Goal: Information Seeking & Learning: Learn about a topic

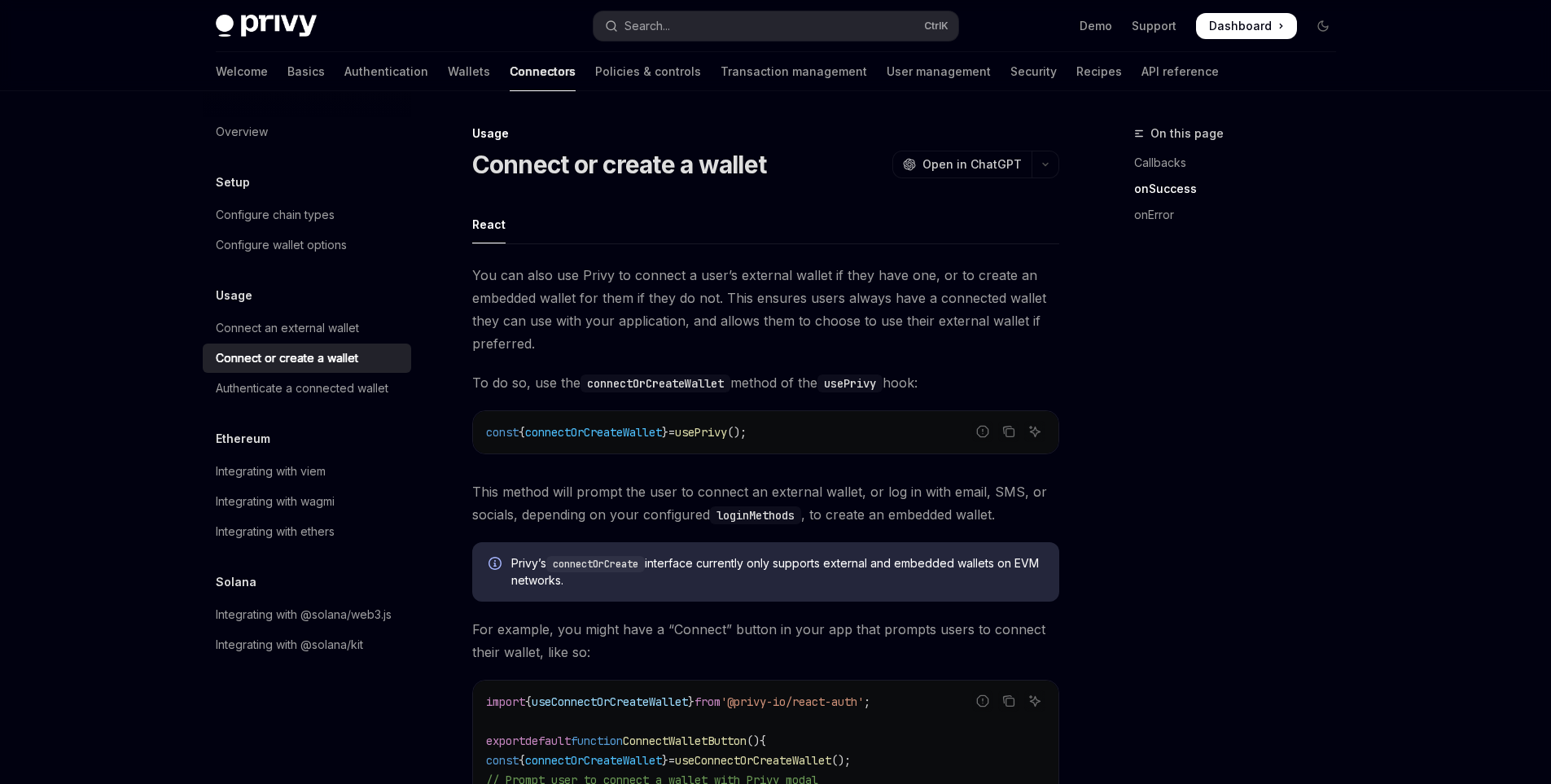
click at [266, 498] on div "Integrating with wagmi" at bounding box center [275, 501] width 119 height 19
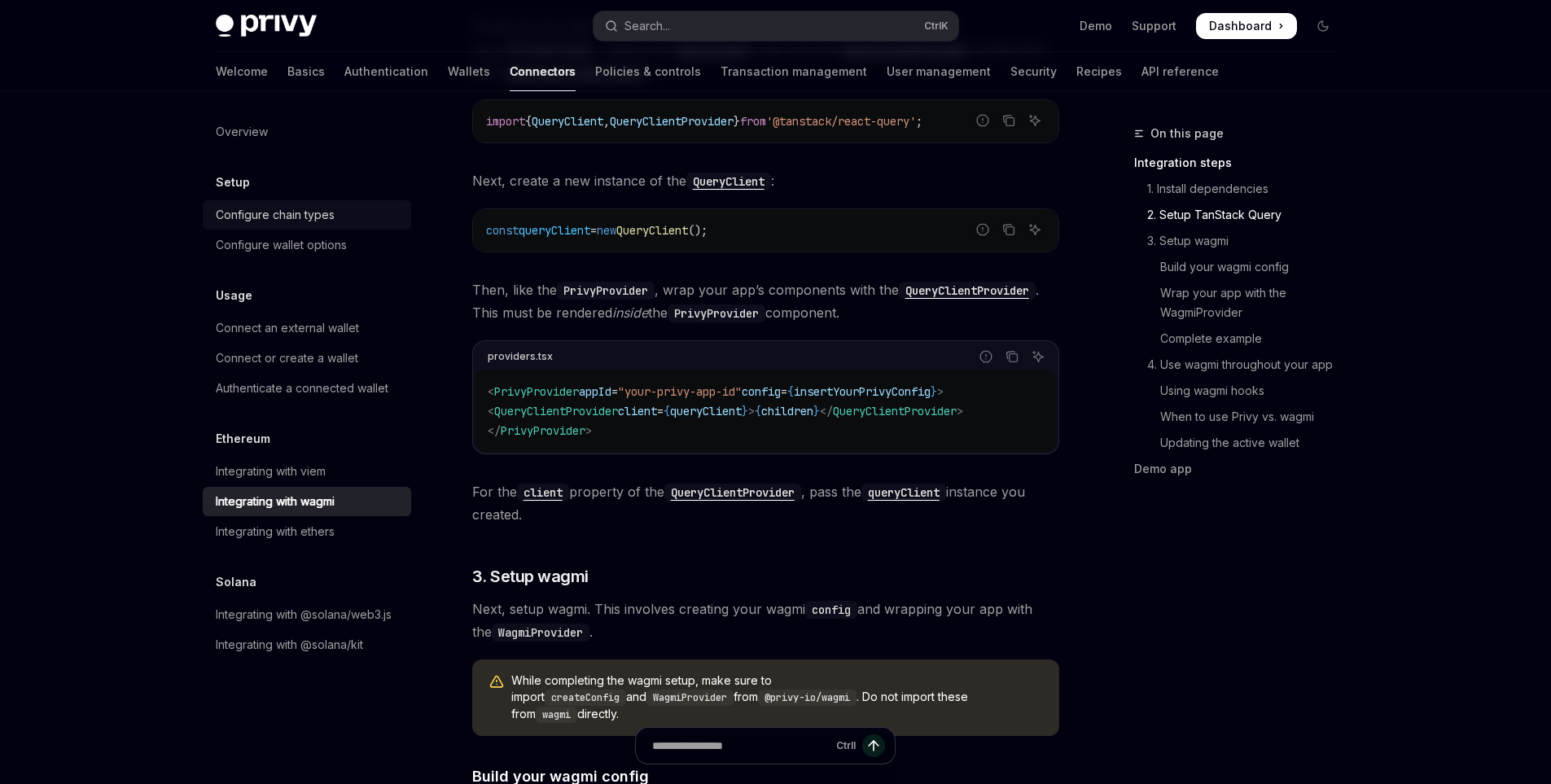
scroll to position [326, 0]
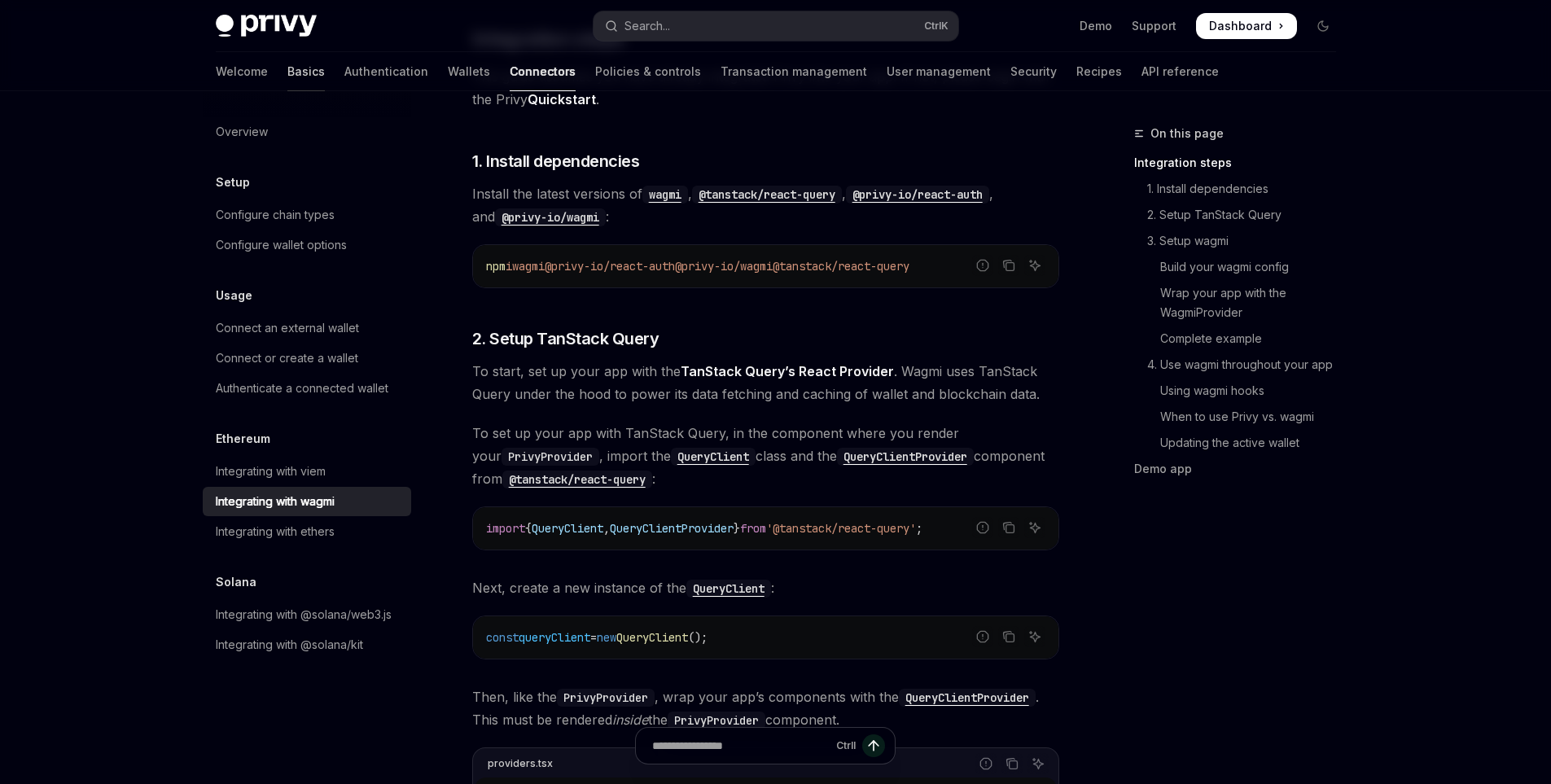
click at [287, 67] on link "Basics" at bounding box center [306, 71] width 38 height 39
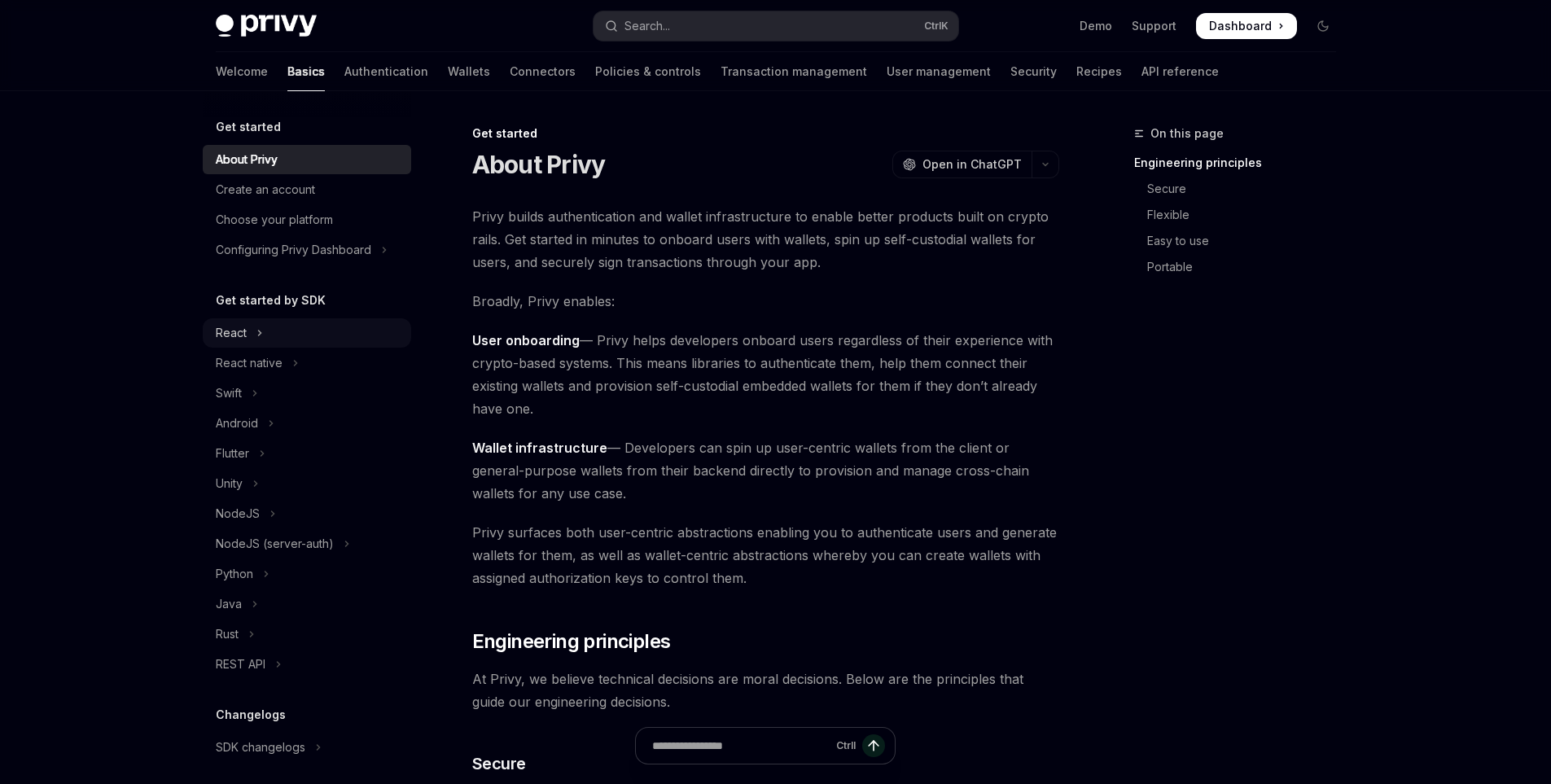
click at [271, 337] on button "React" at bounding box center [307, 332] width 209 height 29
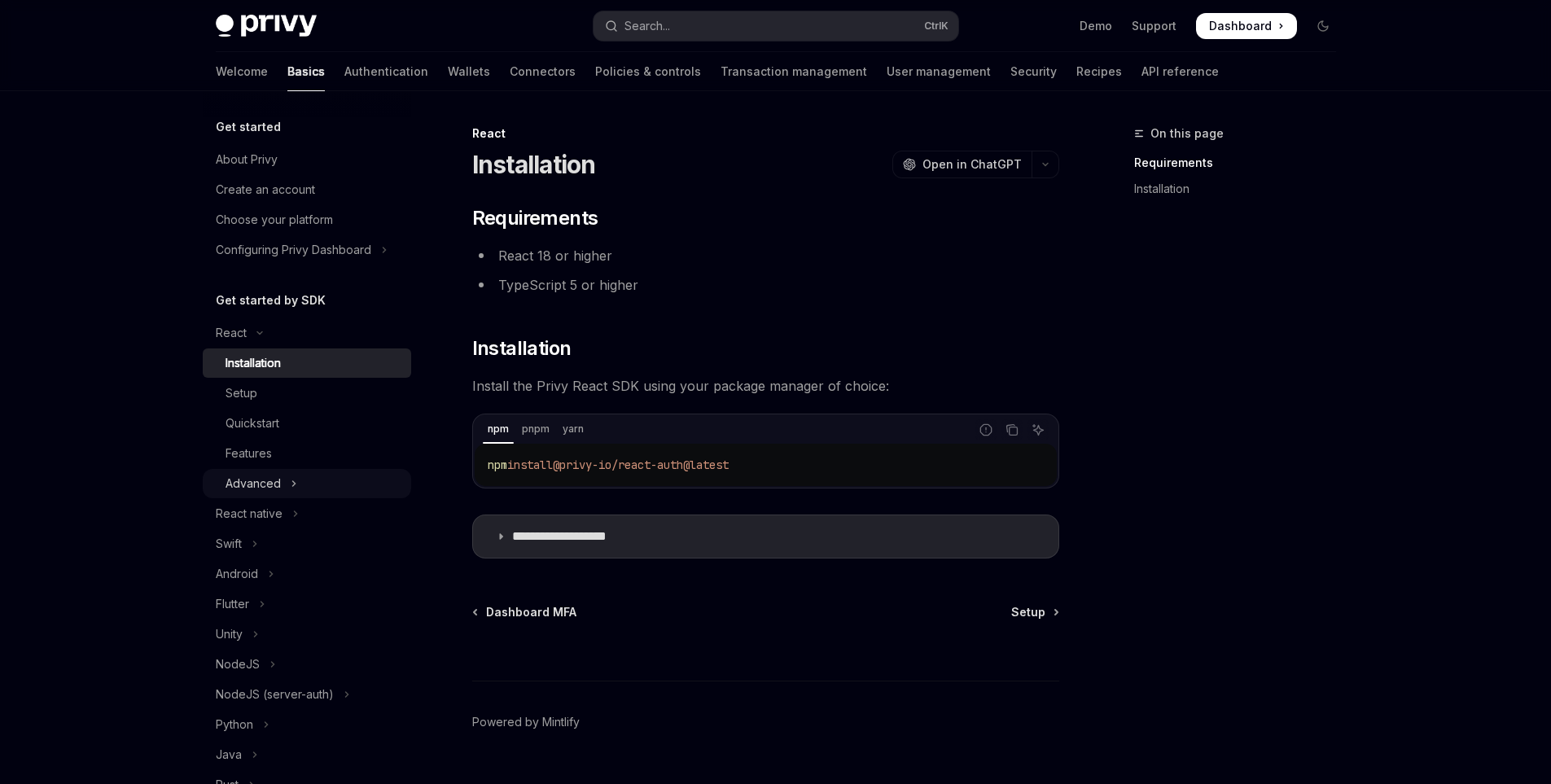
click at [293, 481] on icon "Toggle Advanced section" at bounding box center [294, 484] width 3 height 5
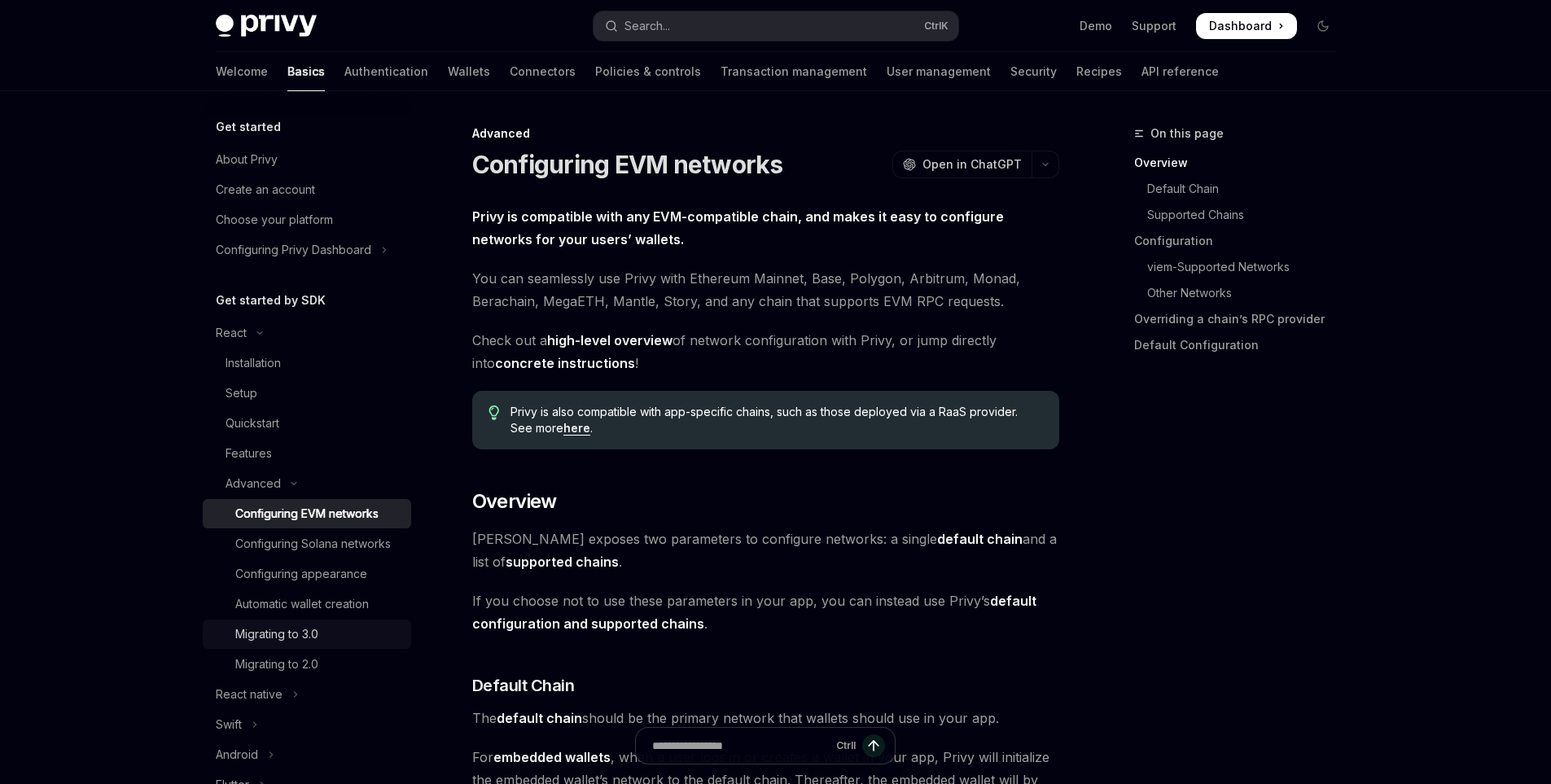
scroll to position [81, 0]
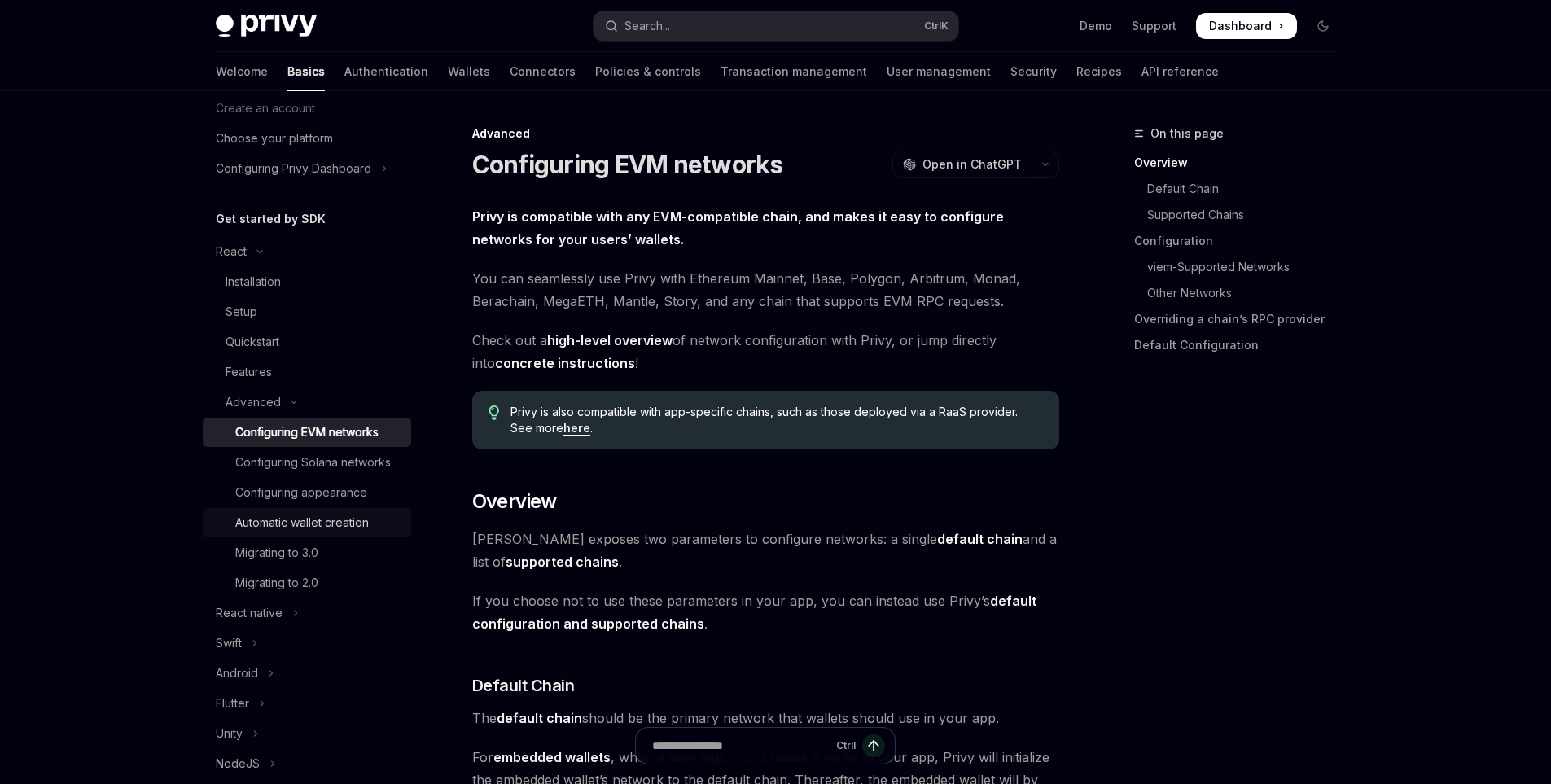
click at [350, 533] on div "Automatic wallet creation" at bounding box center [302, 522] width 133 height 19
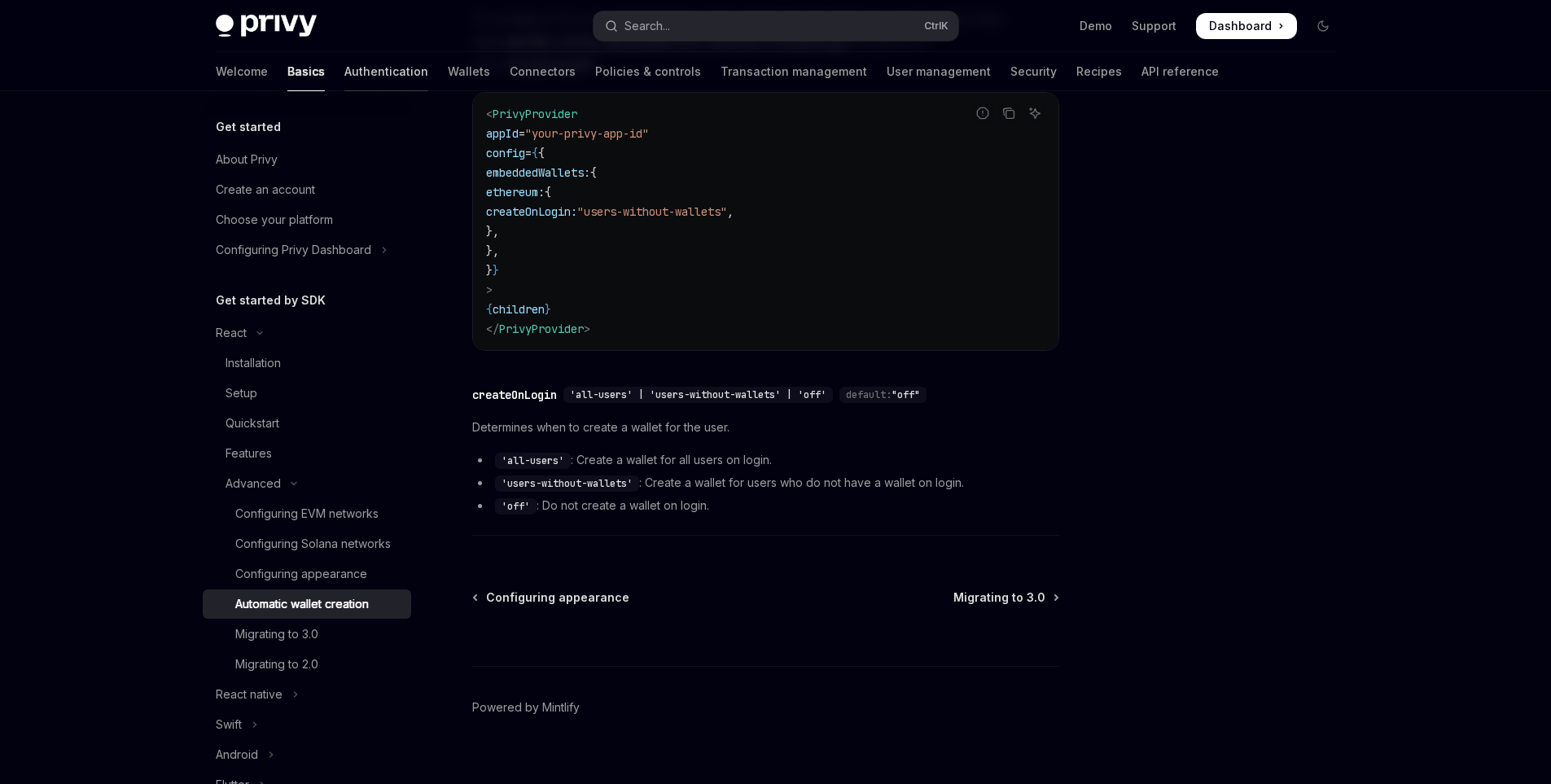
click at [344, 69] on link "Authentication" at bounding box center [386, 71] width 84 height 39
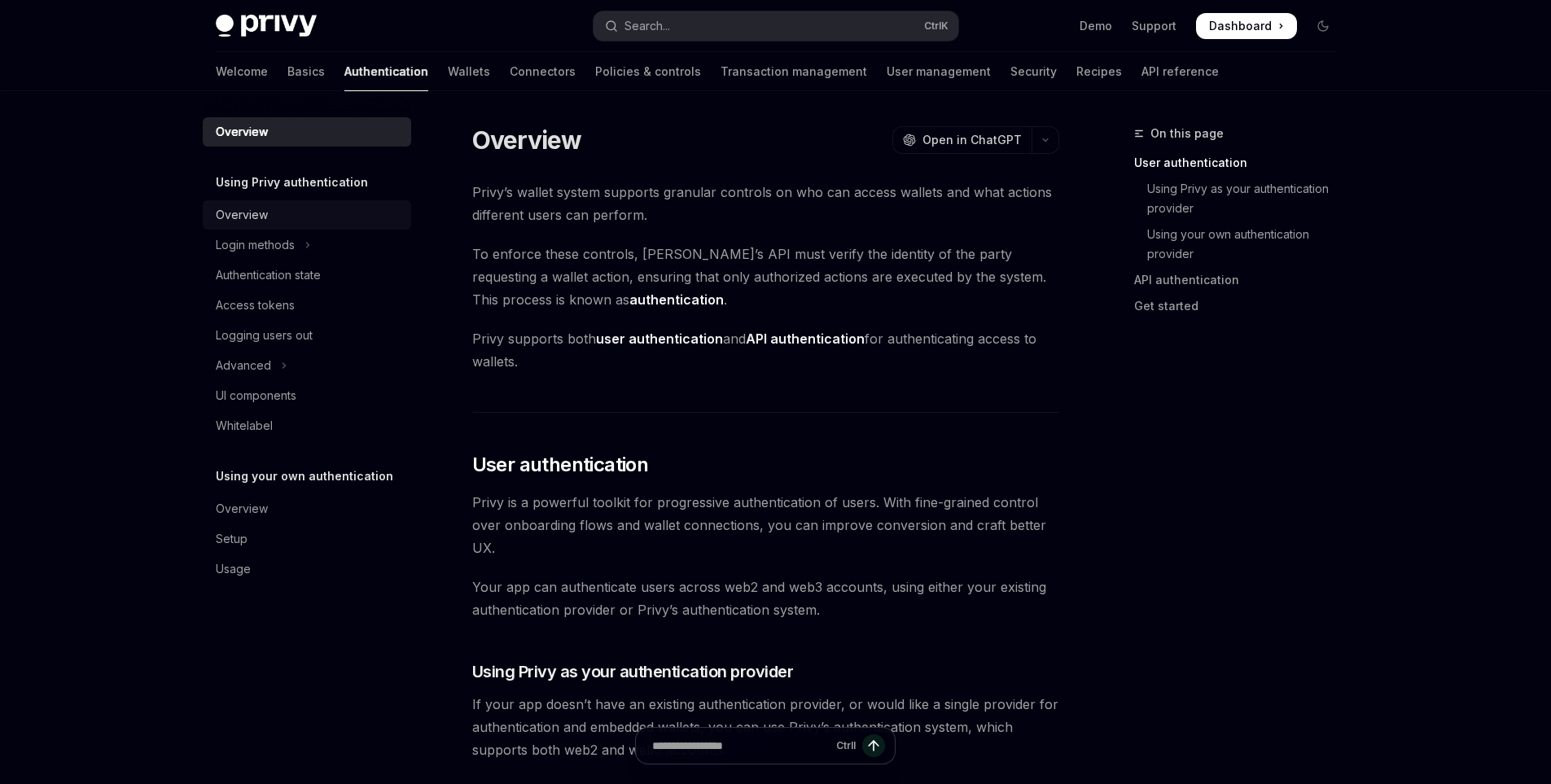
click at [296, 222] on div "Overview" at bounding box center [308, 215] width 186 height 19
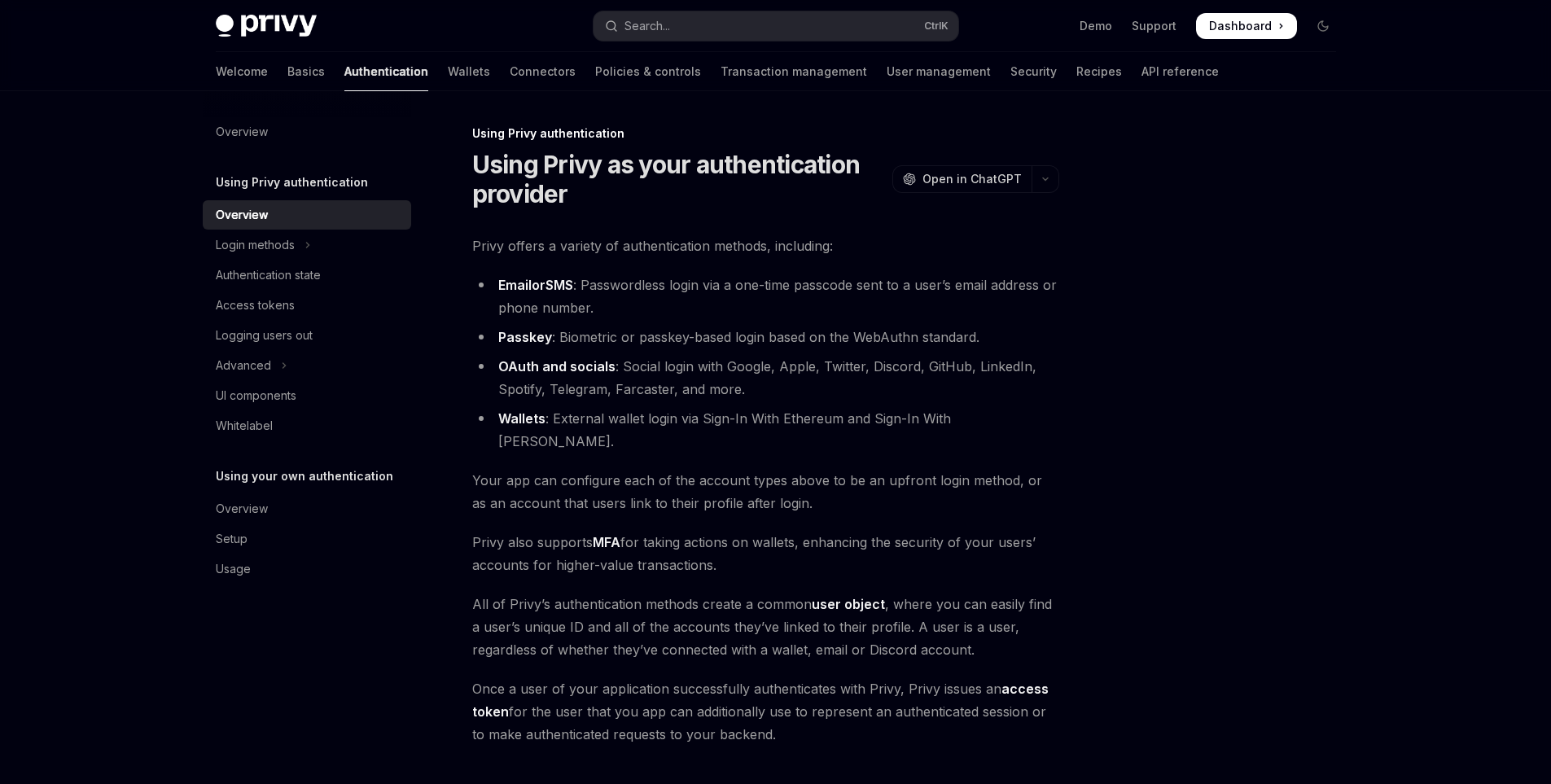
scroll to position [201, 0]
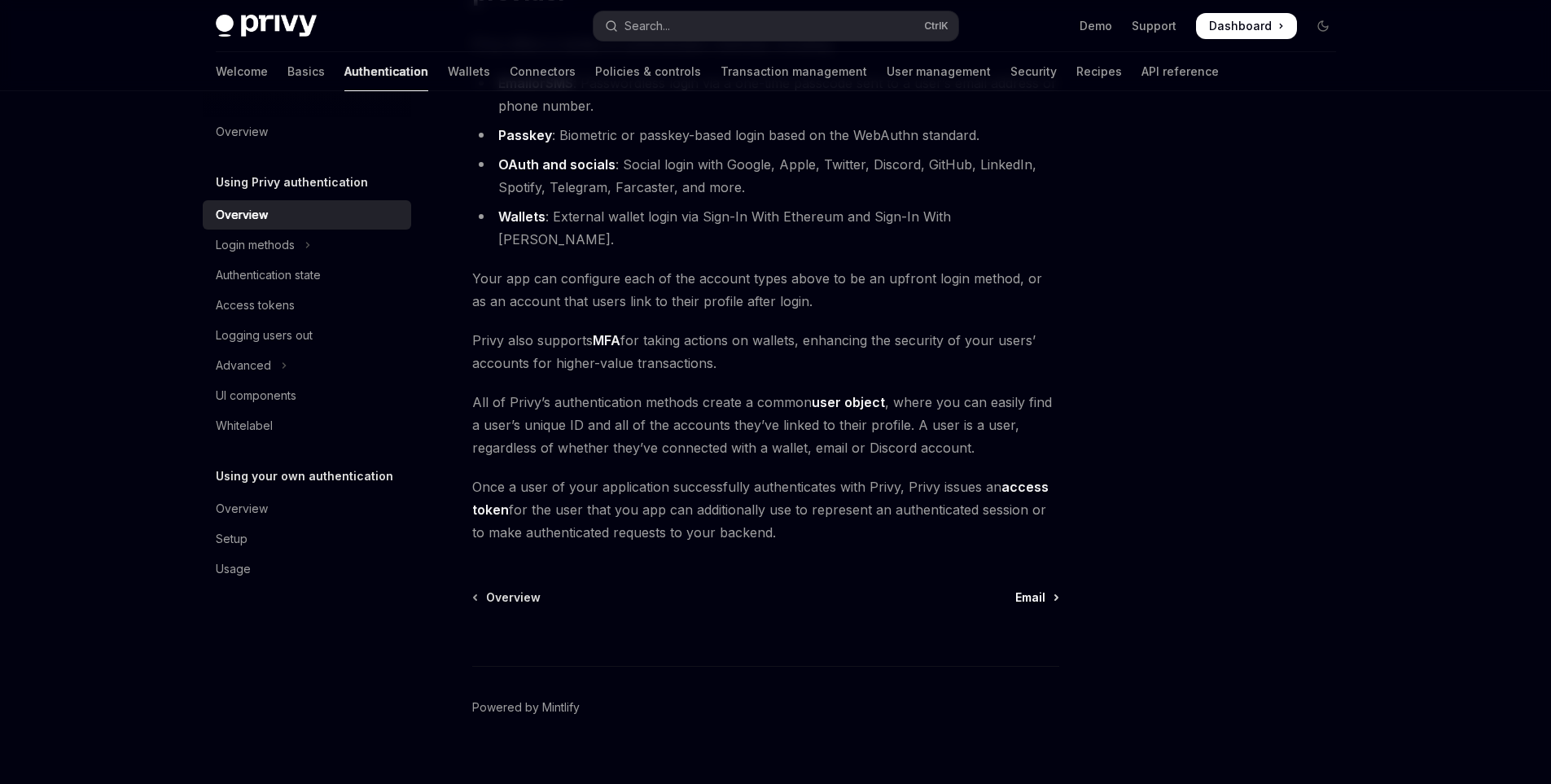
click at [1023, 590] on span "Email" at bounding box center [1030, 597] width 30 height 17
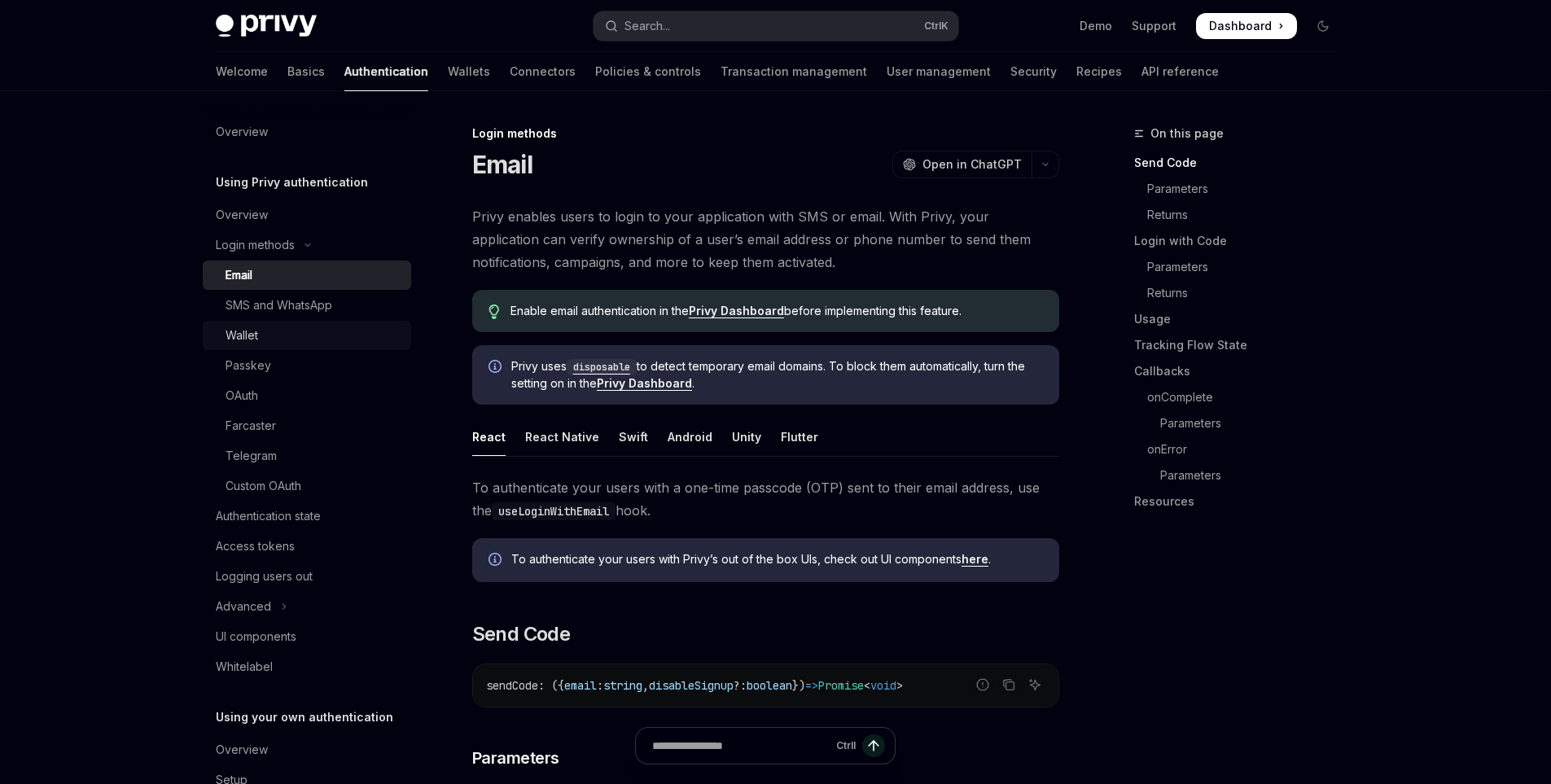
click at [247, 328] on div "Wallet" at bounding box center [241, 335] width 32 height 19
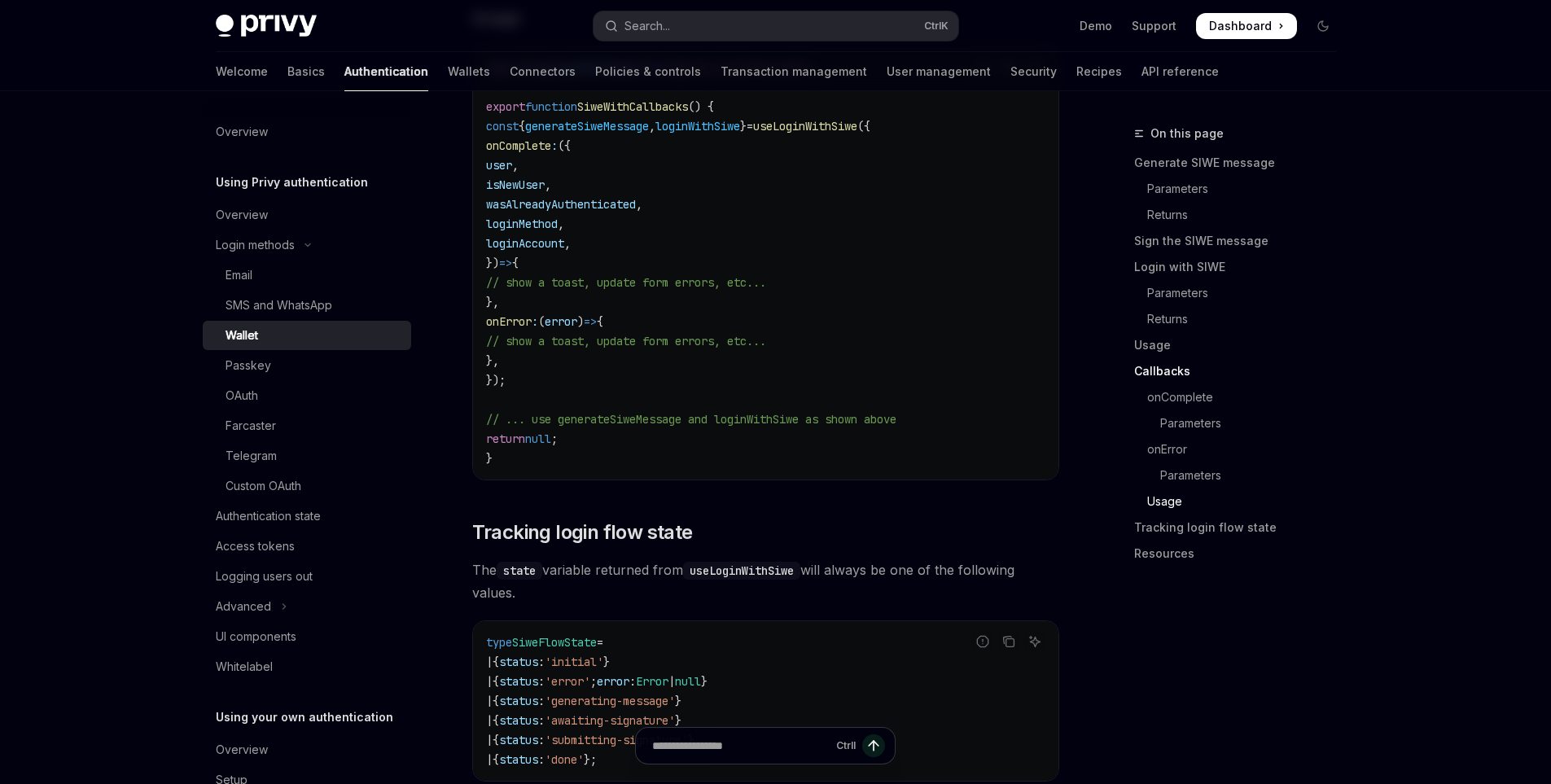
scroll to position [3988, 0]
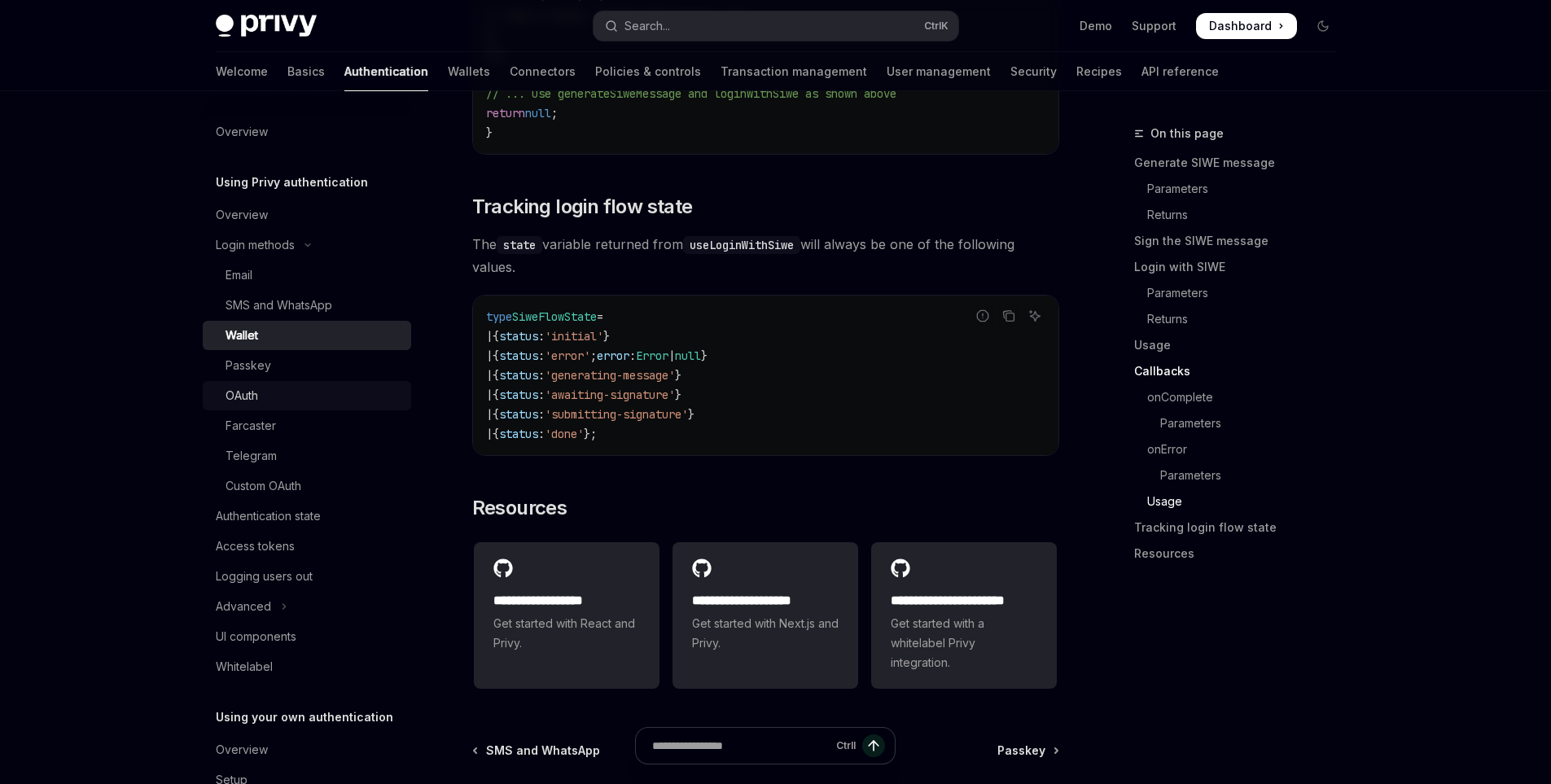
click at [278, 406] on link "OAuth" at bounding box center [307, 395] width 209 height 29
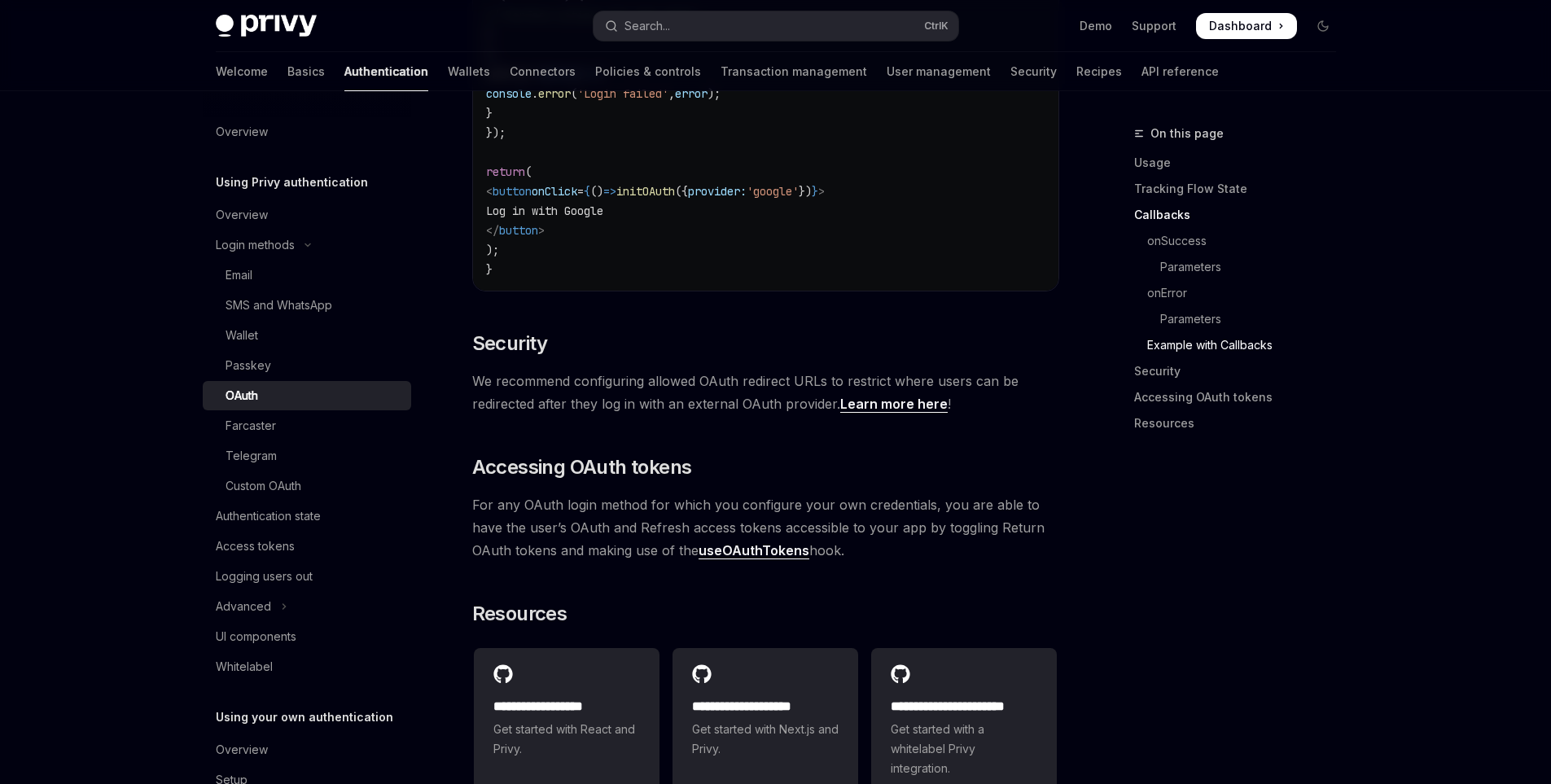
scroll to position [3500, 0]
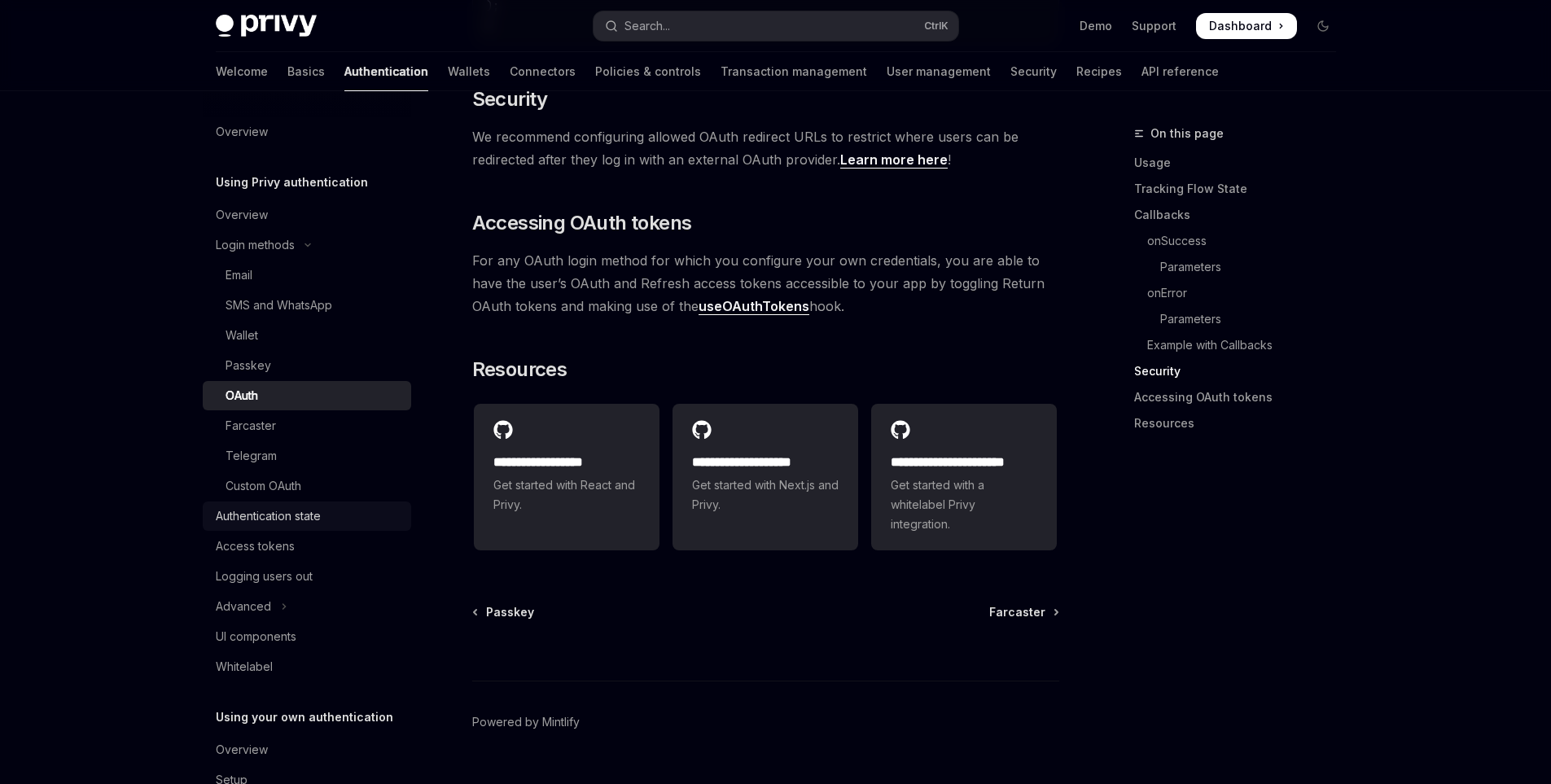
click at [312, 513] on div "Authentication state" at bounding box center [268, 516] width 105 height 19
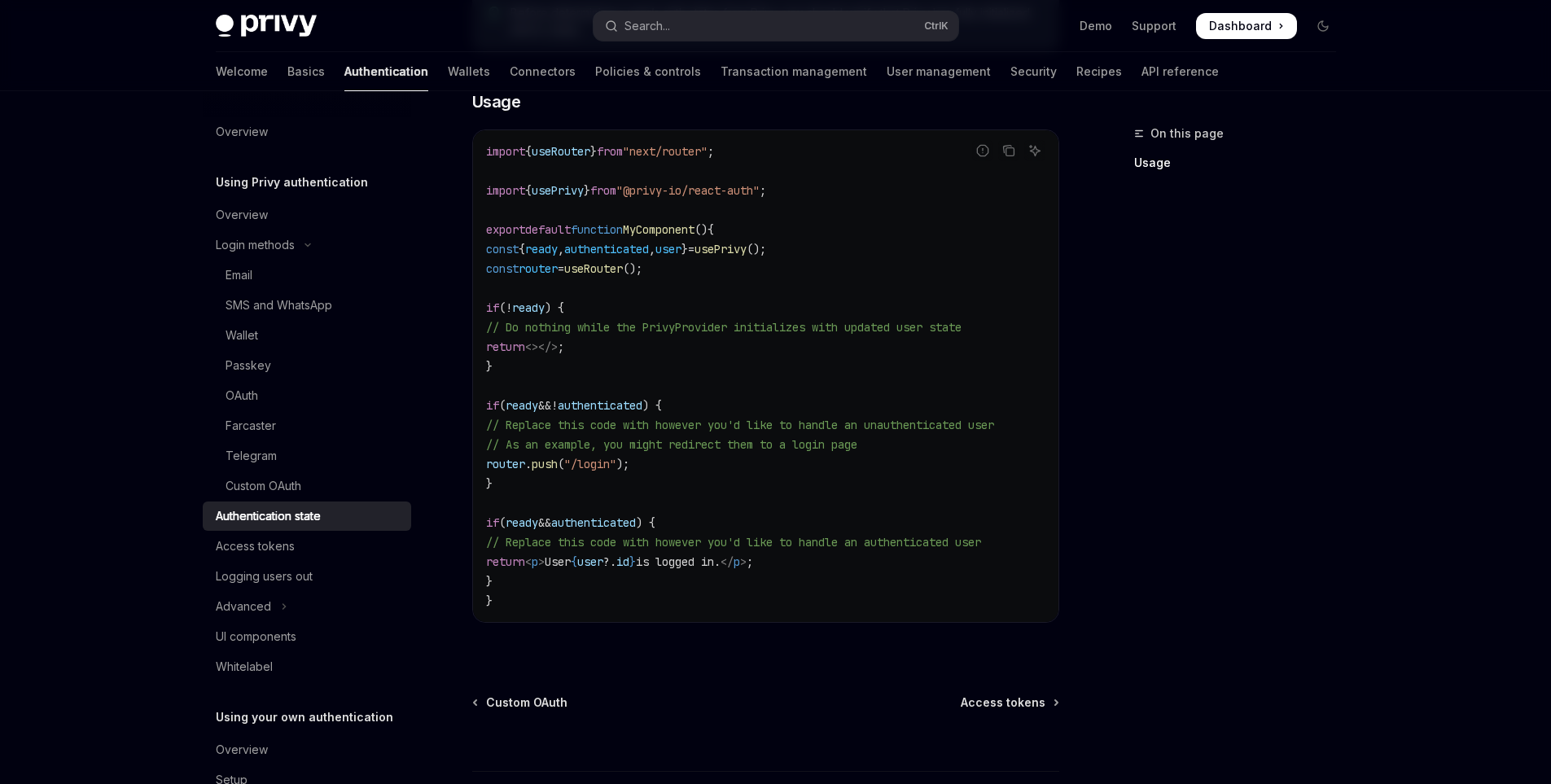
scroll to position [623, 0]
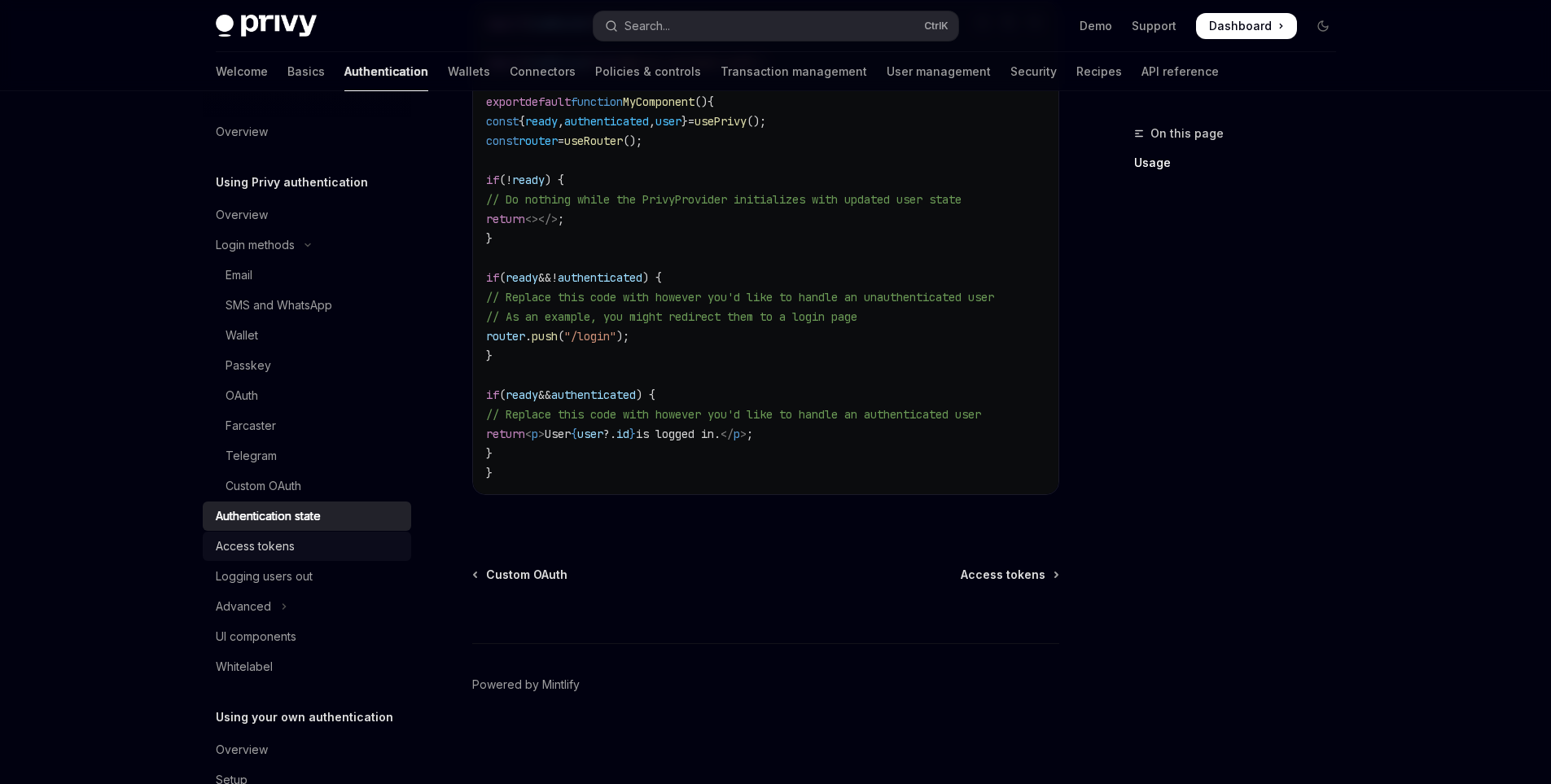
click at [287, 557] on link "Access tokens" at bounding box center [307, 546] width 209 height 29
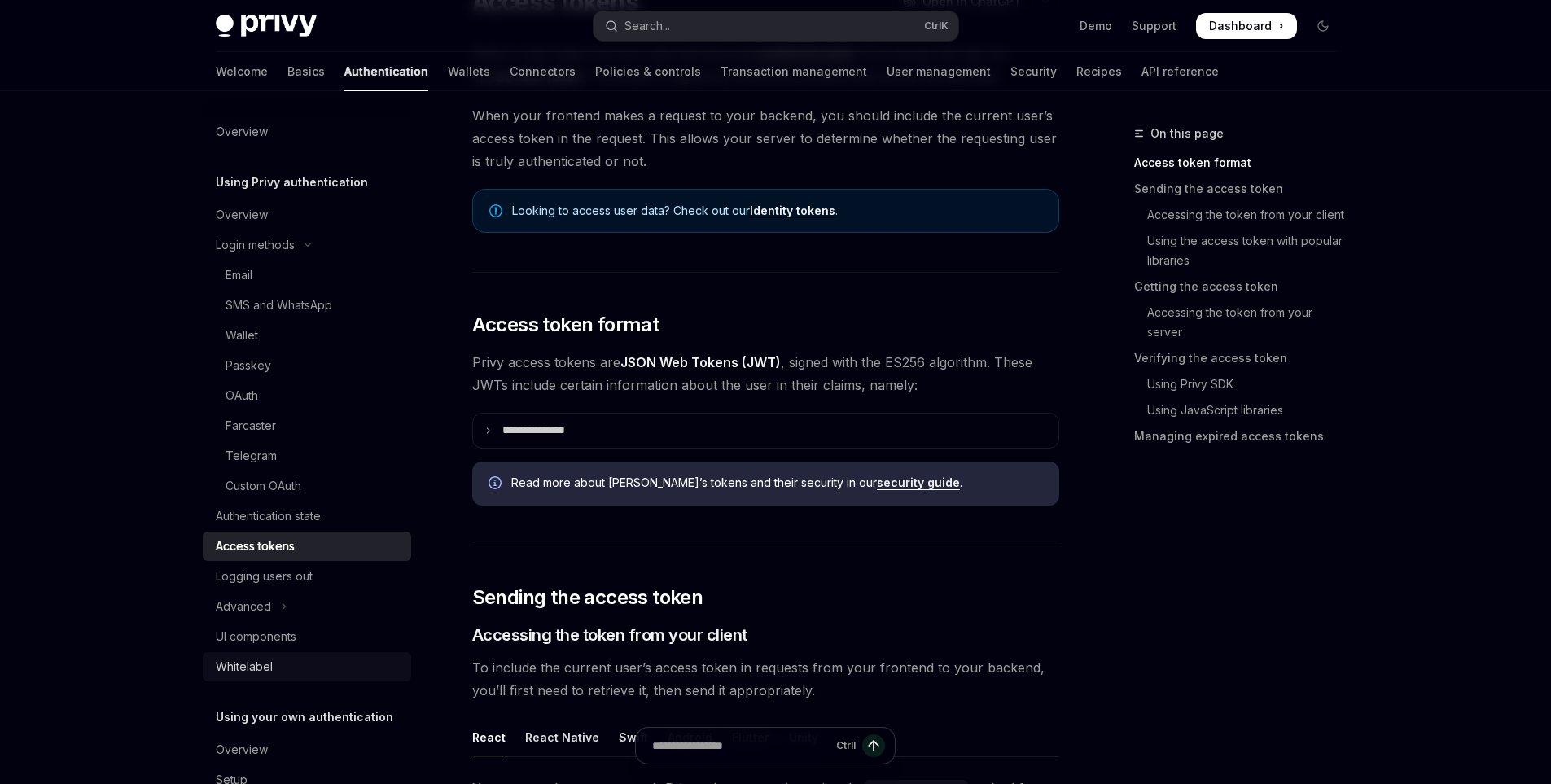
scroll to position [74, 0]
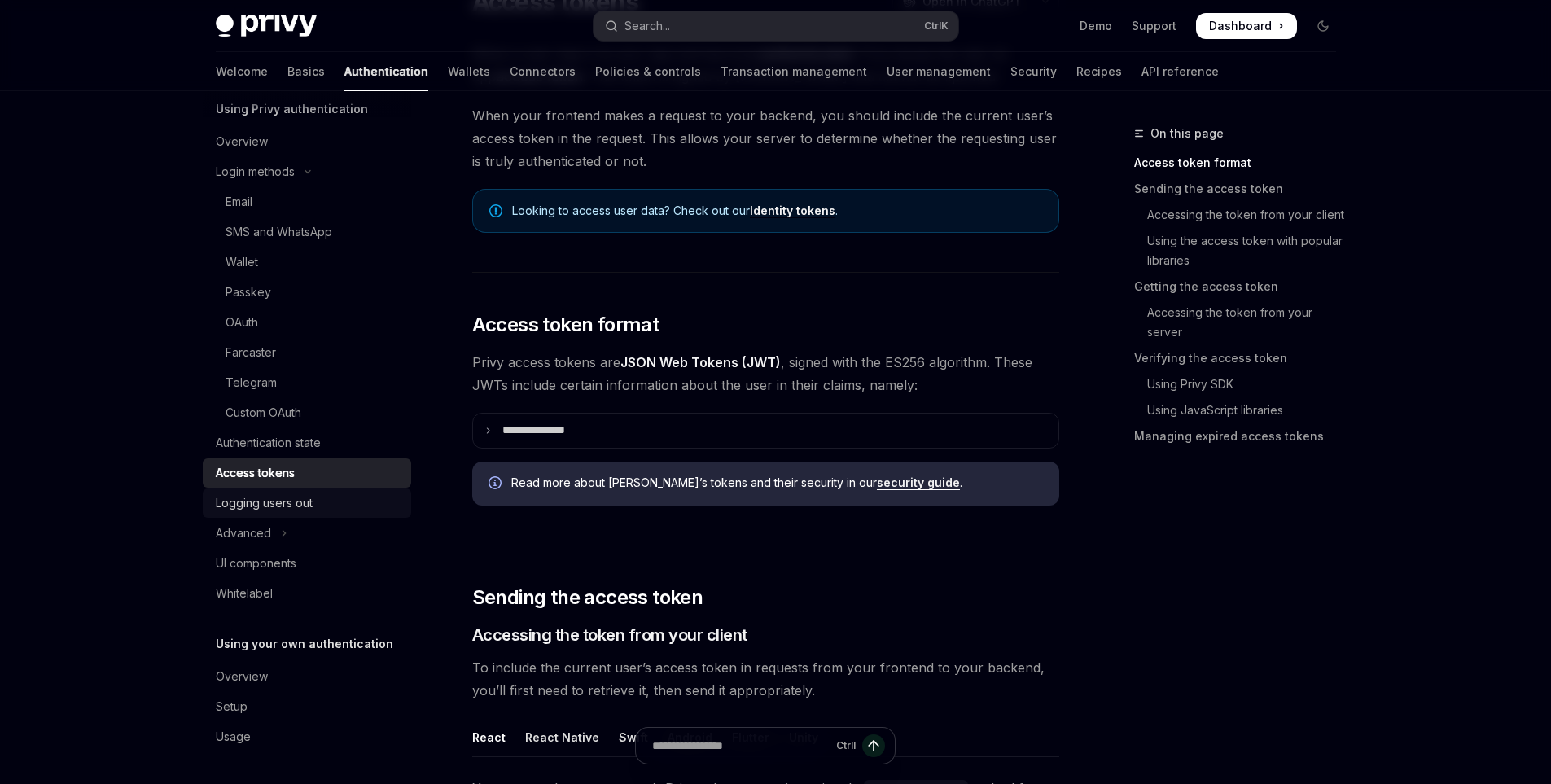
click at [249, 505] on div "Logging users out" at bounding box center [264, 503] width 97 height 19
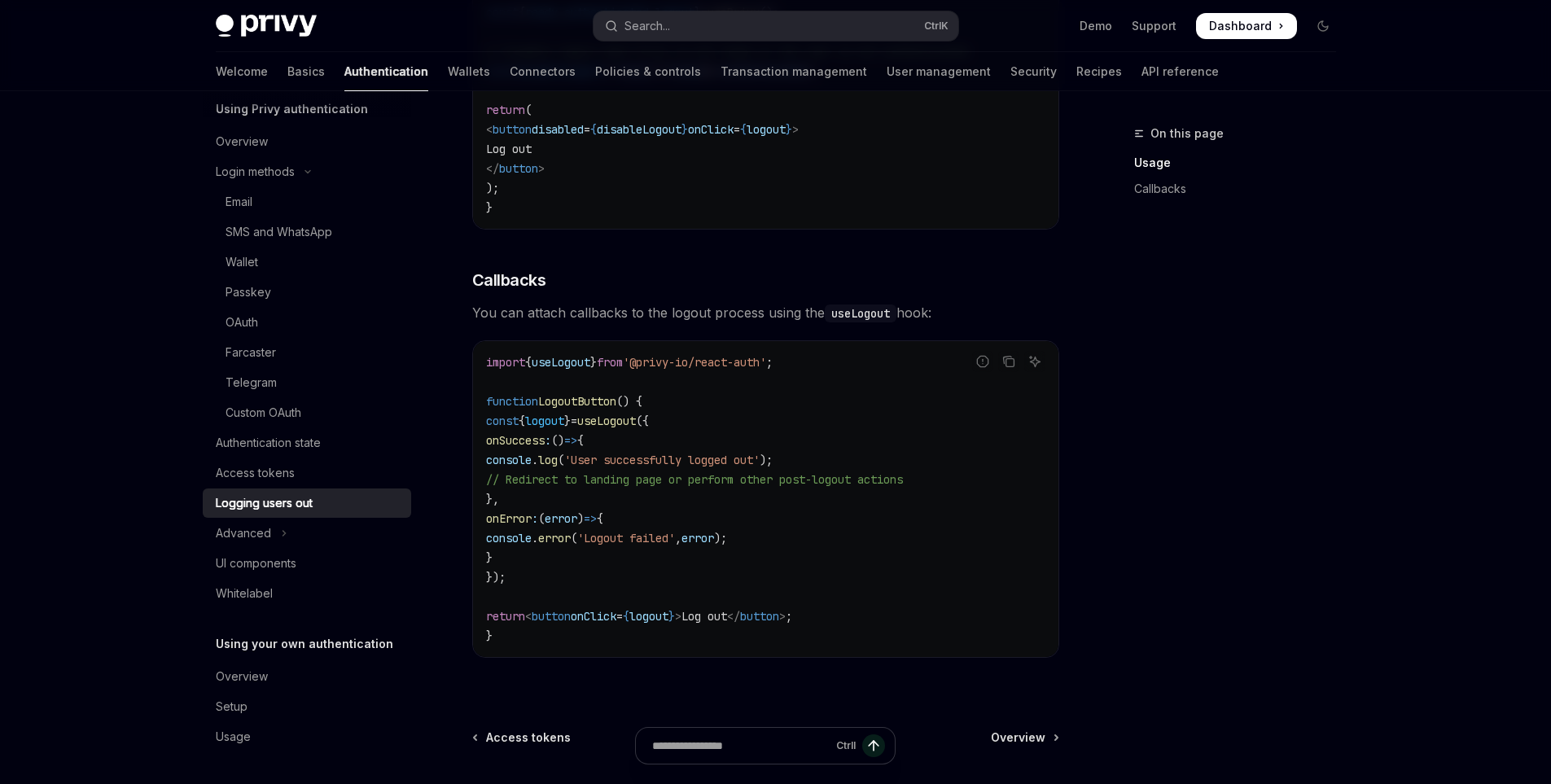
scroll to position [239, 0]
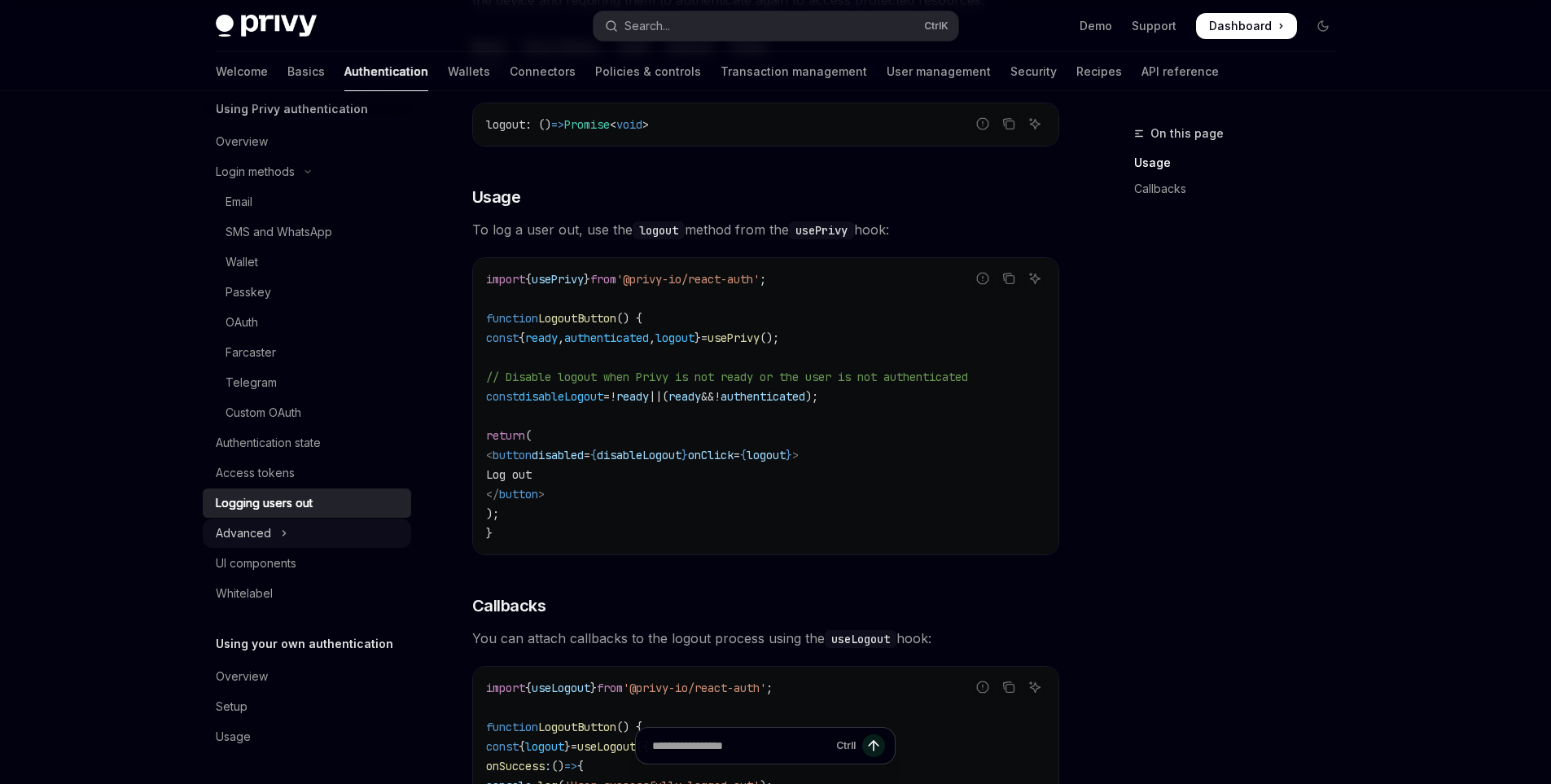
click at [288, 533] on button "Advanced" at bounding box center [307, 533] width 209 height 29
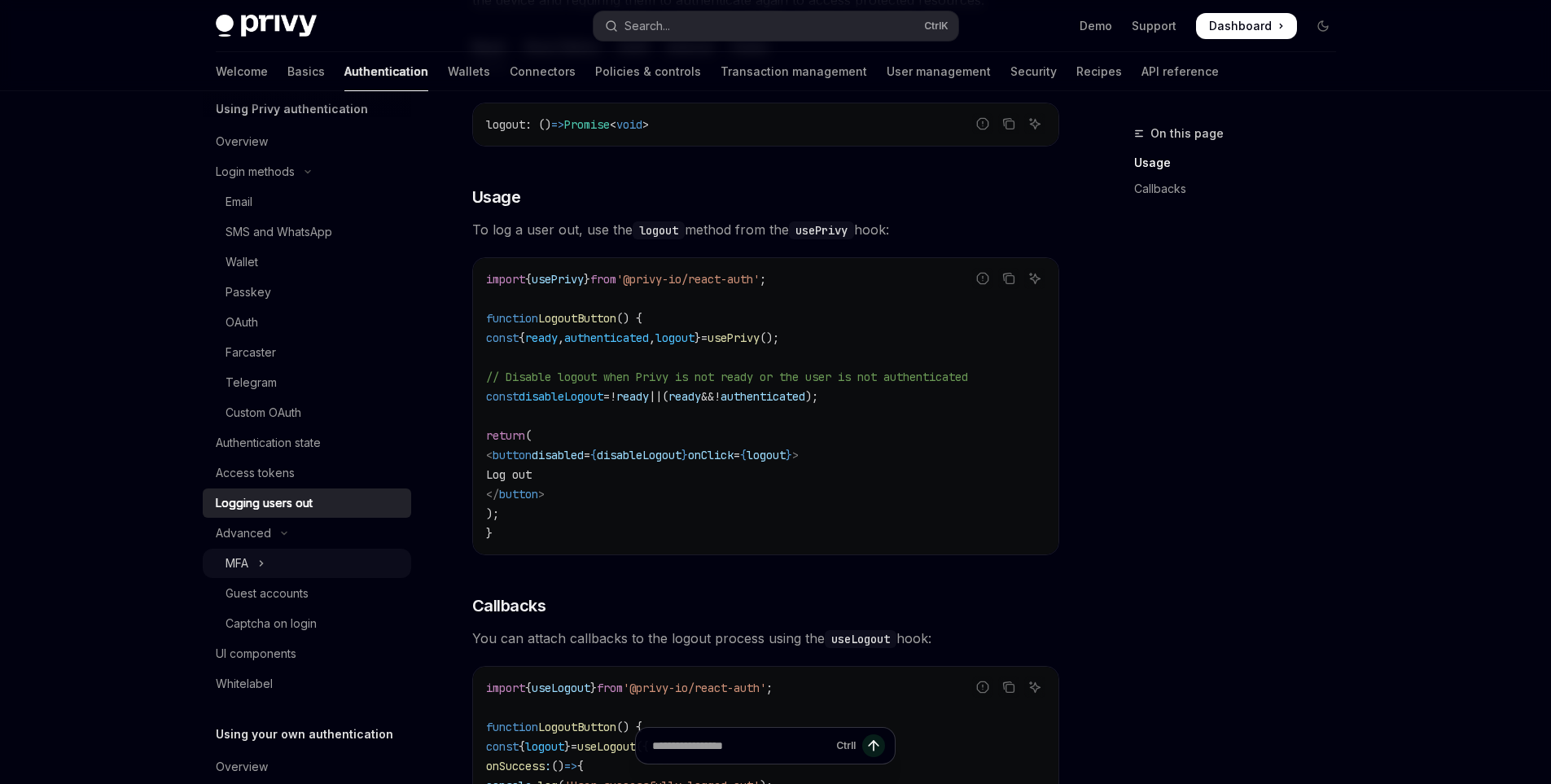
click at [263, 559] on icon "Toggle MFA section" at bounding box center [261, 563] width 6 height 19
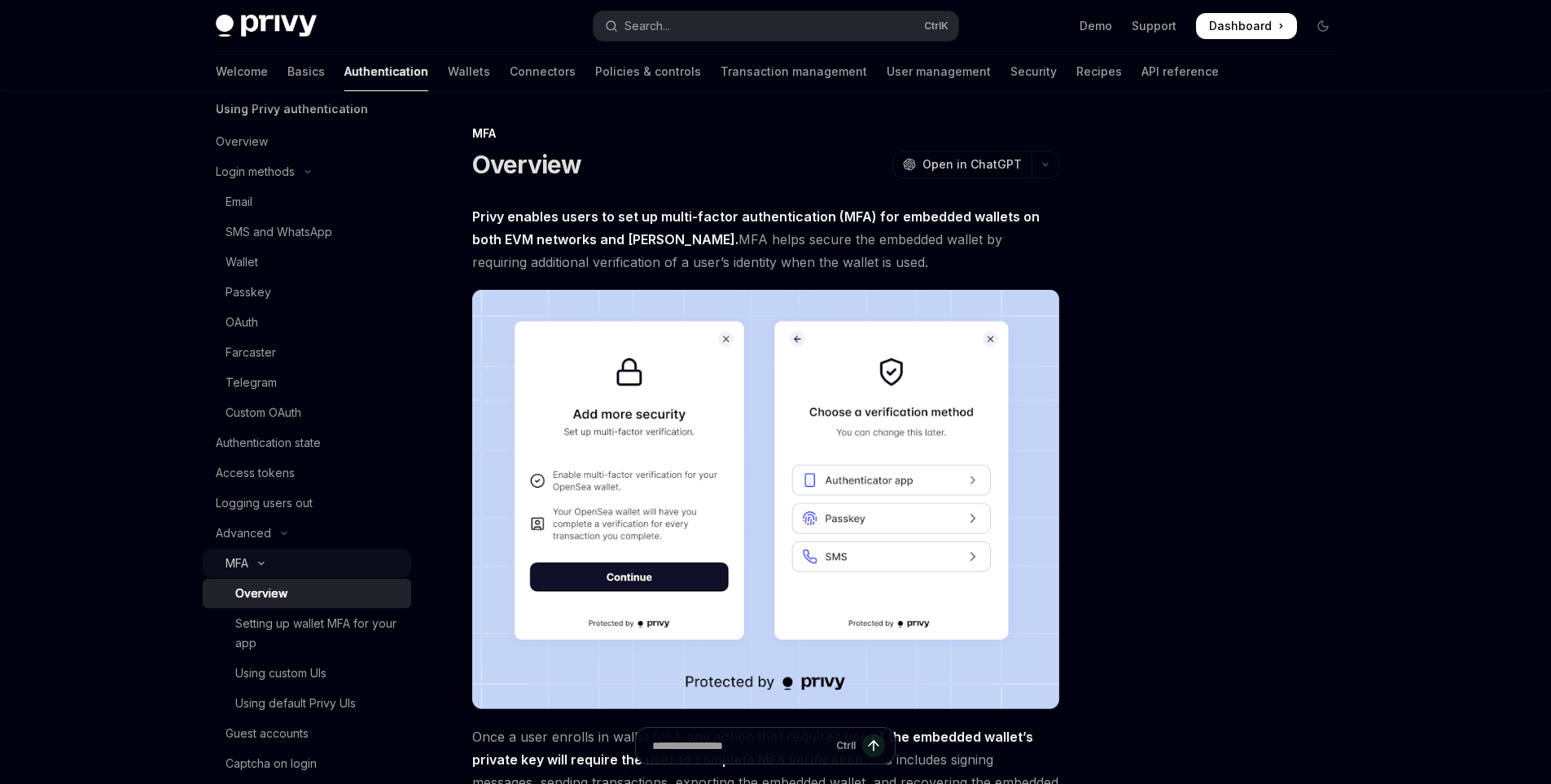
click at [267, 559] on button "MFA" at bounding box center [307, 562] width 209 height 29
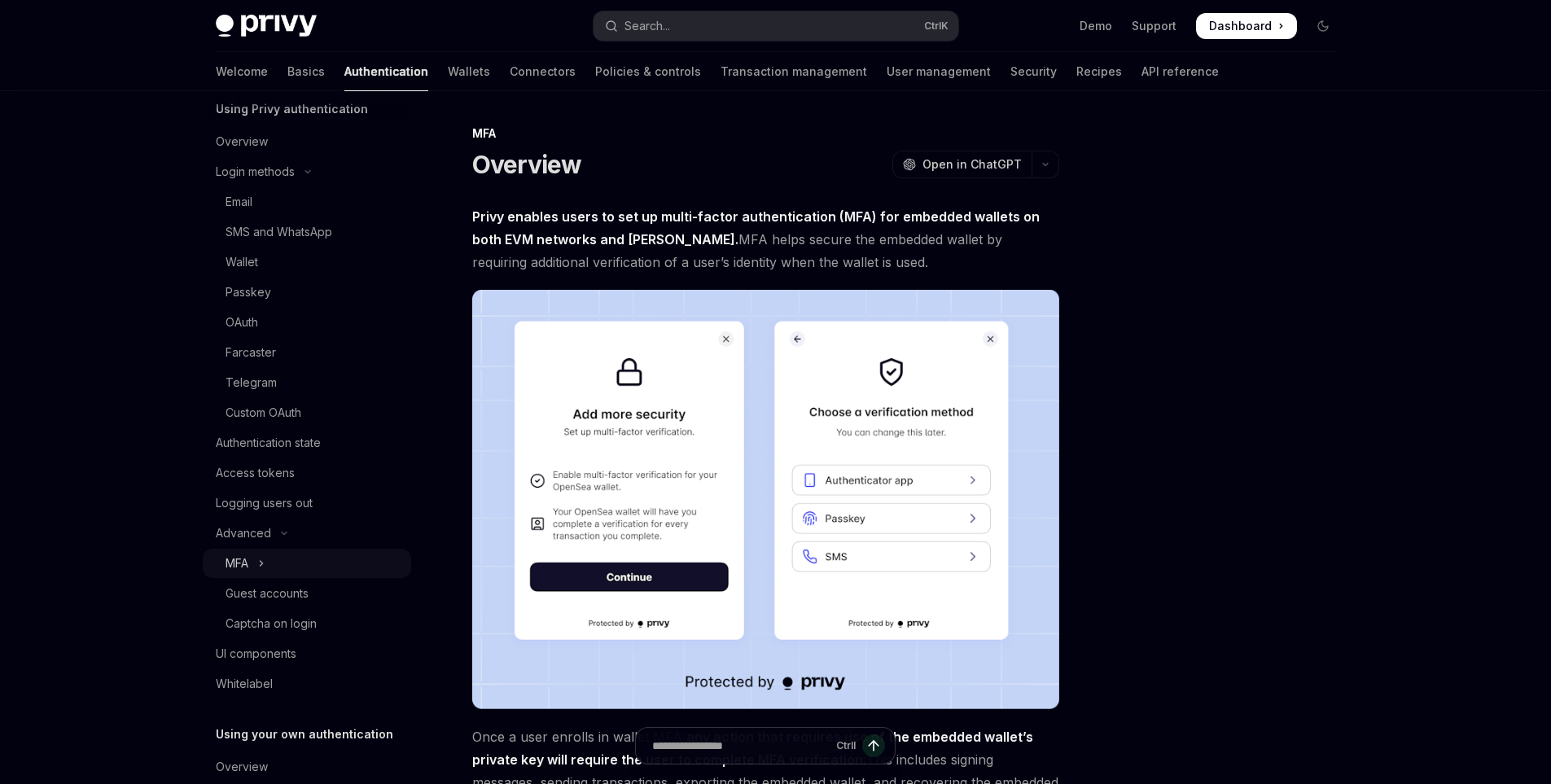
click at [258, 570] on button "MFA" at bounding box center [307, 562] width 209 height 29
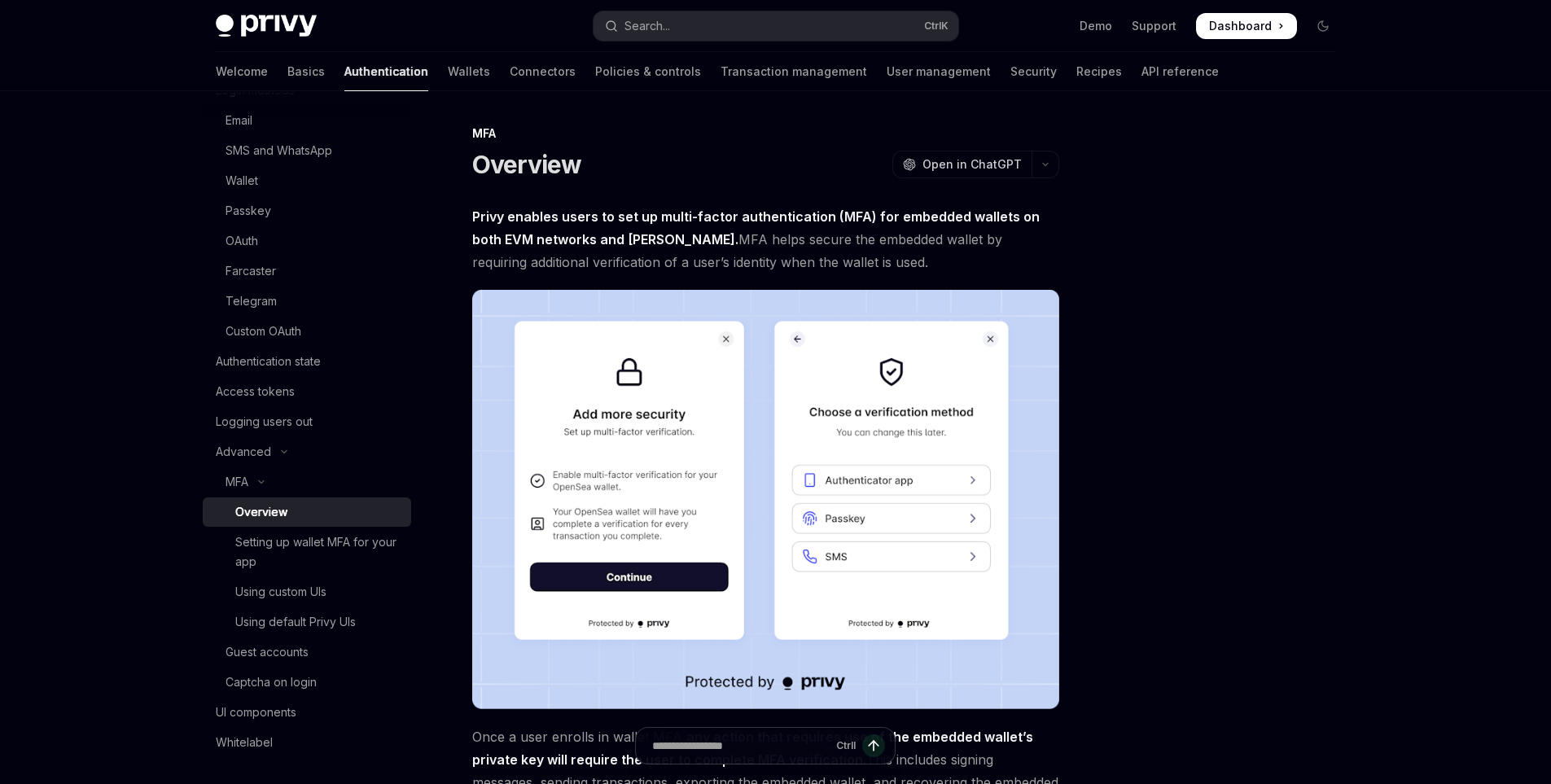
scroll to position [236, 0]
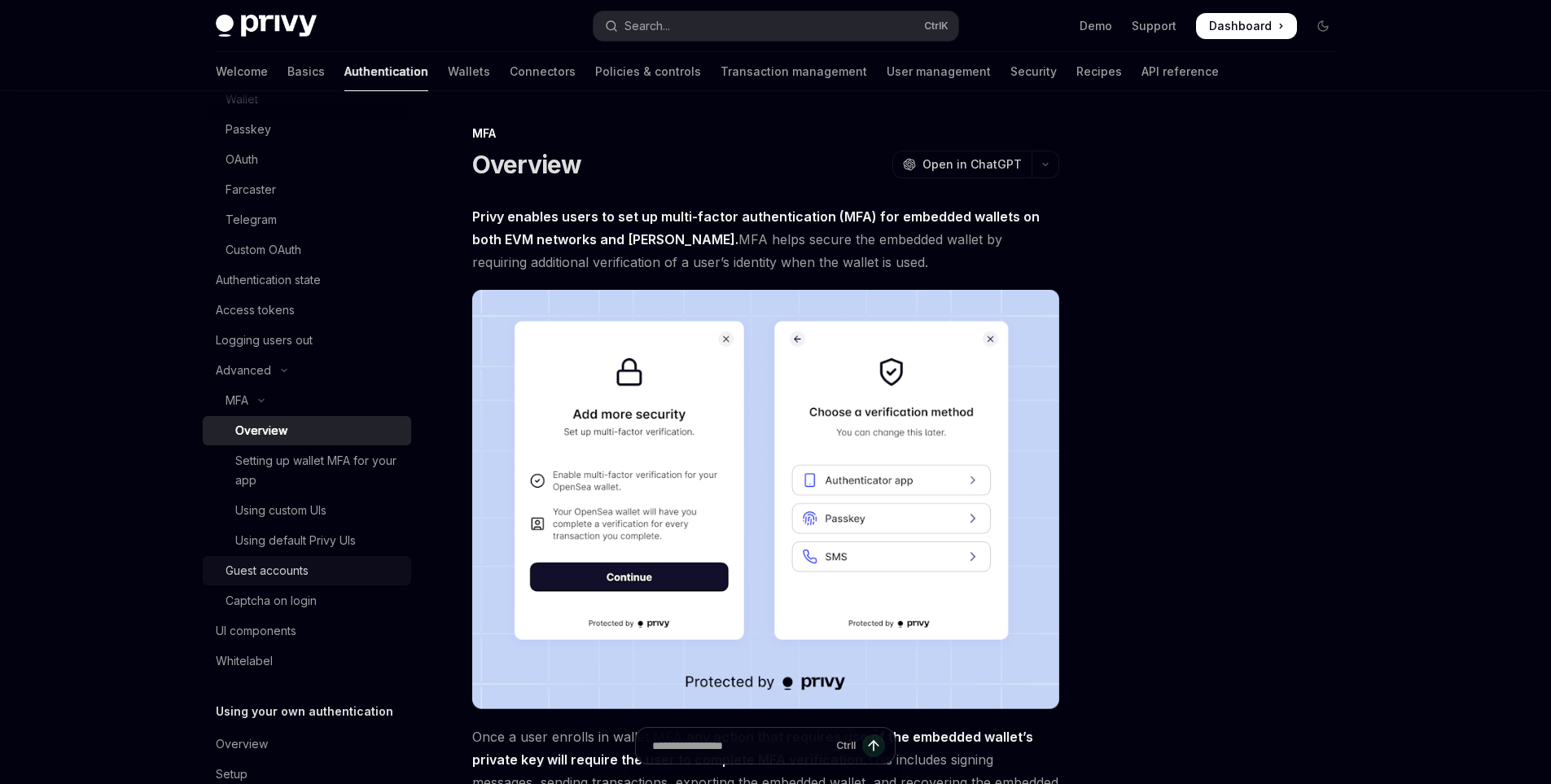
click at [307, 578] on div "Guest accounts" at bounding box center [266, 570] width 83 height 19
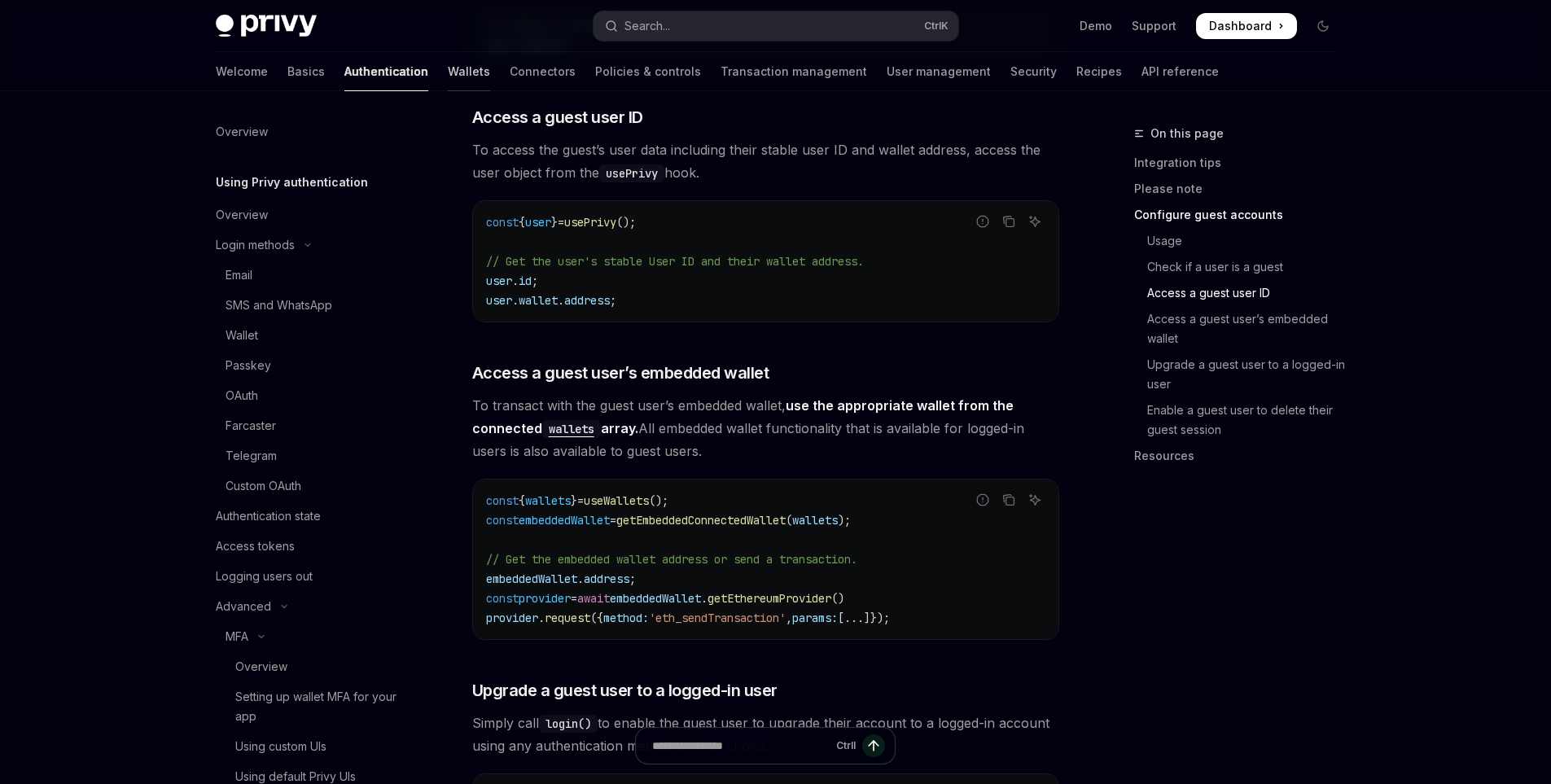
click at [448, 68] on link "Wallets" at bounding box center [469, 71] width 42 height 39
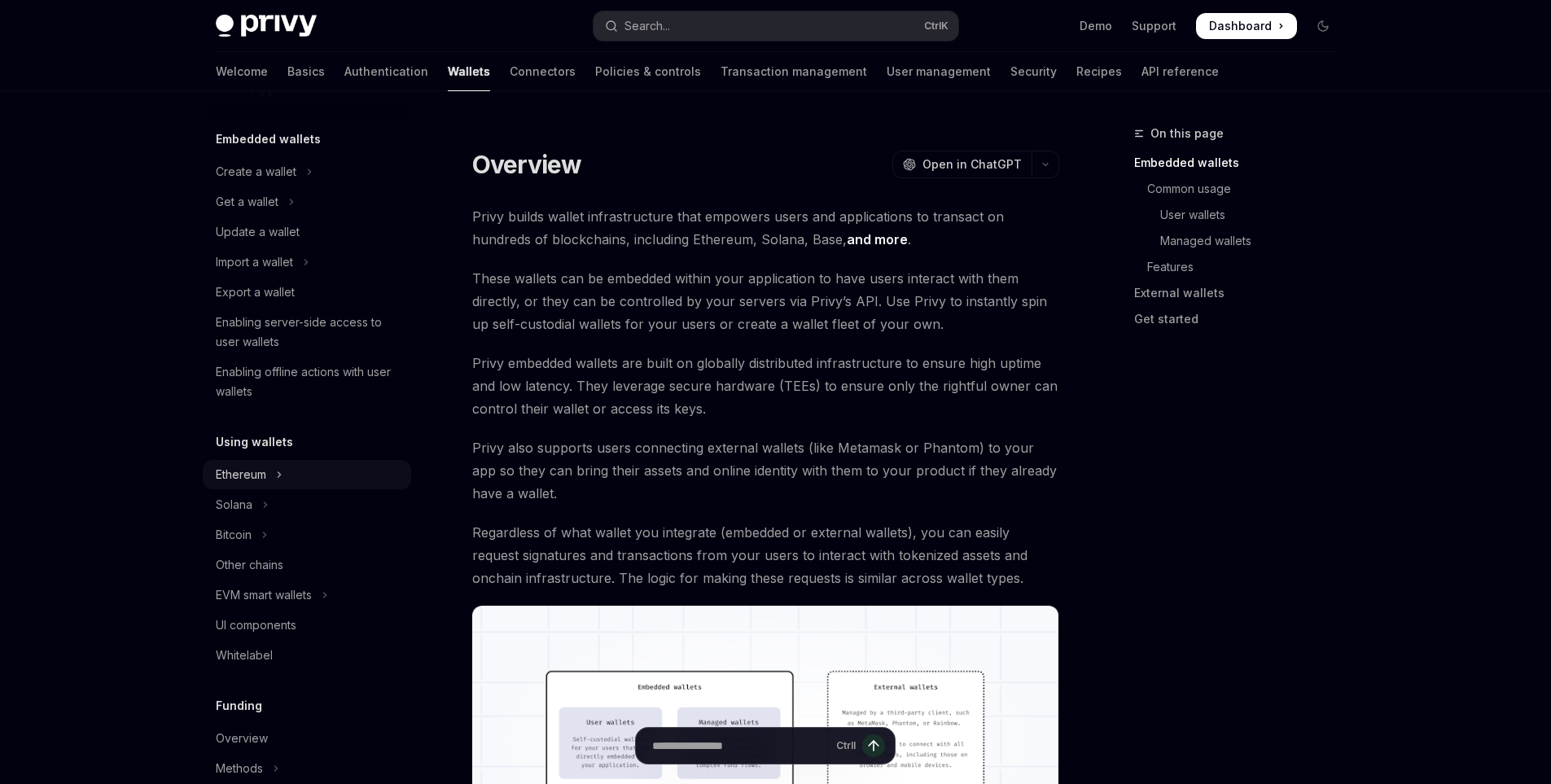
scroll to position [244, 0]
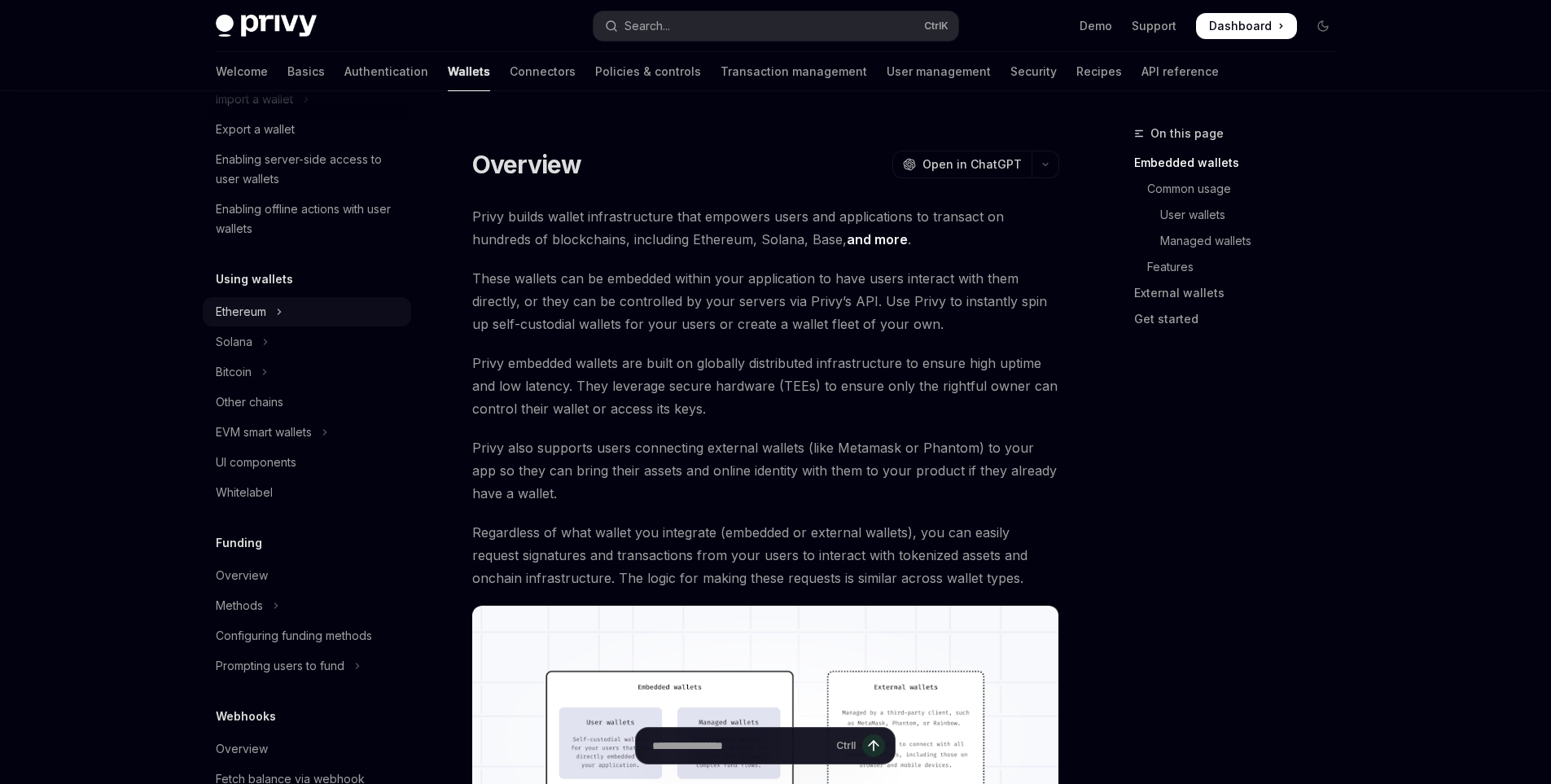
click at [275, 318] on button "Ethereum" at bounding box center [307, 311] width 209 height 29
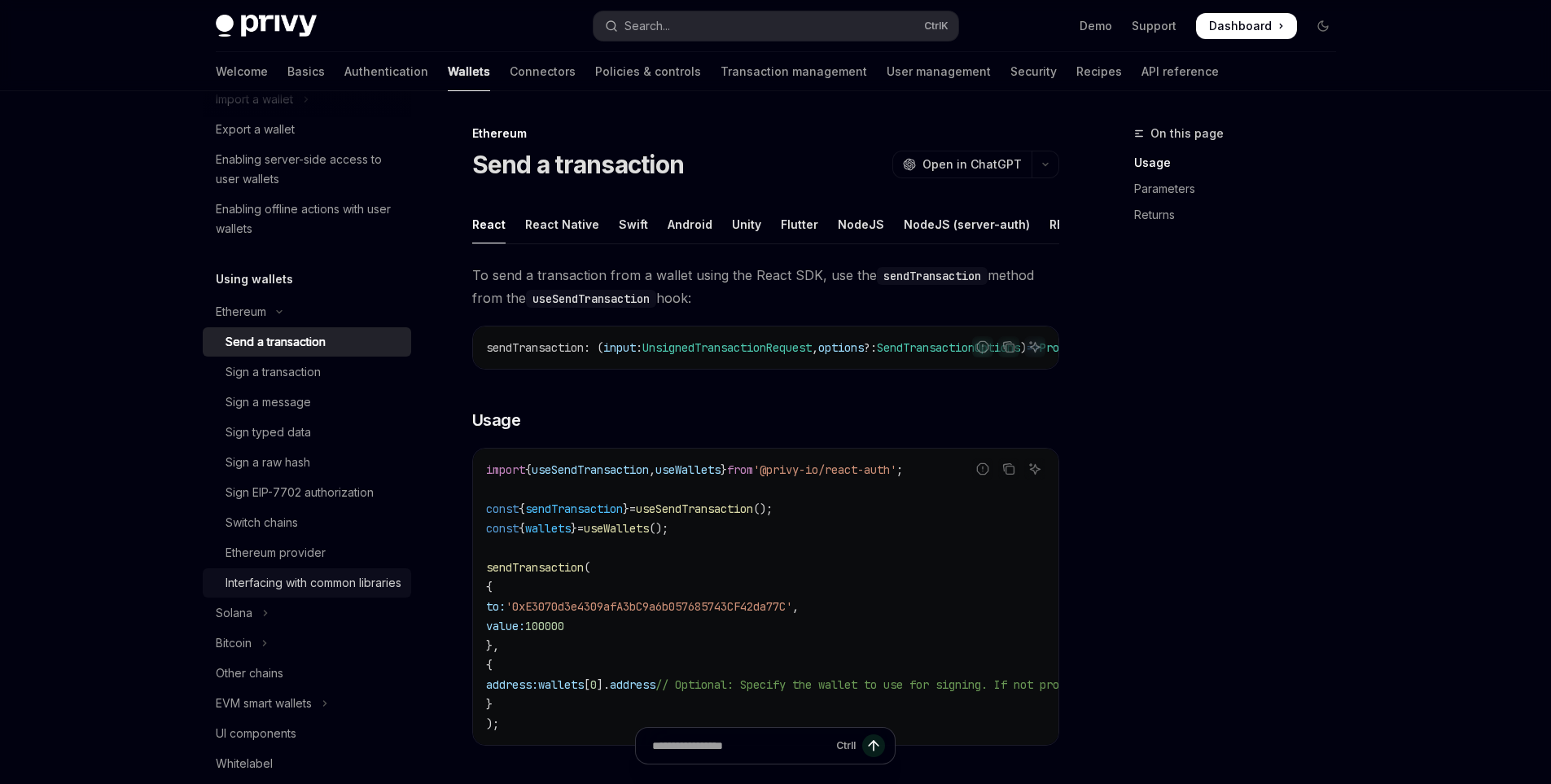
scroll to position [326, 0]
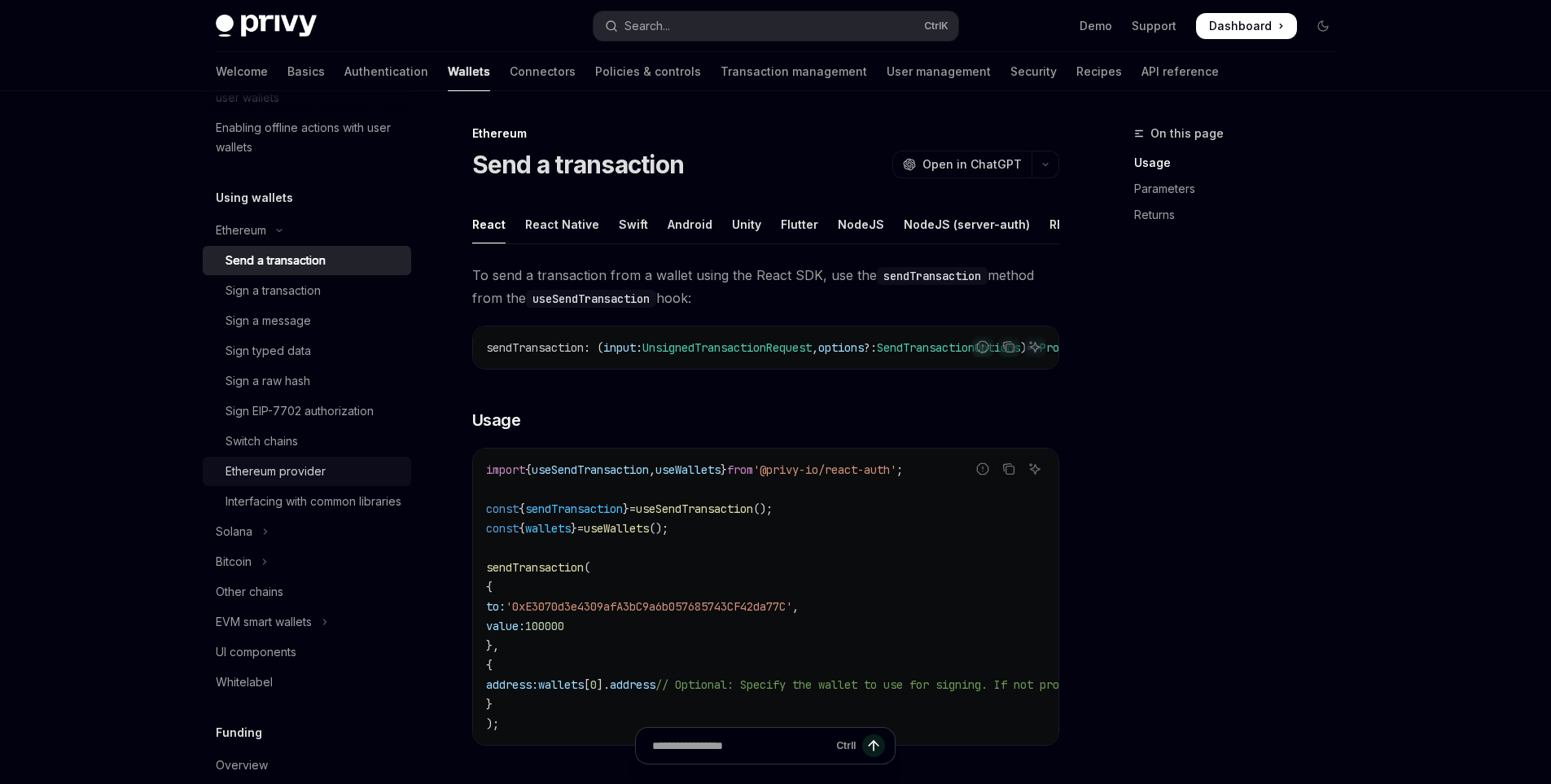
click at [310, 469] on div "Ethereum provider" at bounding box center [275, 471] width 100 height 19
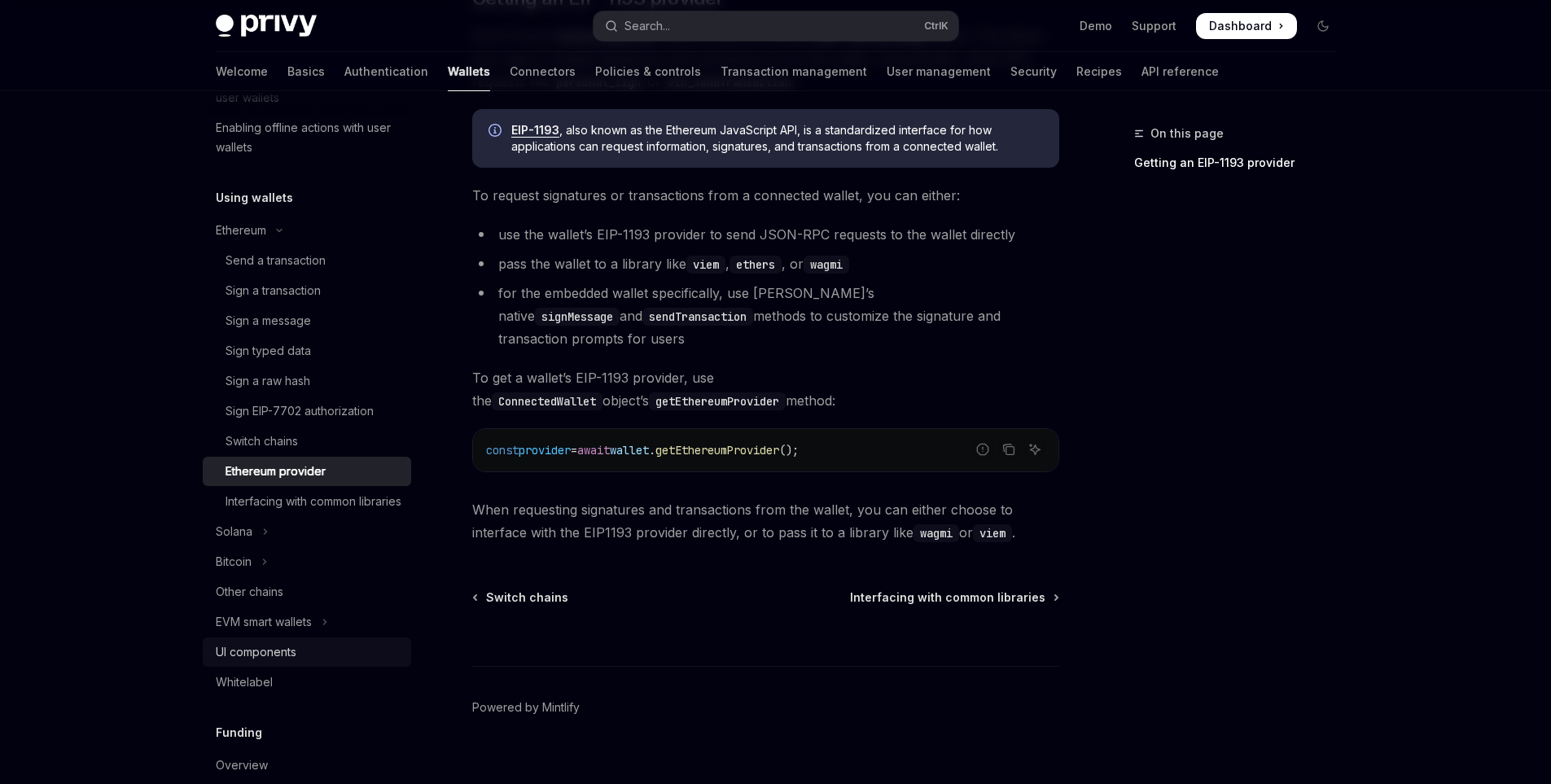
scroll to position [489, 0]
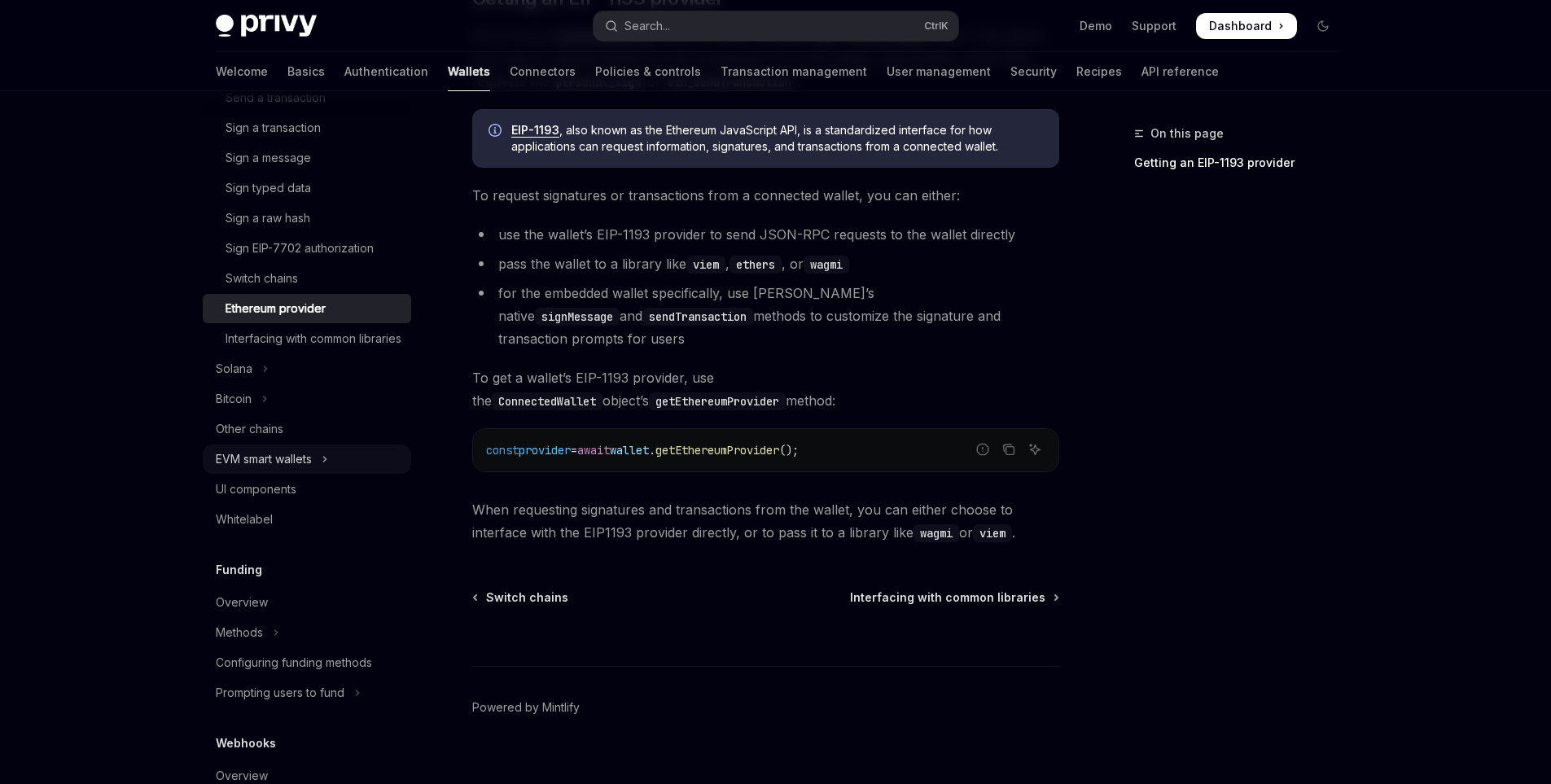
click at [319, 474] on button "EVM smart wallets" at bounding box center [307, 458] width 209 height 29
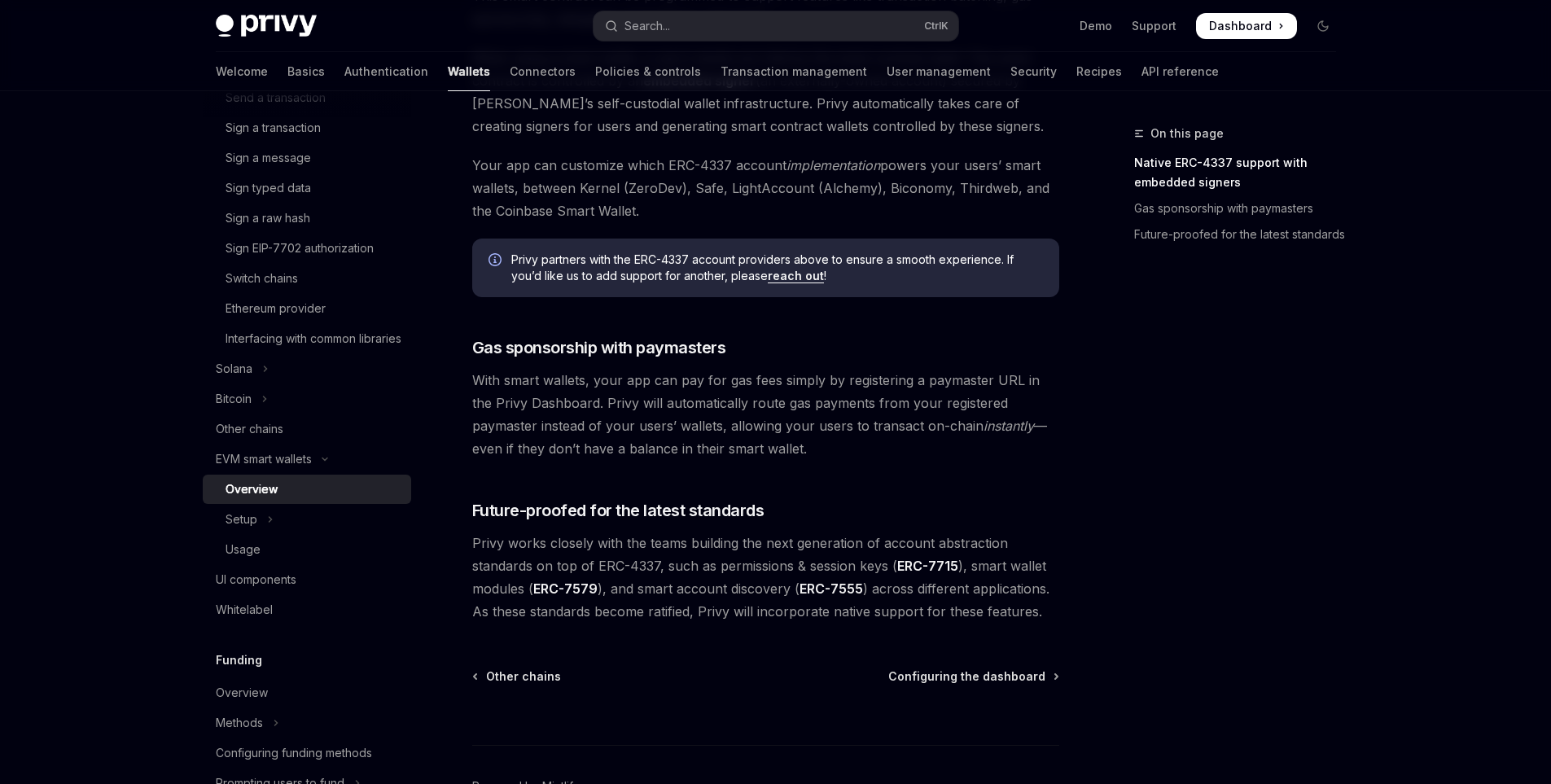
scroll to position [1160, 0]
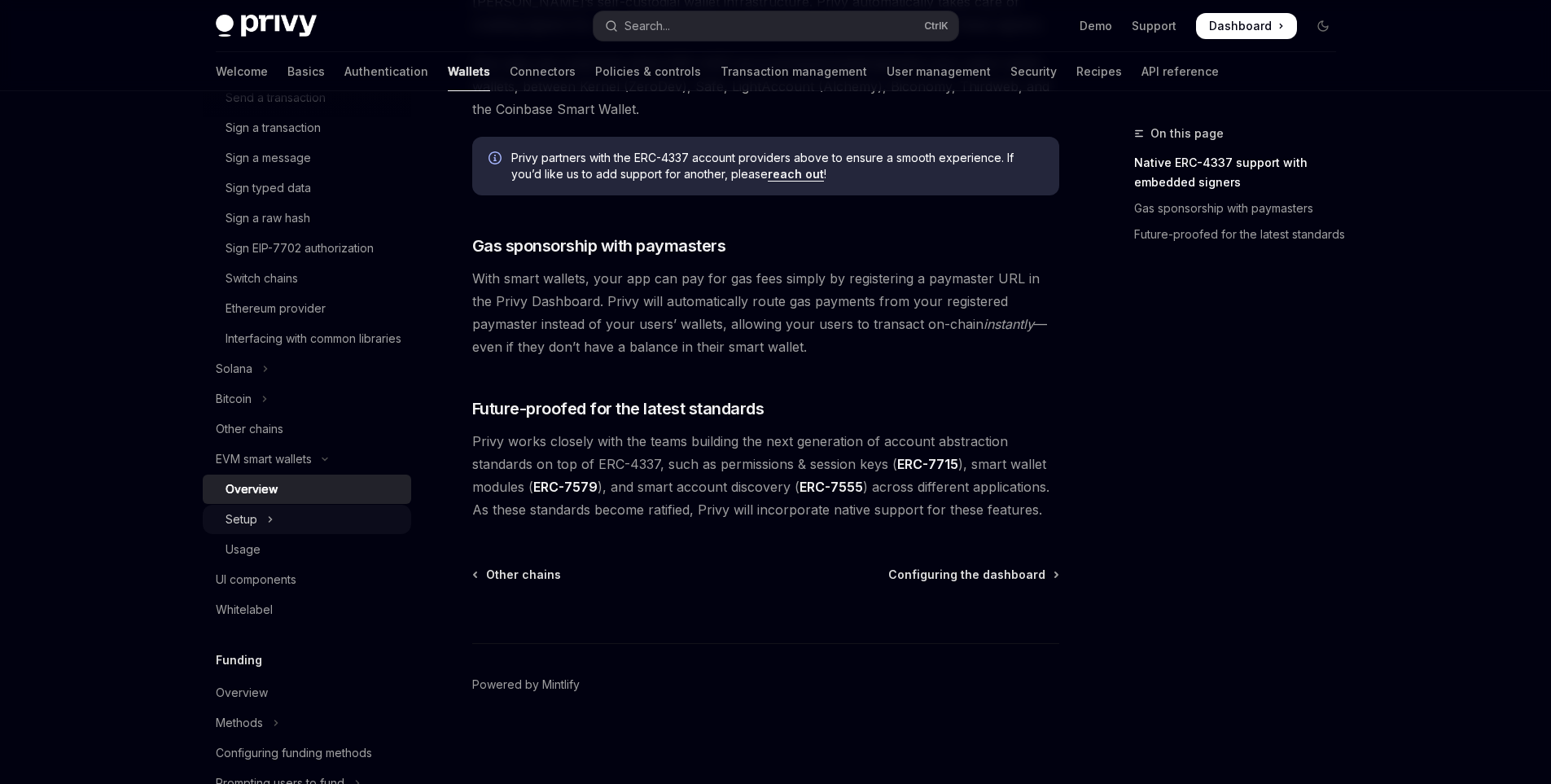
click at [308, 534] on button "Setup" at bounding box center [307, 519] width 209 height 29
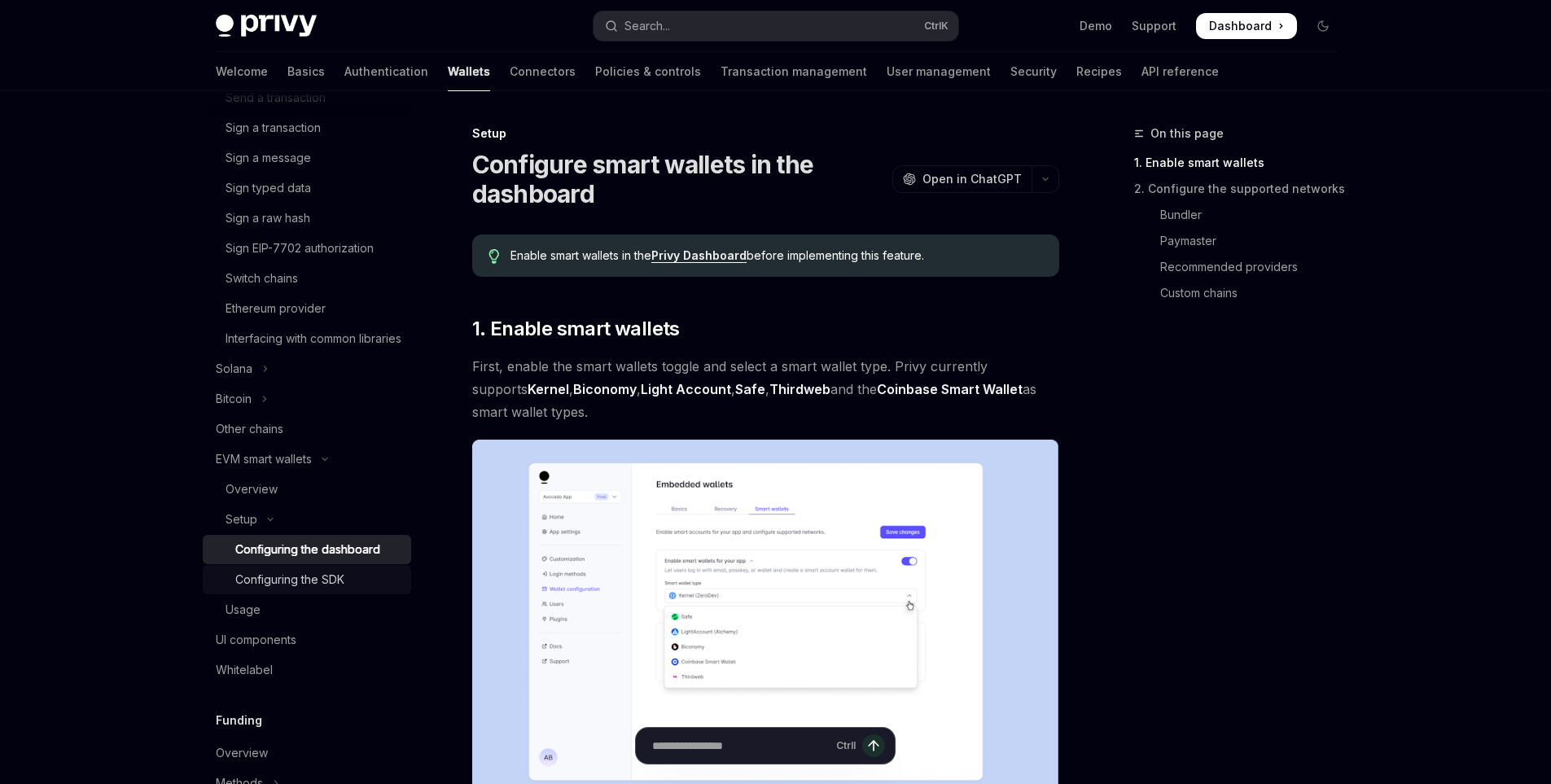
click at [313, 590] on div "Configuring the SDK" at bounding box center [290, 579] width 110 height 19
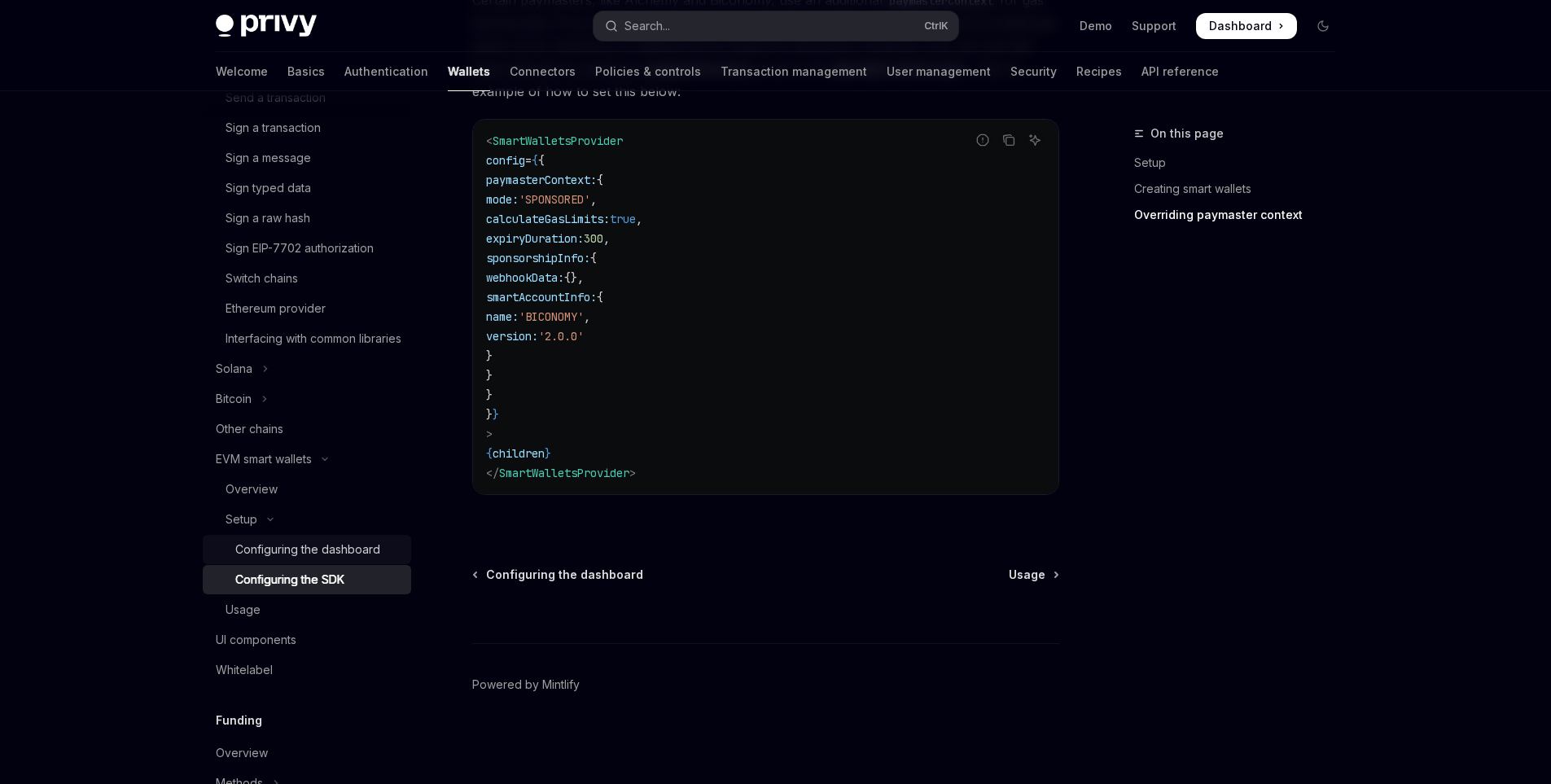
scroll to position [732, 0]
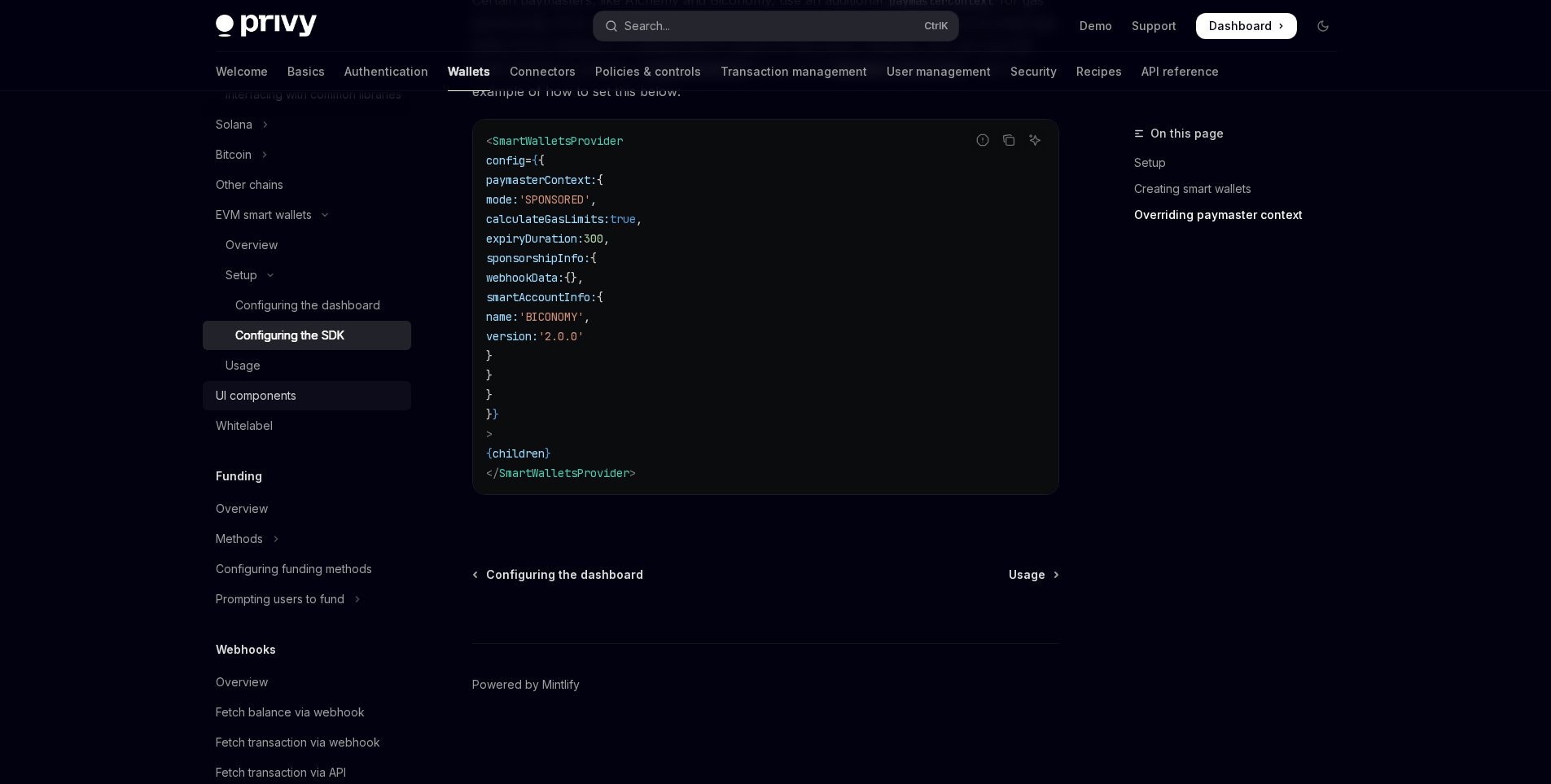
click at [265, 410] on link "UI components" at bounding box center [307, 395] width 209 height 29
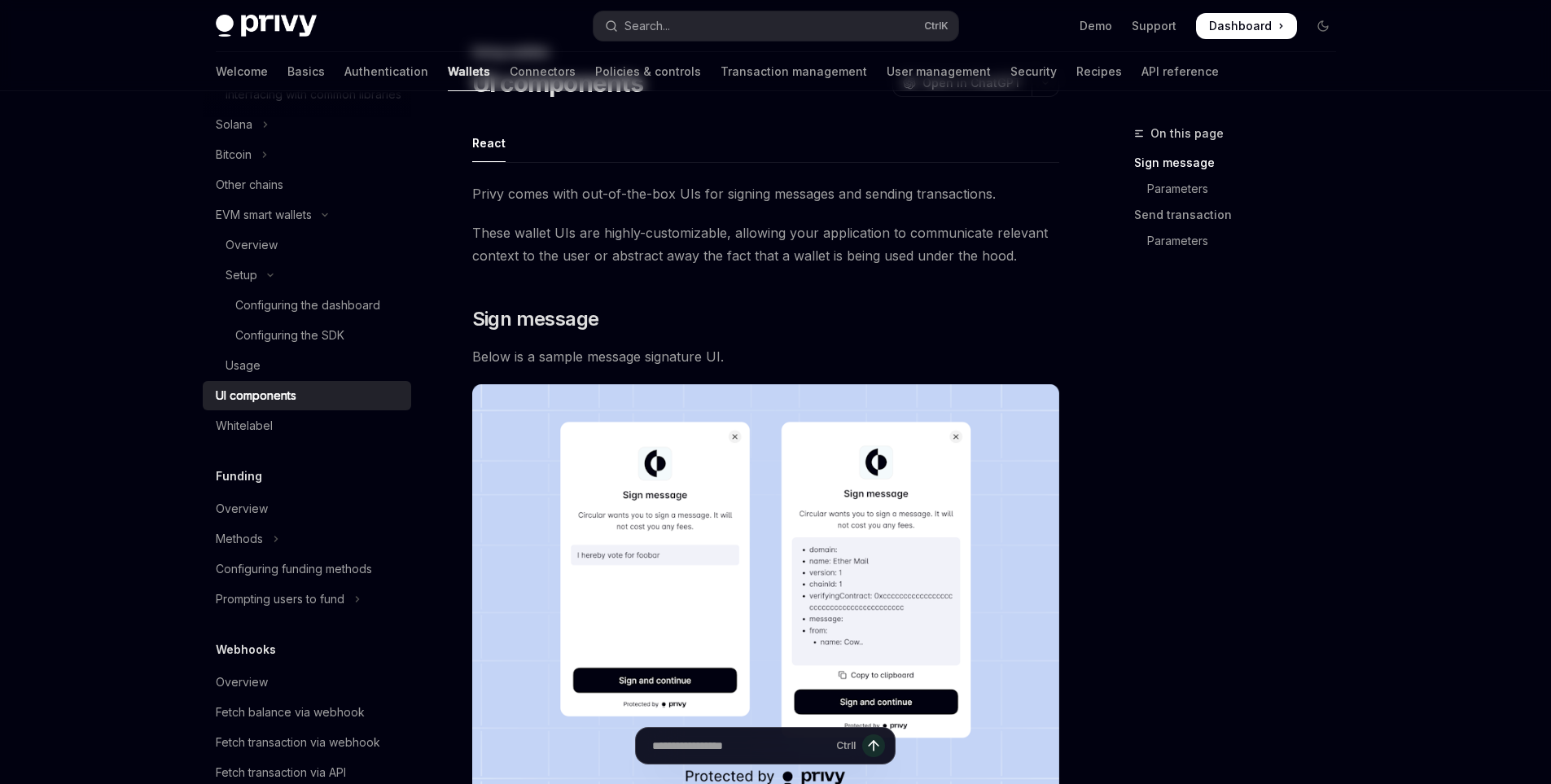
scroll to position [407, 0]
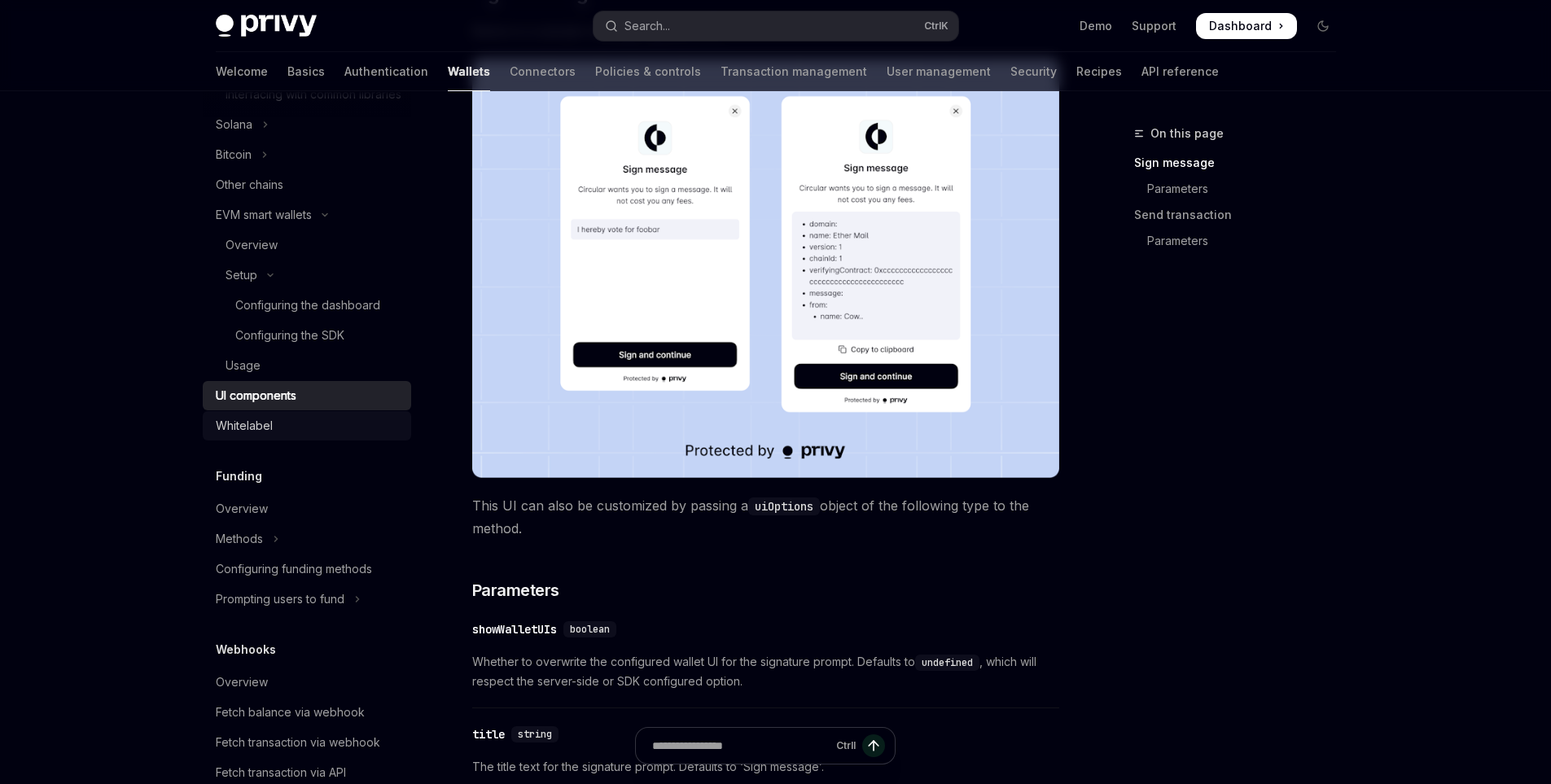
click at [245, 441] on link "Whitelabel" at bounding box center [307, 425] width 209 height 29
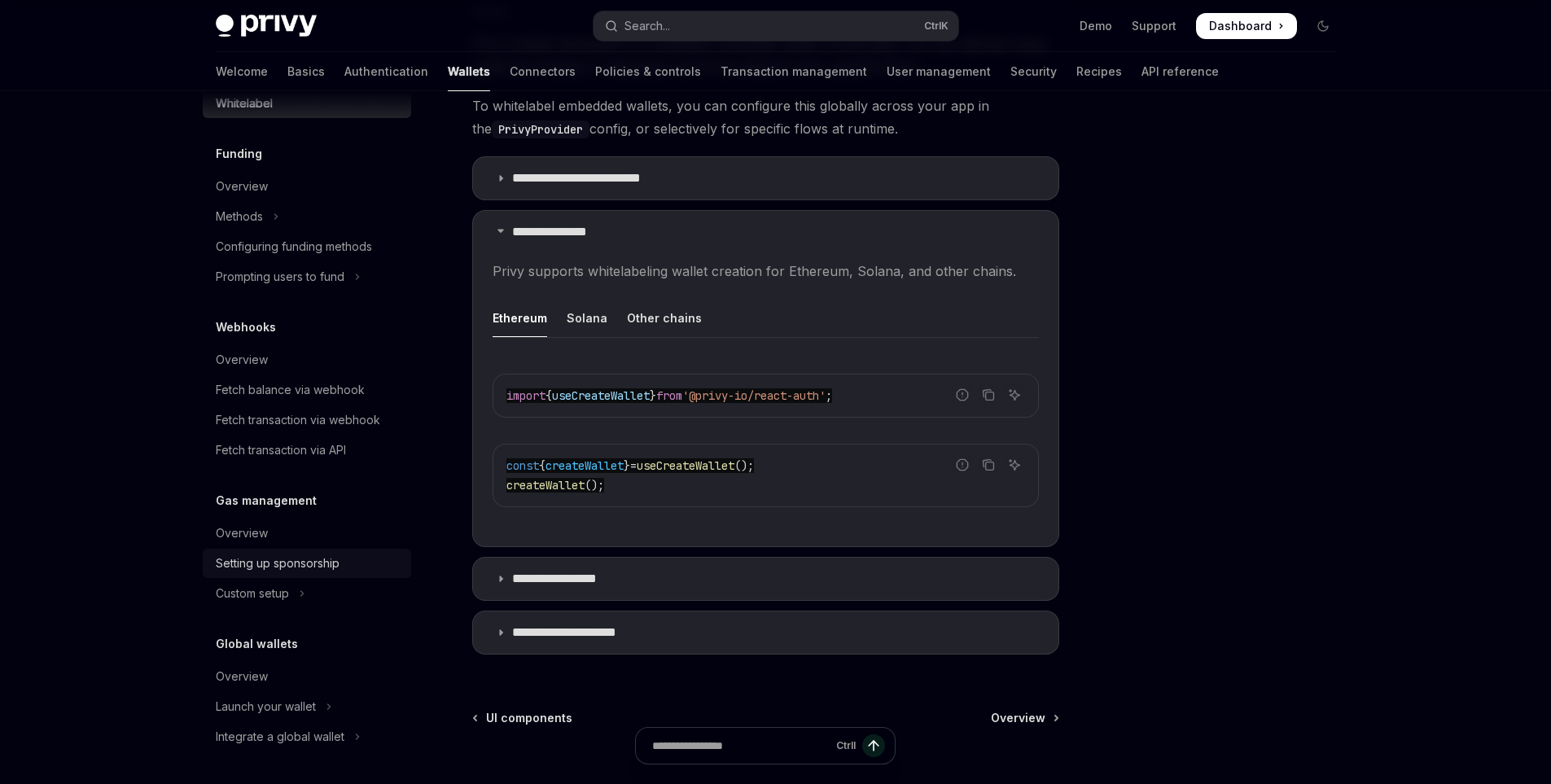
scroll to position [550, 0]
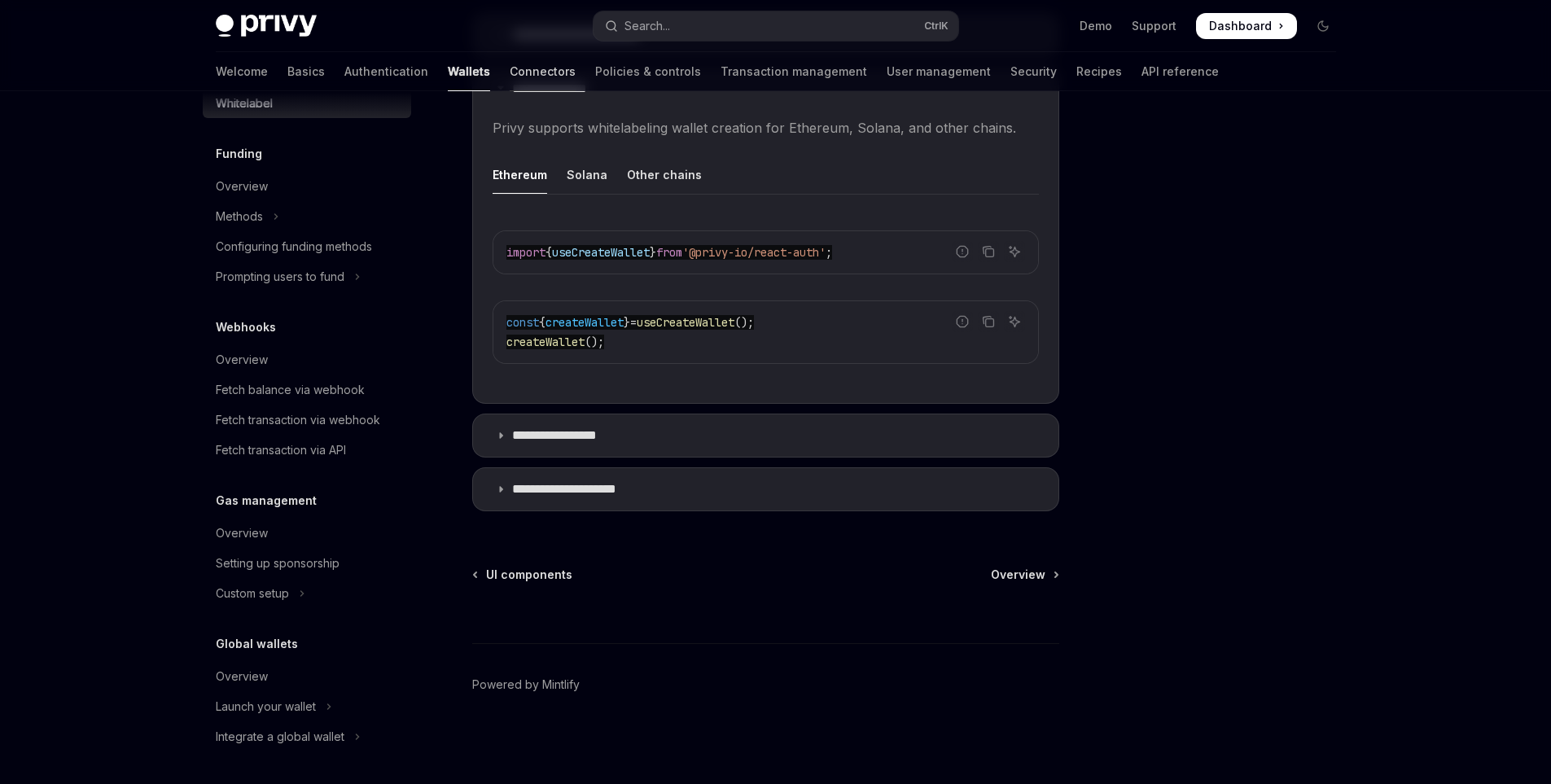
click at [510, 54] on link "Connectors" at bounding box center [542, 71] width 66 height 39
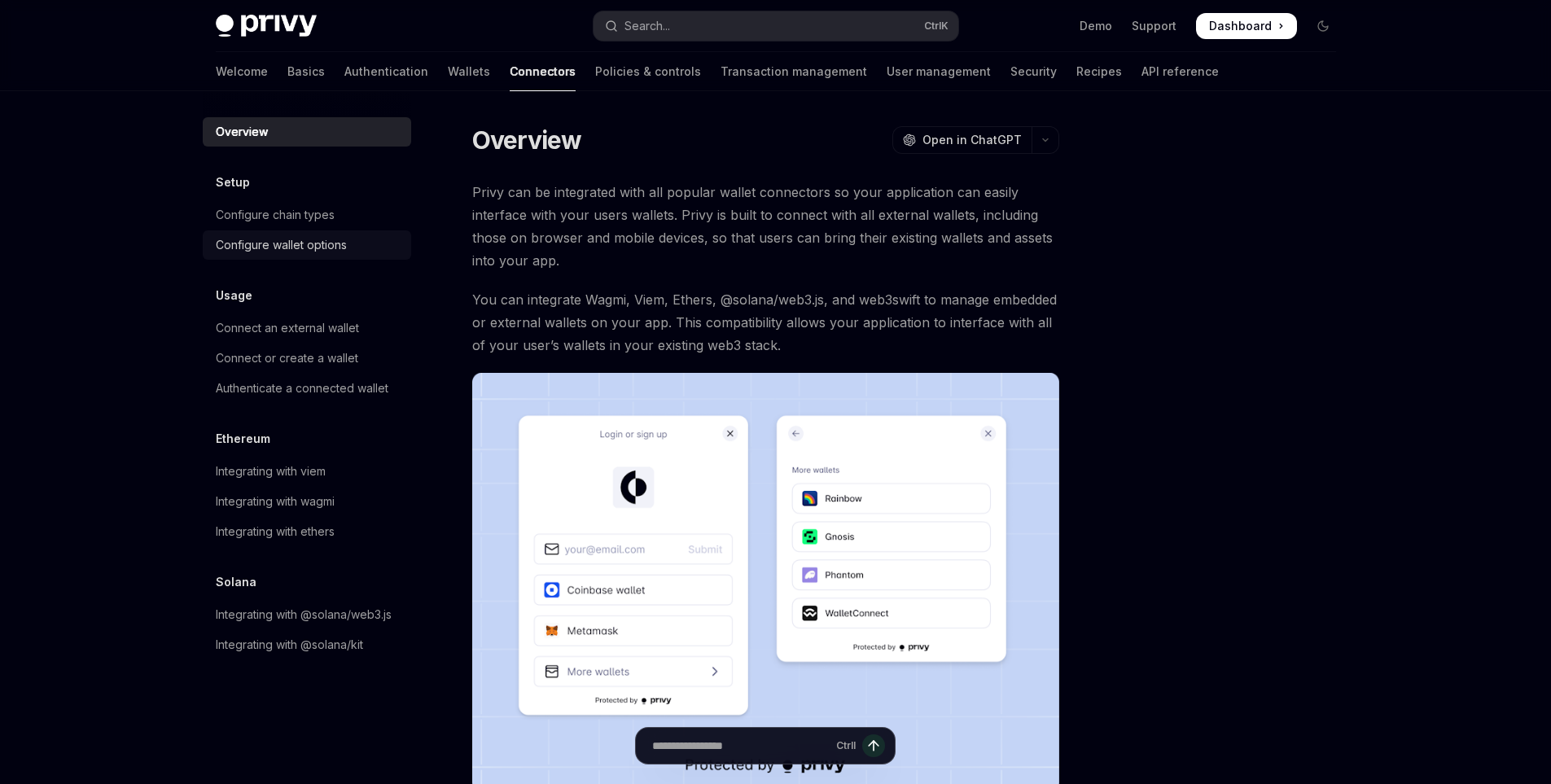
click at [337, 242] on div "Configure wallet options" at bounding box center [281, 245] width 131 height 19
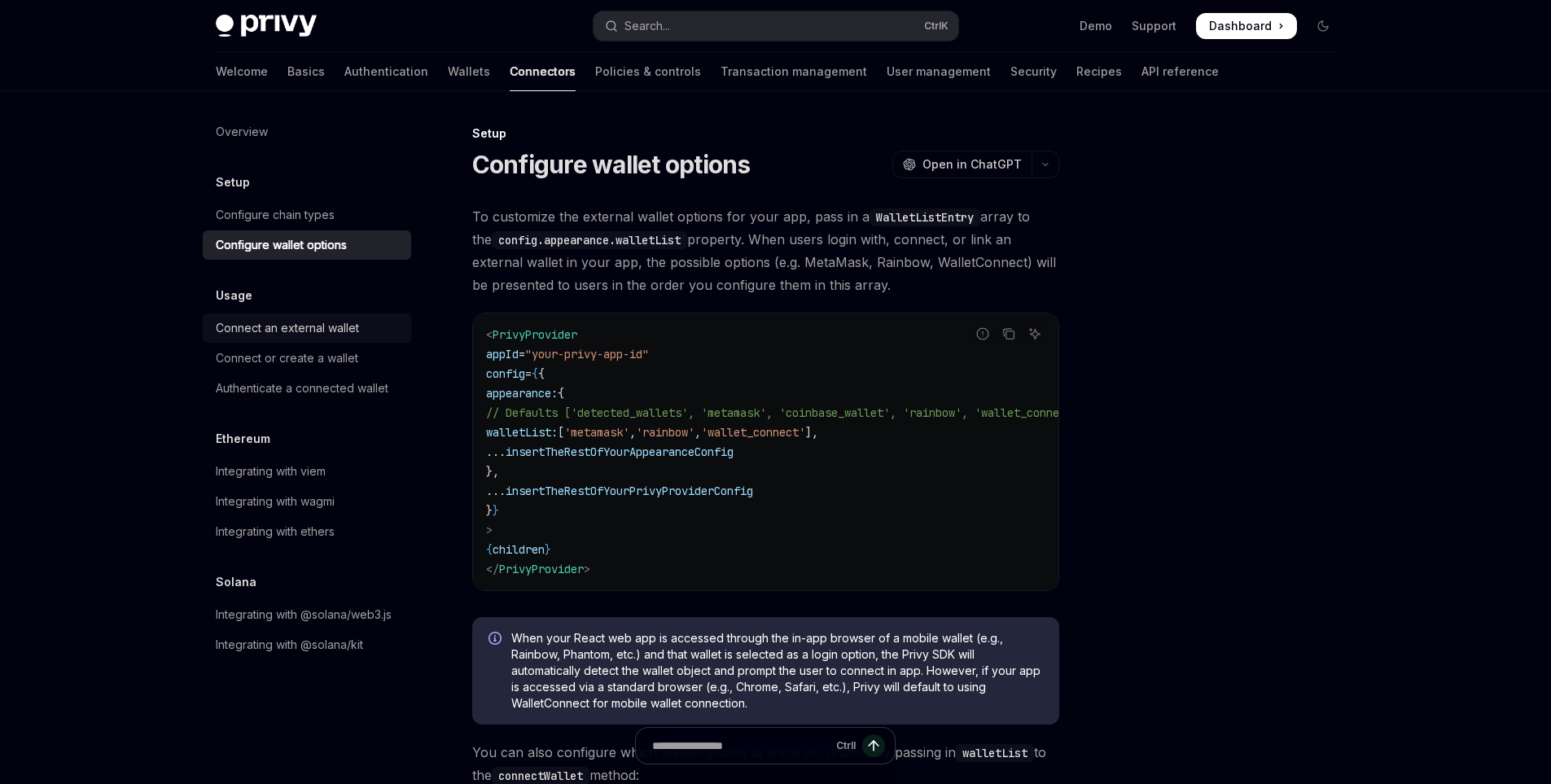
click at [329, 325] on div "Connect an external wallet" at bounding box center [287, 328] width 144 height 19
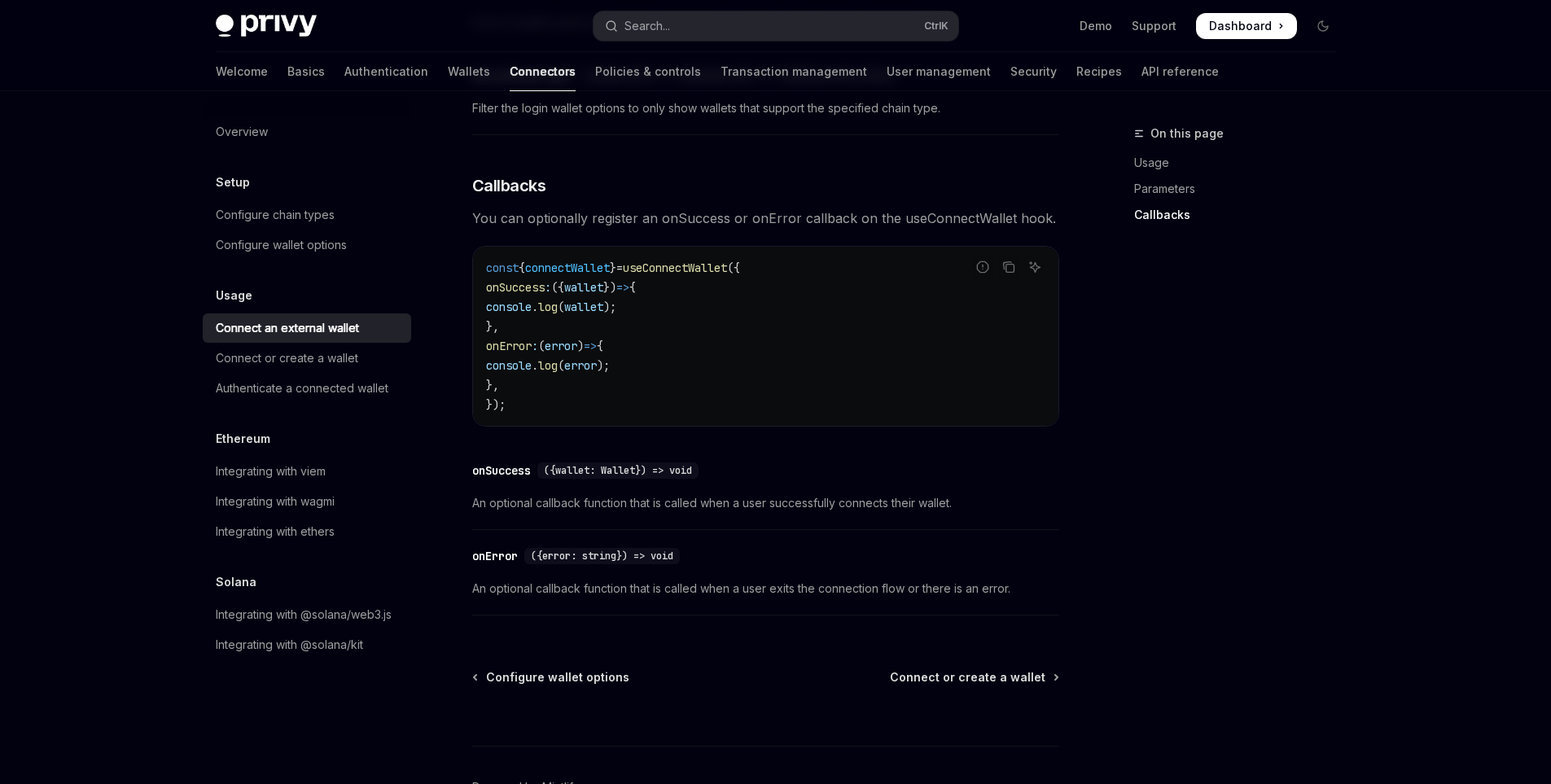
scroll to position [1005, 0]
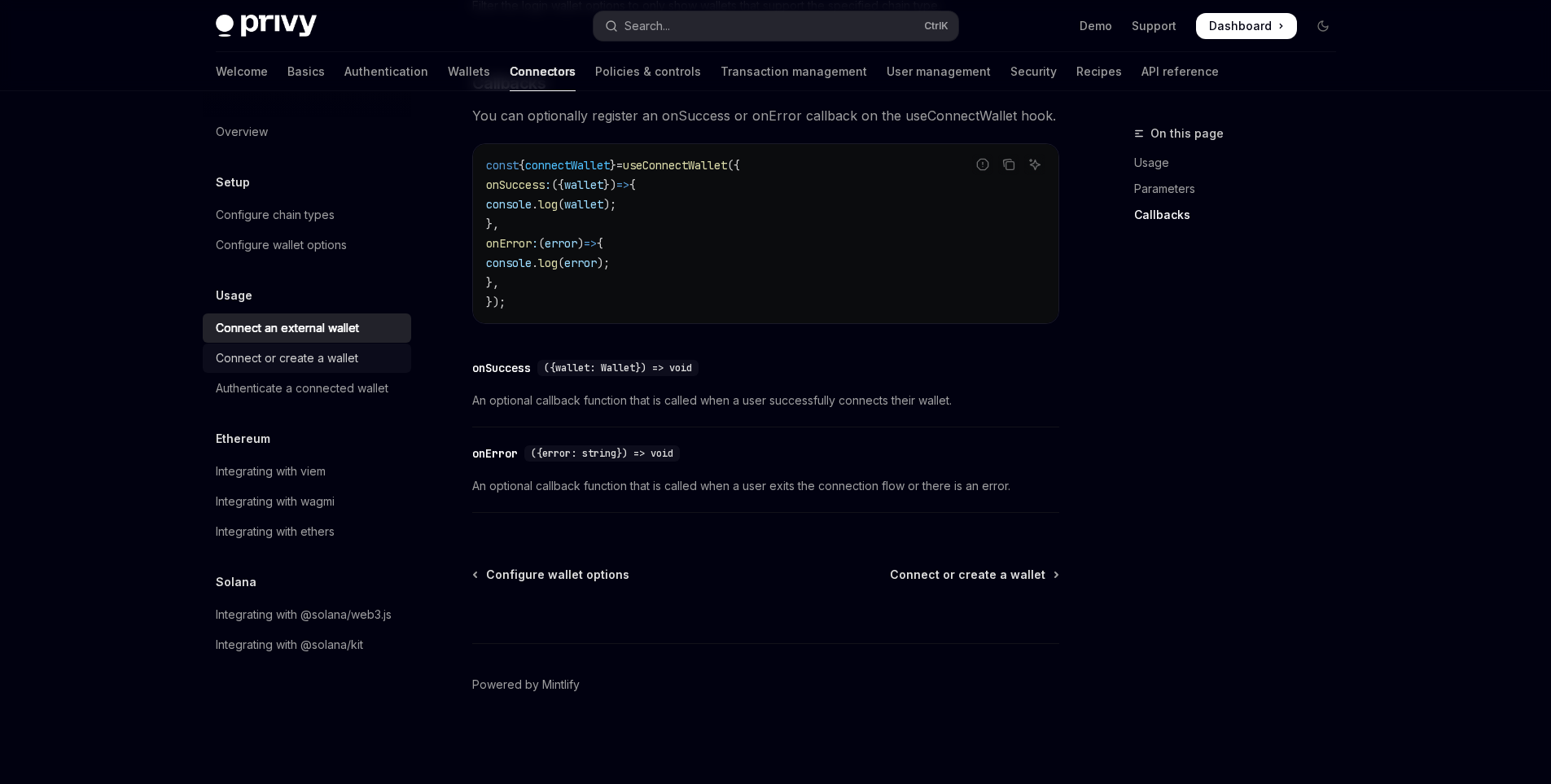
click at [258, 356] on div "Connect or create a wallet" at bounding box center [287, 358] width 143 height 19
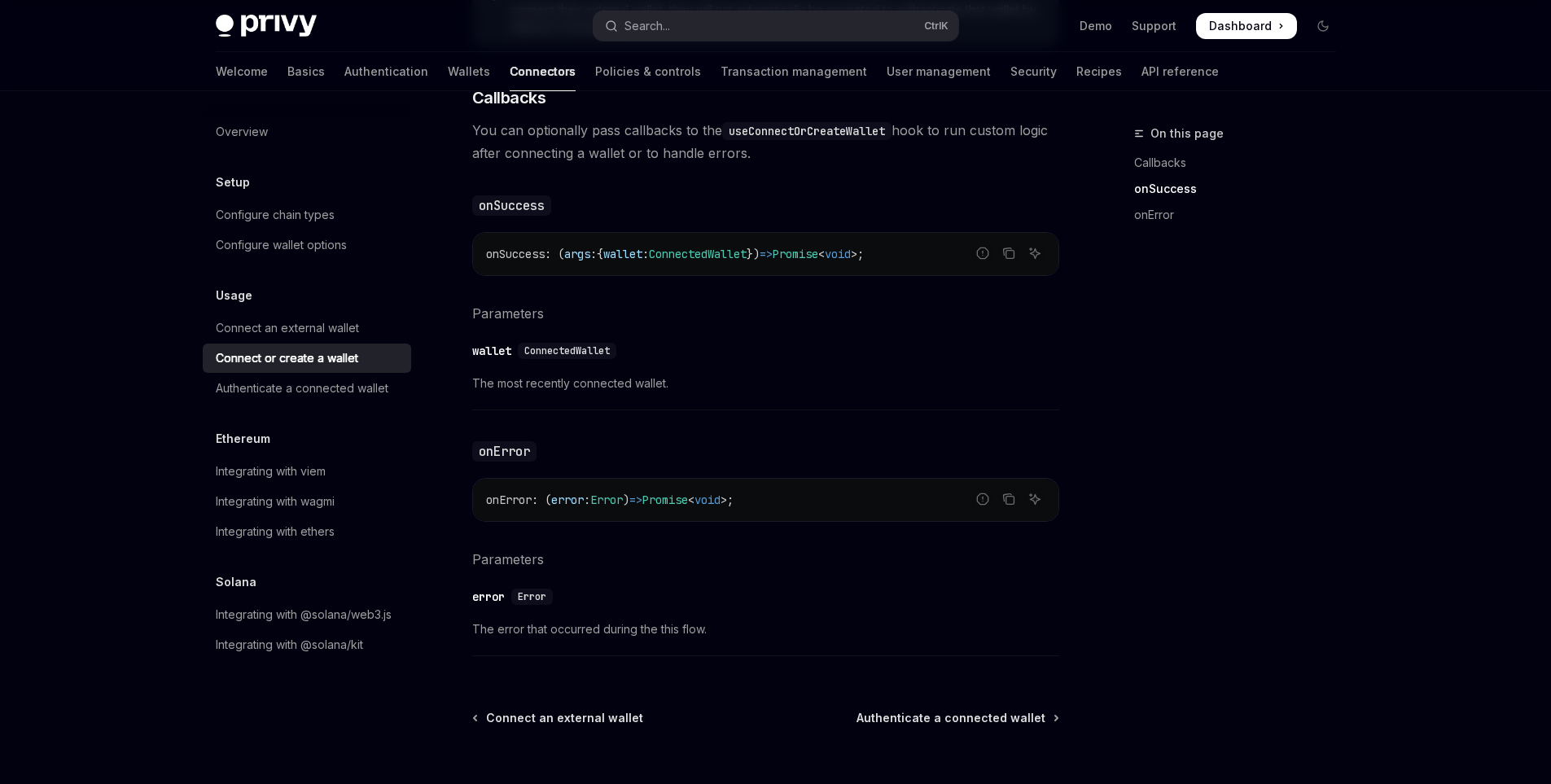
scroll to position [1039, 0]
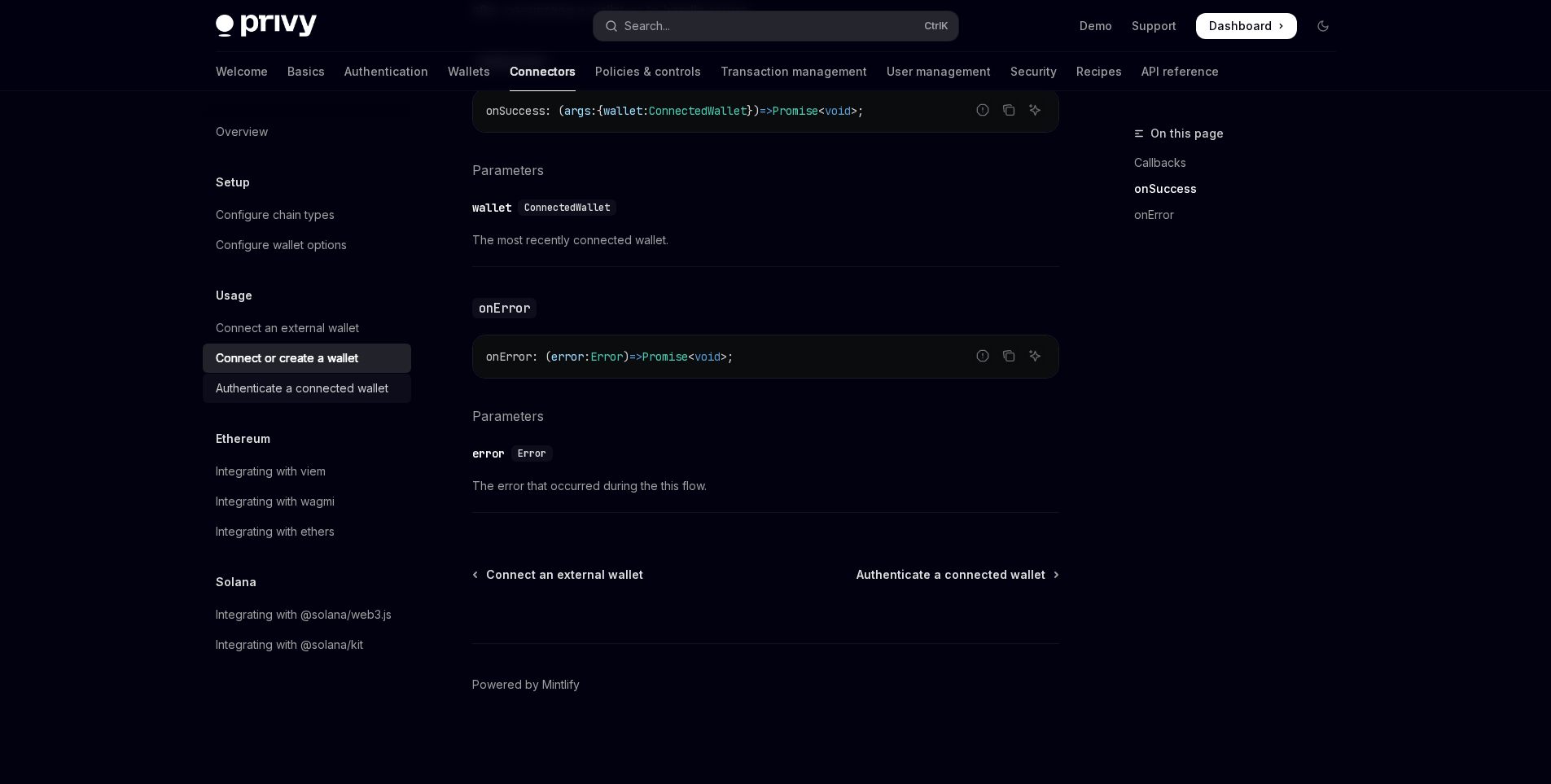
click at [210, 382] on link "Authenticate a connected wallet" at bounding box center [307, 388] width 209 height 29
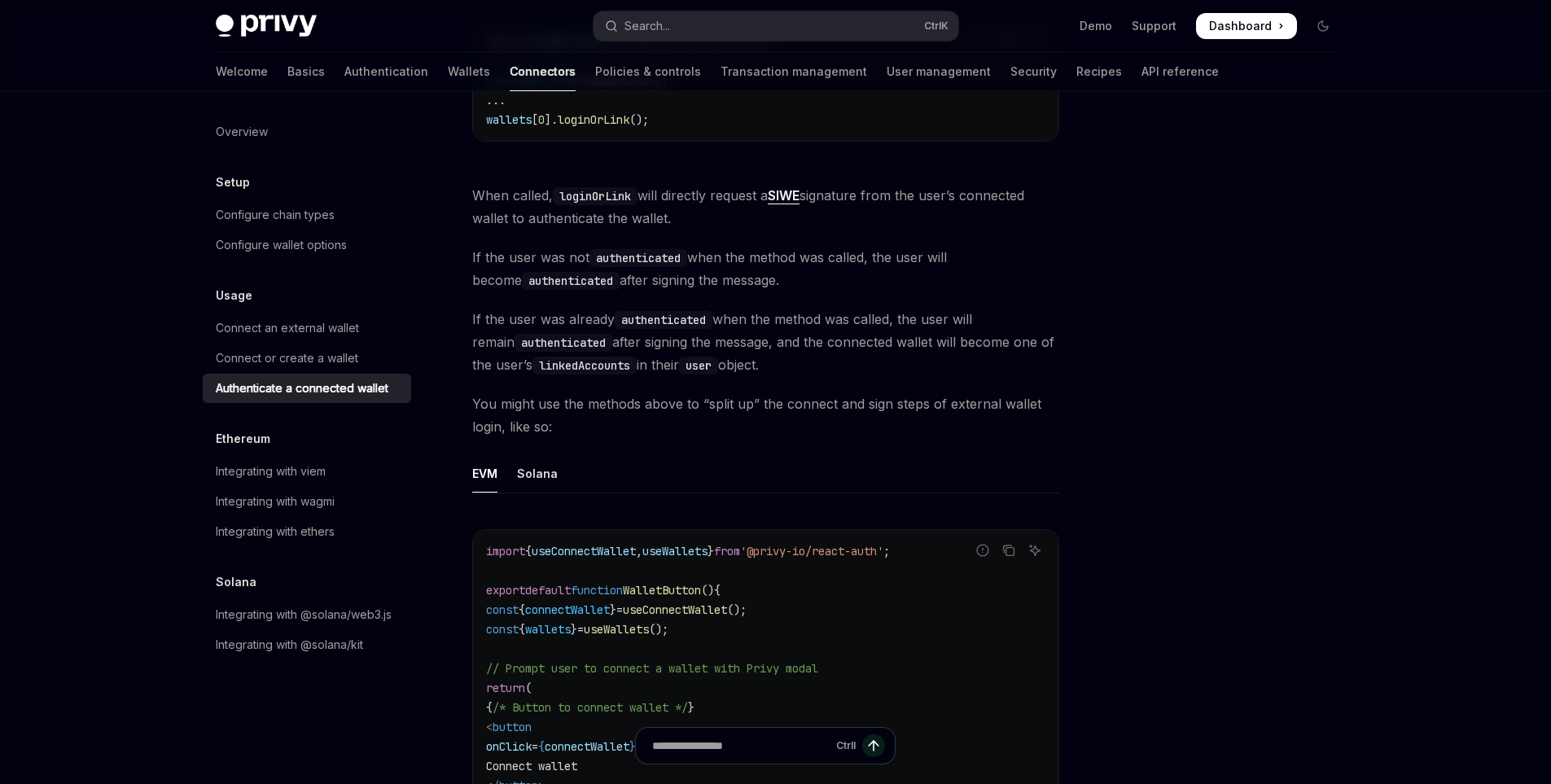
scroll to position [651, 0]
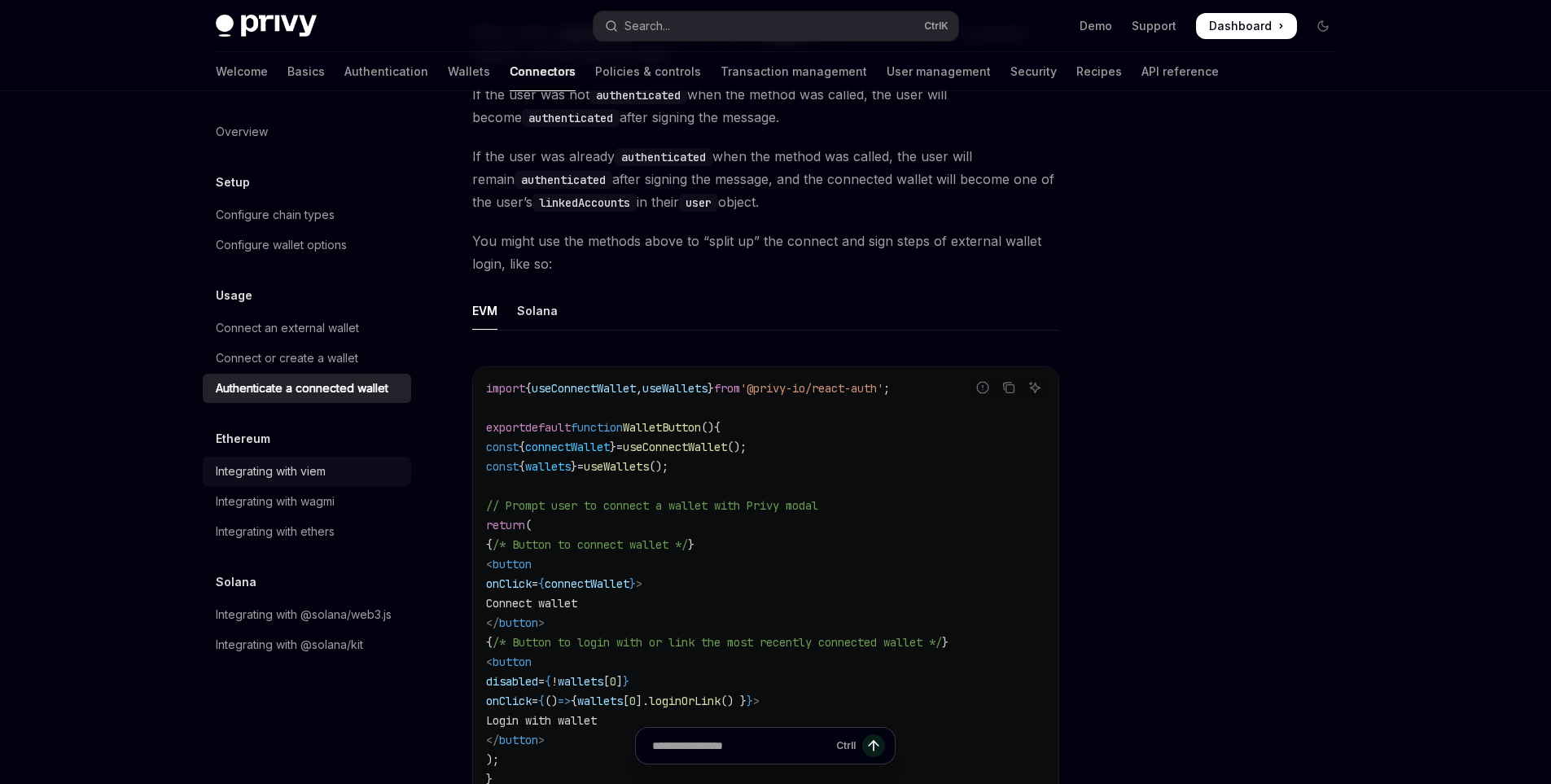
click at [318, 484] on link "Integrating with viem" at bounding box center [307, 470] width 209 height 29
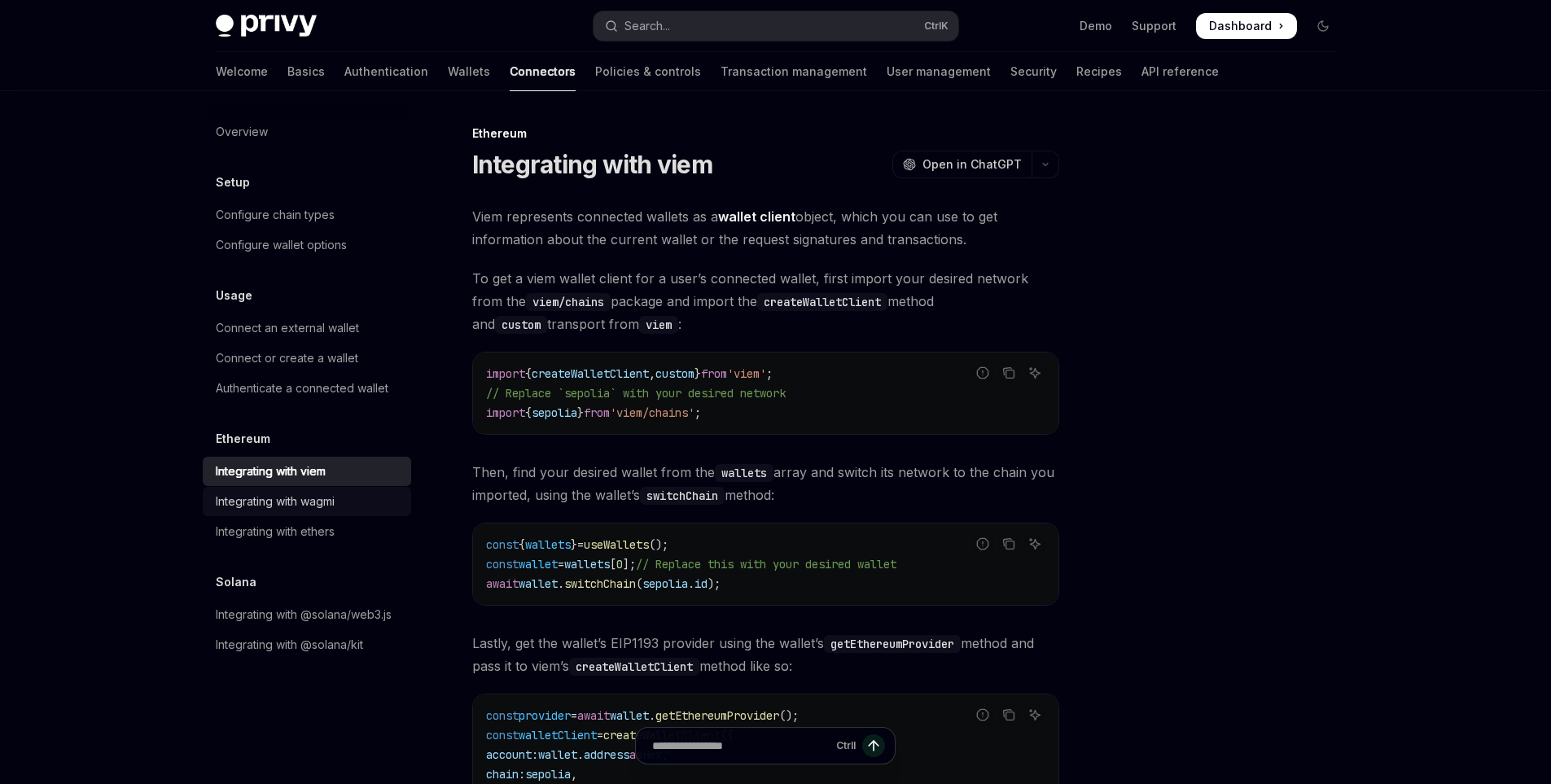
click at [321, 512] on link "Integrating with wagmi" at bounding box center [307, 501] width 209 height 29
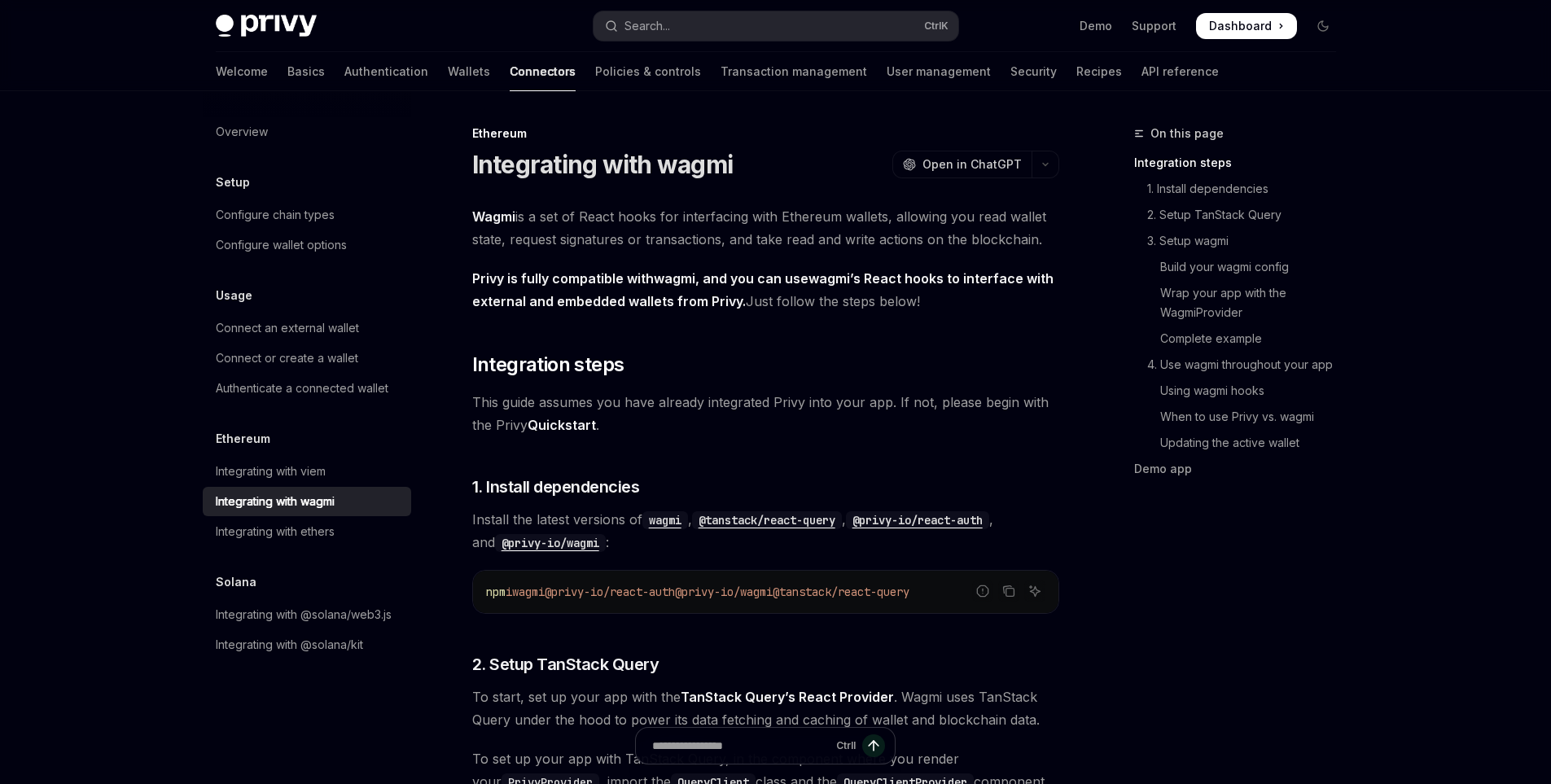
scroll to position [163, 0]
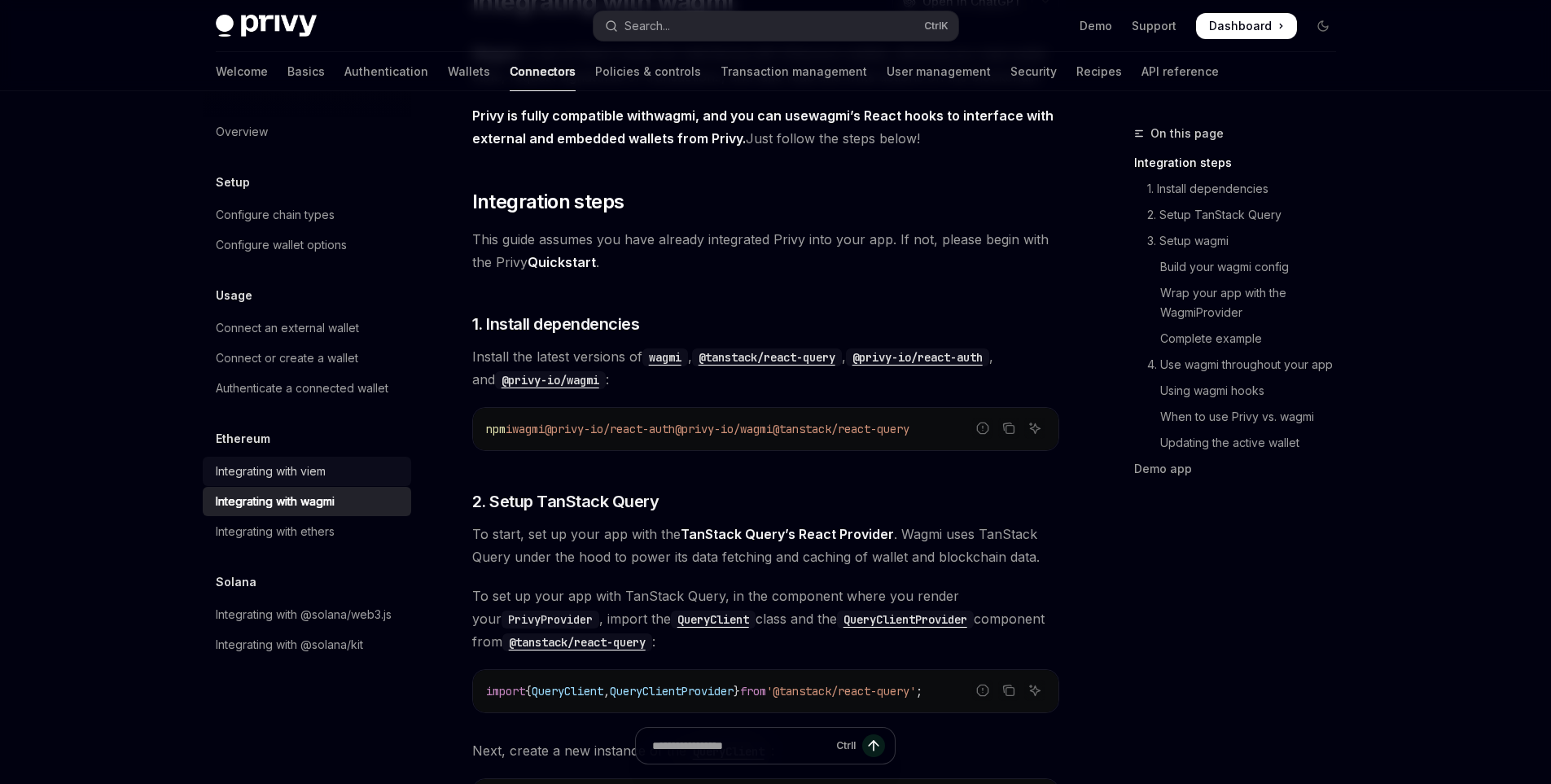
click at [236, 466] on div "Integrating with viem" at bounding box center [270, 471] width 110 height 19
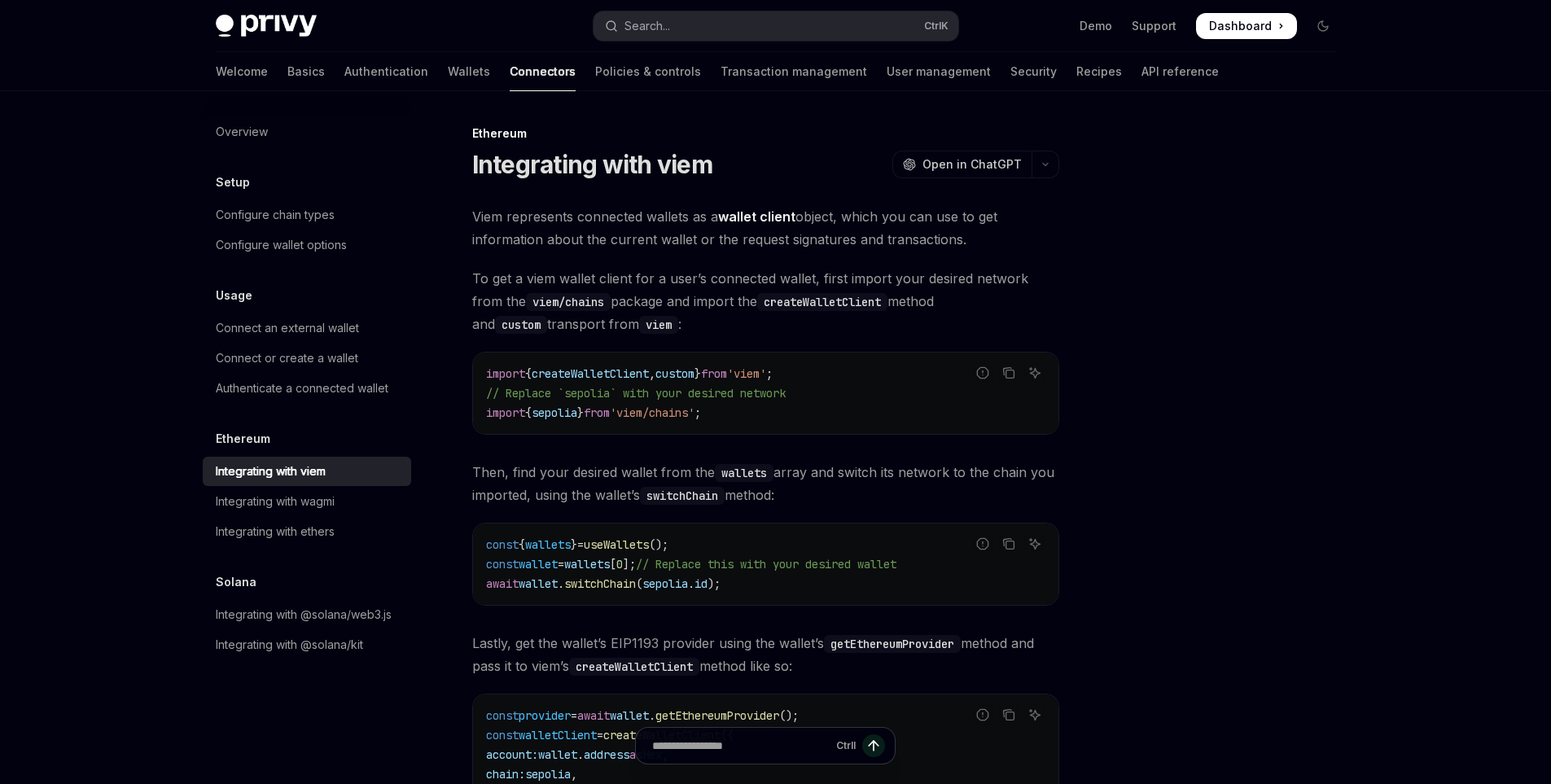
scroll to position [244, 0]
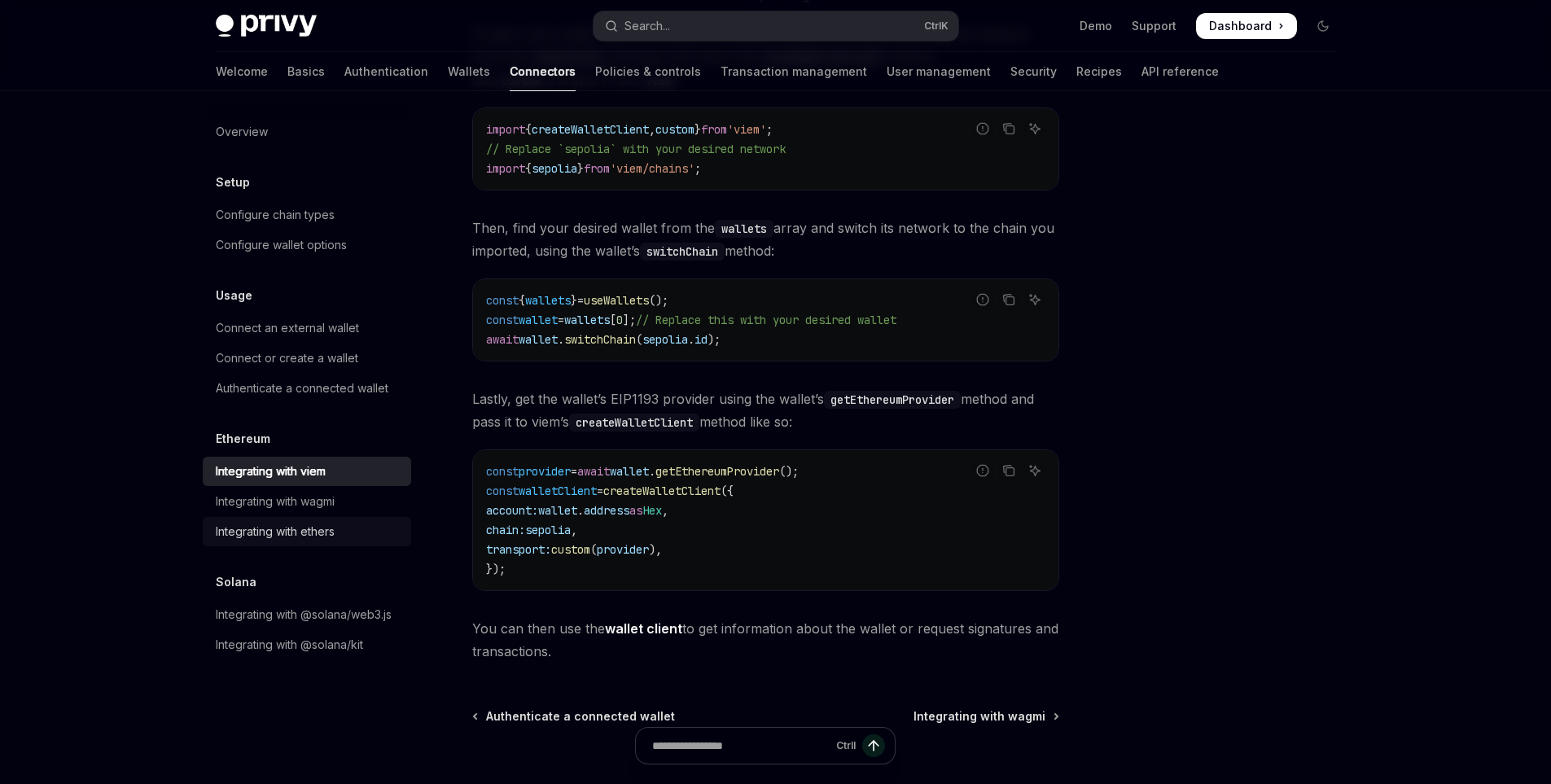
click at [321, 532] on div "Integrating with ethers" at bounding box center [275, 532] width 119 height 19
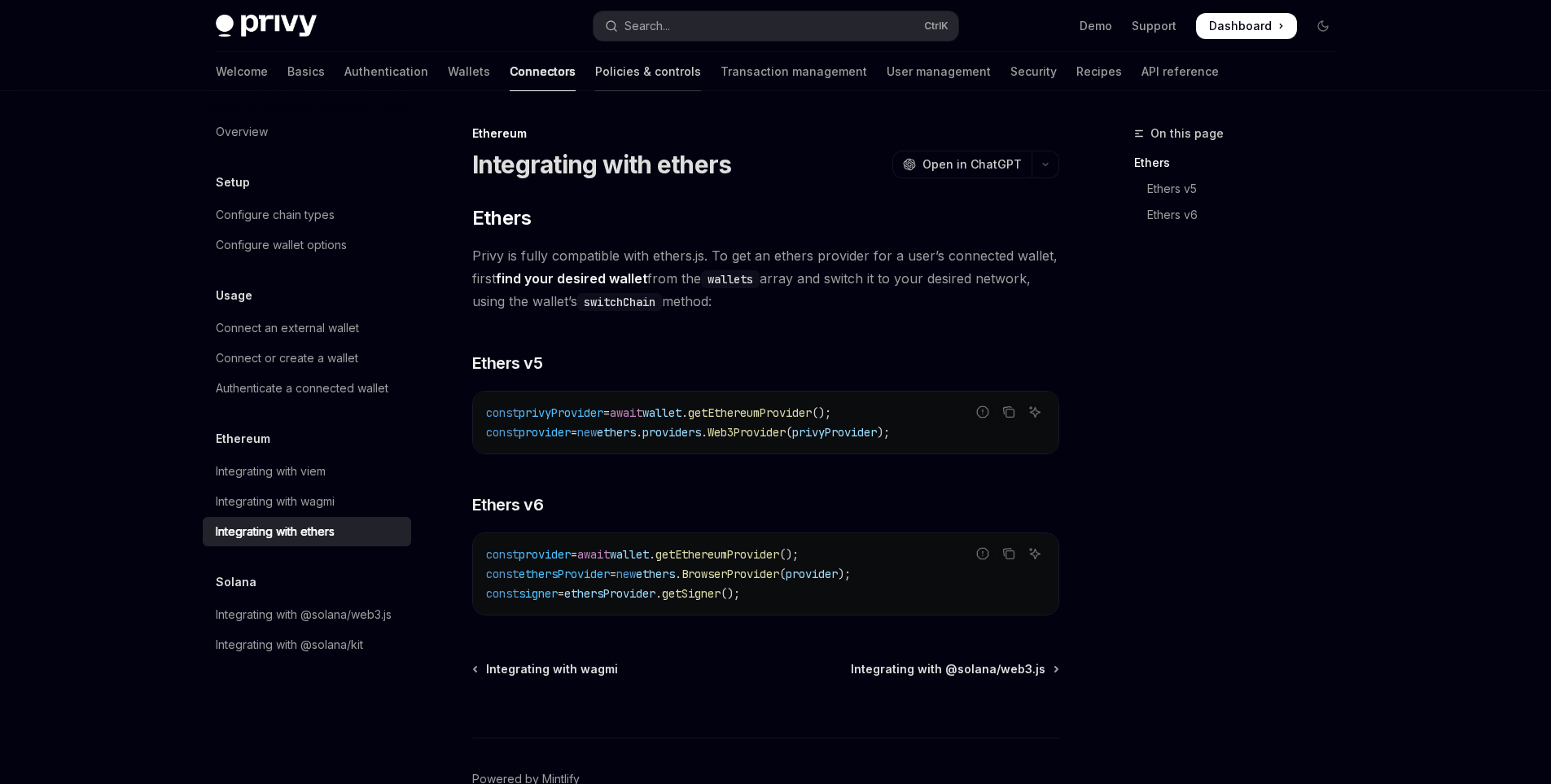
click at [595, 74] on link "Policies & controls" at bounding box center [648, 71] width 106 height 39
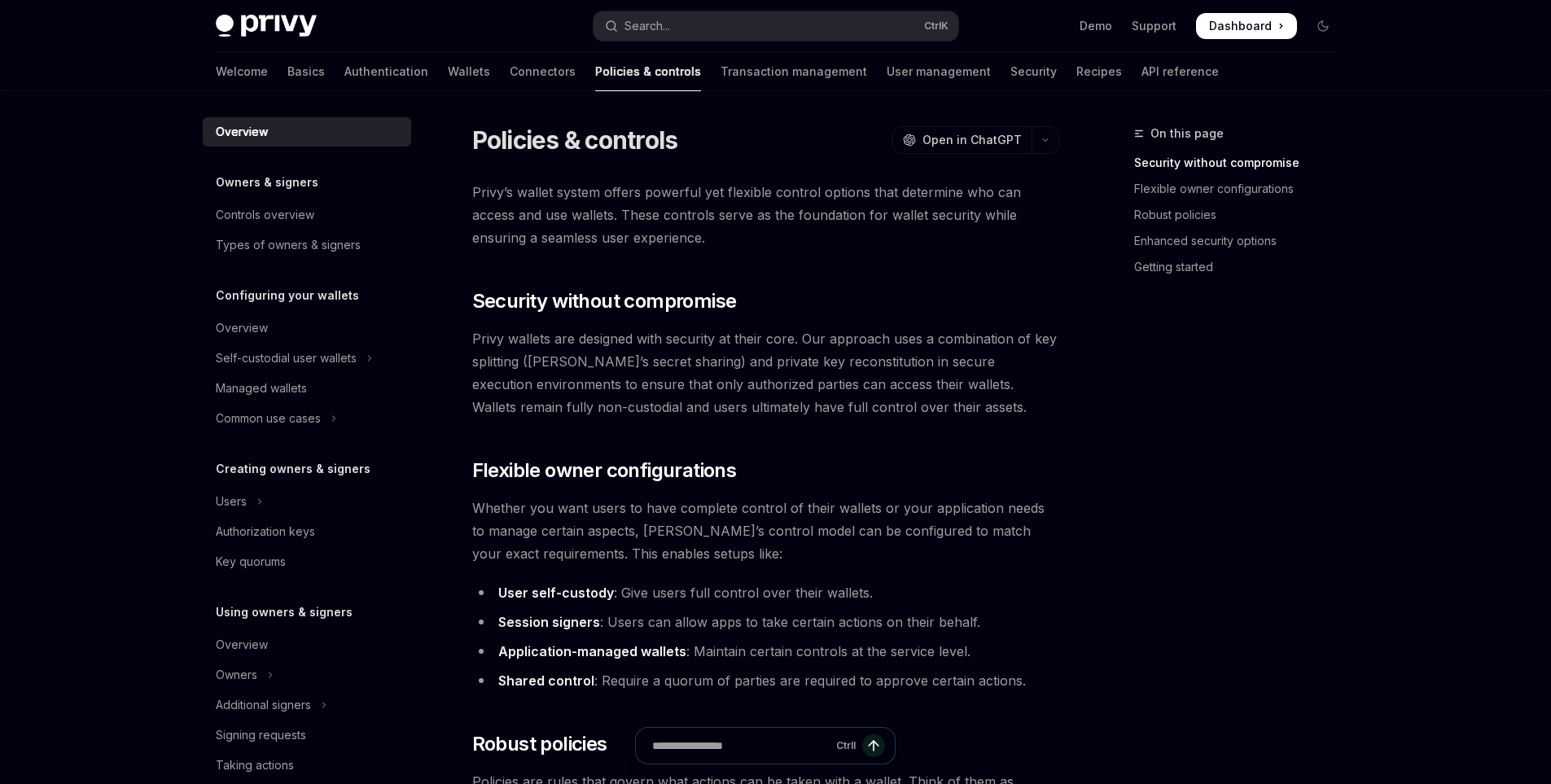
scroll to position [81, 0]
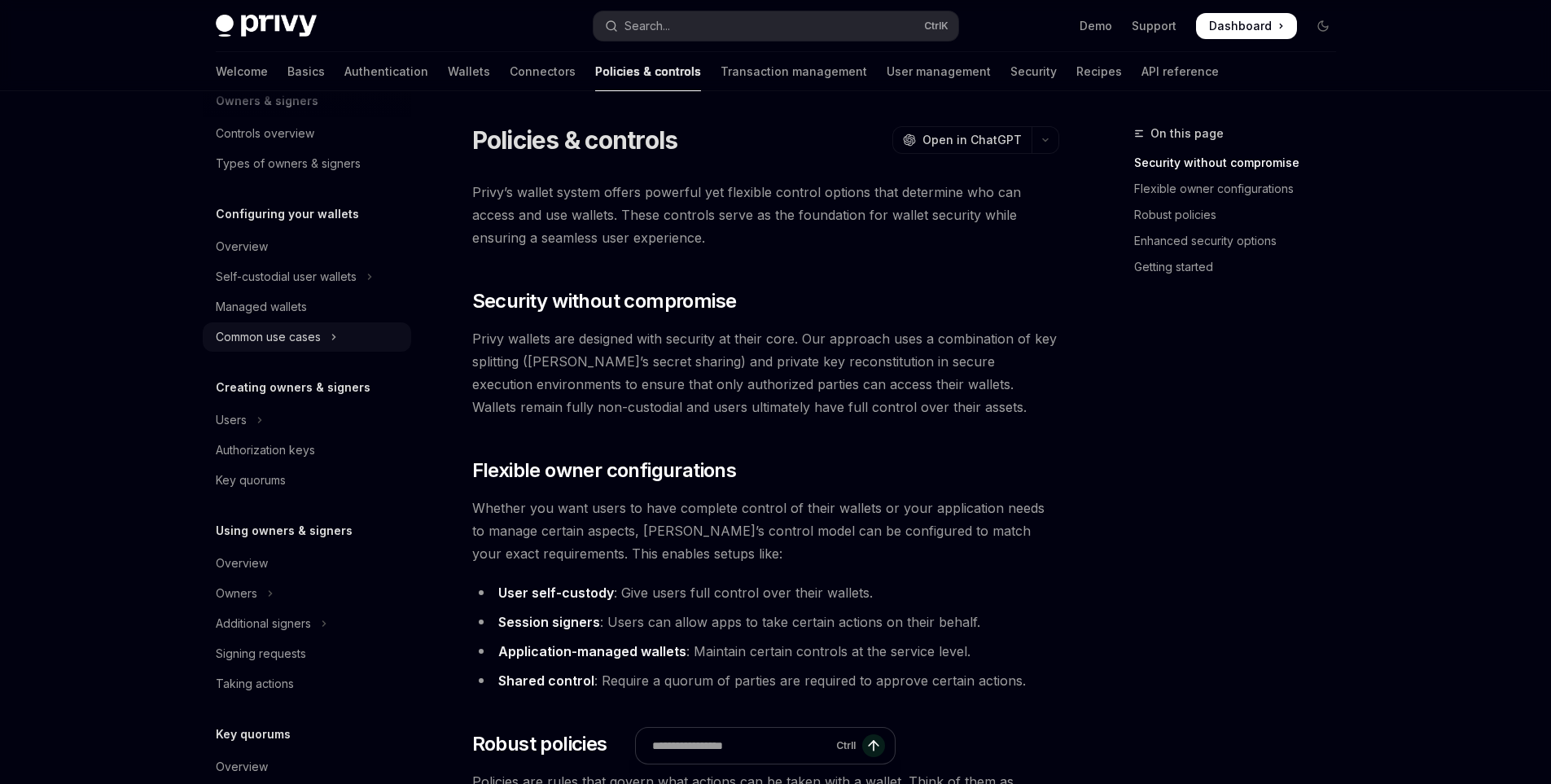
click at [349, 335] on button "Common use cases" at bounding box center [307, 336] width 209 height 29
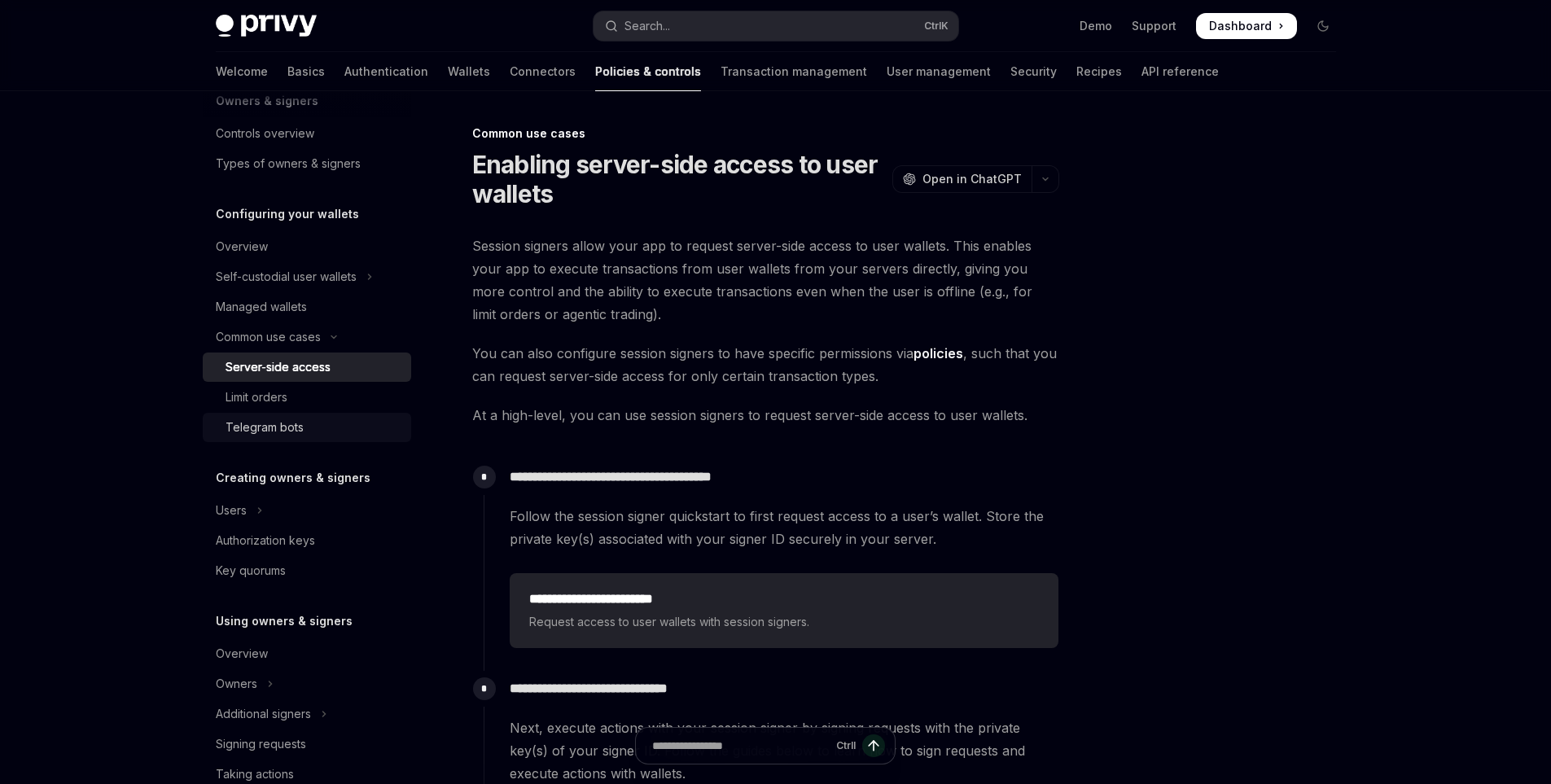
scroll to position [244, 0]
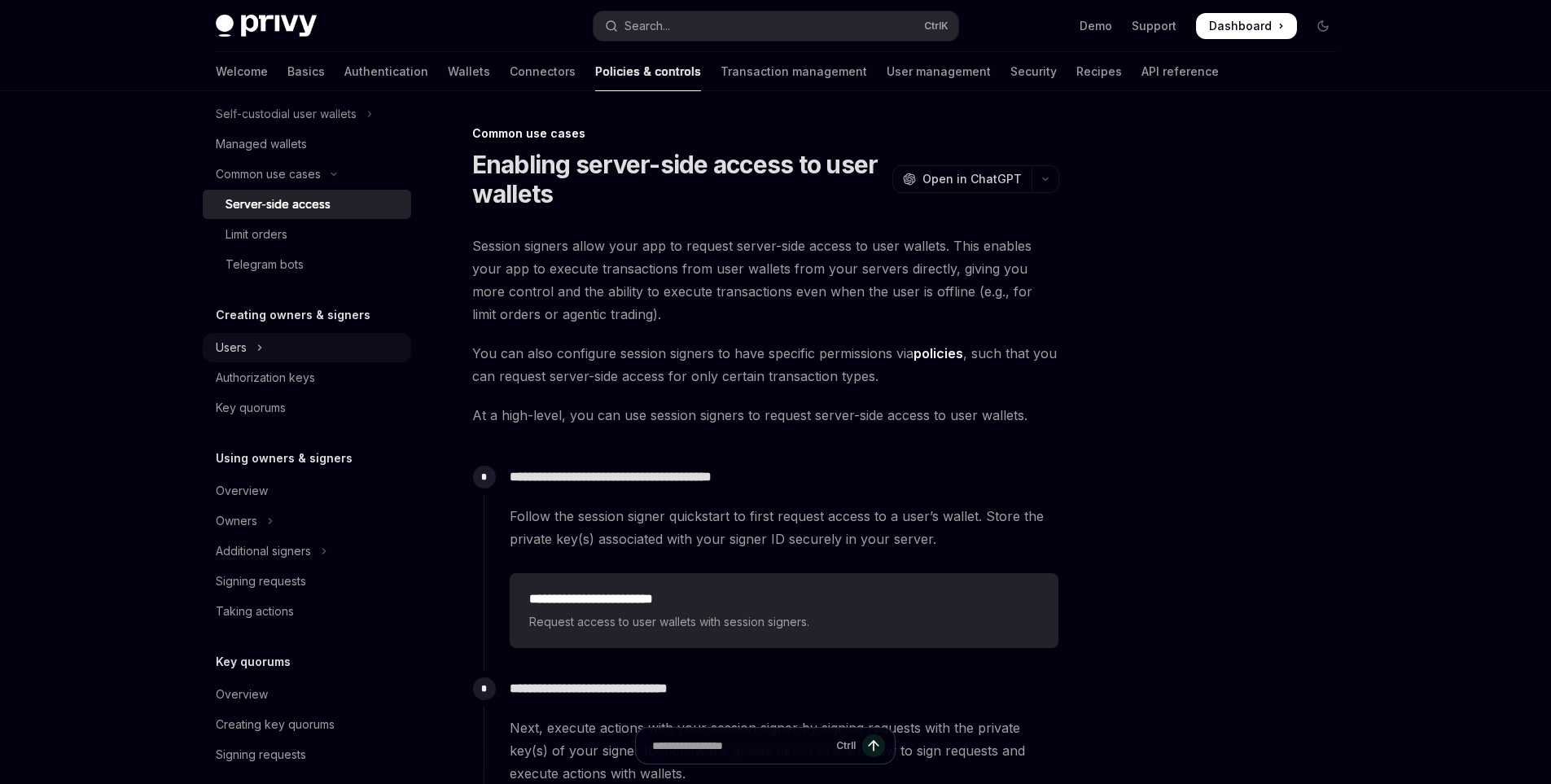
click at [269, 354] on button "Users" at bounding box center [307, 347] width 209 height 29
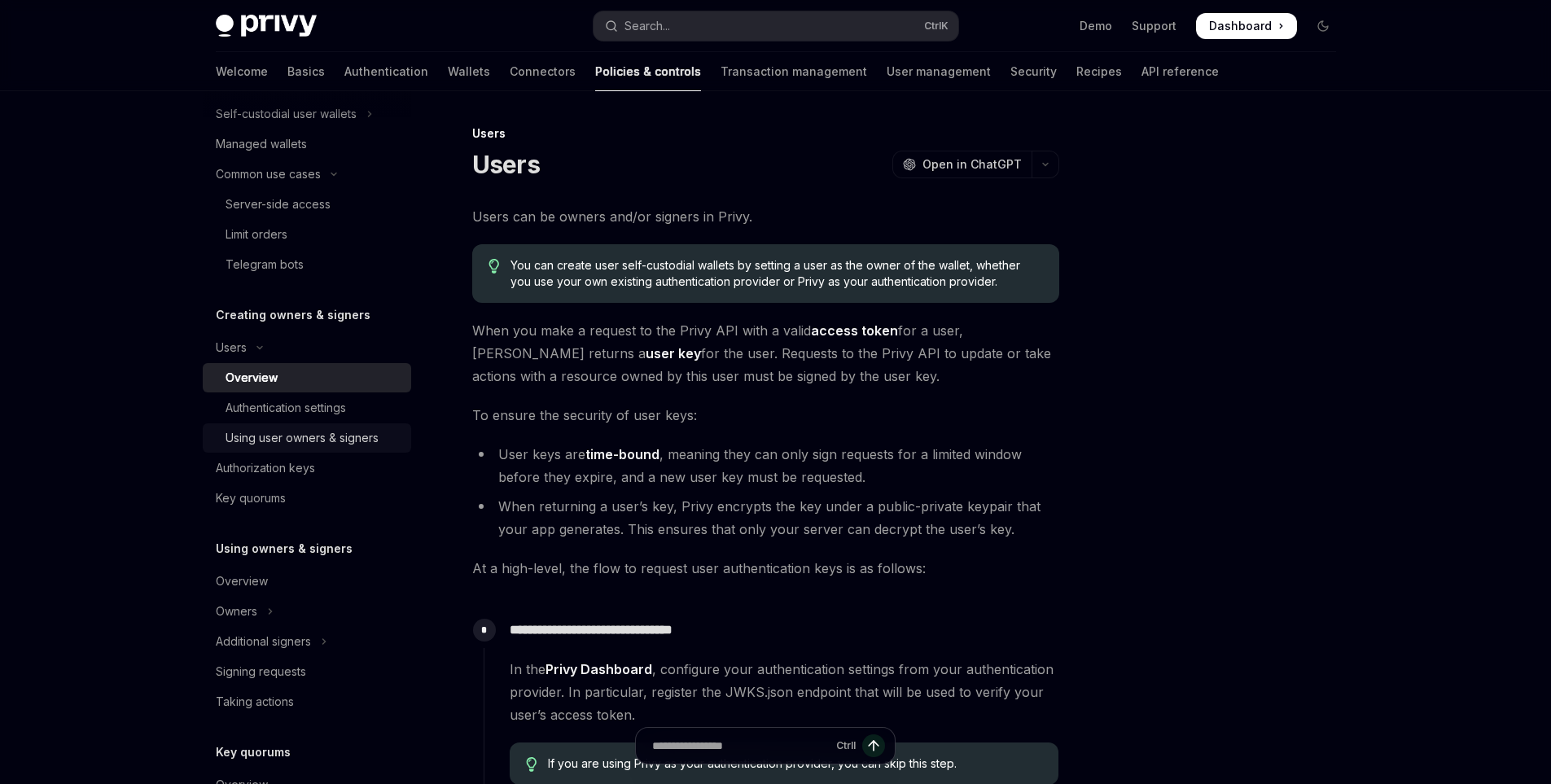
scroll to position [326, 0]
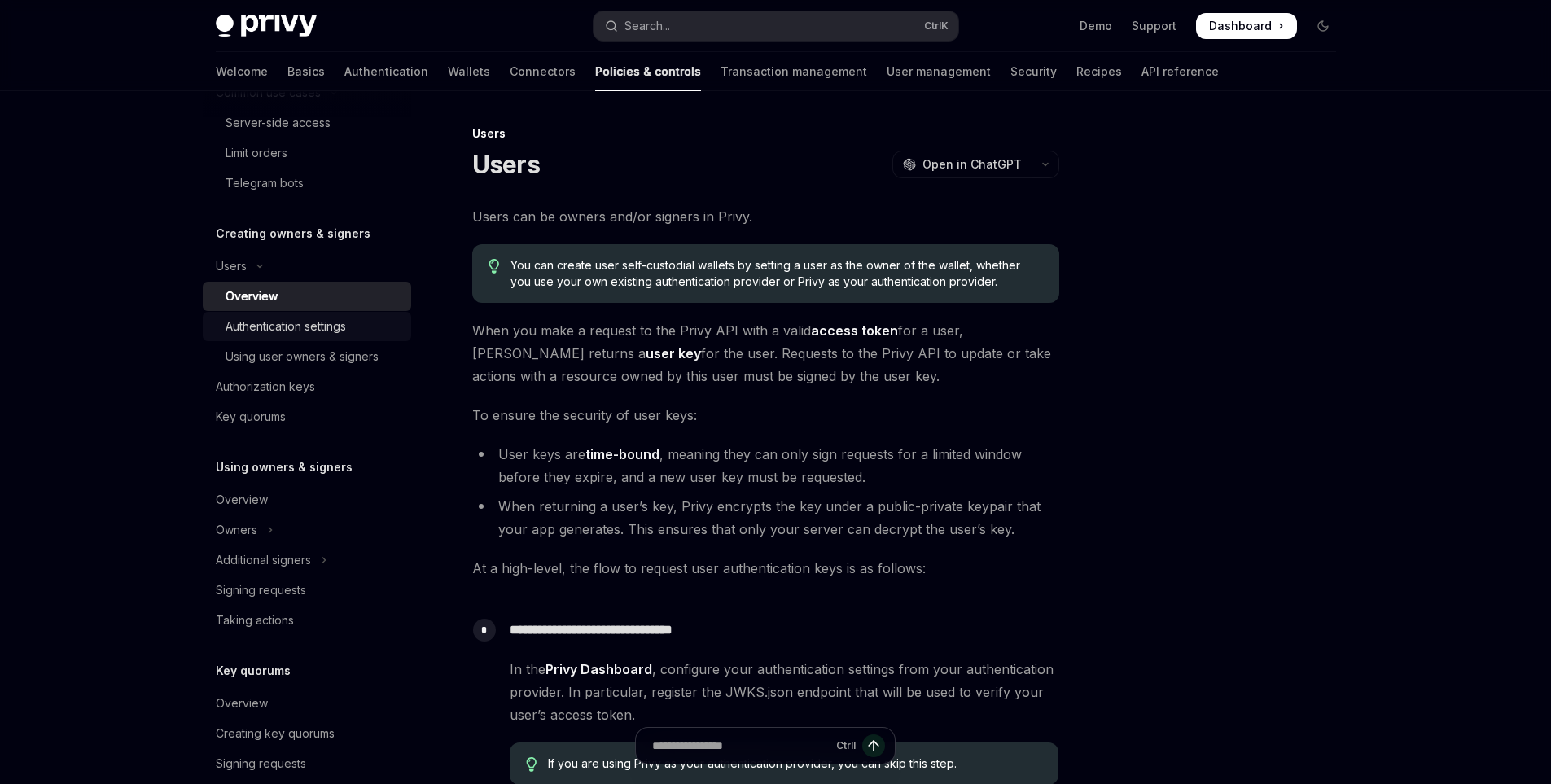
click at [313, 335] on div "Authentication settings" at bounding box center [286, 326] width 121 height 19
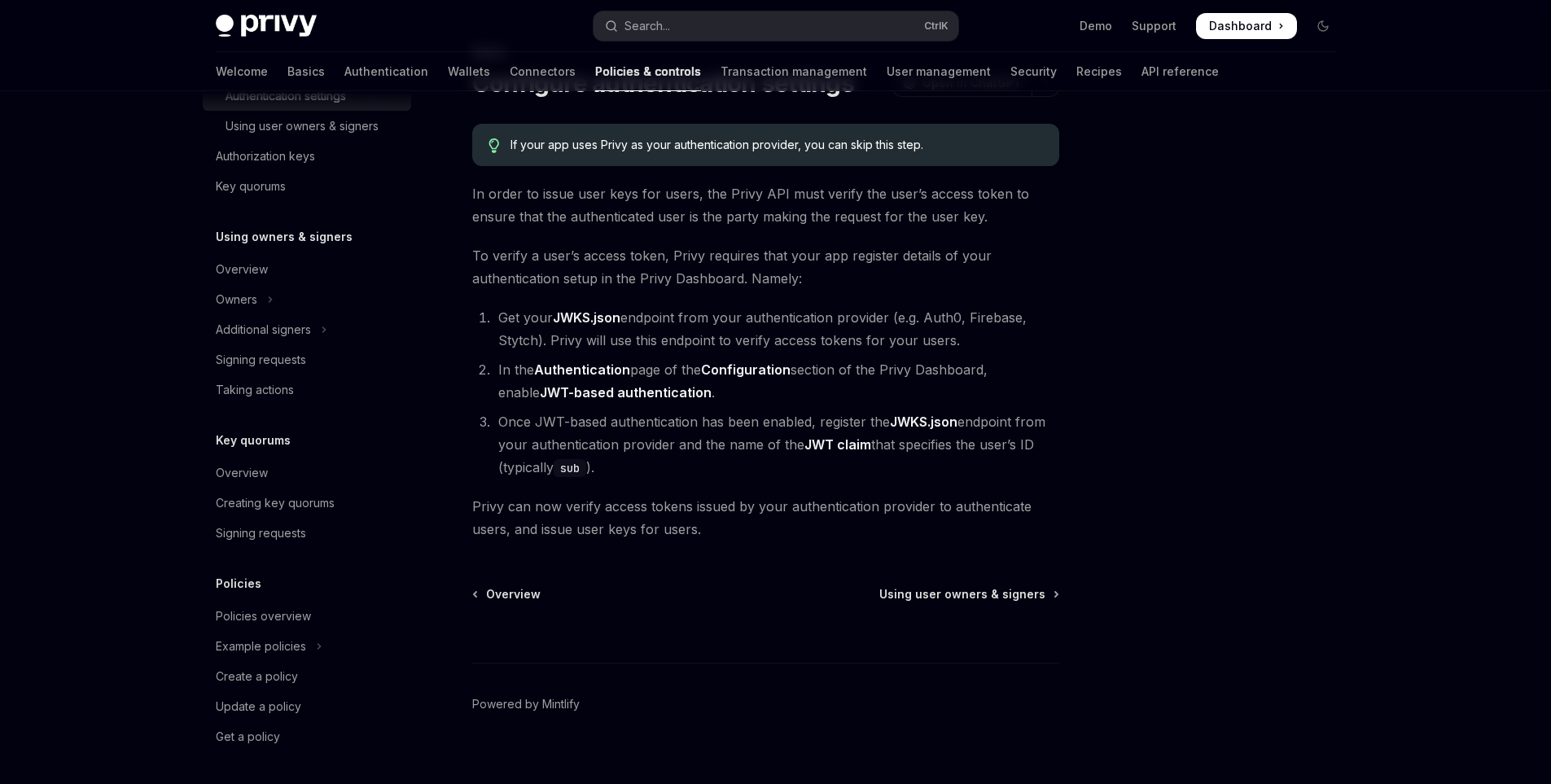
scroll to position [312, 0]
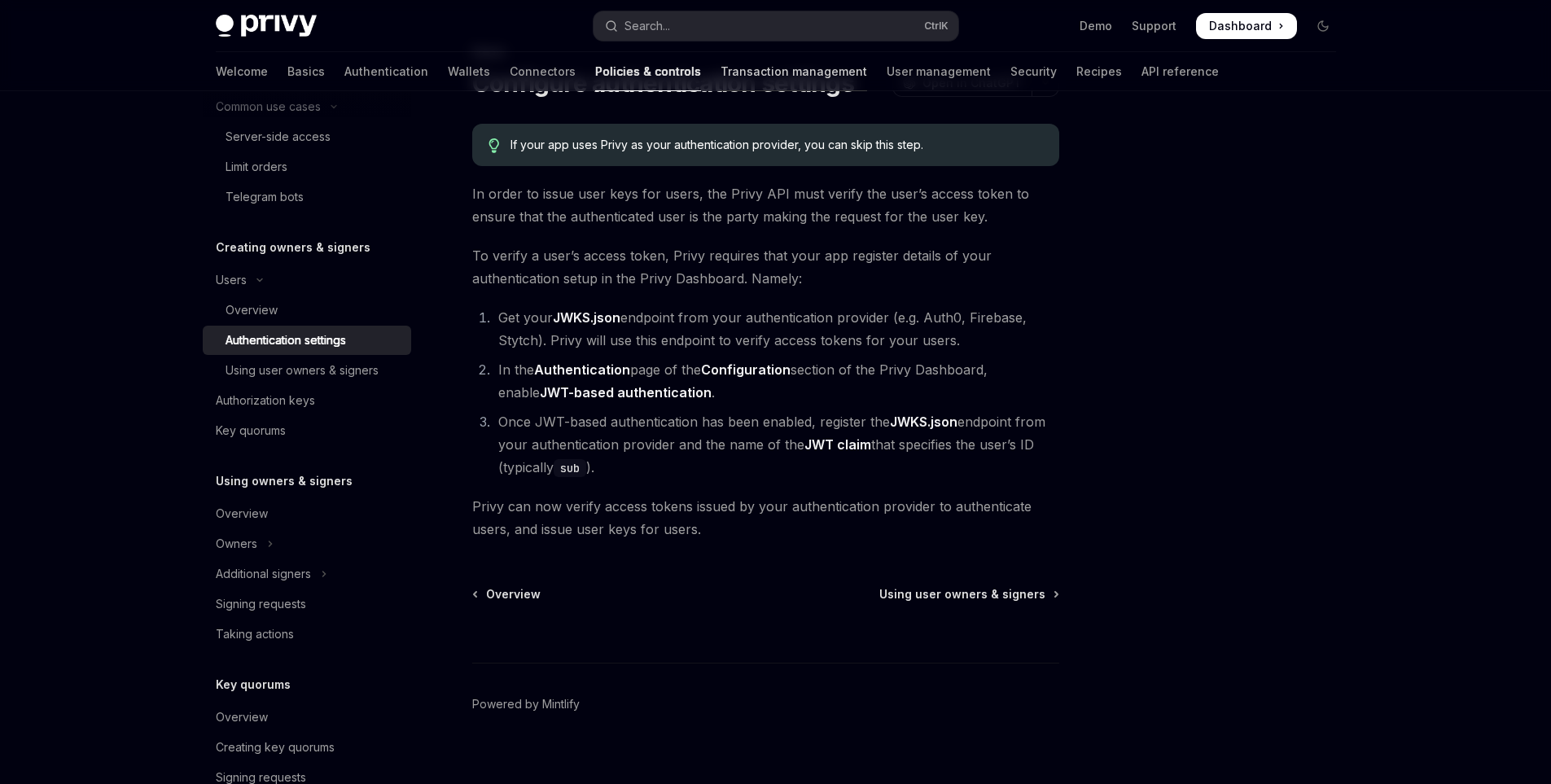
click at [720, 76] on link "Transaction management" at bounding box center [793, 71] width 146 height 39
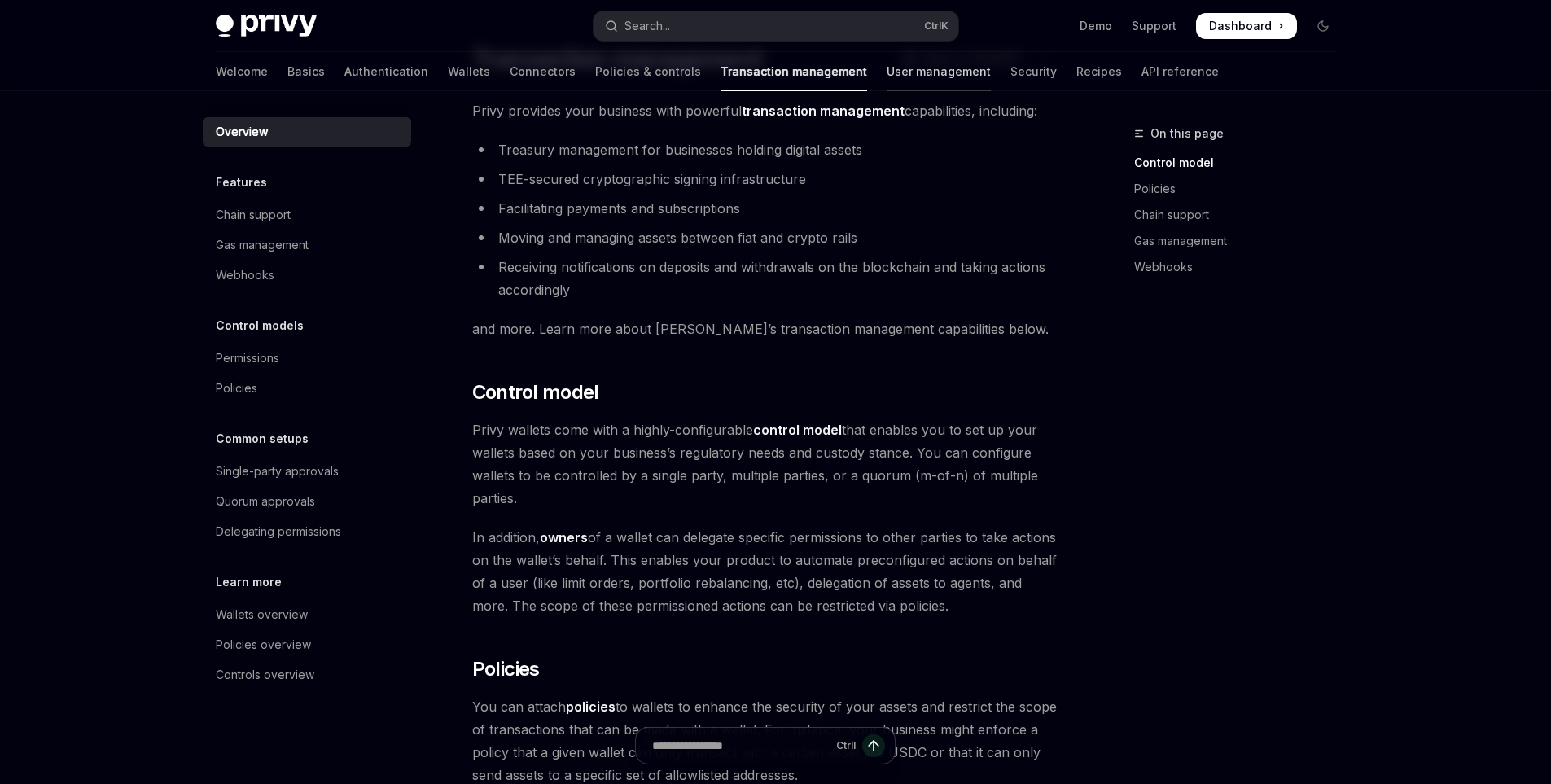
click at [887, 81] on link "User management" at bounding box center [938, 71] width 104 height 39
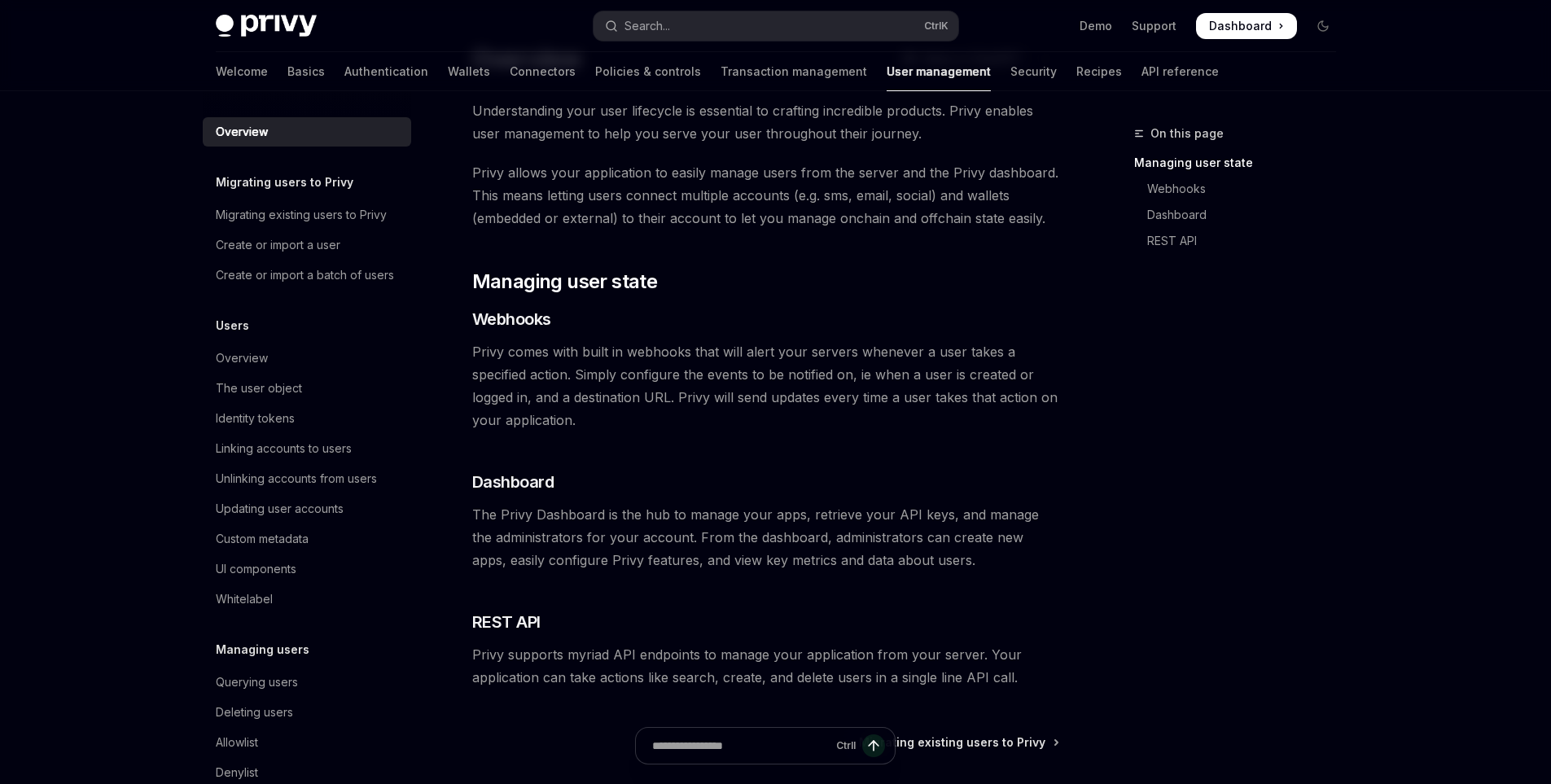
scroll to position [163, 0]
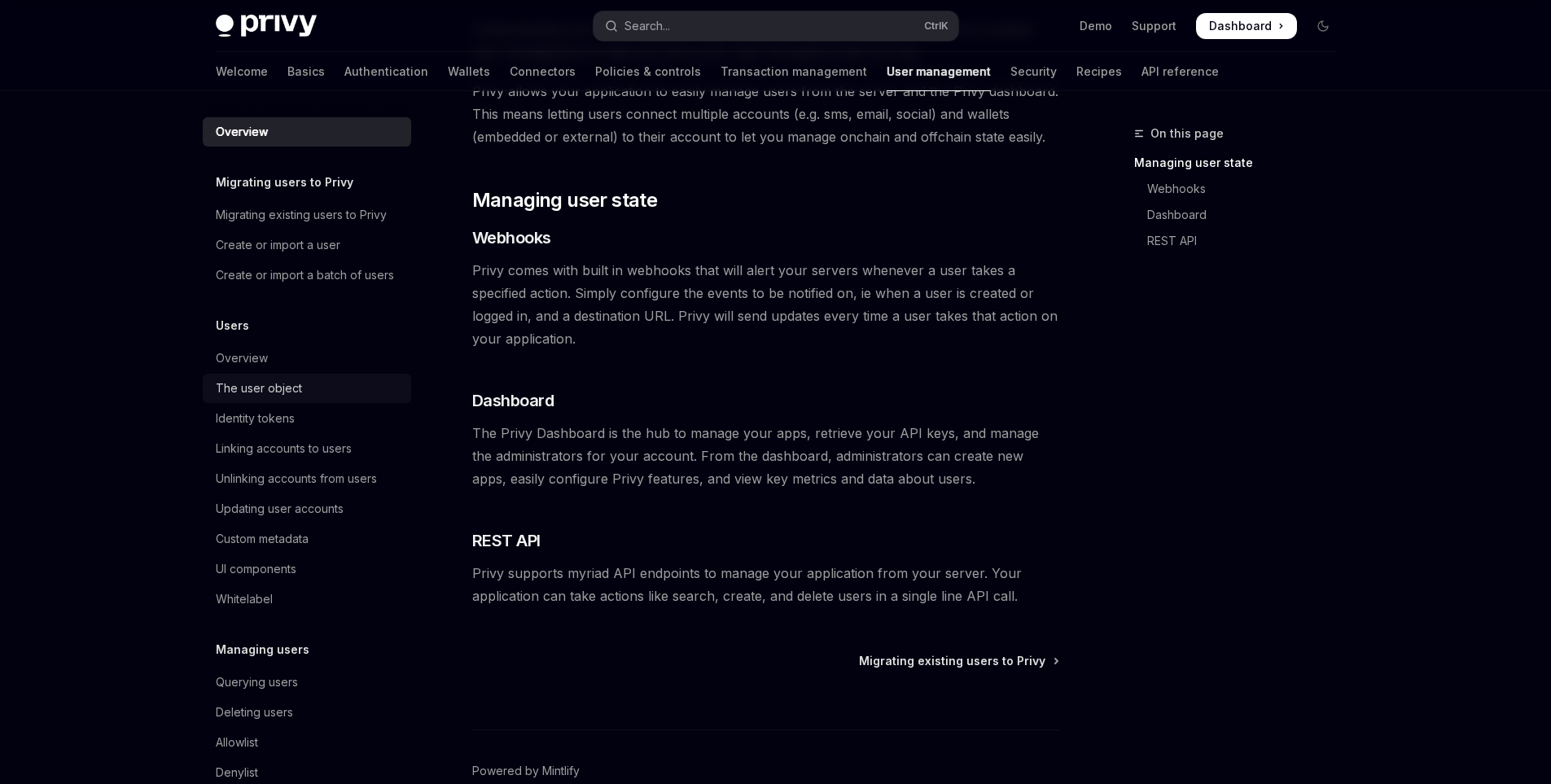
click at [342, 398] on div "The user object" at bounding box center [308, 388] width 186 height 19
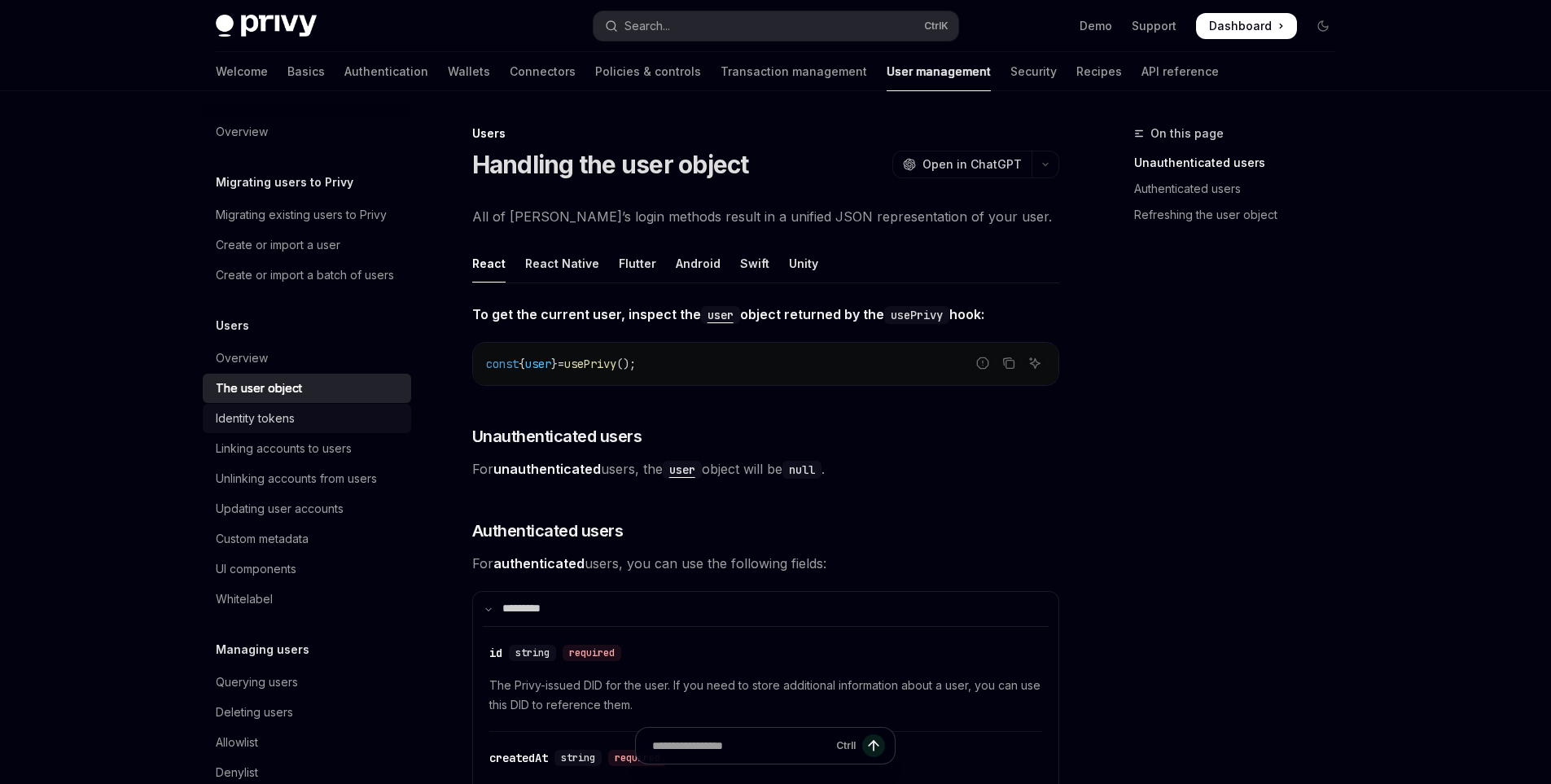
click at [315, 428] on div "Identity tokens" at bounding box center [308, 418] width 186 height 19
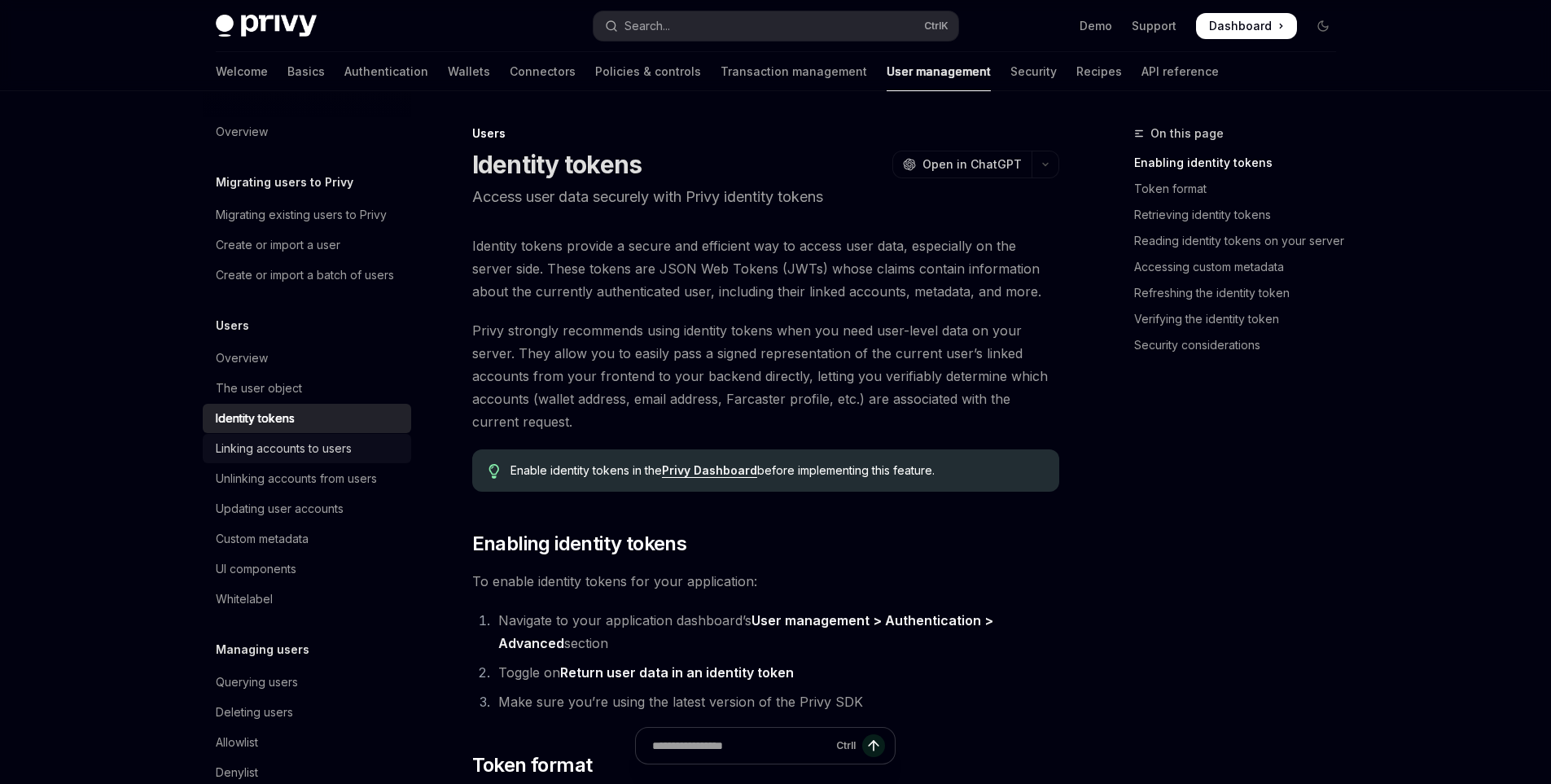
click at [319, 458] on div "Linking accounts to users" at bounding box center [283, 449] width 136 height 19
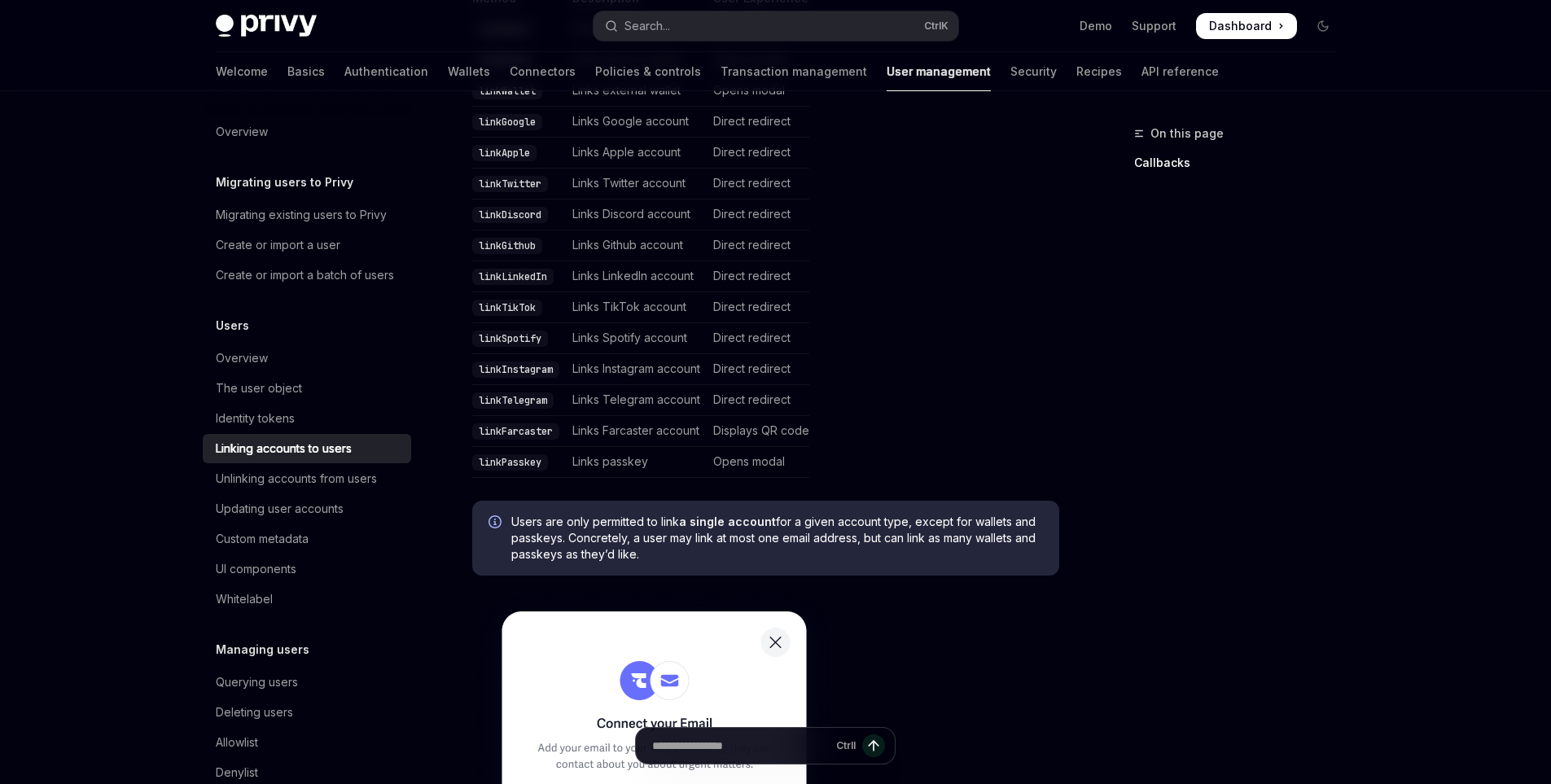
scroll to position [1058, 0]
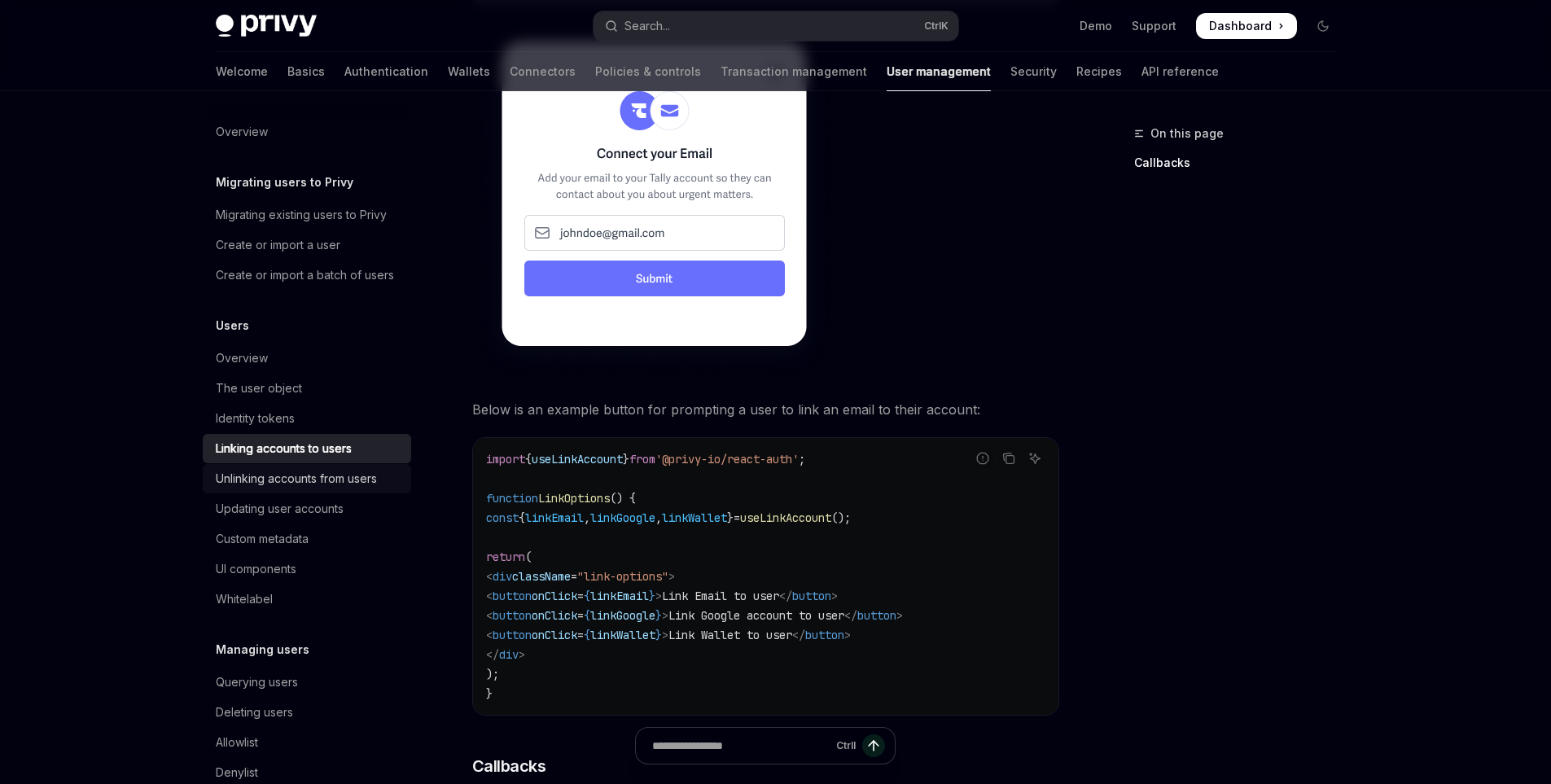
click at [263, 489] on div "Unlinking accounts from users" at bounding box center [296, 478] width 161 height 19
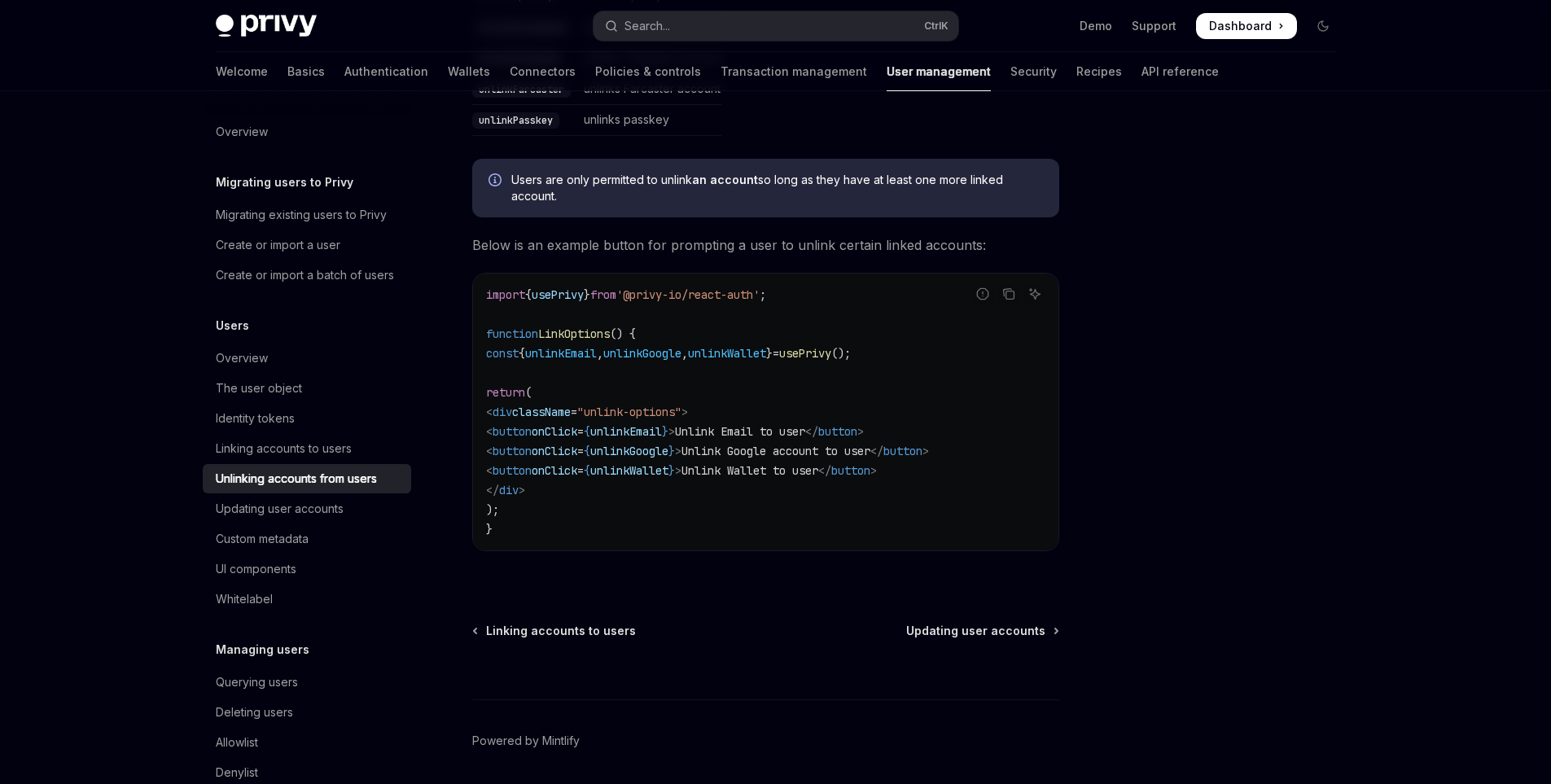
scroll to position [870, 0]
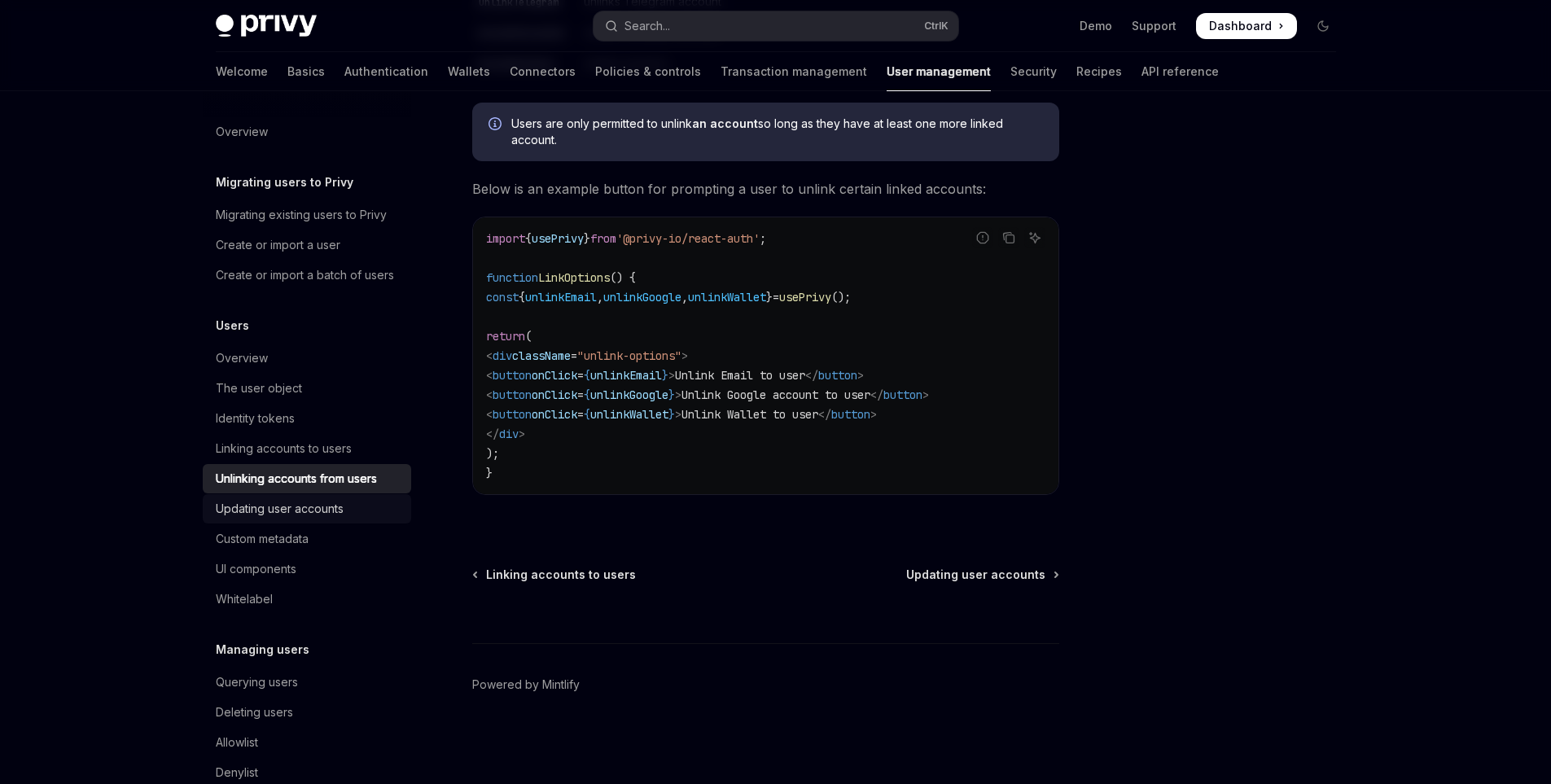
click at [318, 519] on div "Updating user accounts" at bounding box center [280, 509] width 128 height 19
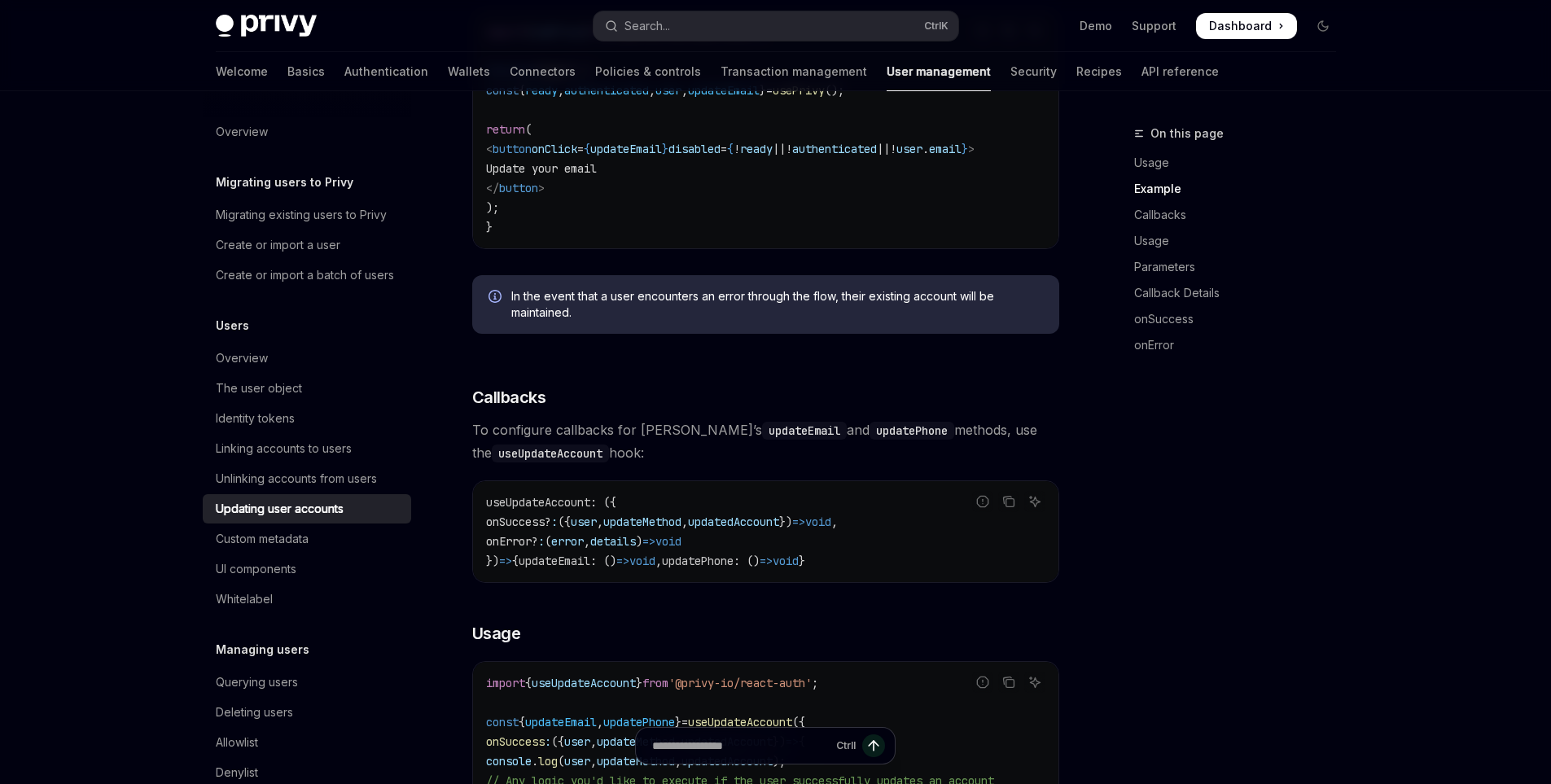
scroll to position [814, 0]
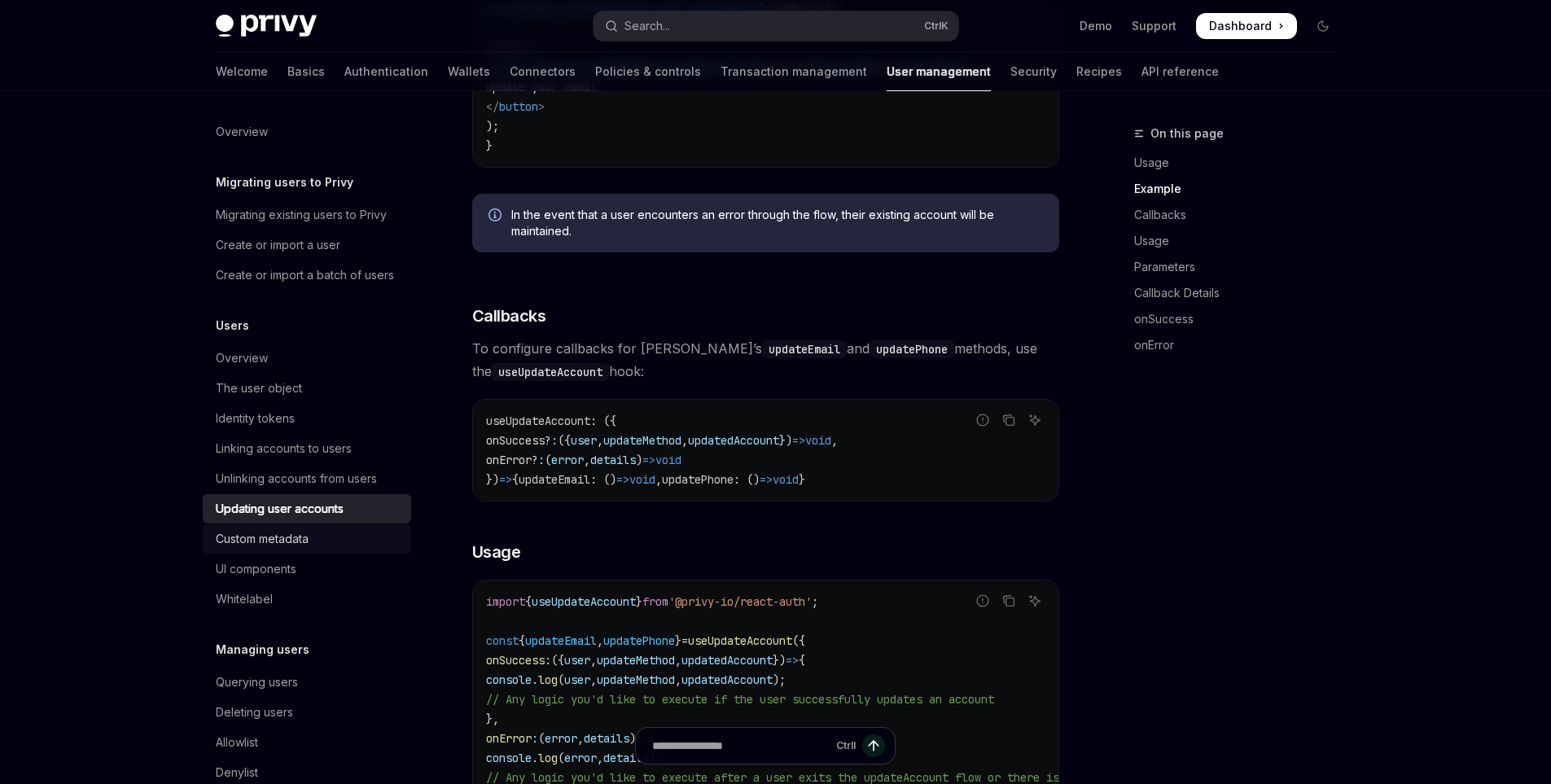
click at [312, 548] on div "Custom metadata" at bounding box center [308, 539] width 186 height 19
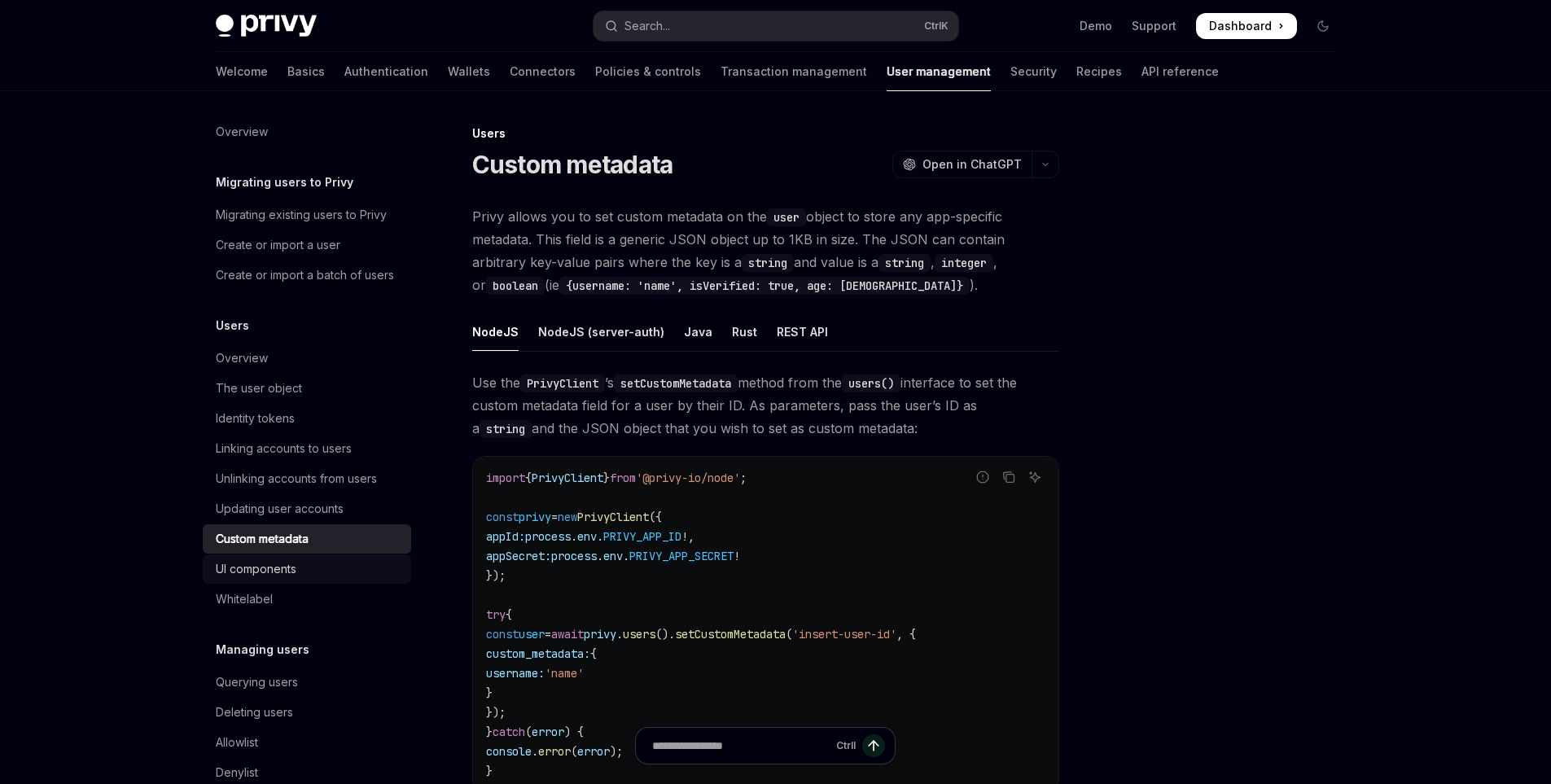
click at [295, 579] on div "UI components" at bounding box center [256, 569] width 81 height 19
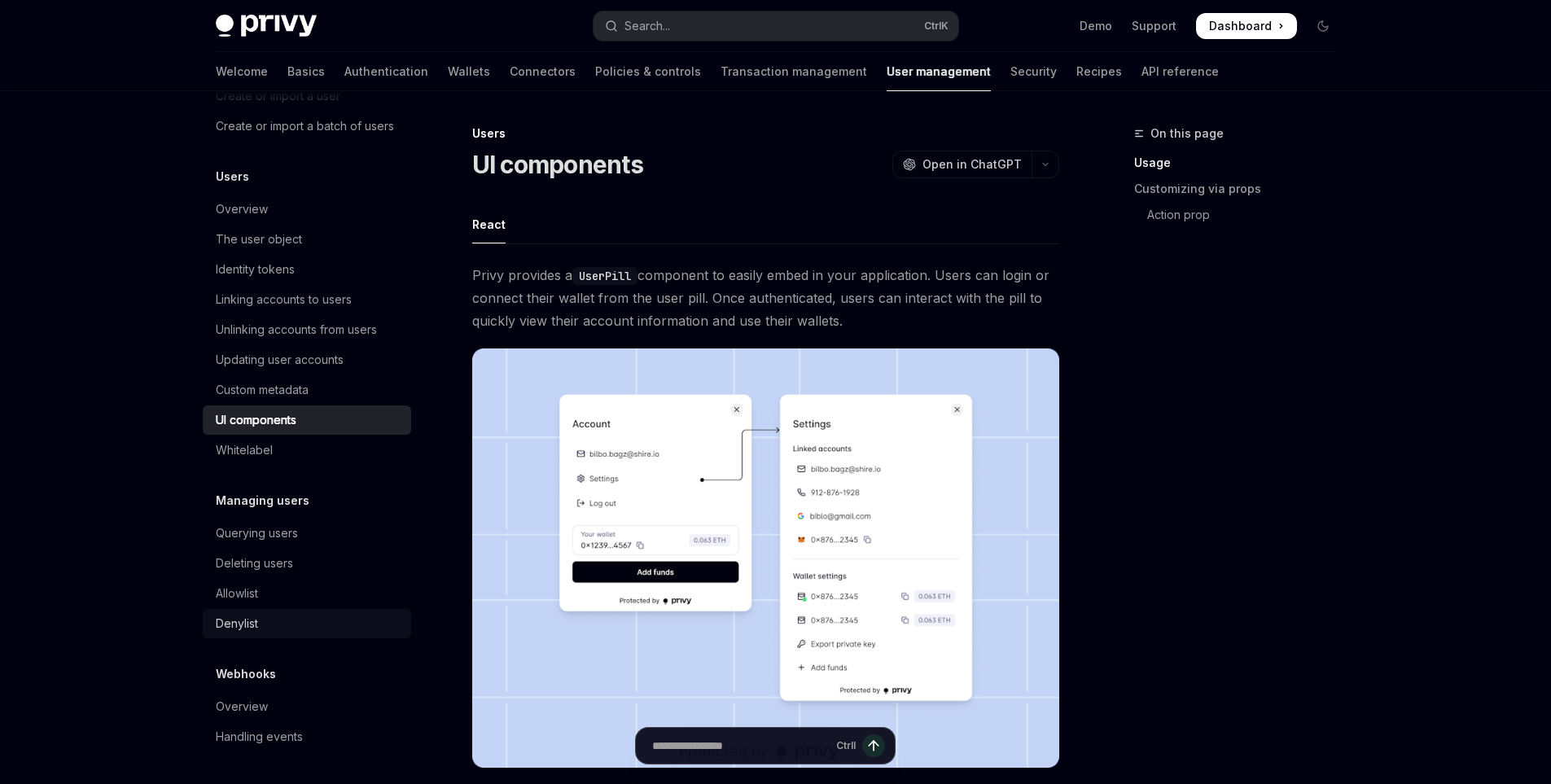
scroll to position [244, 0]
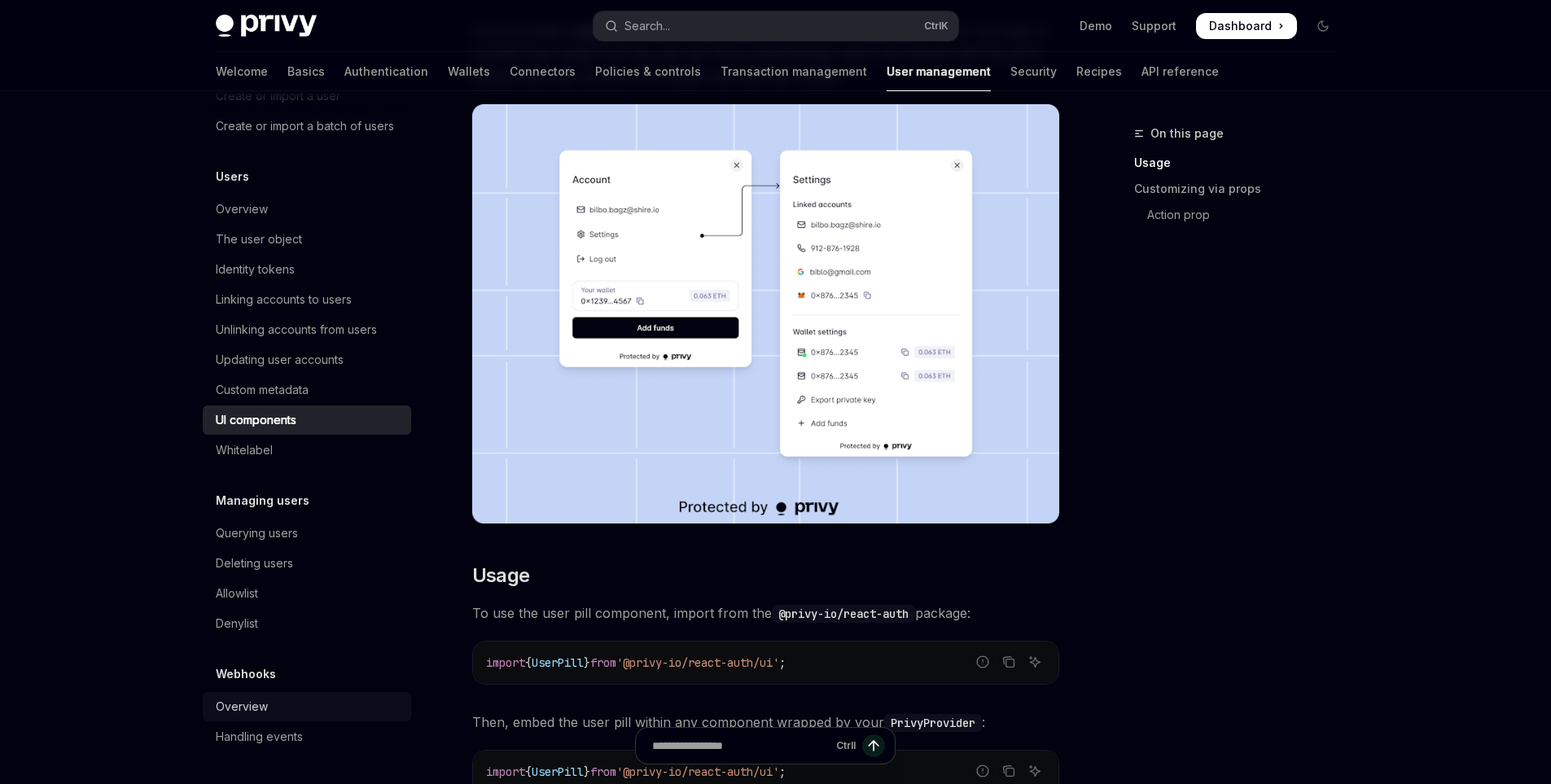
click at [271, 698] on div "Overview" at bounding box center [308, 706] width 186 height 19
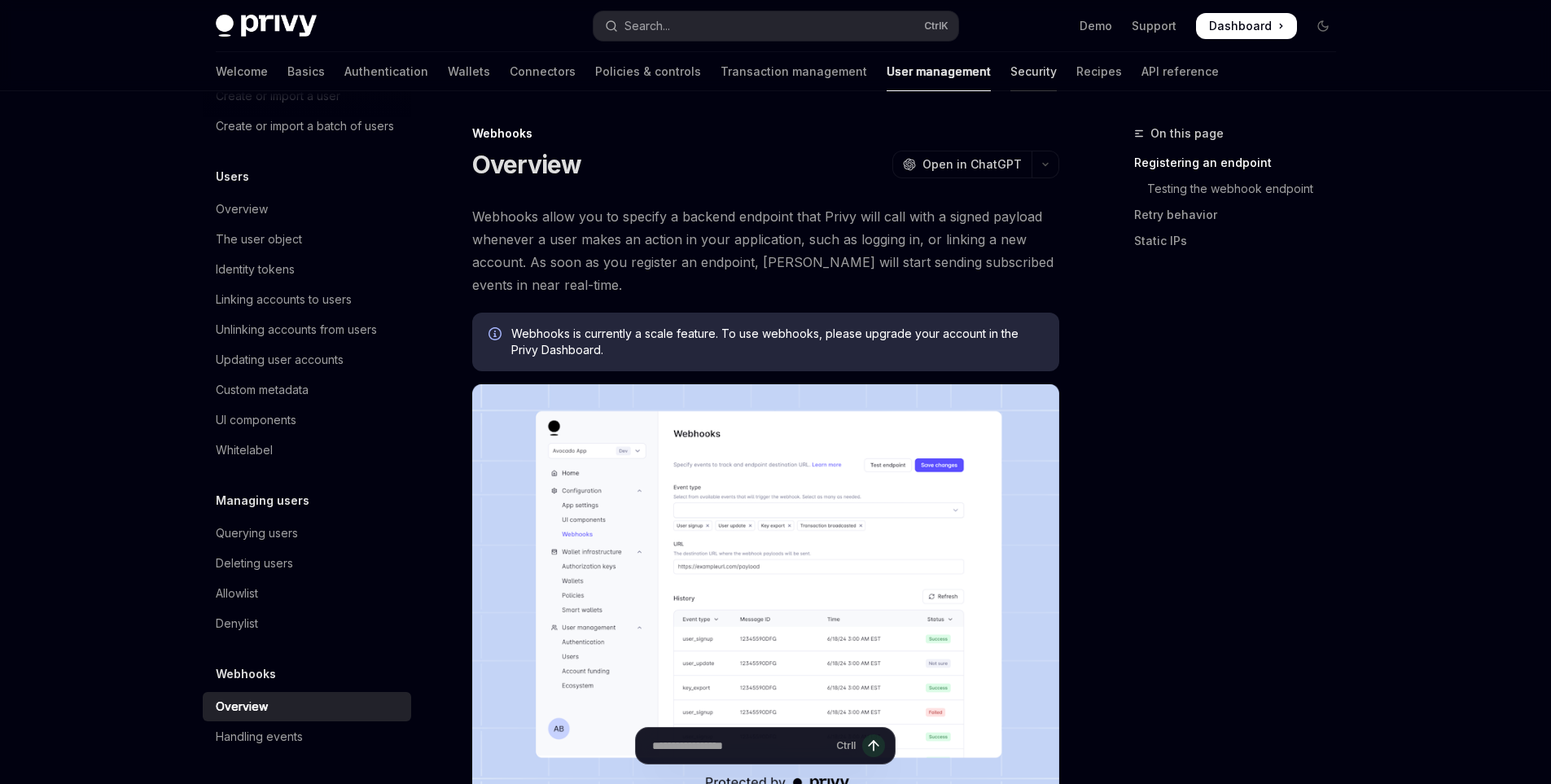
click at [1010, 65] on link "Security" at bounding box center [1033, 71] width 46 height 39
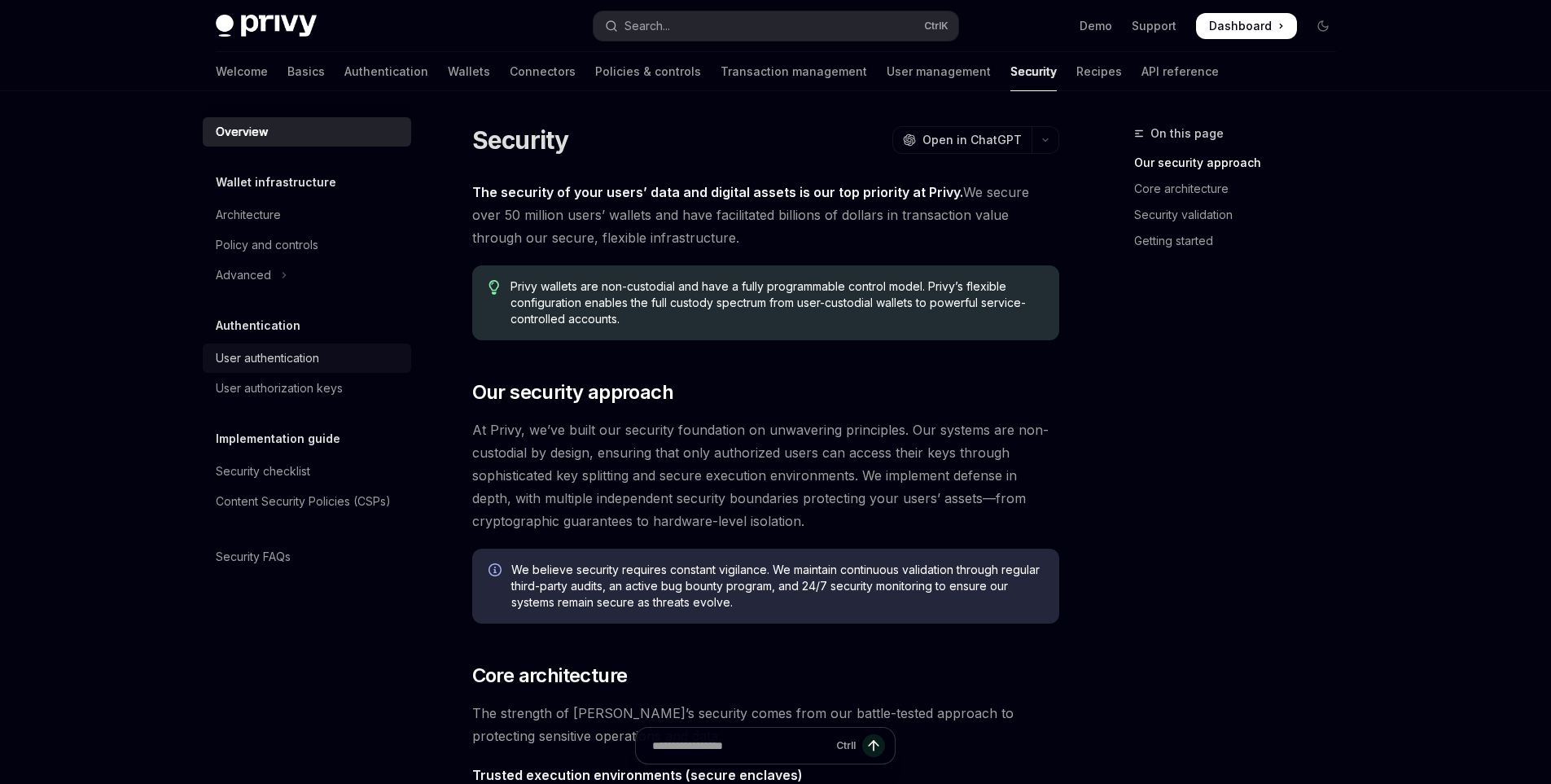
click at [323, 353] on div "User authentication" at bounding box center [308, 358] width 186 height 19
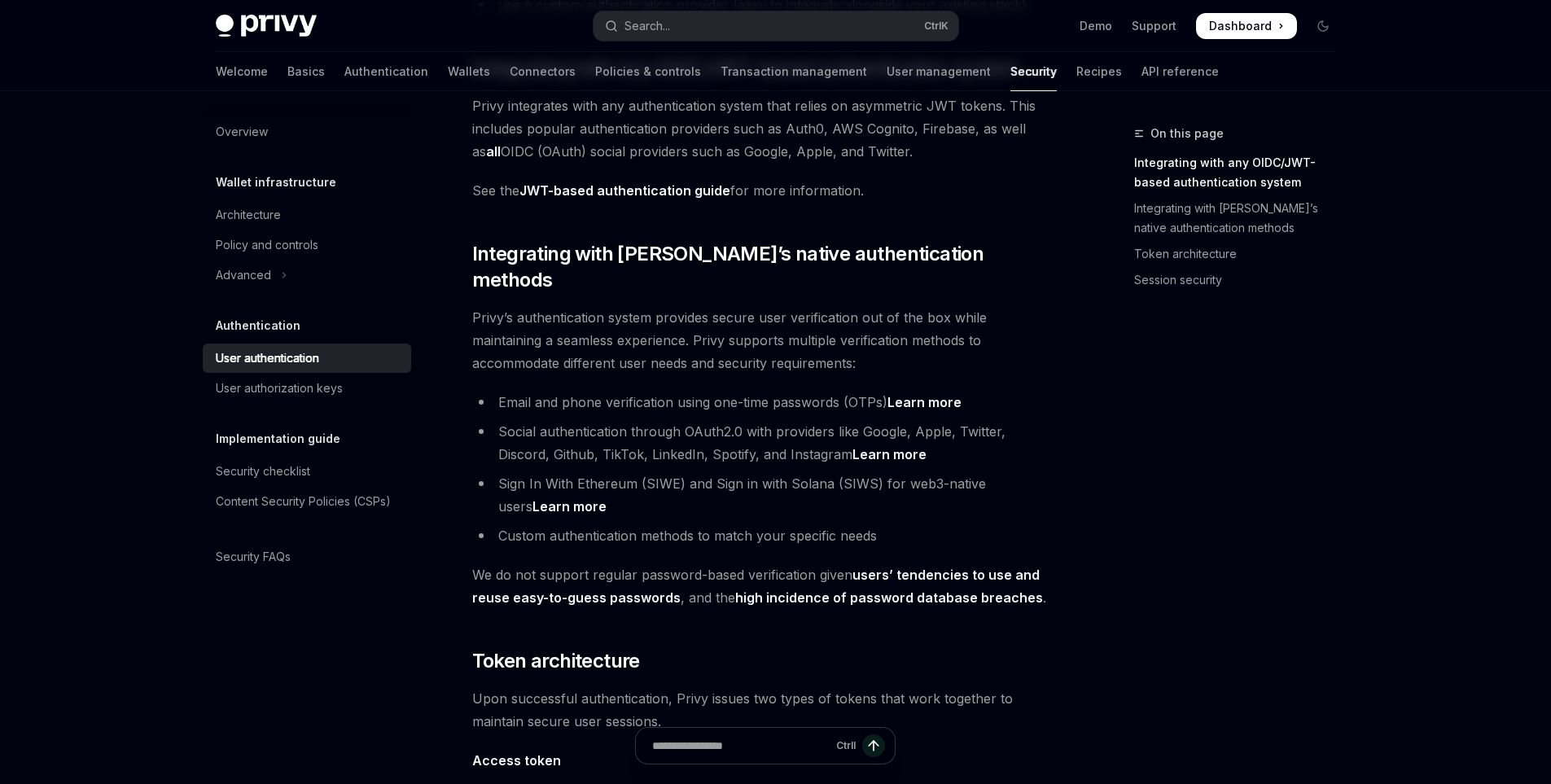
scroll to position [814, 0]
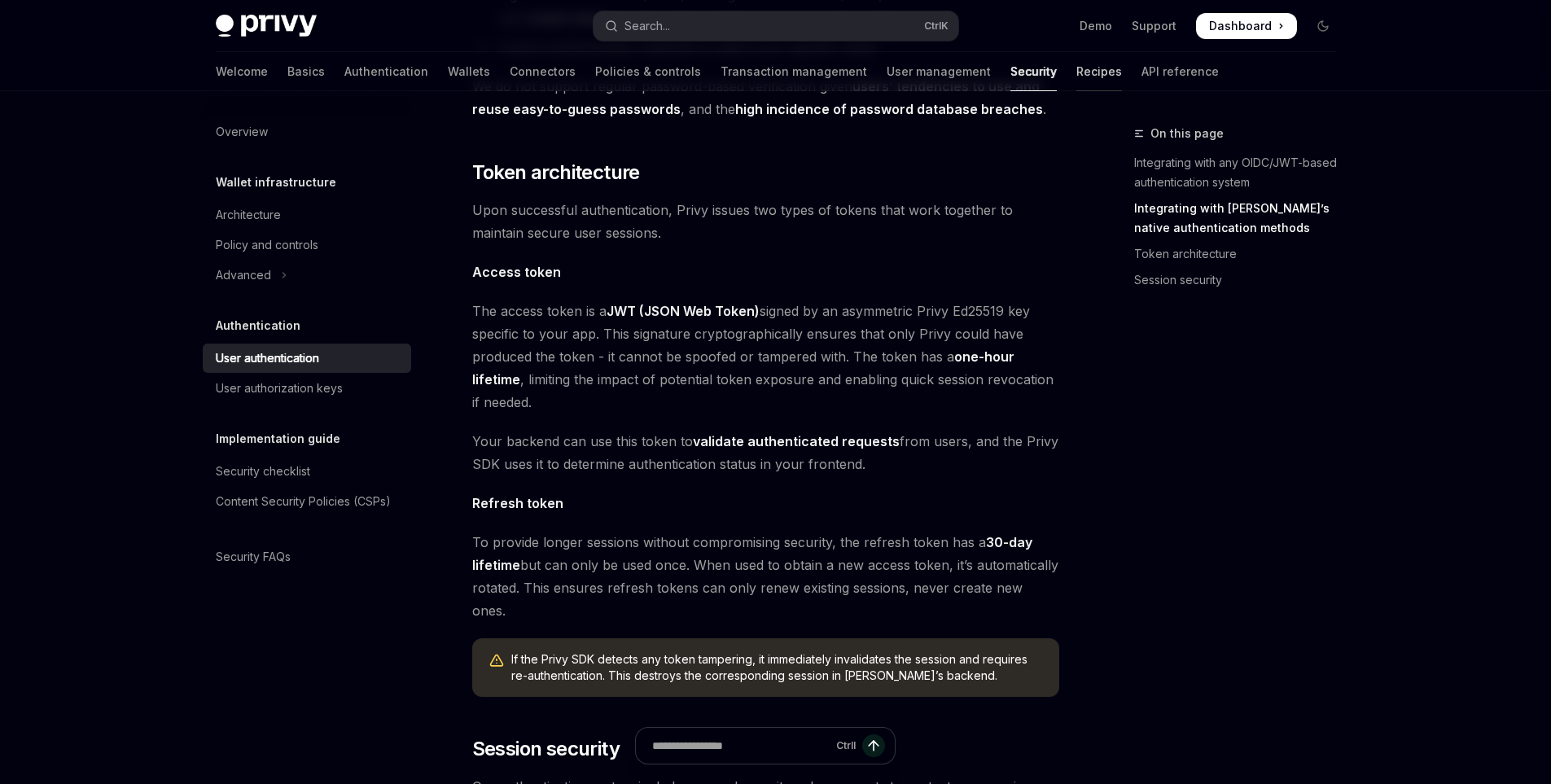
click at [1076, 77] on link "Recipes" at bounding box center [1099, 71] width 46 height 39
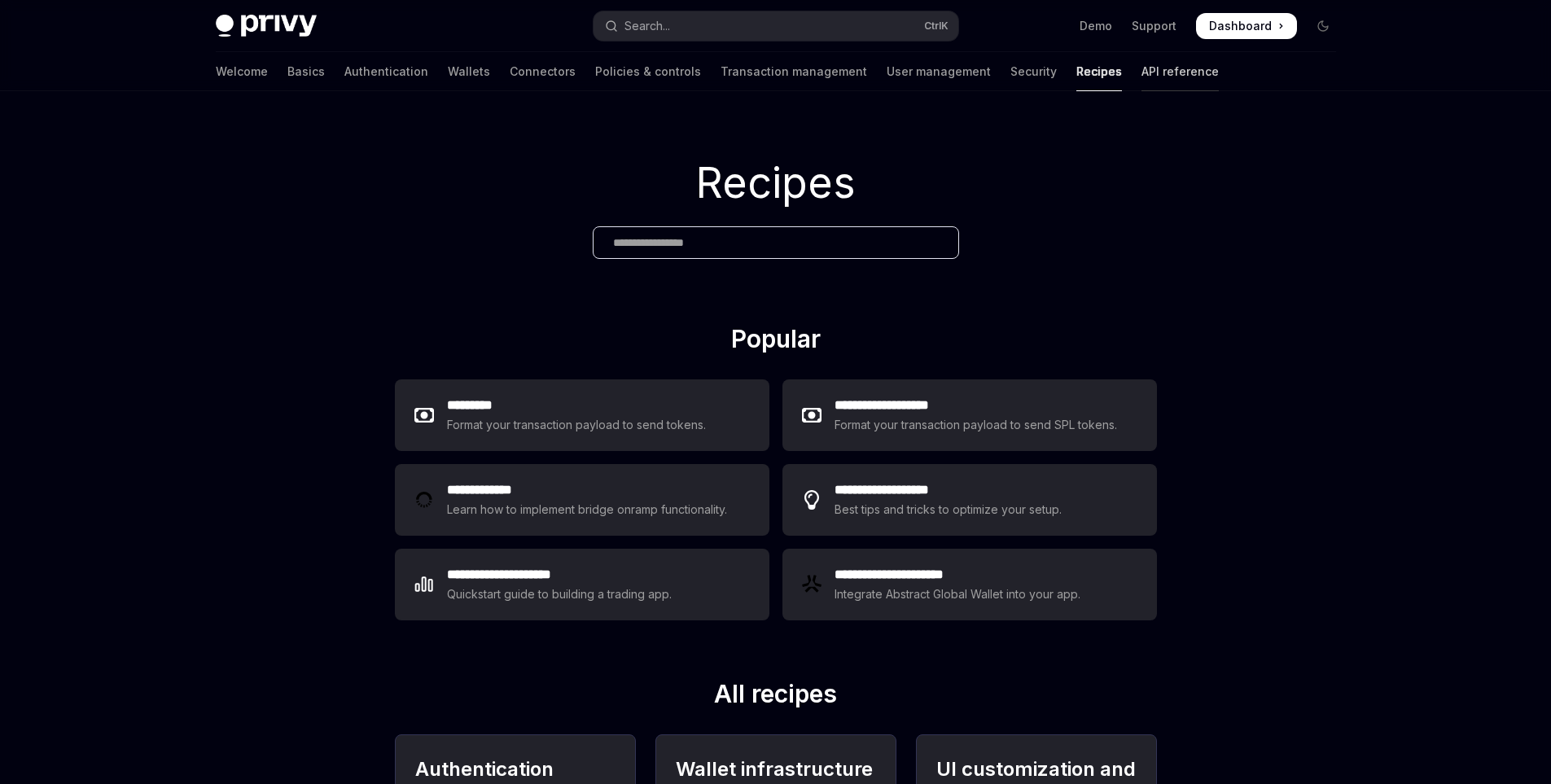
click at [1142, 65] on link "API reference" at bounding box center [1180, 71] width 77 height 39
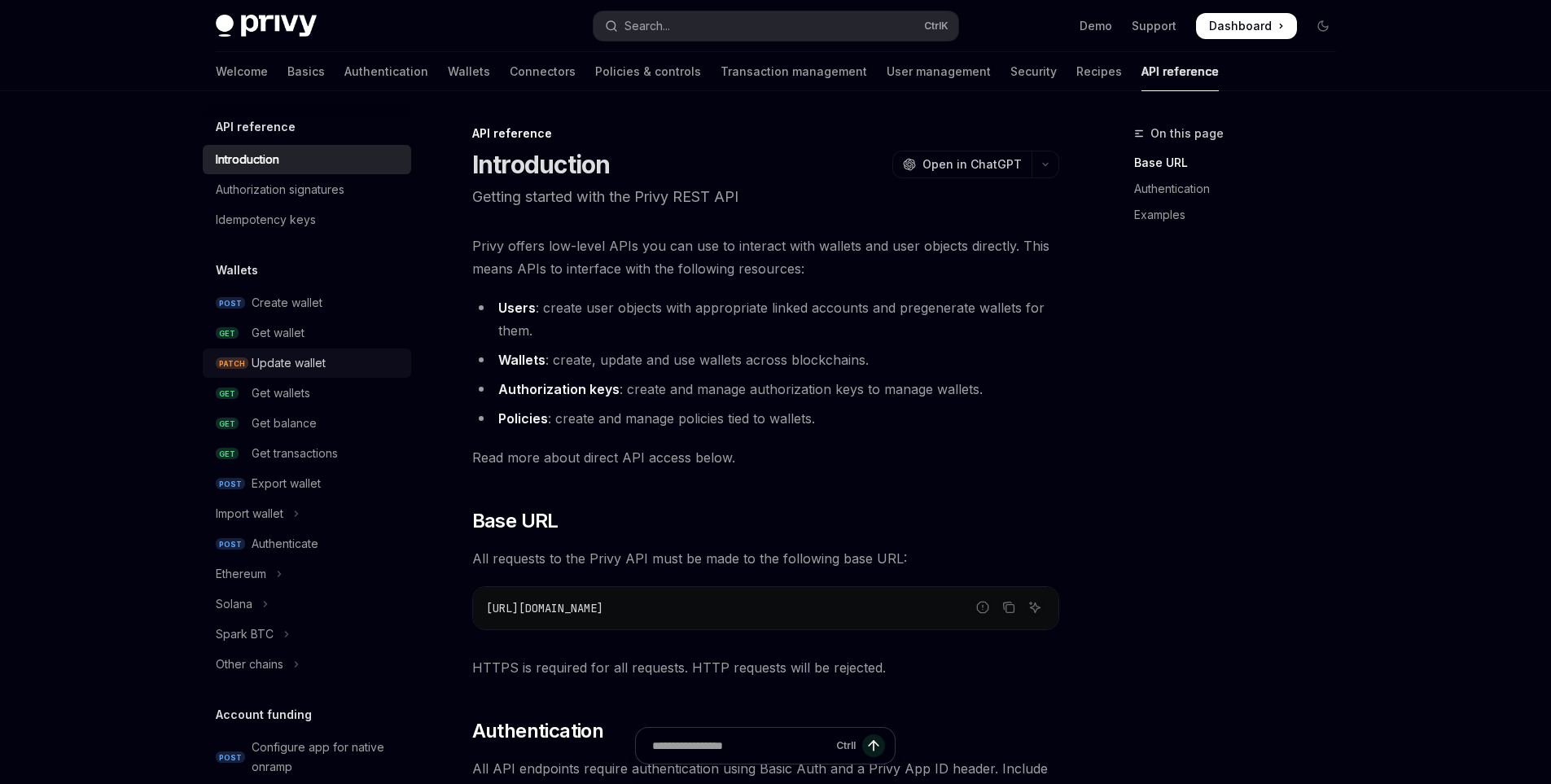
click at [294, 364] on div "Update wallet" at bounding box center [288, 363] width 74 height 19
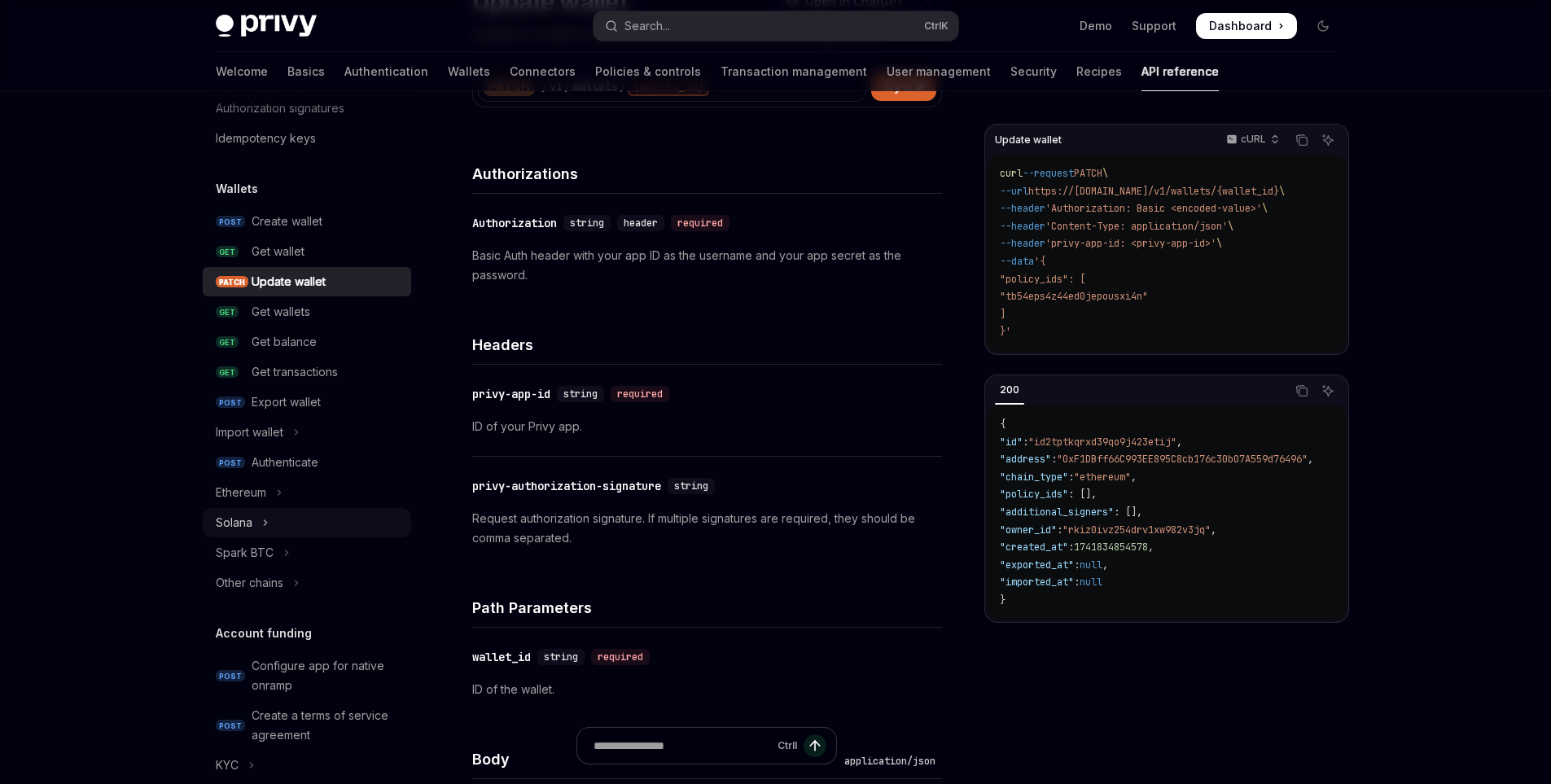
scroll to position [163, 0]
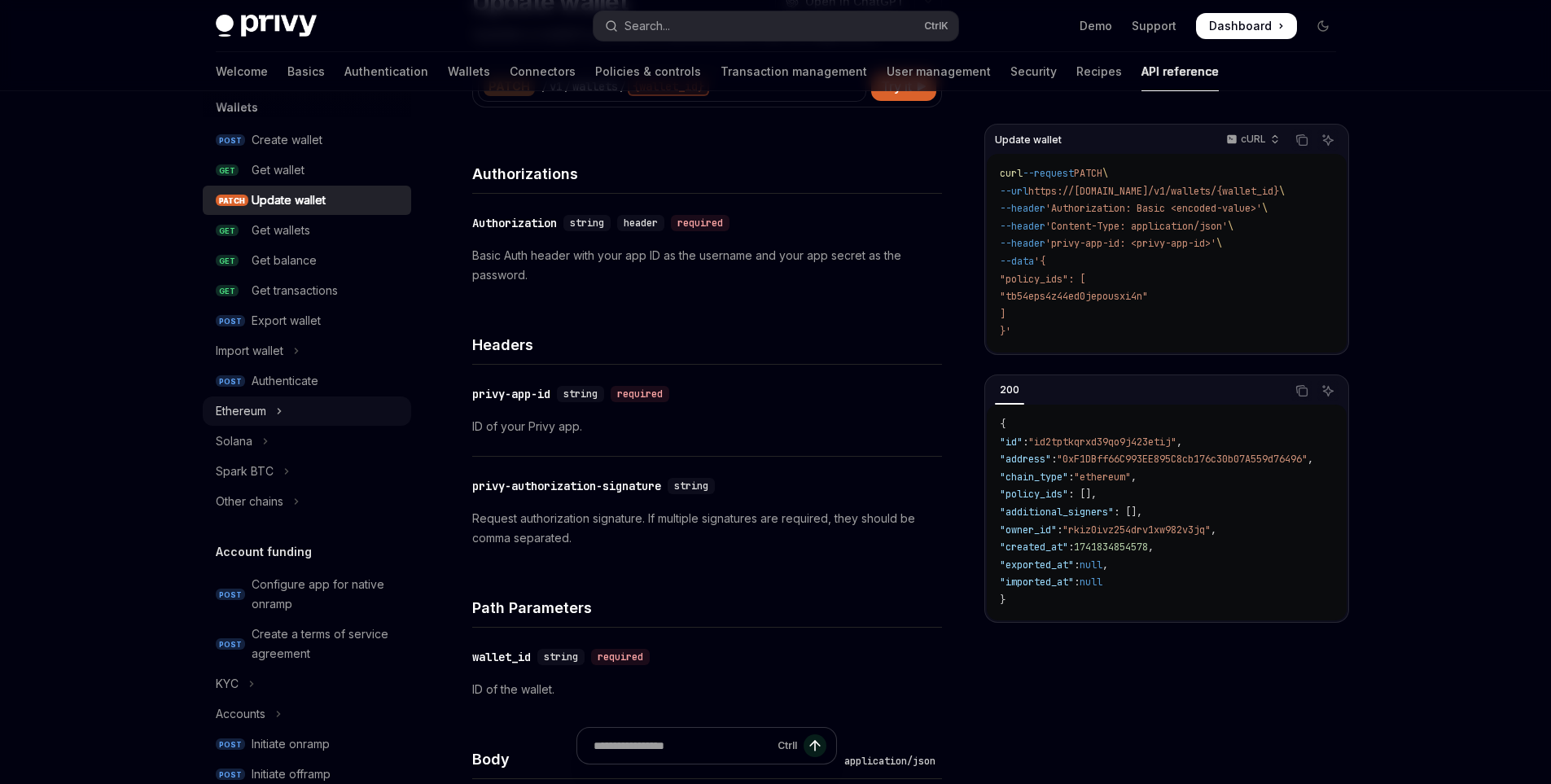
click at [258, 413] on div "Ethereum" at bounding box center [241, 411] width 51 height 19
type textarea "*"
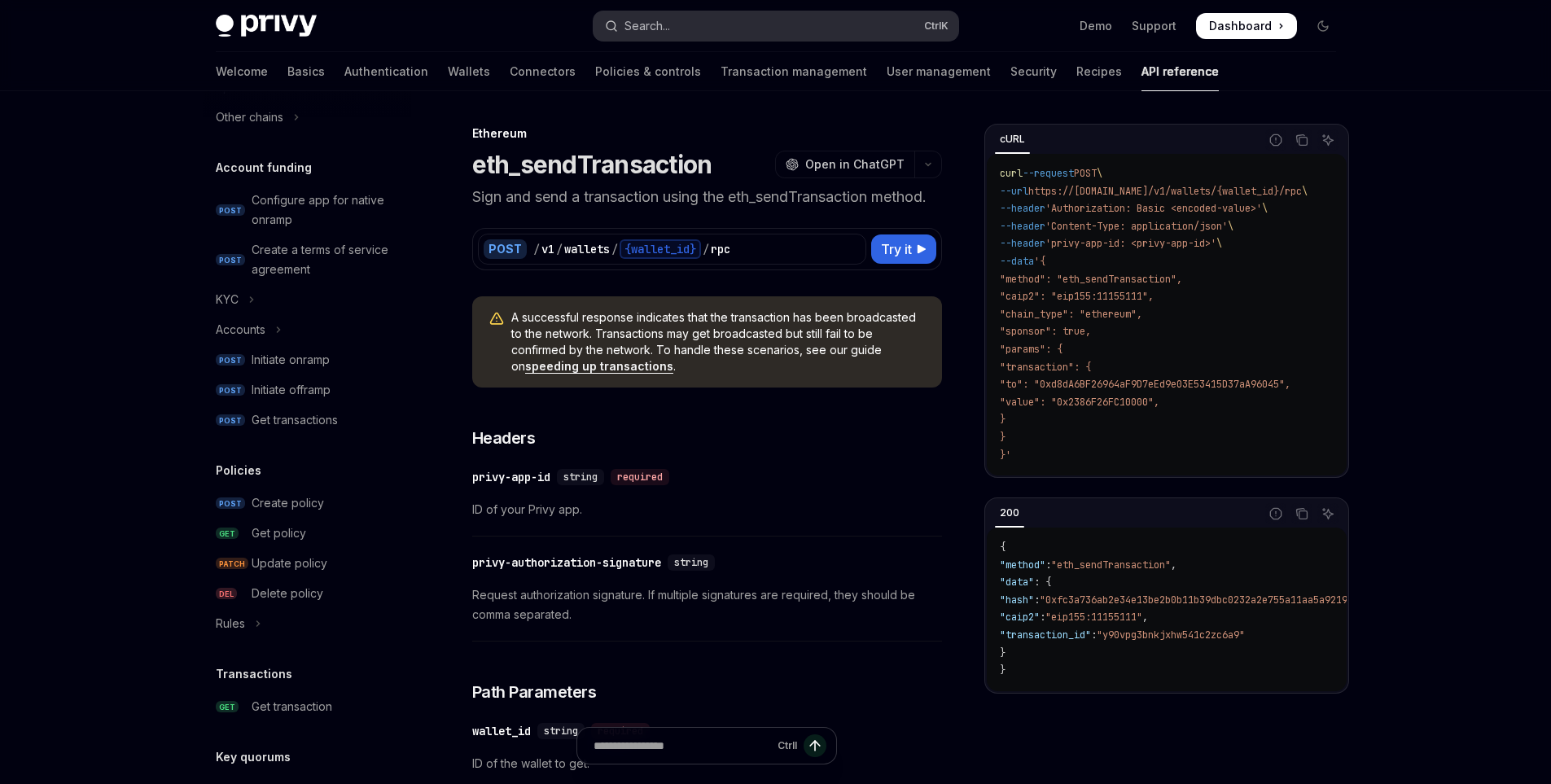
click at [692, 36] on button "Search... Ctrl K" at bounding box center [776, 25] width 365 height 29
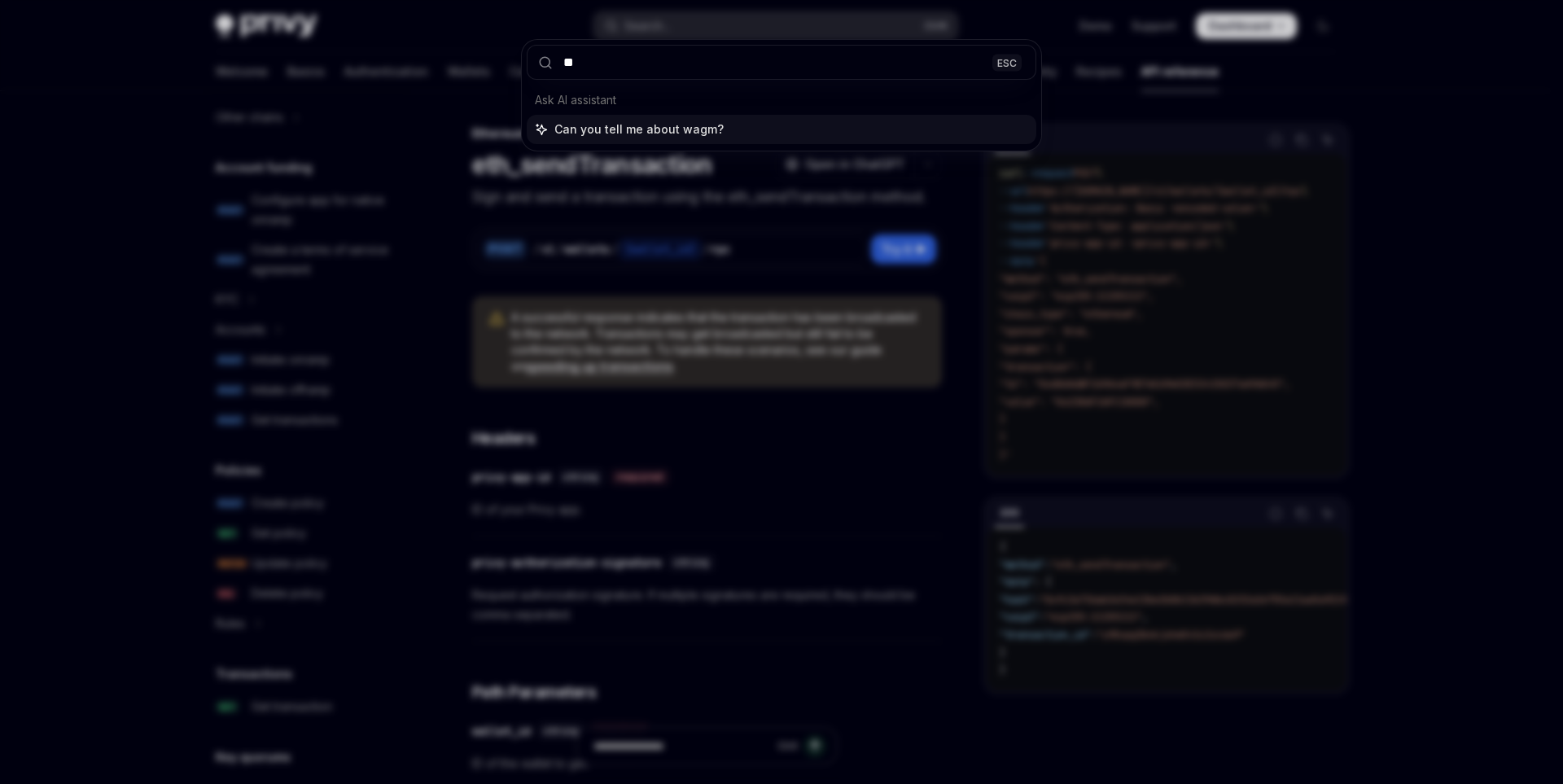
type input "*"
type input "****"
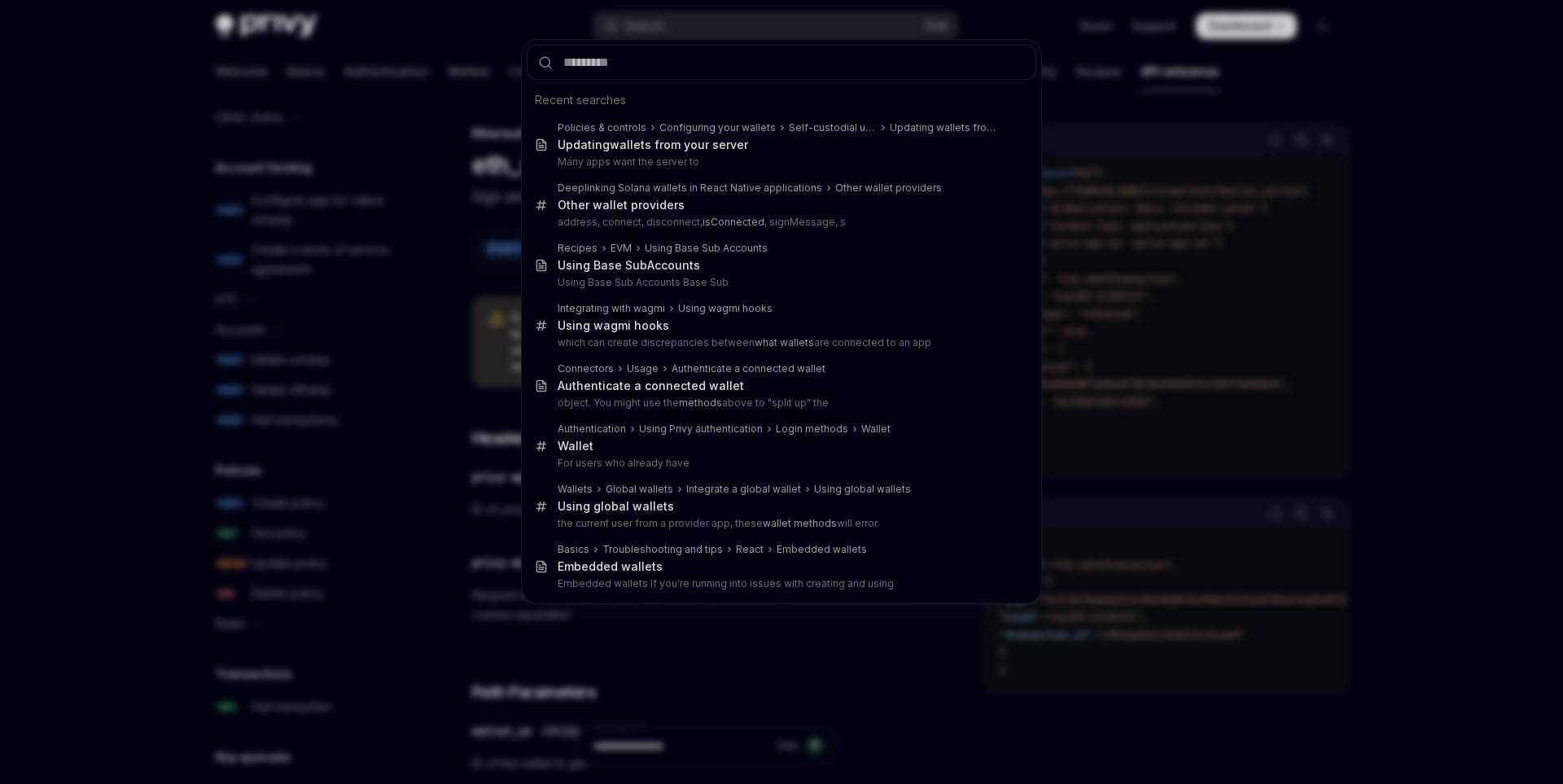
click at [152, 448] on div "Recent searches Policies & controls Configuring your wallets Self-custodial use…" at bounding box center [782, 392] width 1563 height 784
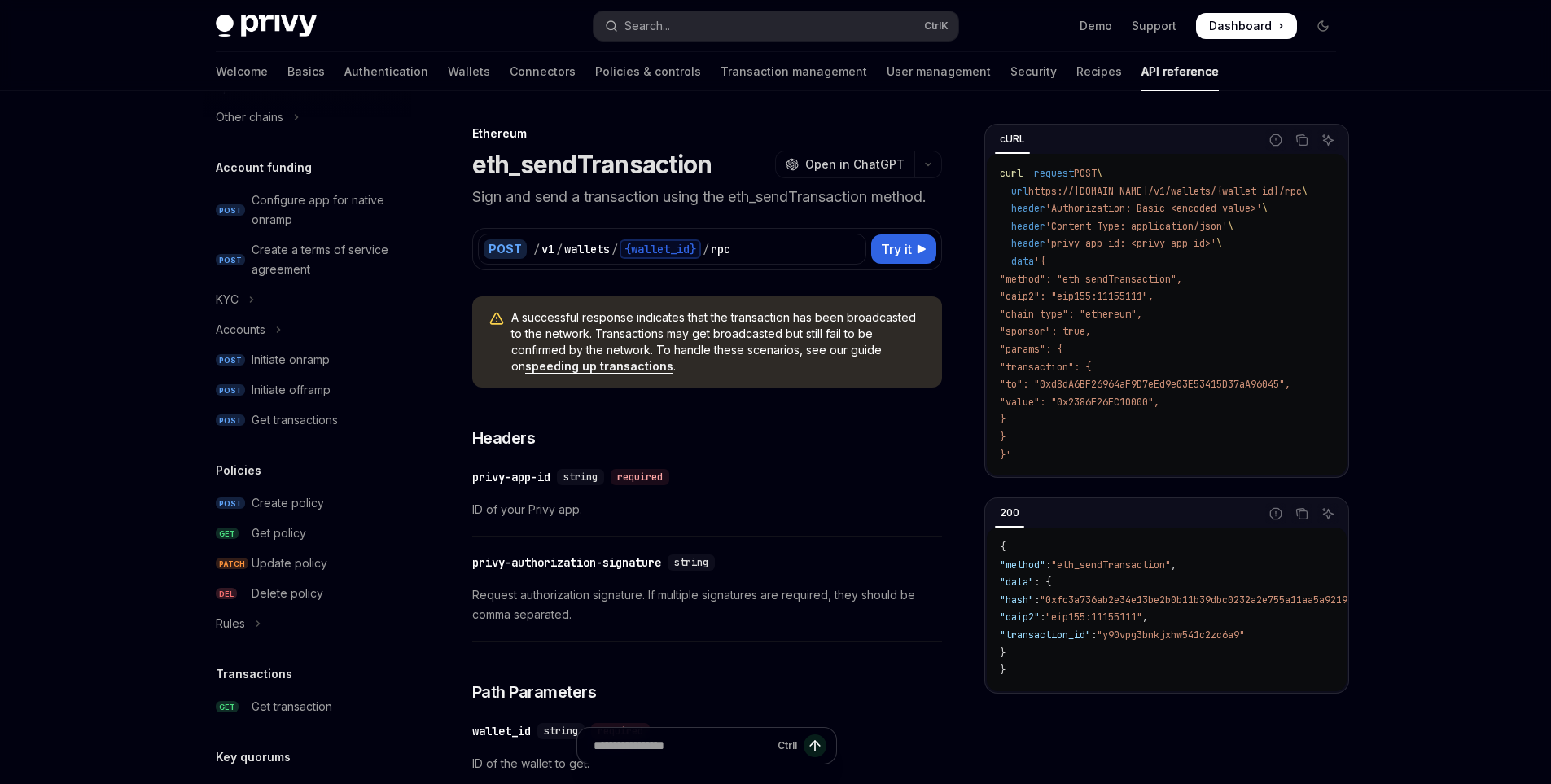
scroll to position [239, 0]
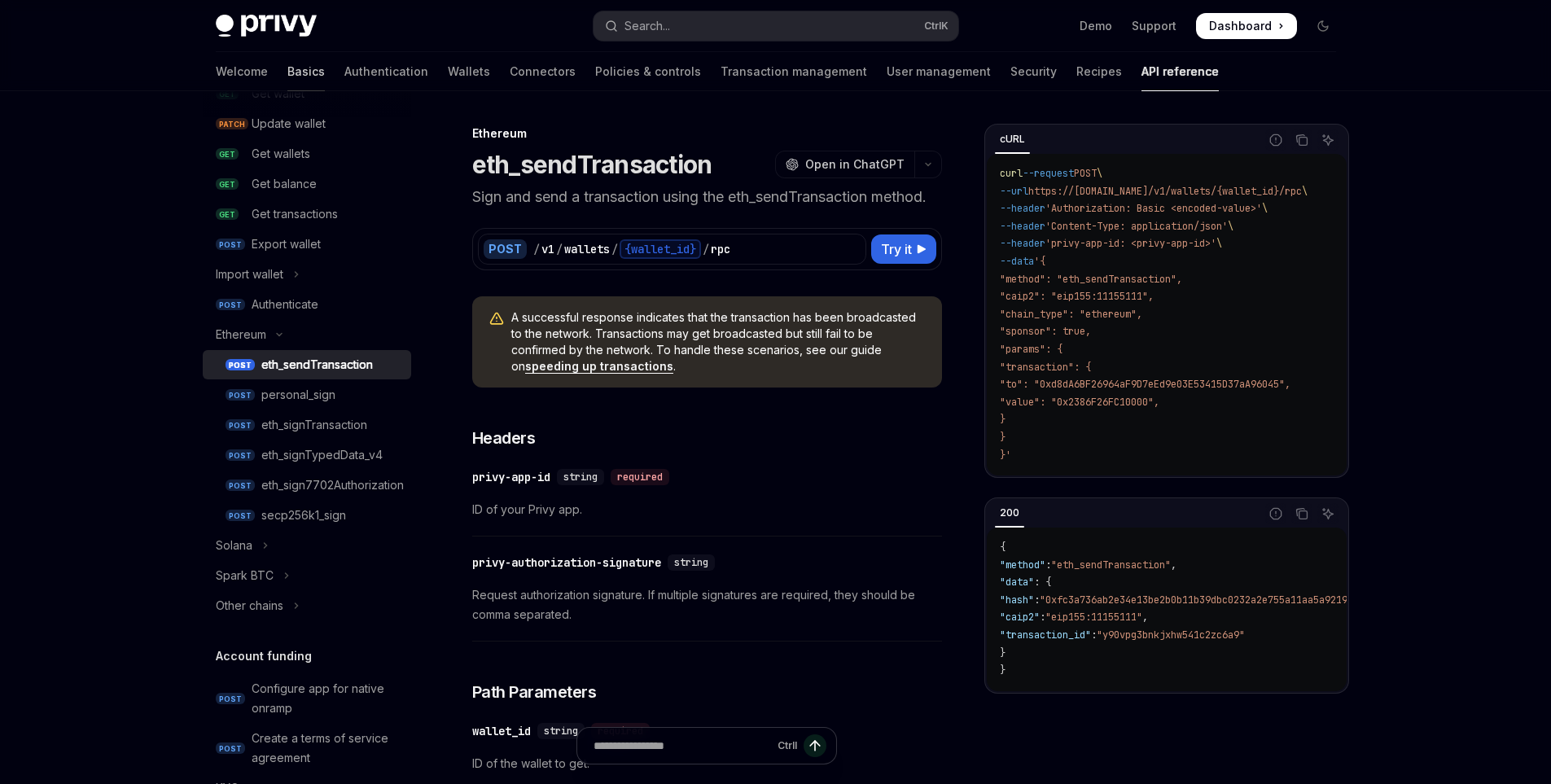
click at [287, 76] on link "Basics" at bounding box center [306, 71] width 38 height 39
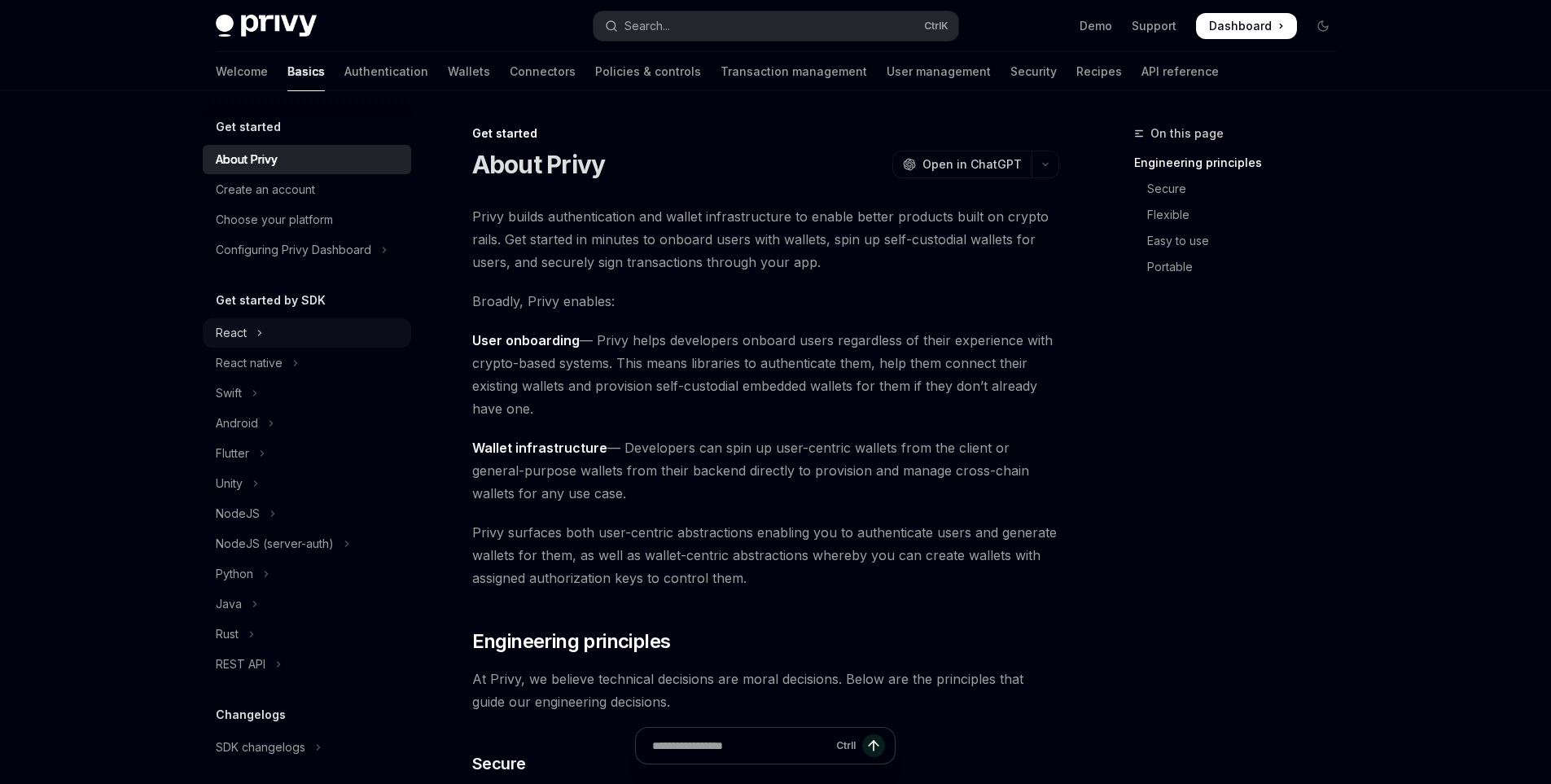
click at [262, 330] on icon "Toggle React section" at bounding box center [259, 333] width 6 height 19
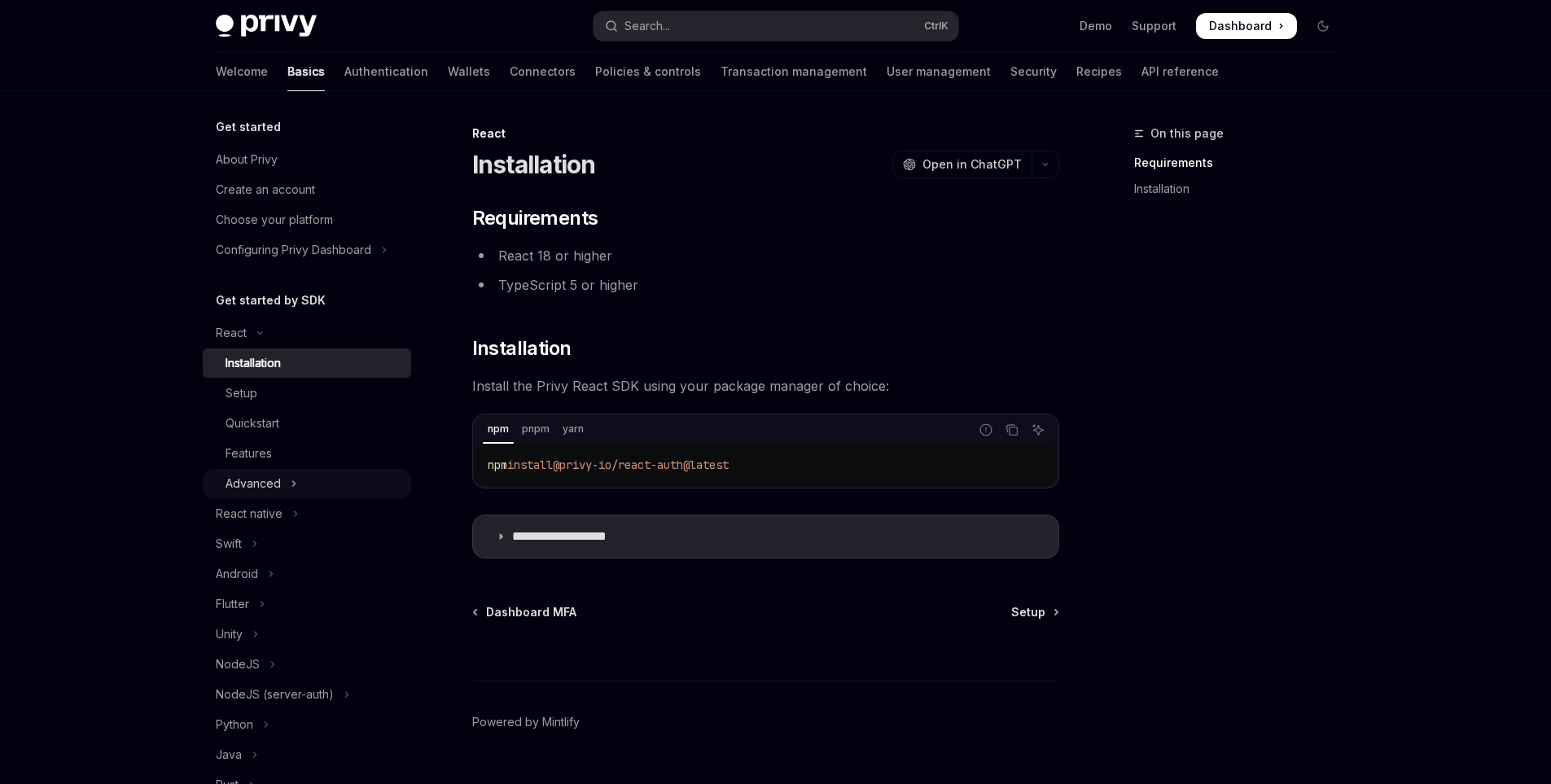
click at [313, 488] on button "Advanced" at bounding box center [307, 483] width 209 height 29
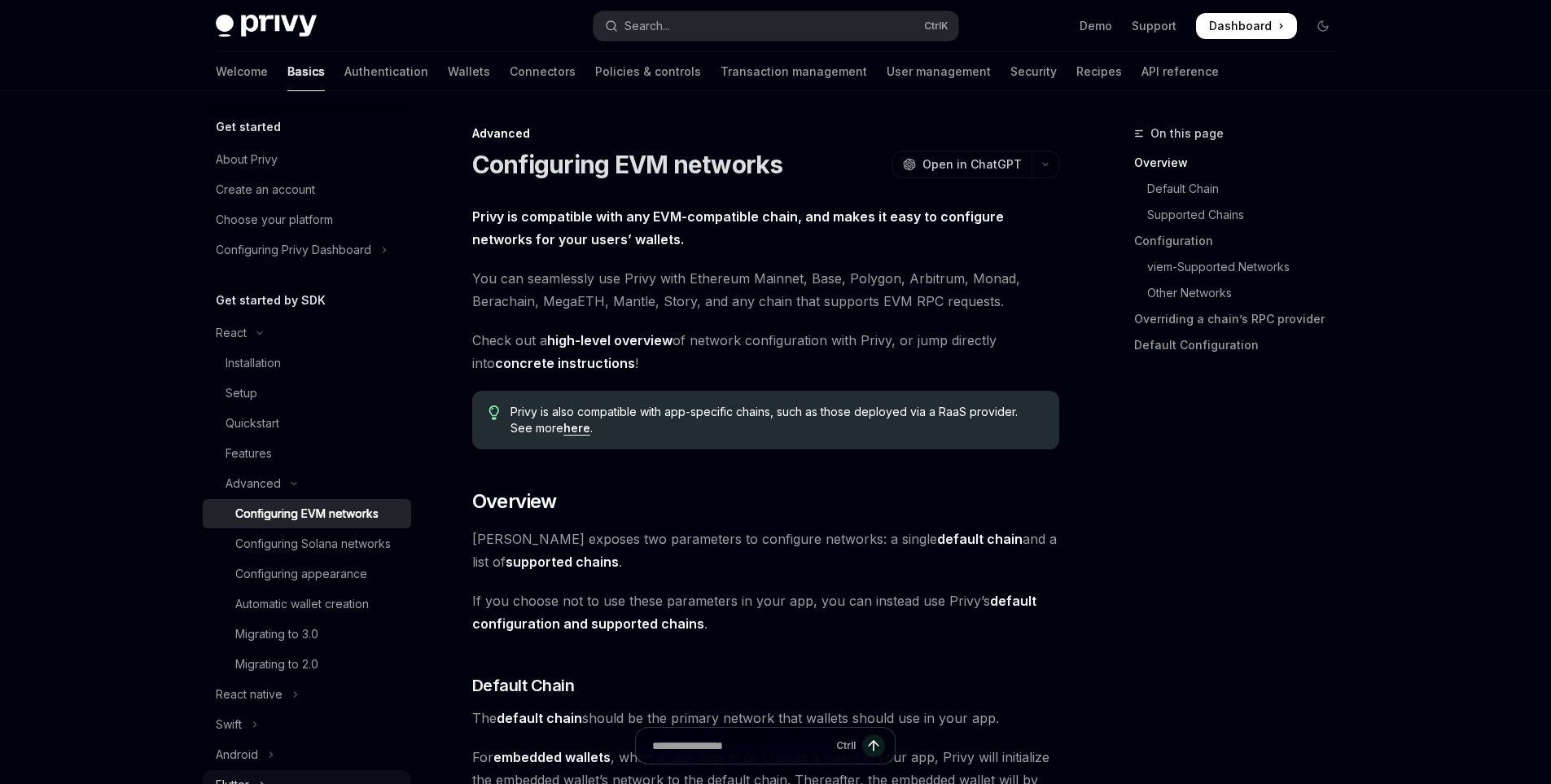
scroll to position [163, 0]
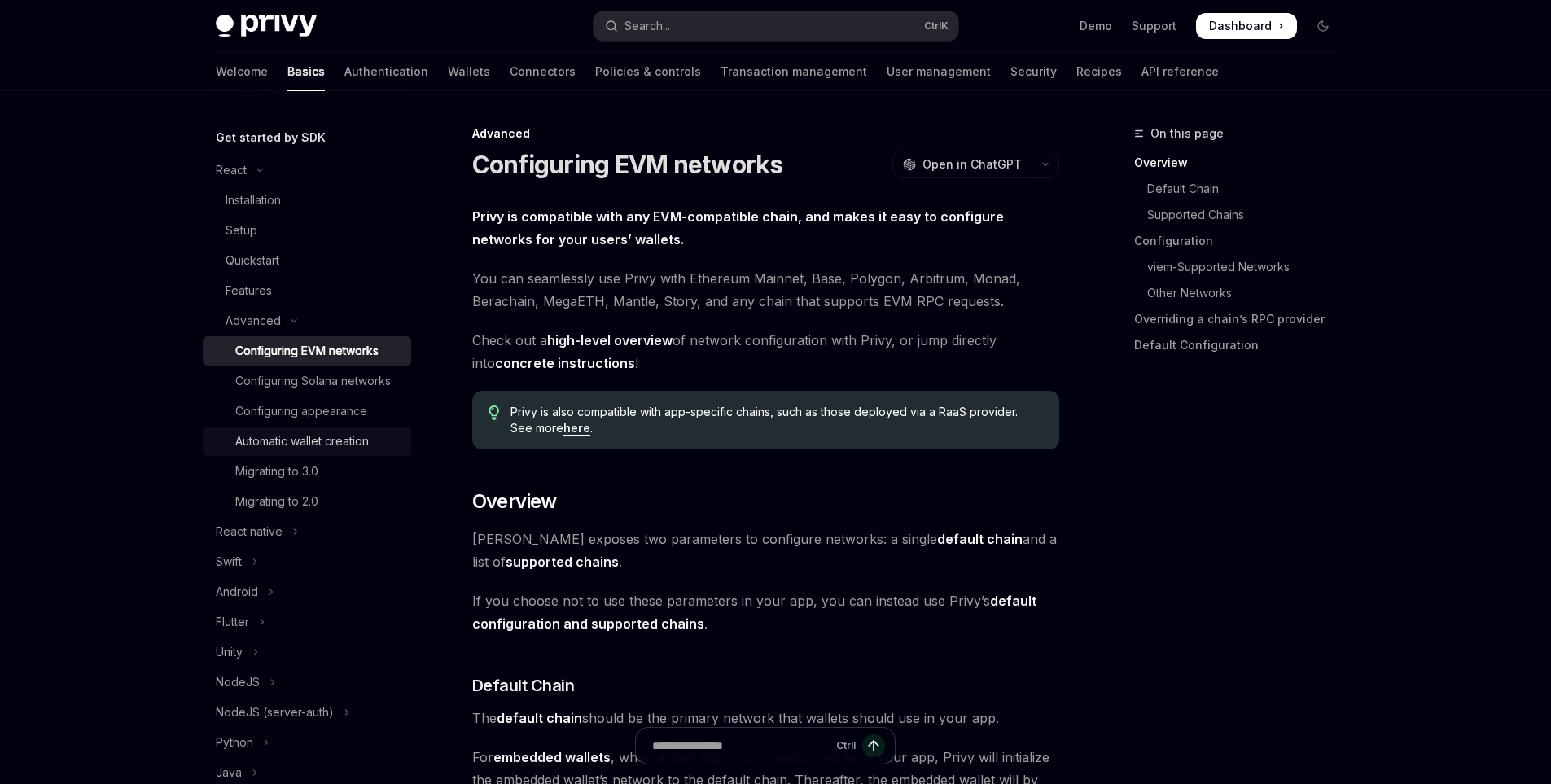
click at [332, 451] on div "Automatic wallet creation" at bounding box center [302, 441] width 133 height 19
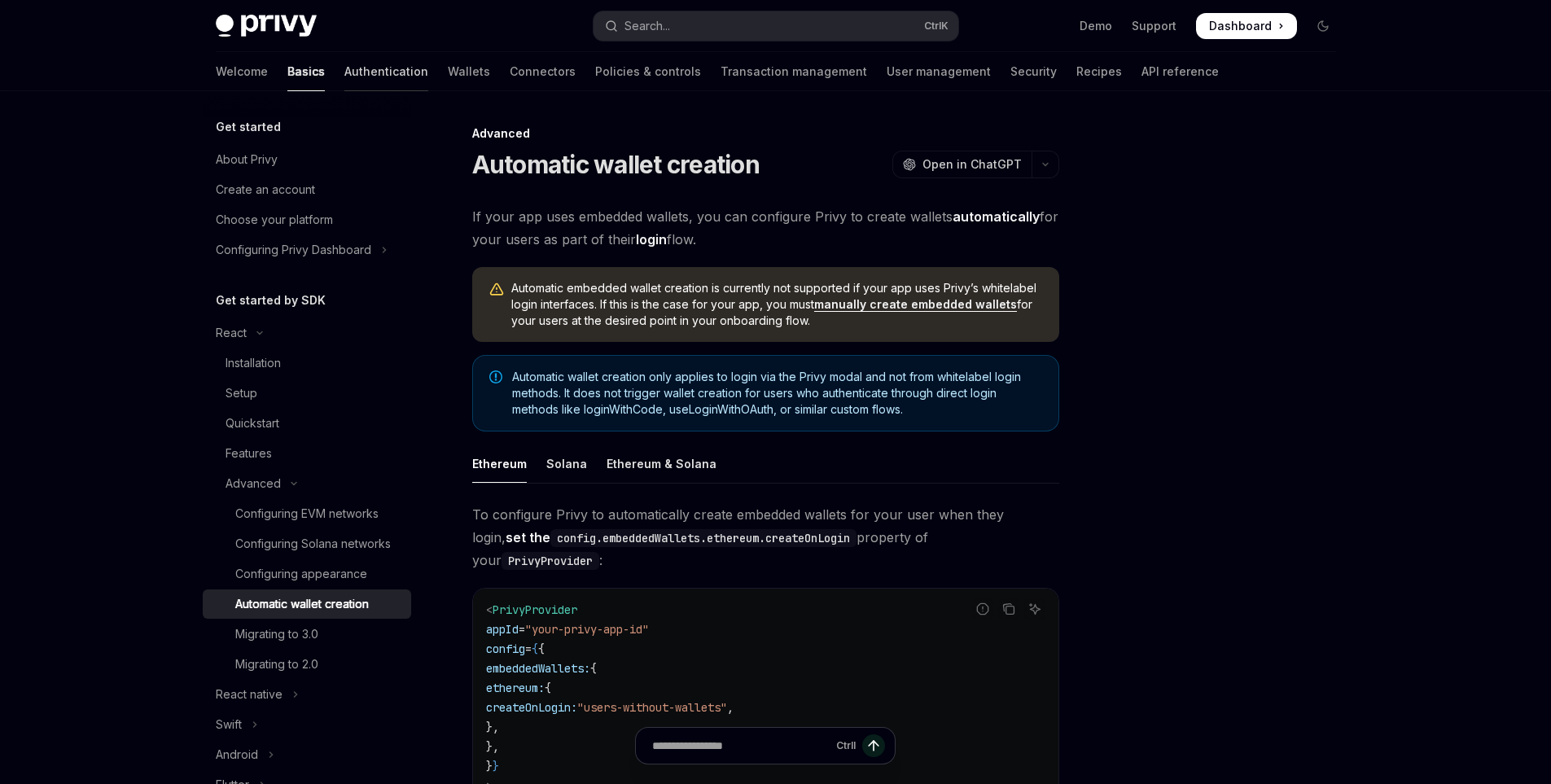
click at [344, 68] on link "Authentication" at bounding box center [386, 71] width 84 height 39
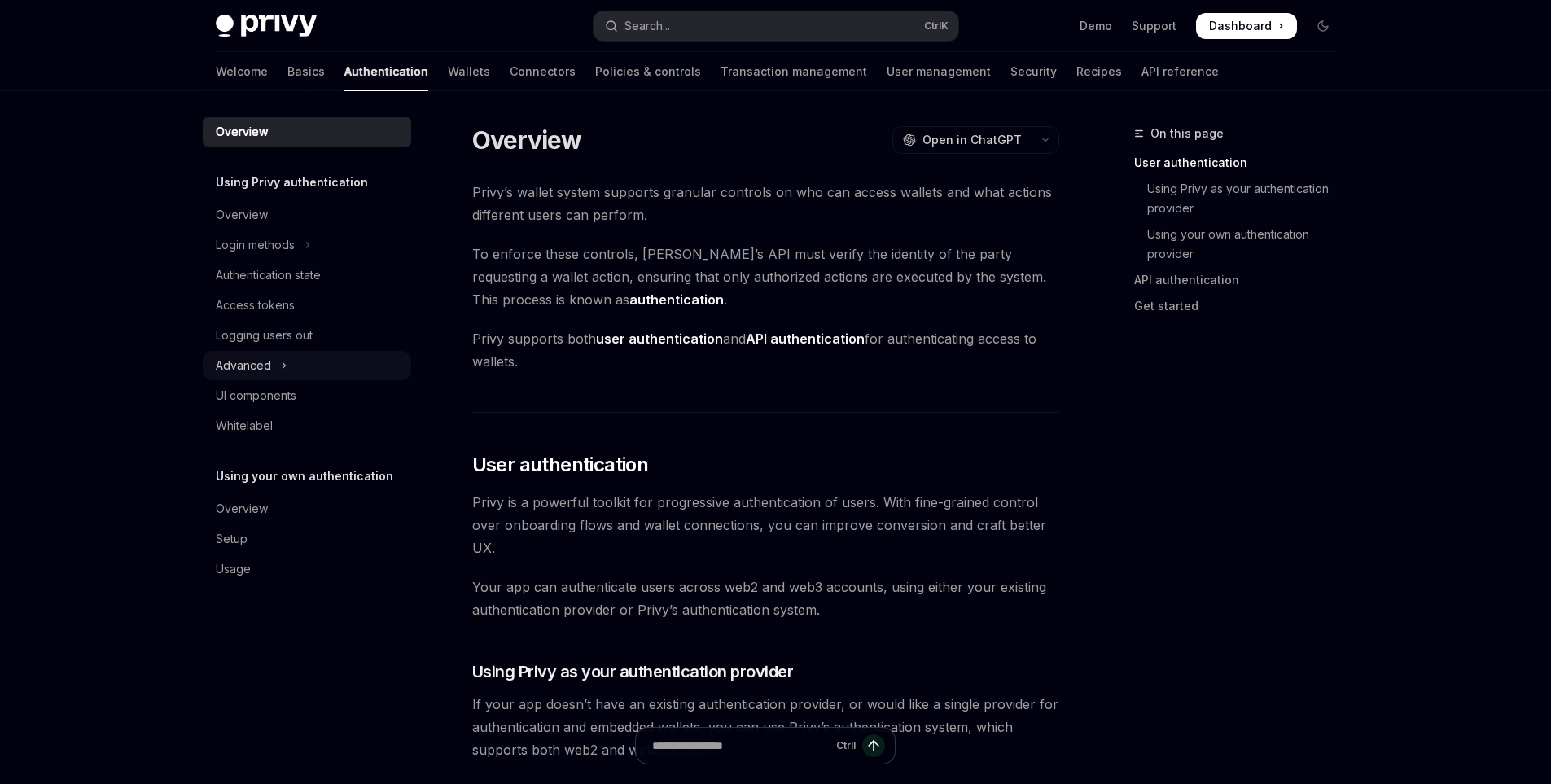
click at [283, 359] on icon "Toggle Advanced section" at bounding box center [284, 365] width 6 height 19
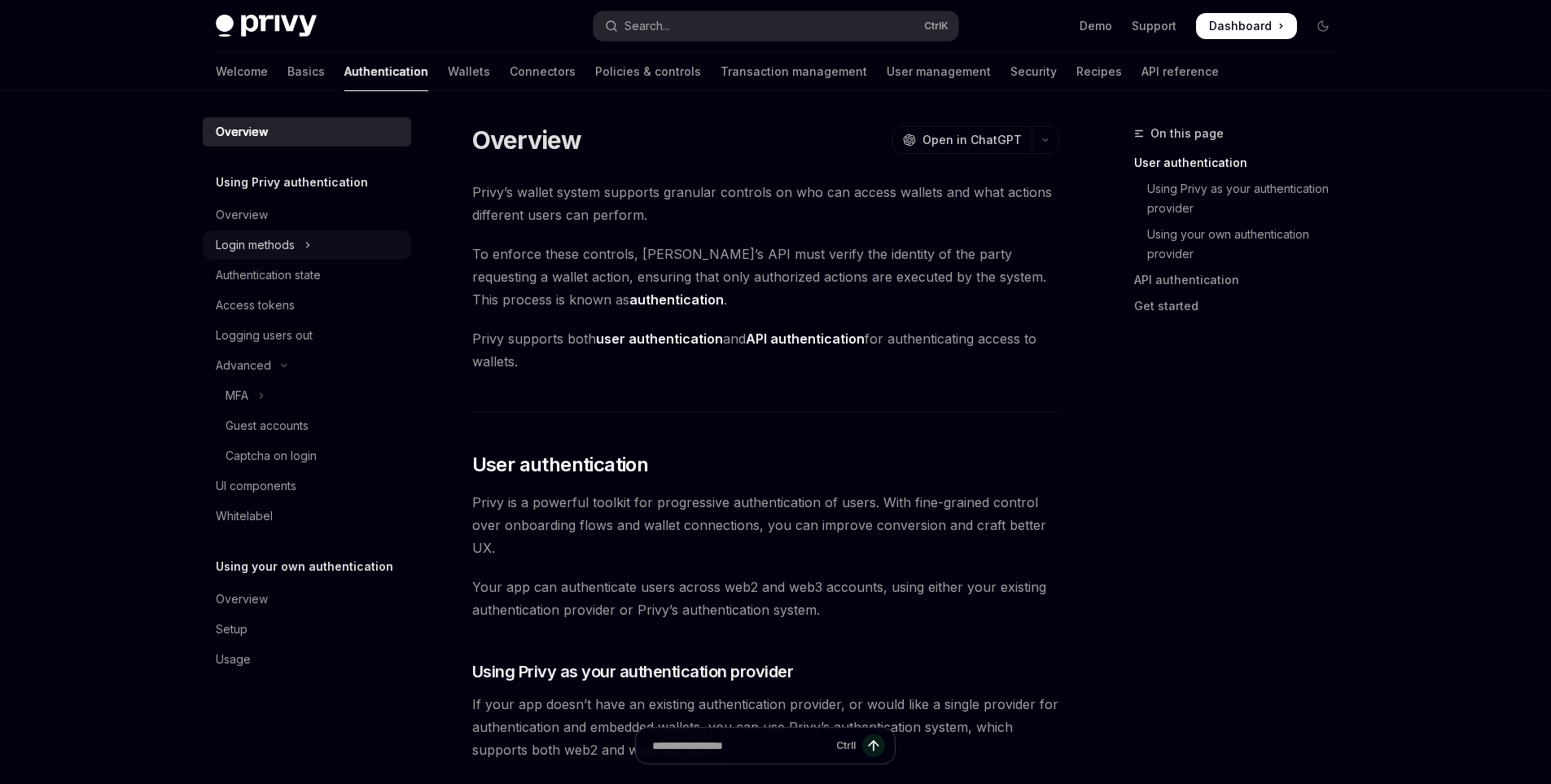
click at [315, 250] on button "Login methods" at bounding box center [307, 244] width 209 height 29
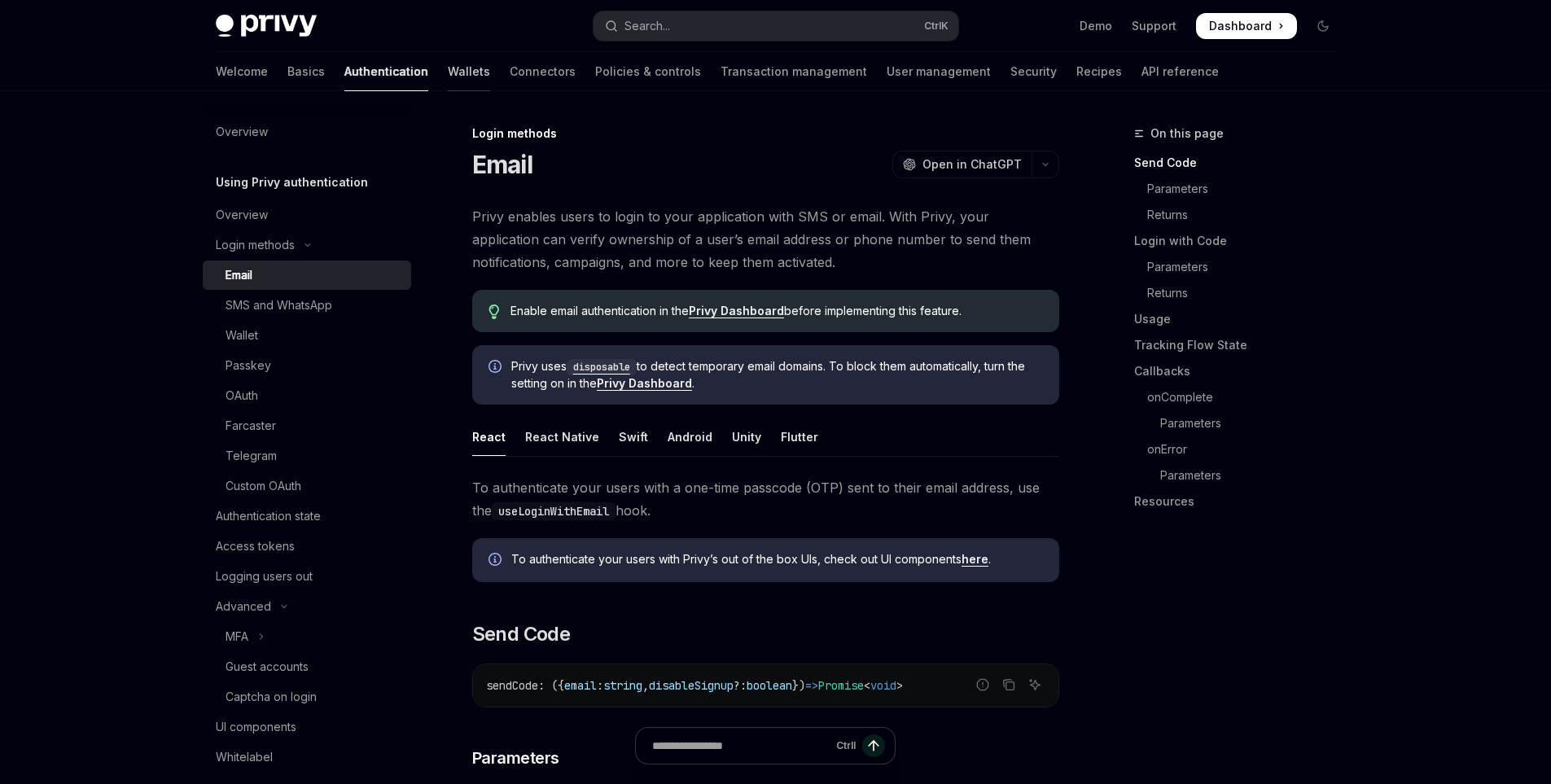
click at [448, 53] on link "Wallets" at bounding box center [469, 71] width 42 height 39
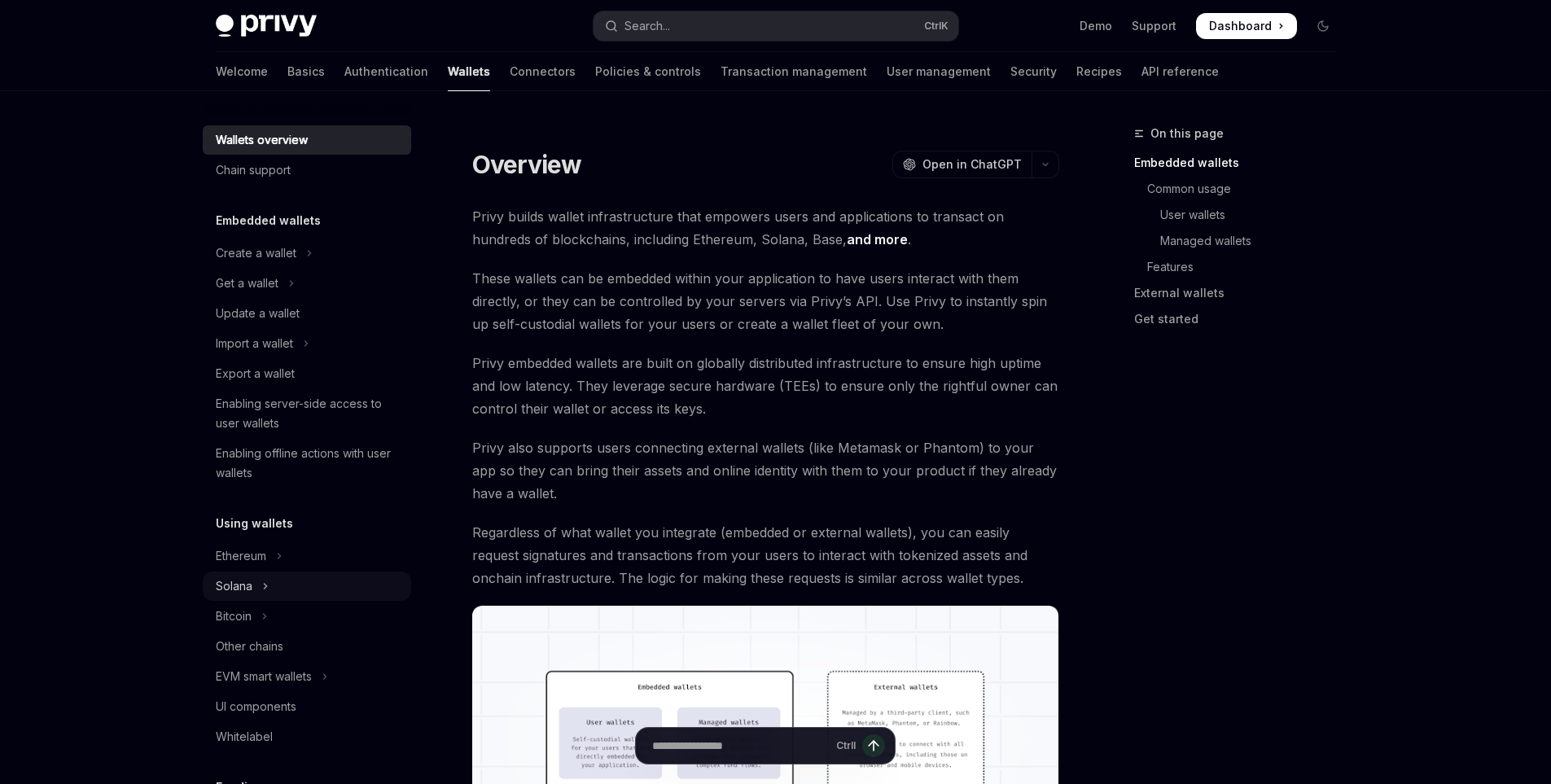
scroll to position [81, 0]
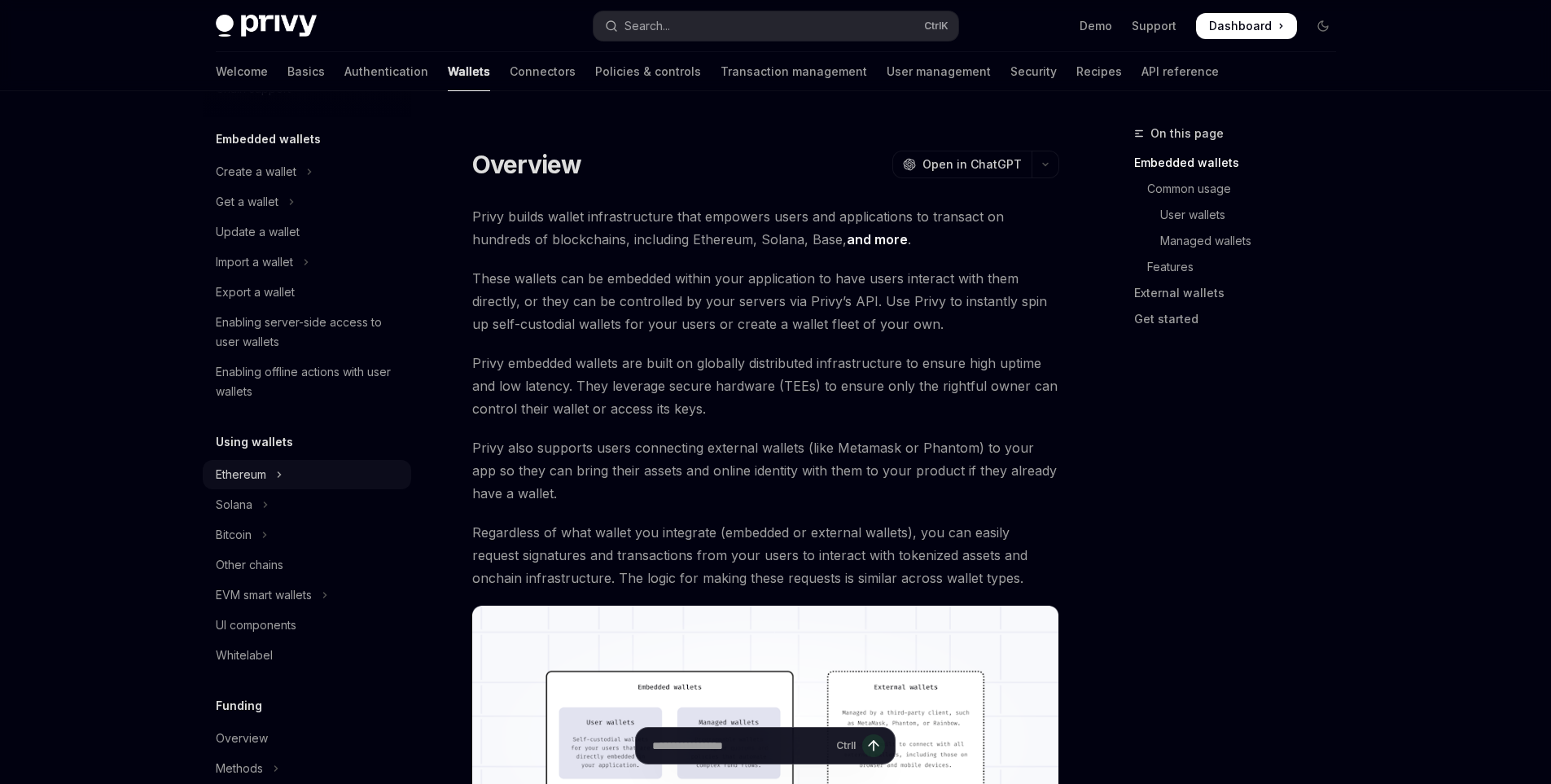
click at [287, 467] on button "Ethereum" at bounding box center [307, 474] width 209 height 29
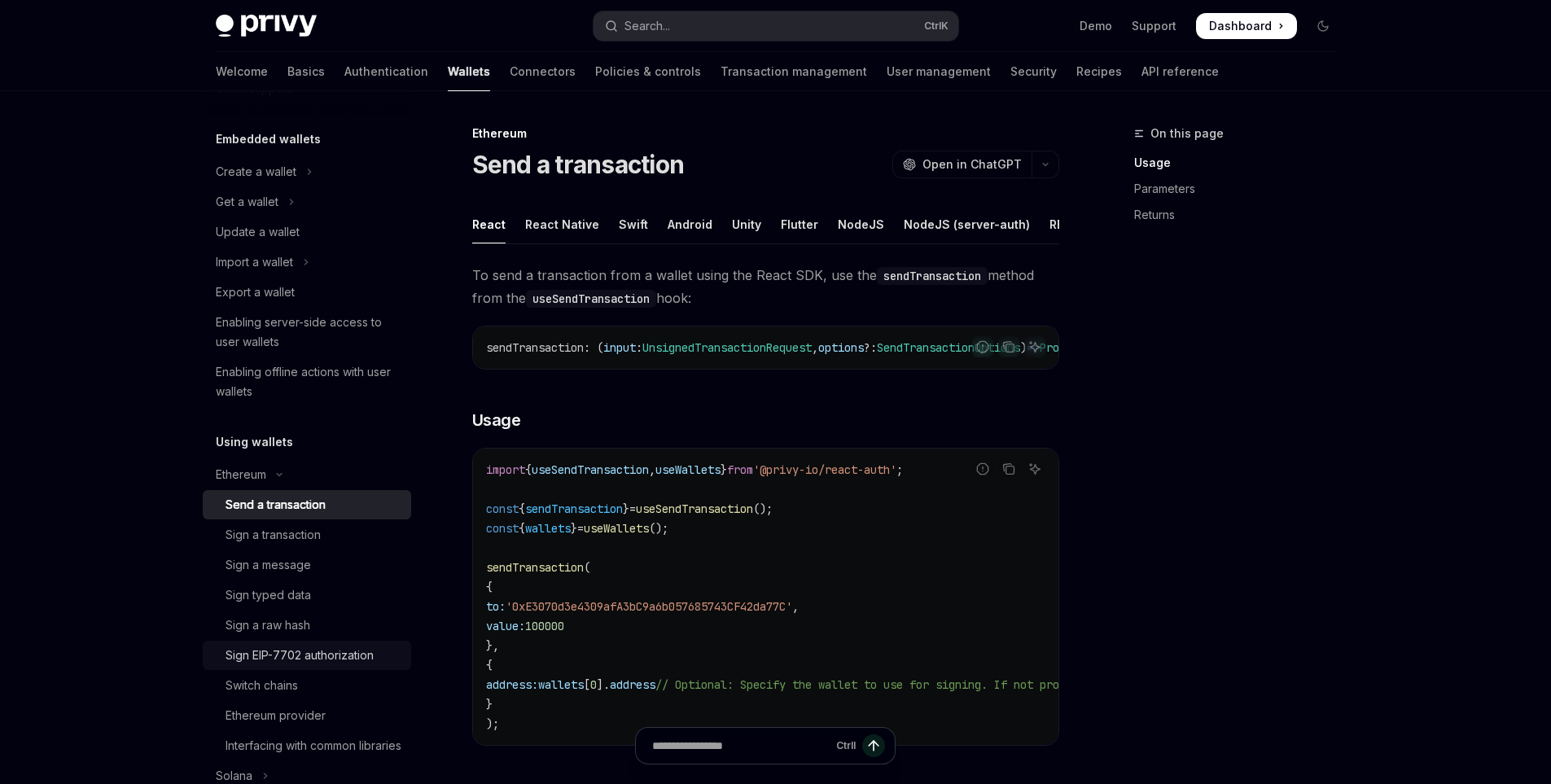
scroll to position [326, 0]
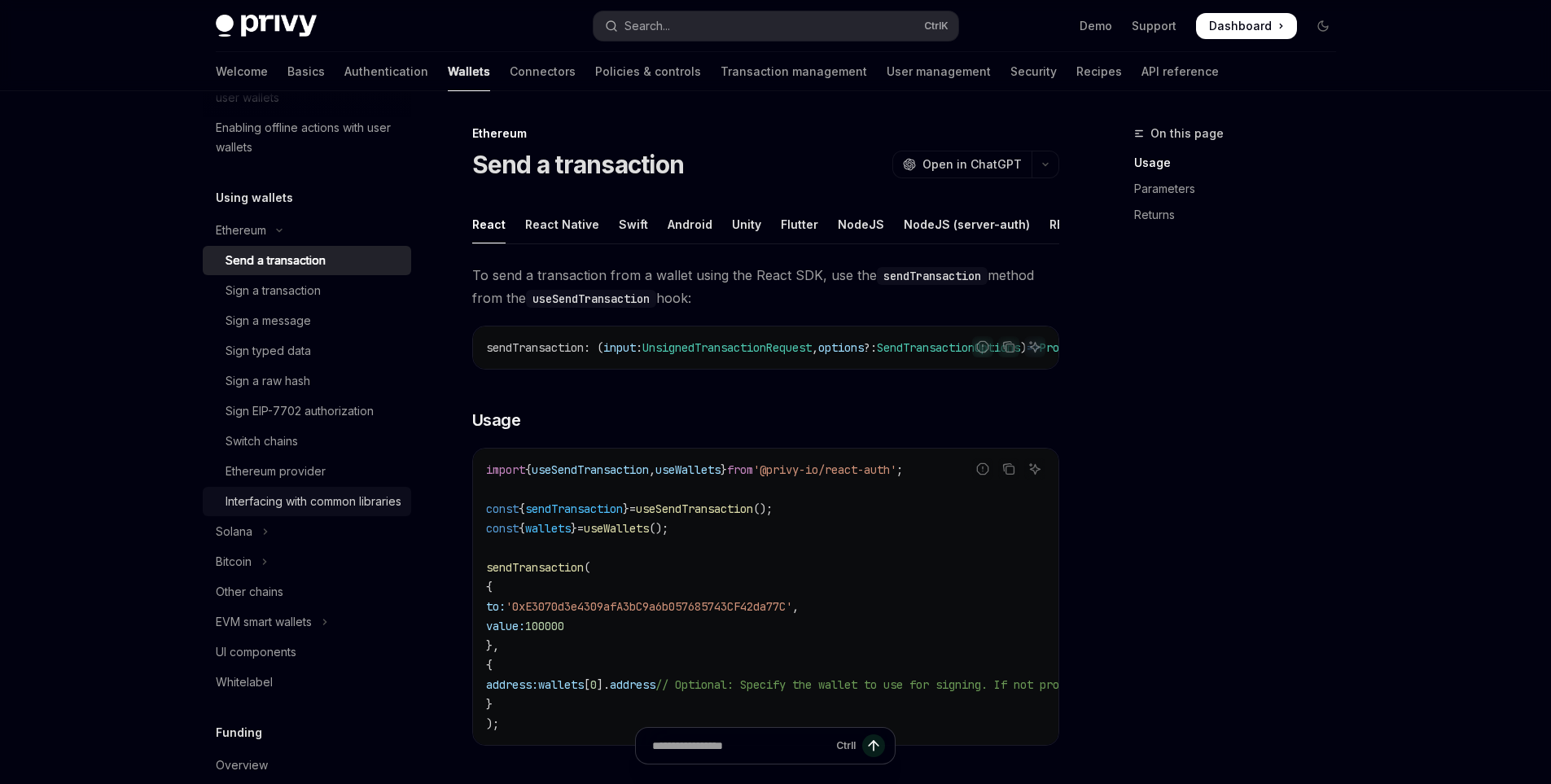
click at [314, 512] on div "Interfacing with common libraries" at bounding box center [313, 501] width 176 height 19
type textarea "*"
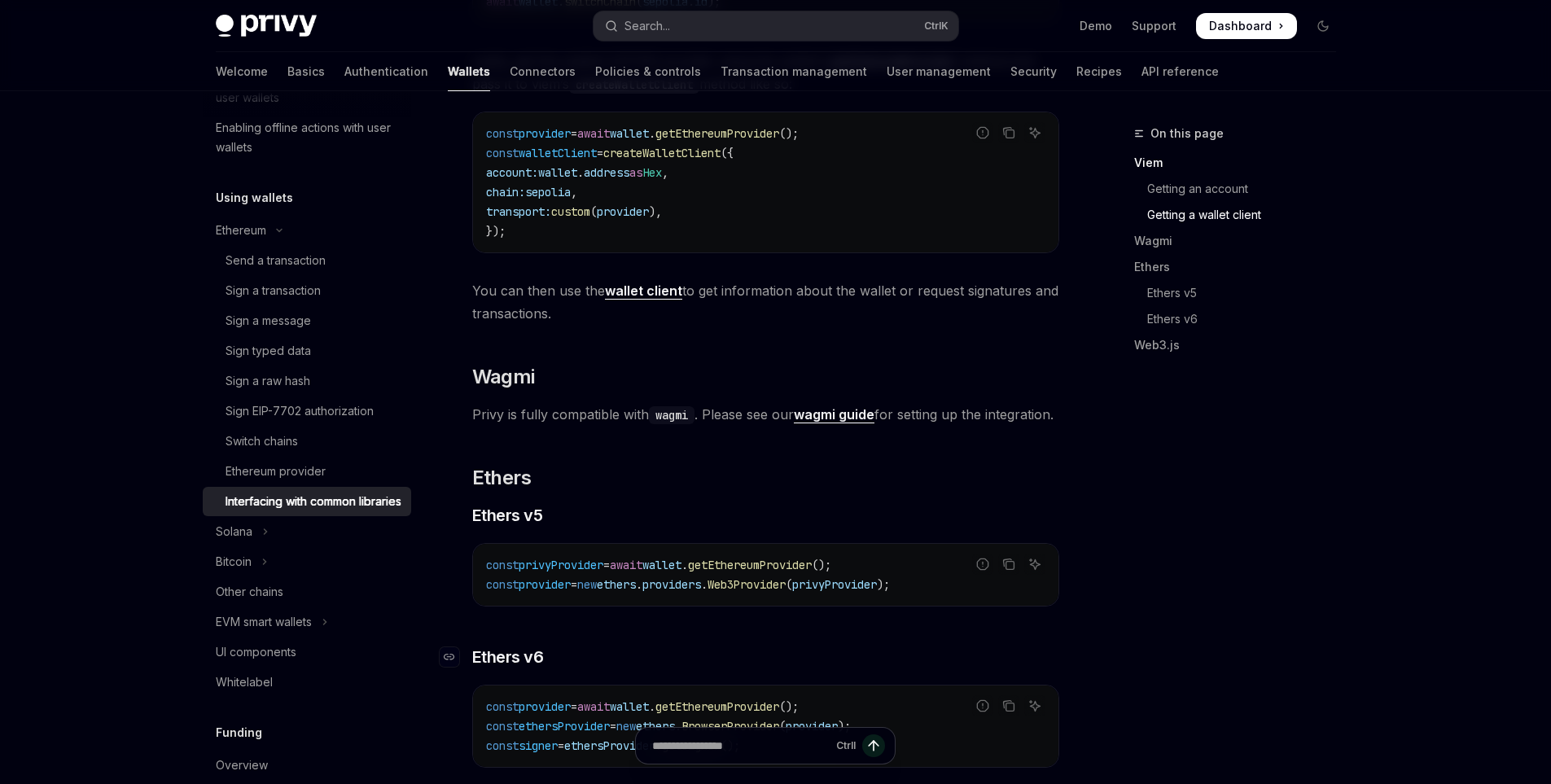
scroll to position [1466, 0]
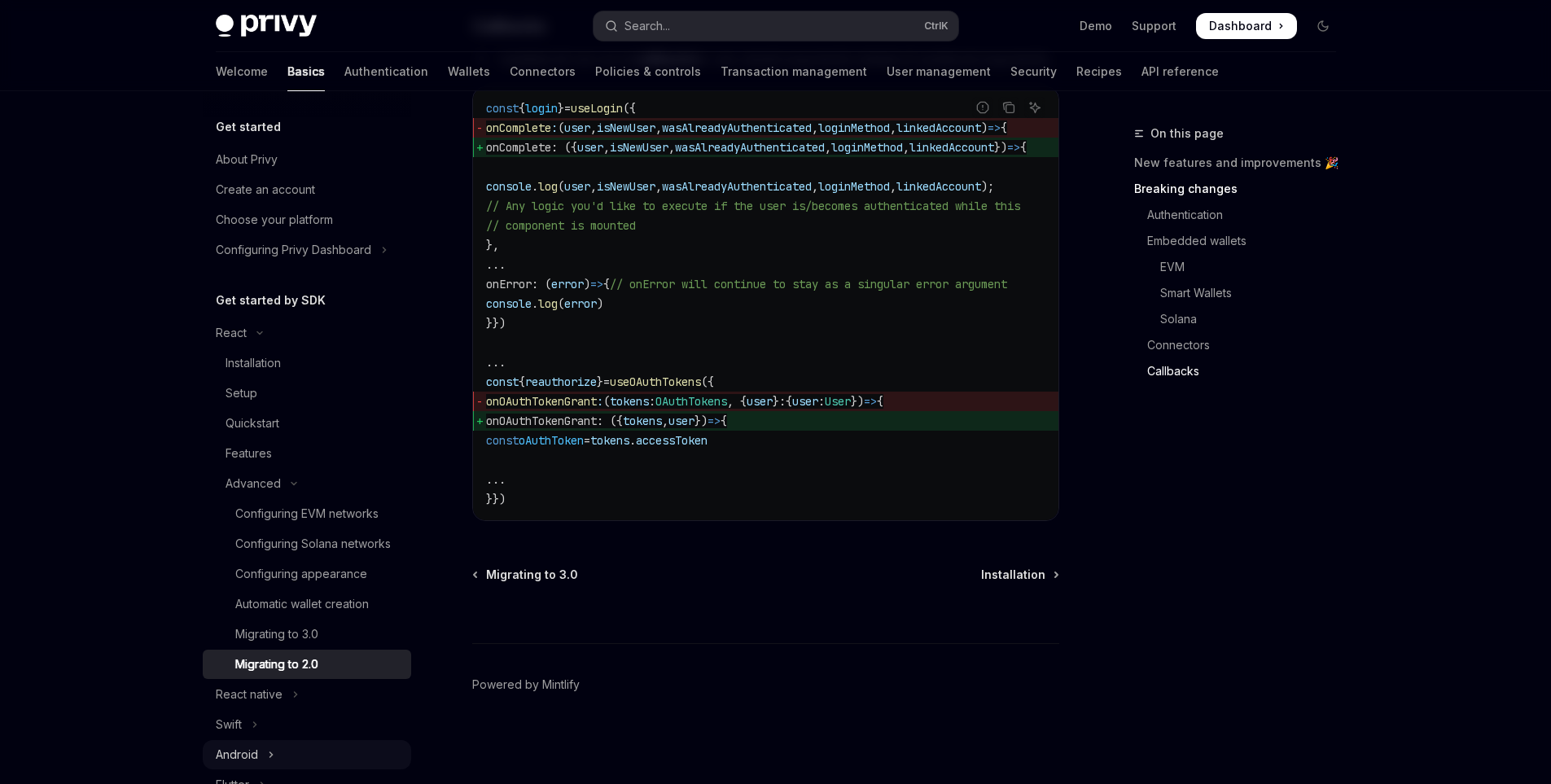
scroll to position [163, 0]
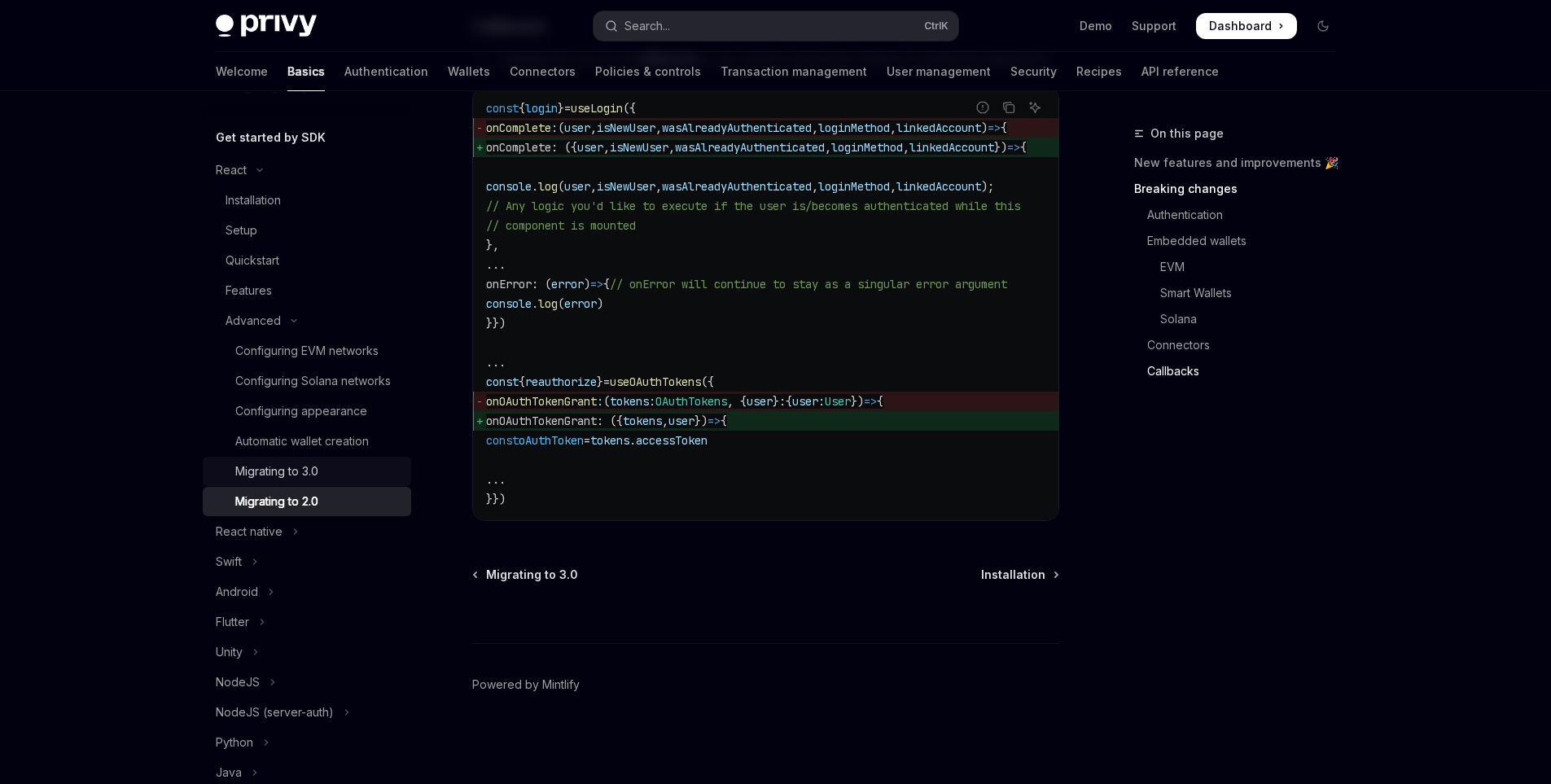
click at [322, 481] on div "Migrating to 3.0" at bounding box center [319, 471] width 166 height 19
type textarea "*"
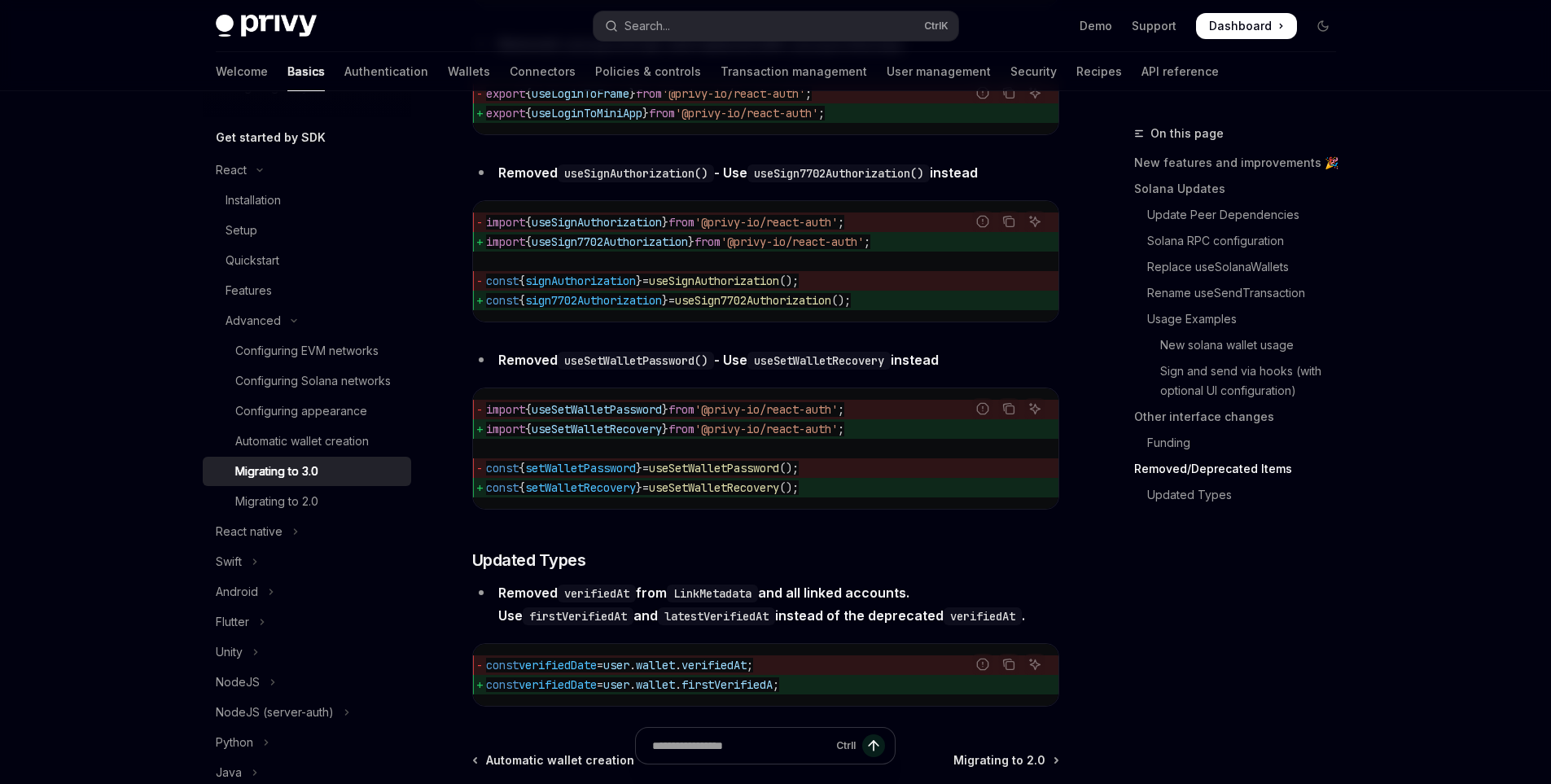
scroll to position [7242, 0]
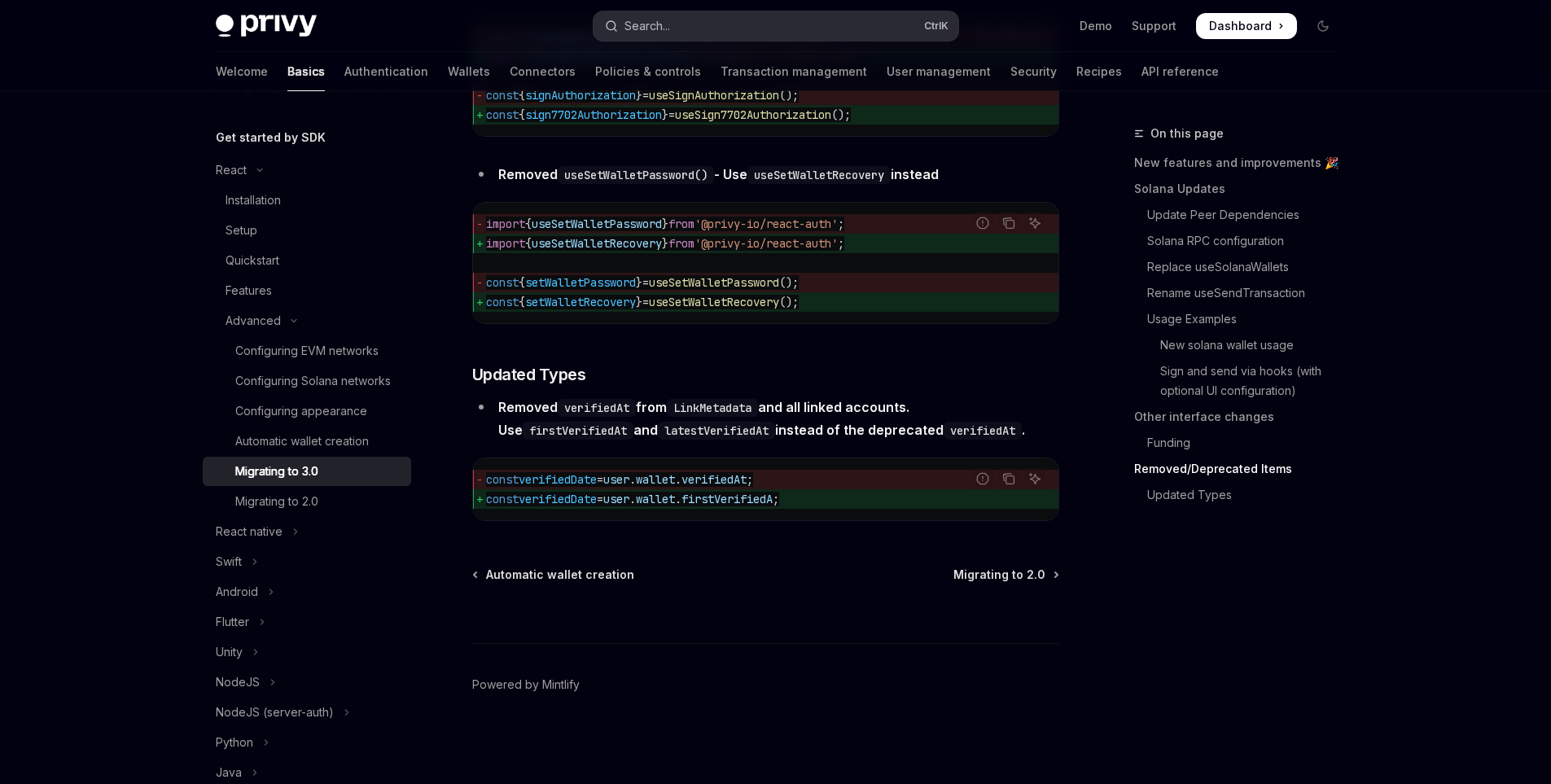
click at [772, 22] on button "Search... Ctrl K" at bounding box center [776, 25] width 365 height 29
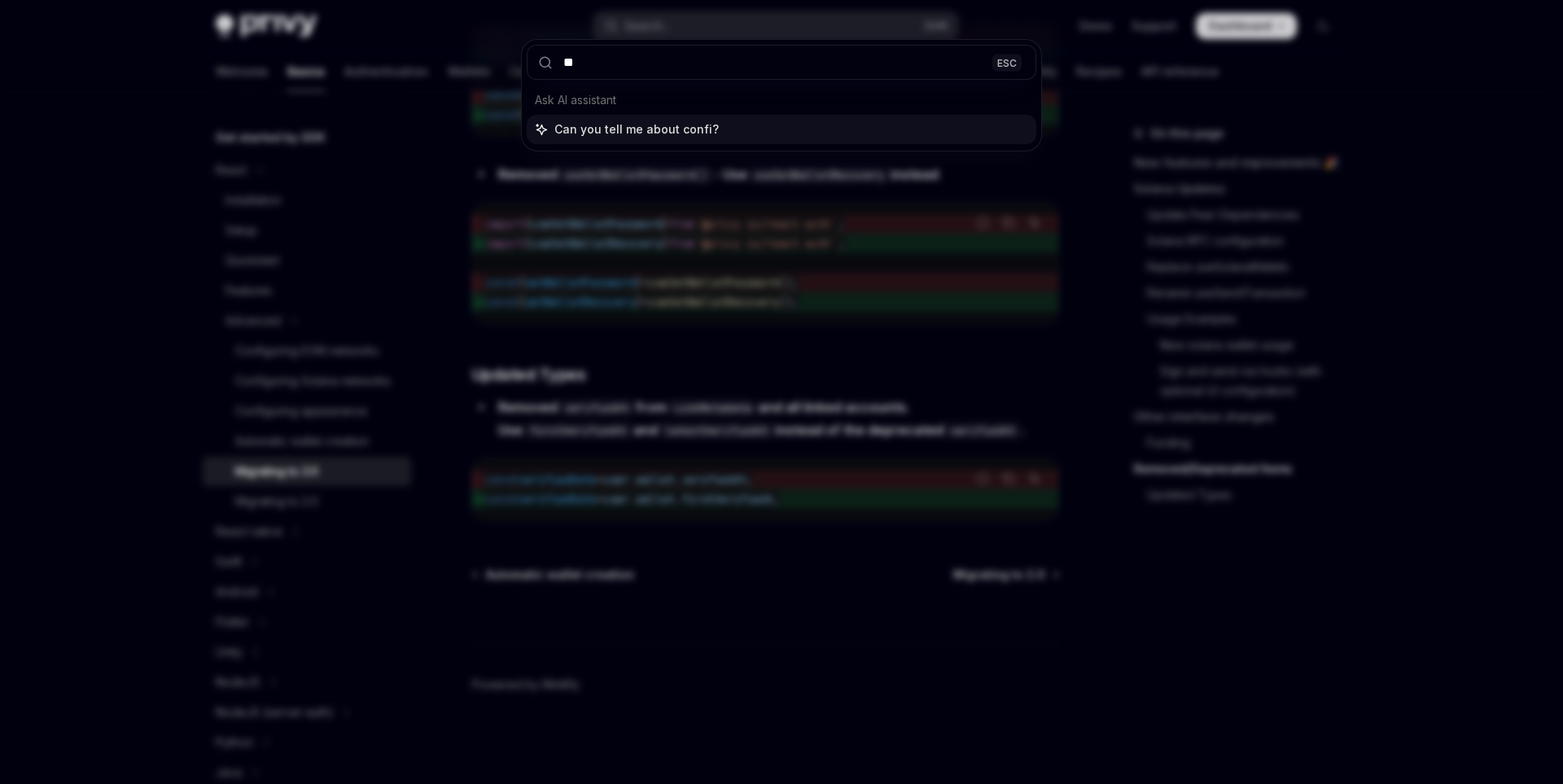
type input "*"
type input "**********"
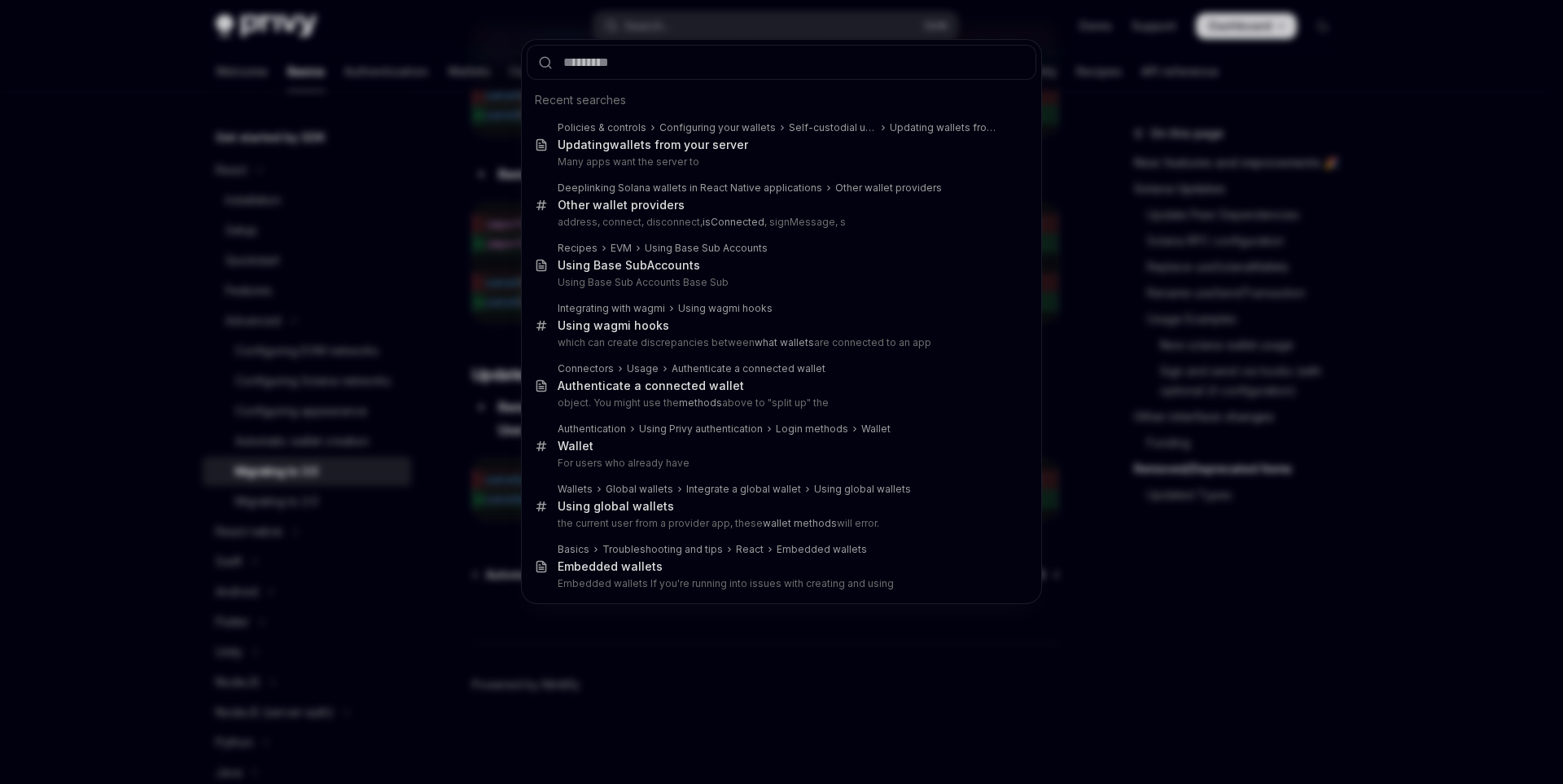
click at [1326, 522] on div "Recent searches Policies & controls Configuring your wallets Self-custodial use…" at bounding box center [782, 392] width 1563 height 784
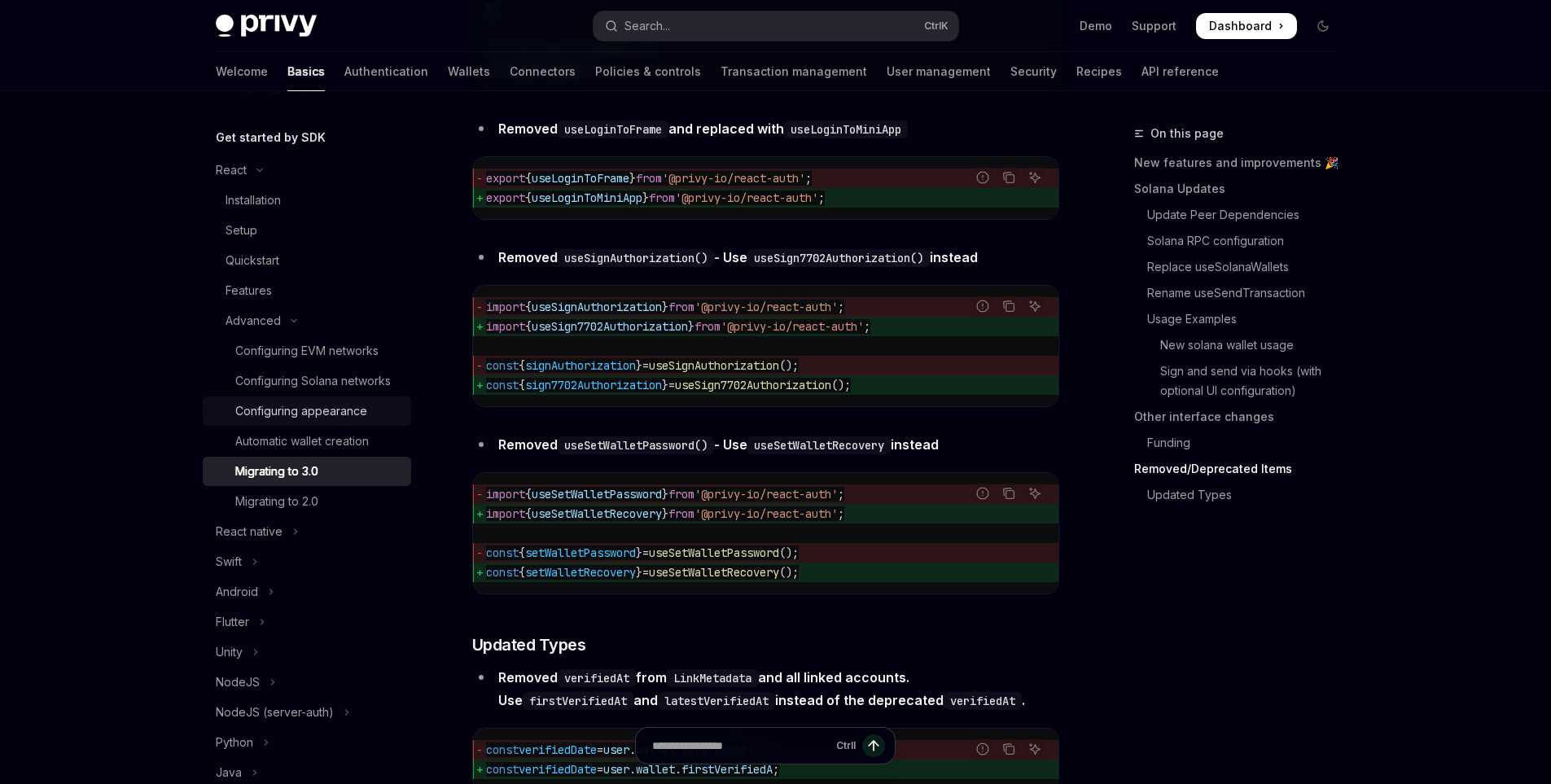
scroll to position [6671, 0]
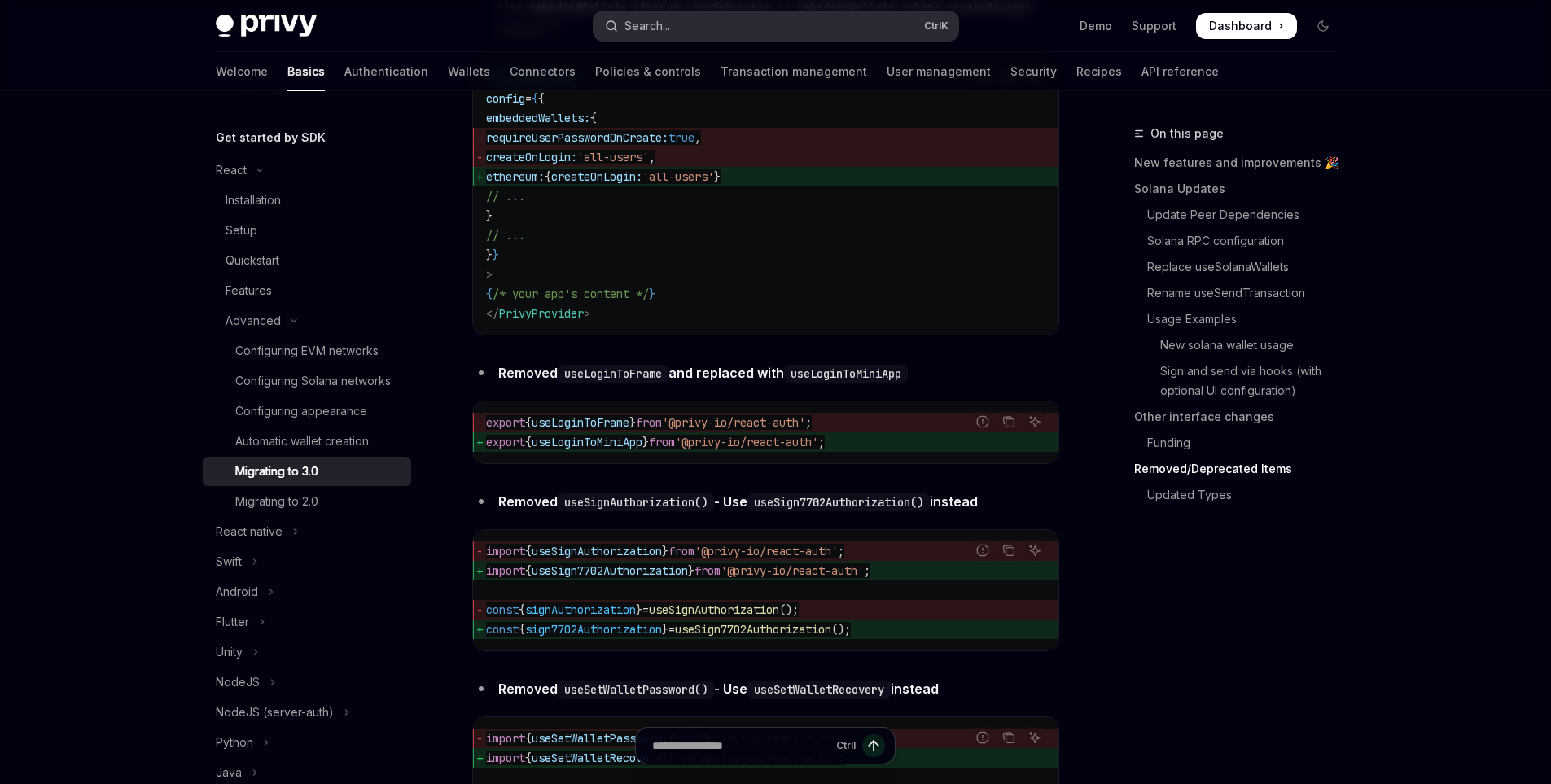
click at [711, 12] on button "Search... Ctrl K" at bounding box center [776, 25] width 365 height 29
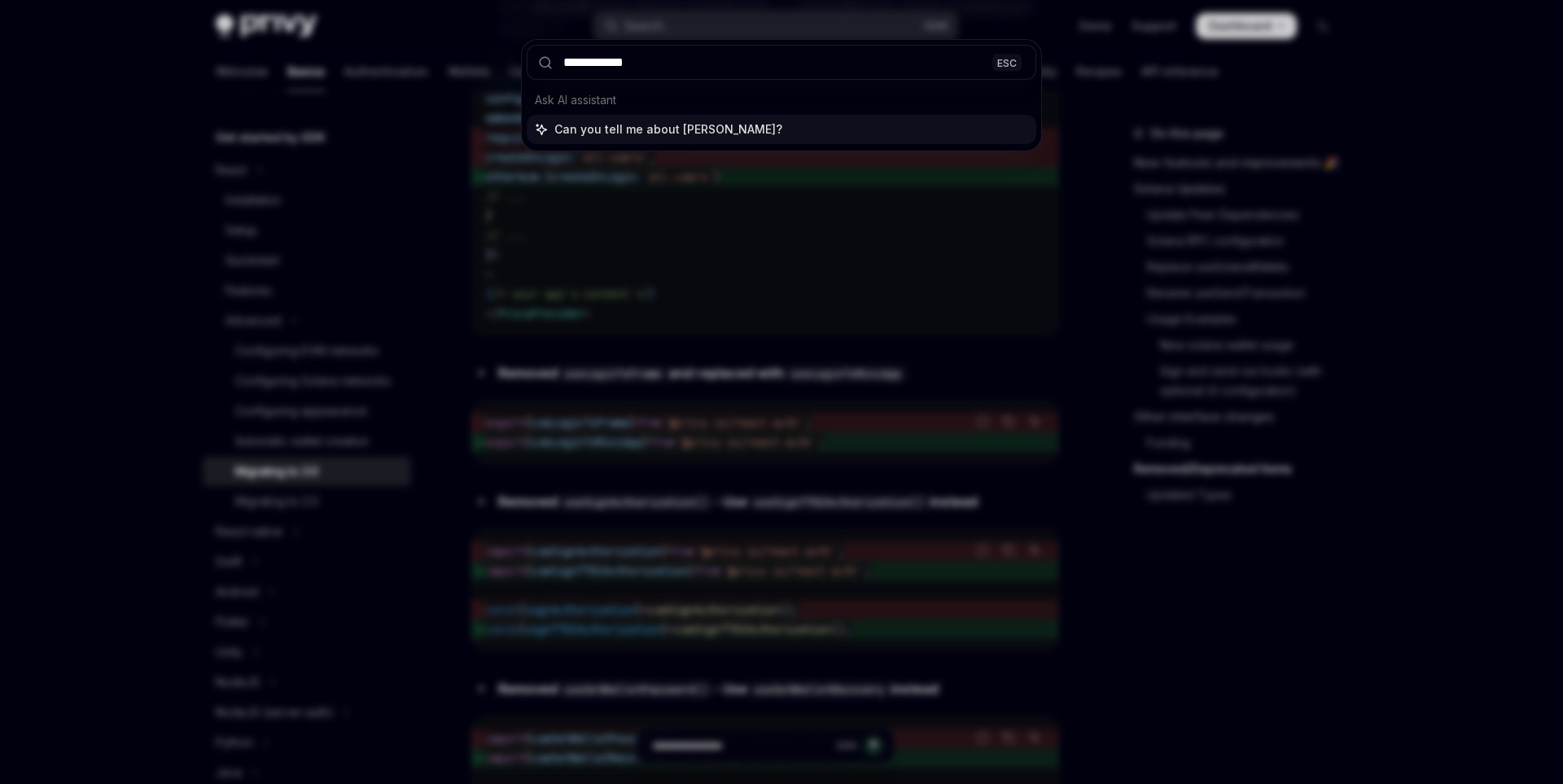
type input "**********"
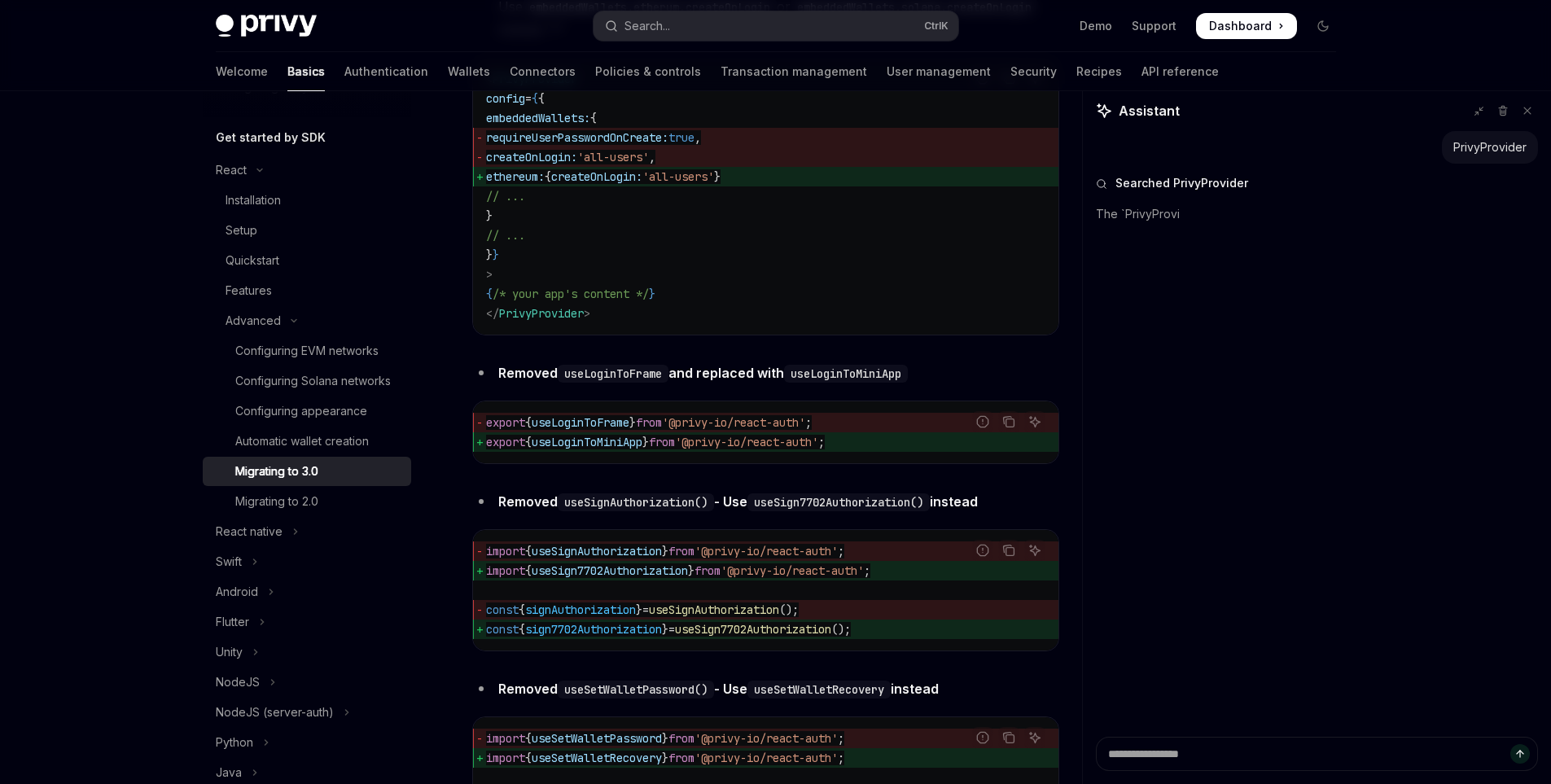
type textarea "*"
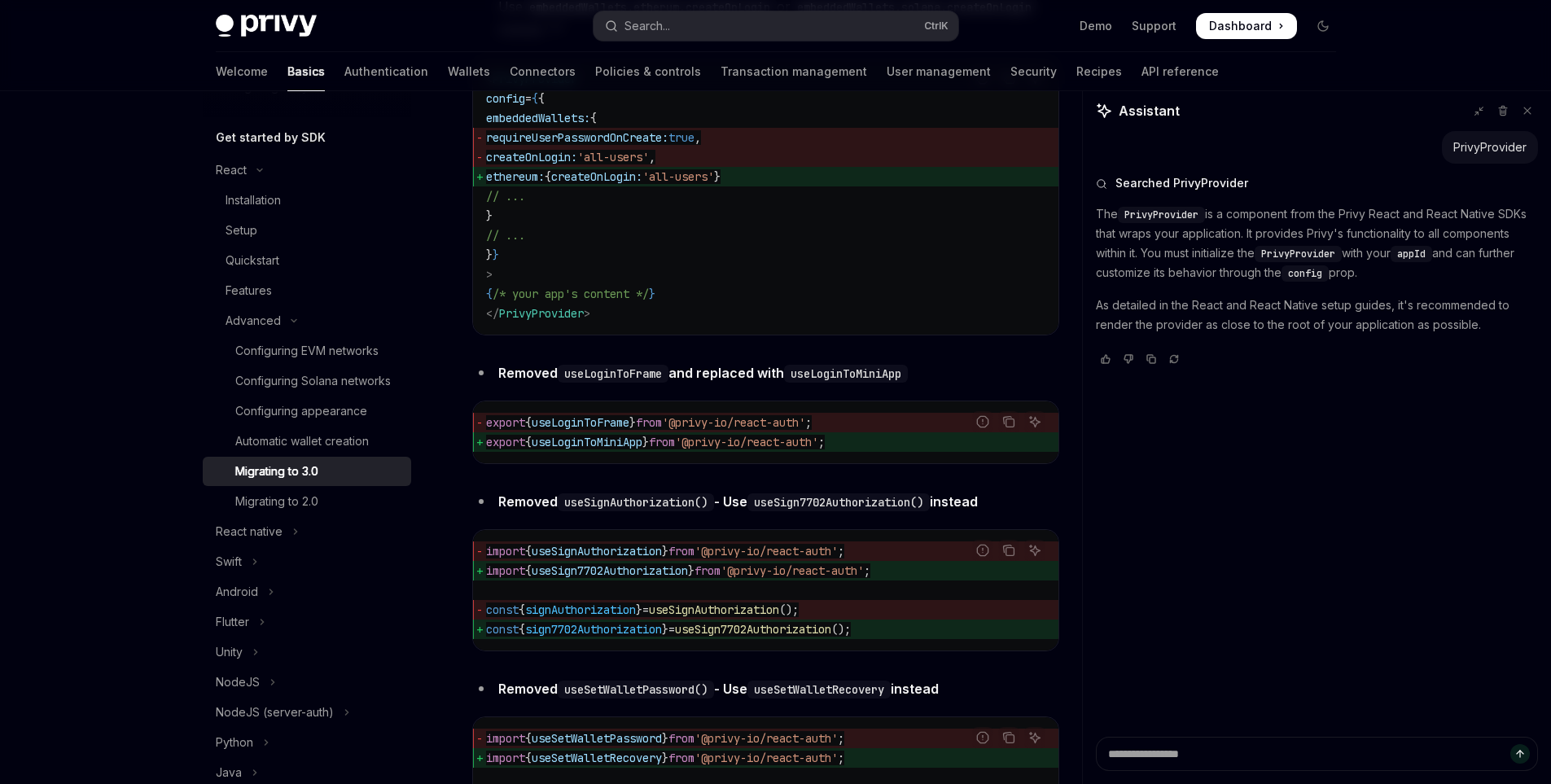
scroll to position [6997, 0]
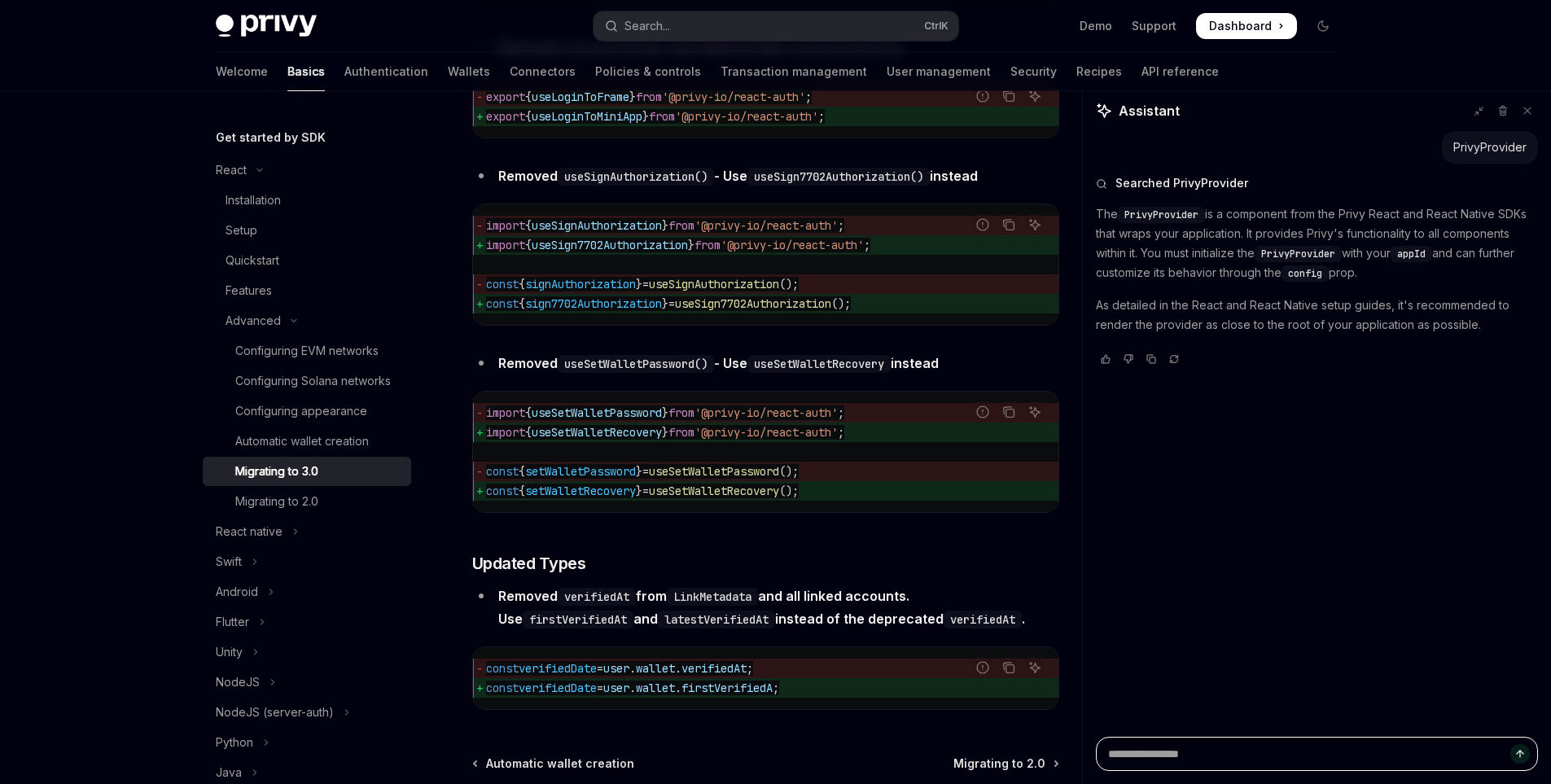
click at [1162, 752] on textarea "Ask a question..." at bounding box center [1317, 753] width 443 height 34
type textarea "*"
type textarea "**"
type textarea "*"
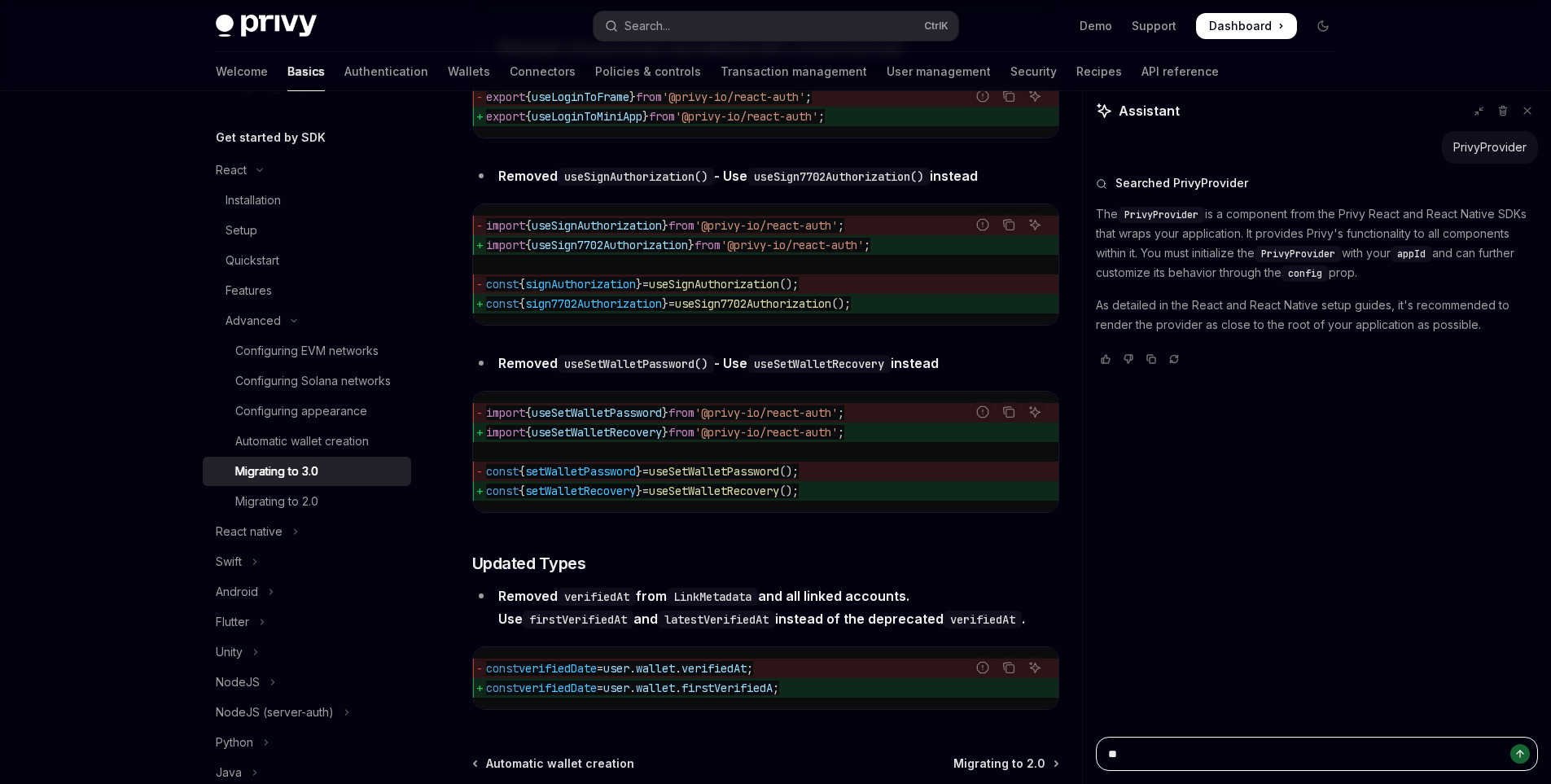
type textarea "***"
type textarea "*"
type textarea "****"
type textarea "*"
type textarea "*****"
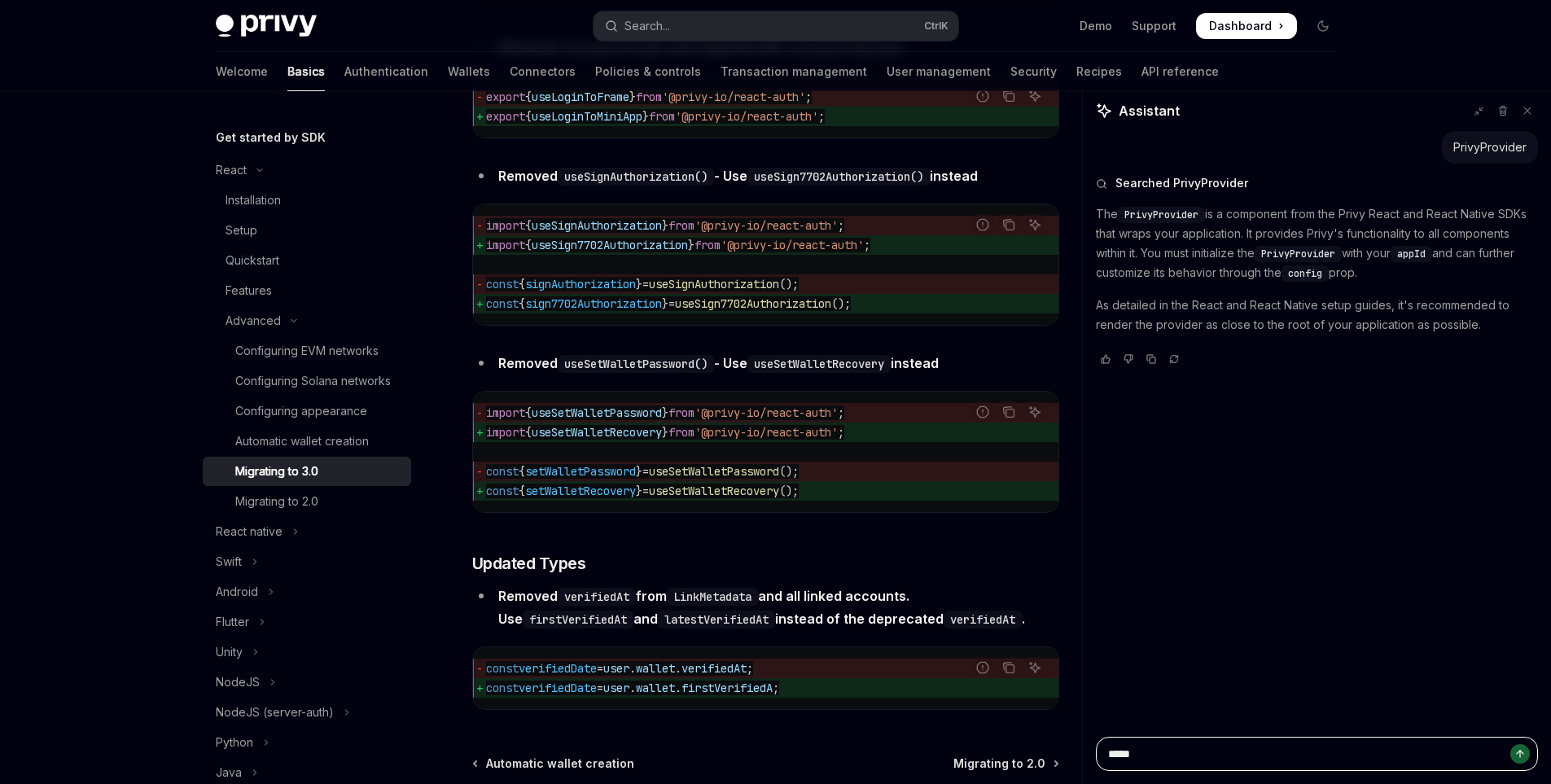
type textarea "*"
type textarea "******"
type textarea "*"
type textarea "*******"
type textarea "*"
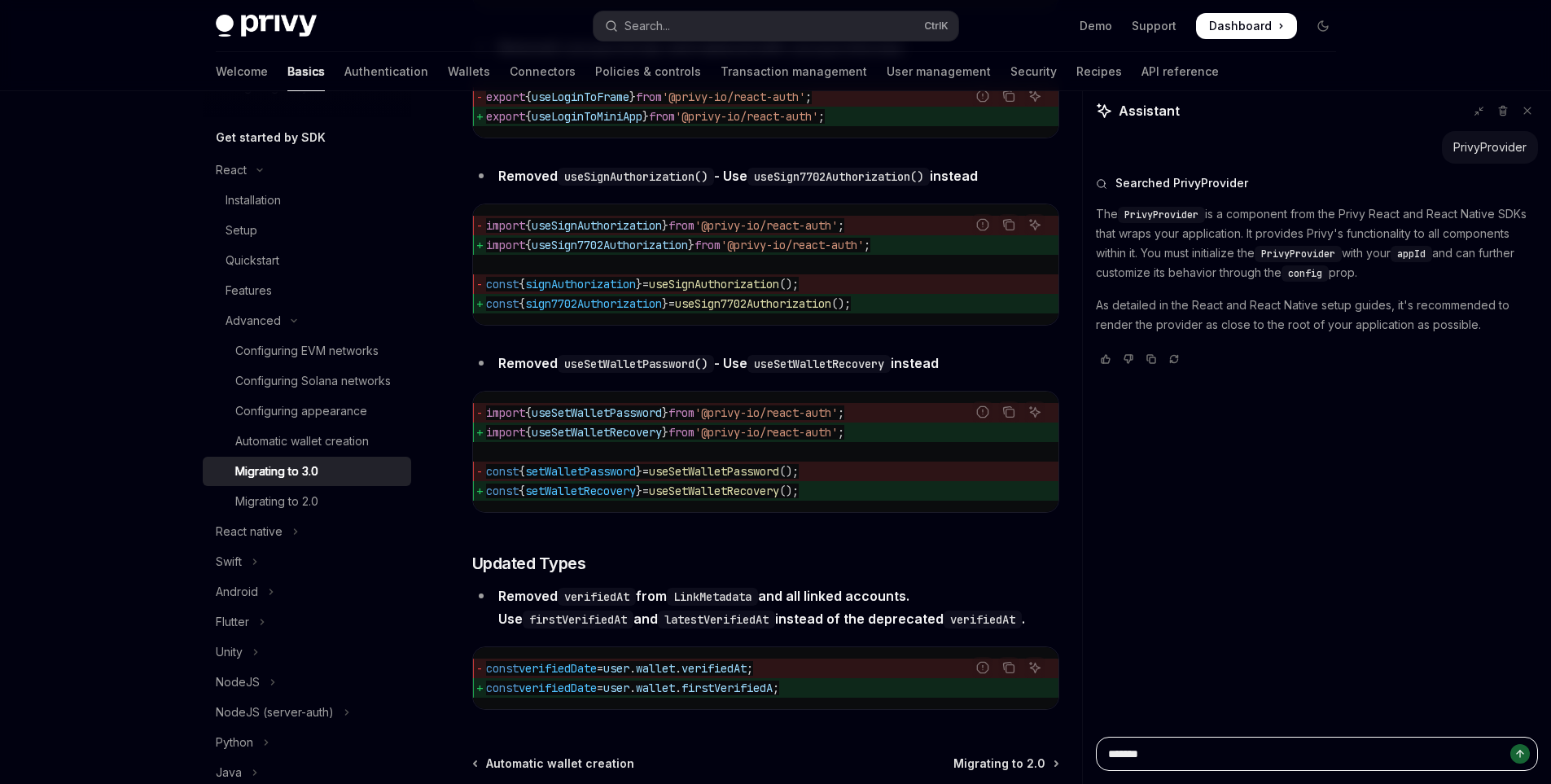
type textarea "********"
type textarea "*"
type textarea "*********"
type textarea "*"
type textarea "**********"
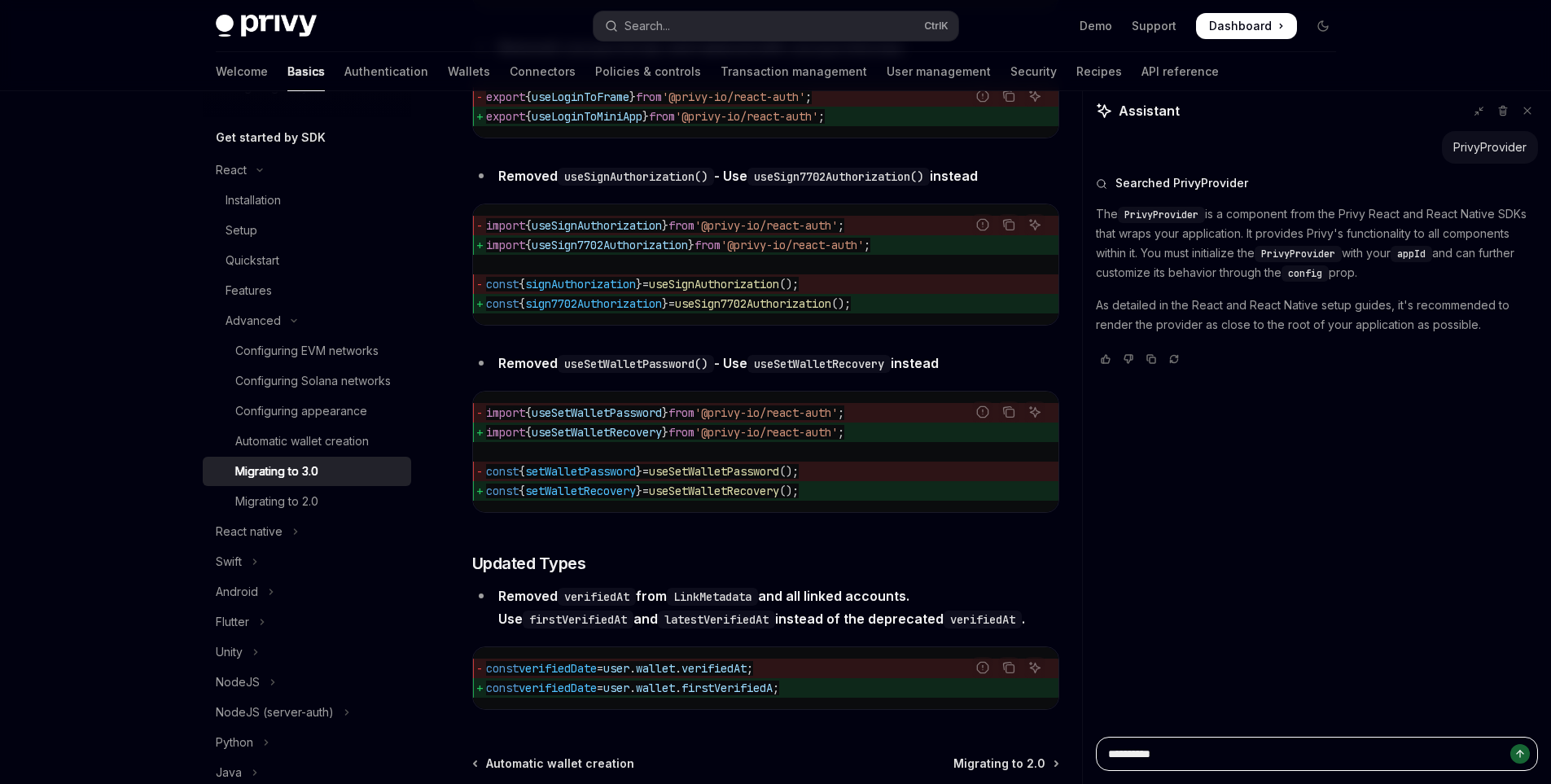
type textarea "*"
type textarea "**********"
type textarea "*"
type textarea "**********"
type textarea "*"
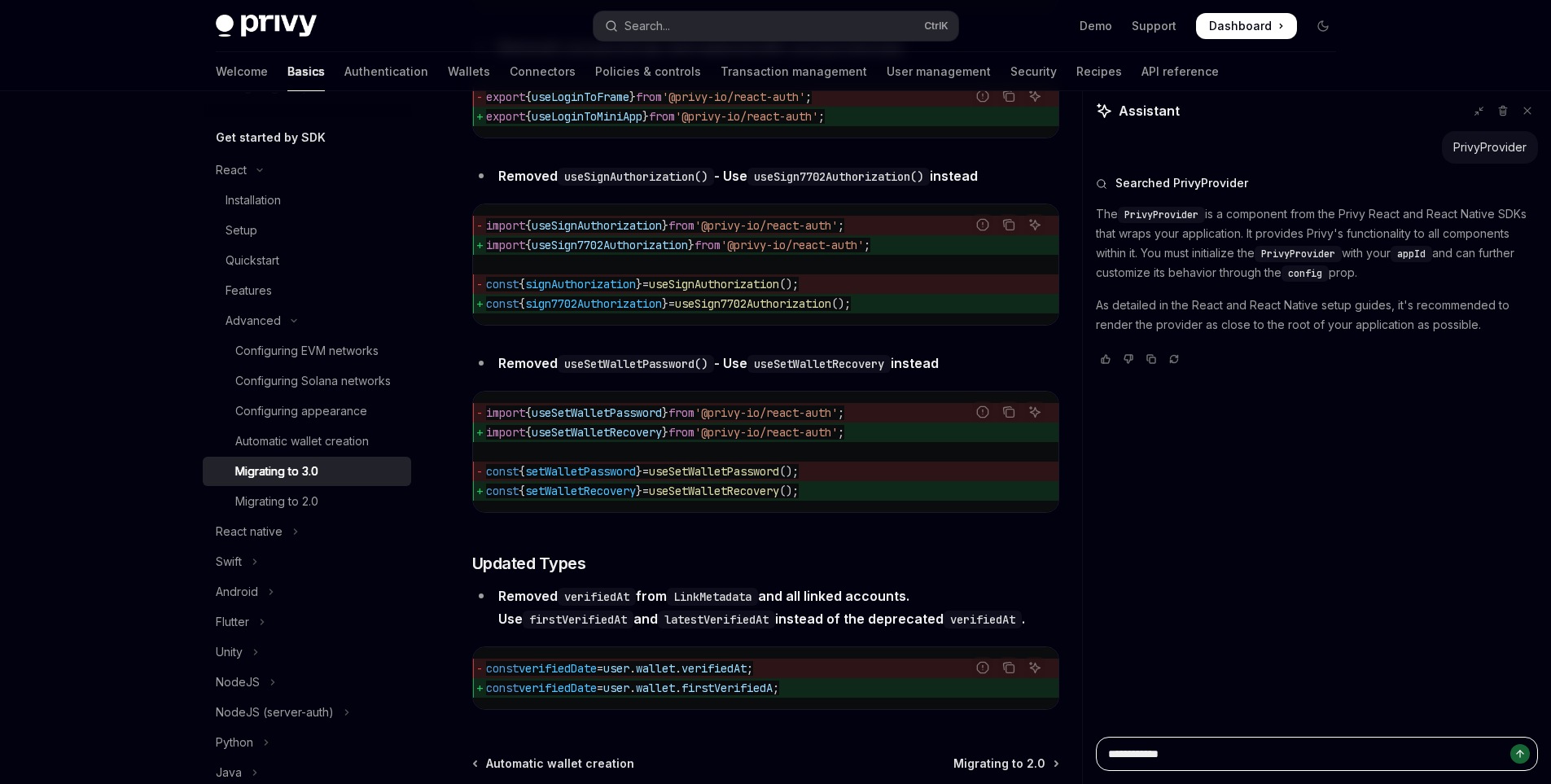
type textarea "**********"
type textarea "*"
type textarea "**********"
type textarea "*"
type textarea "**********"
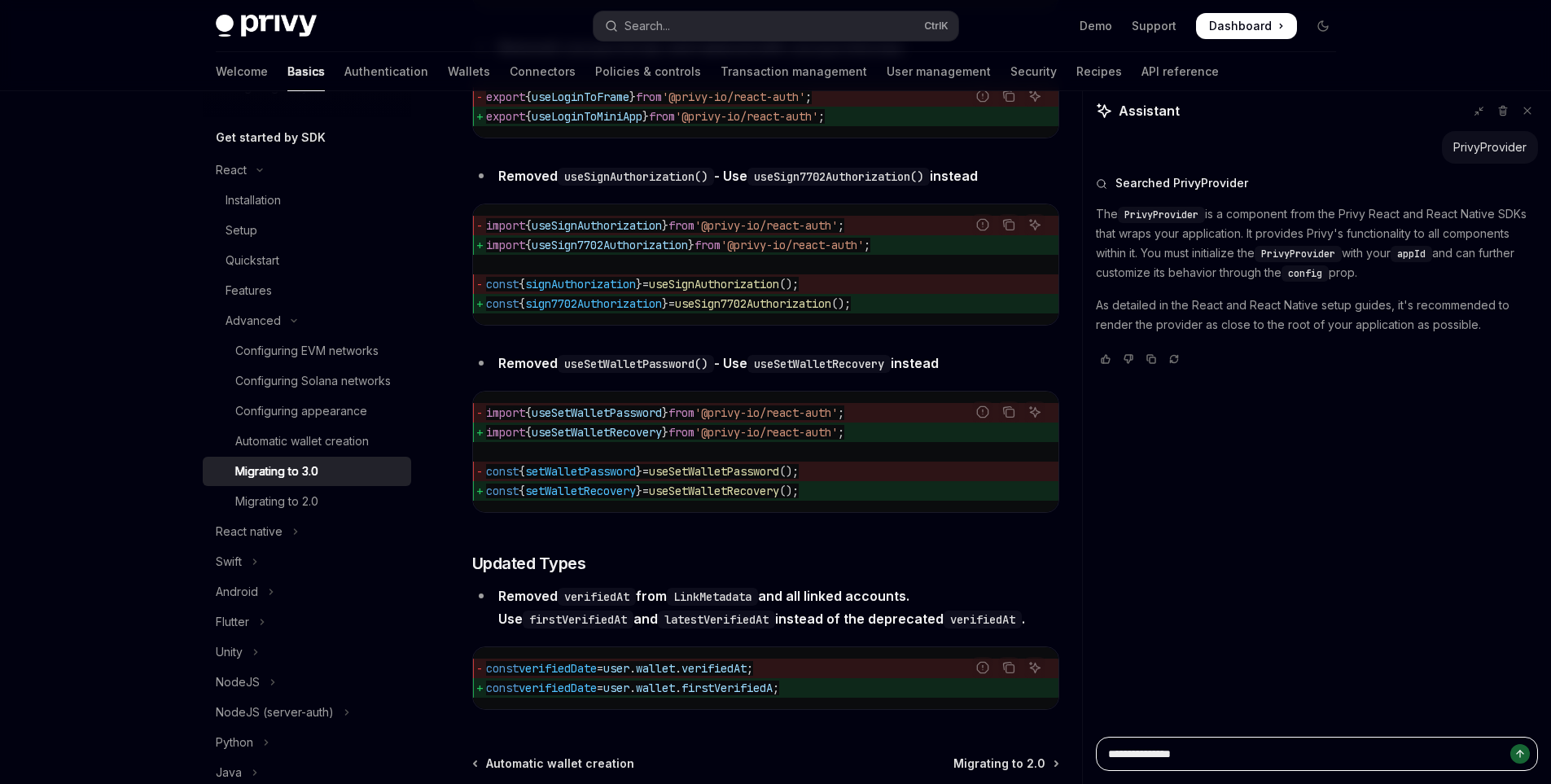
type textarea "*"
type textarea "**********"
type textarea "*"
type textarea "**********"
type textarea "*"
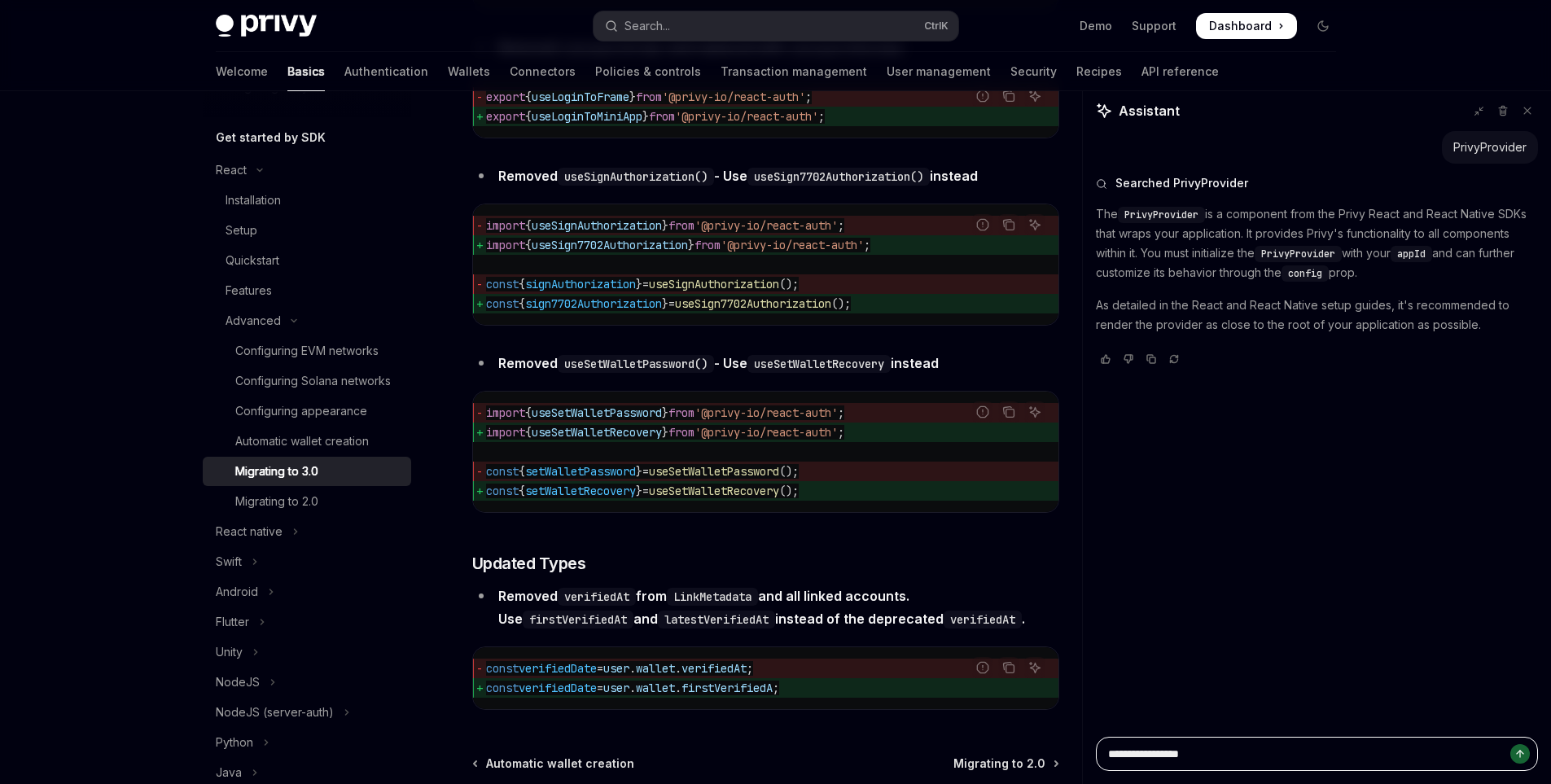
type textarea "**********"
type textarea "*"
type textarea "**********"
type textarea "*"
type textarea "**********"
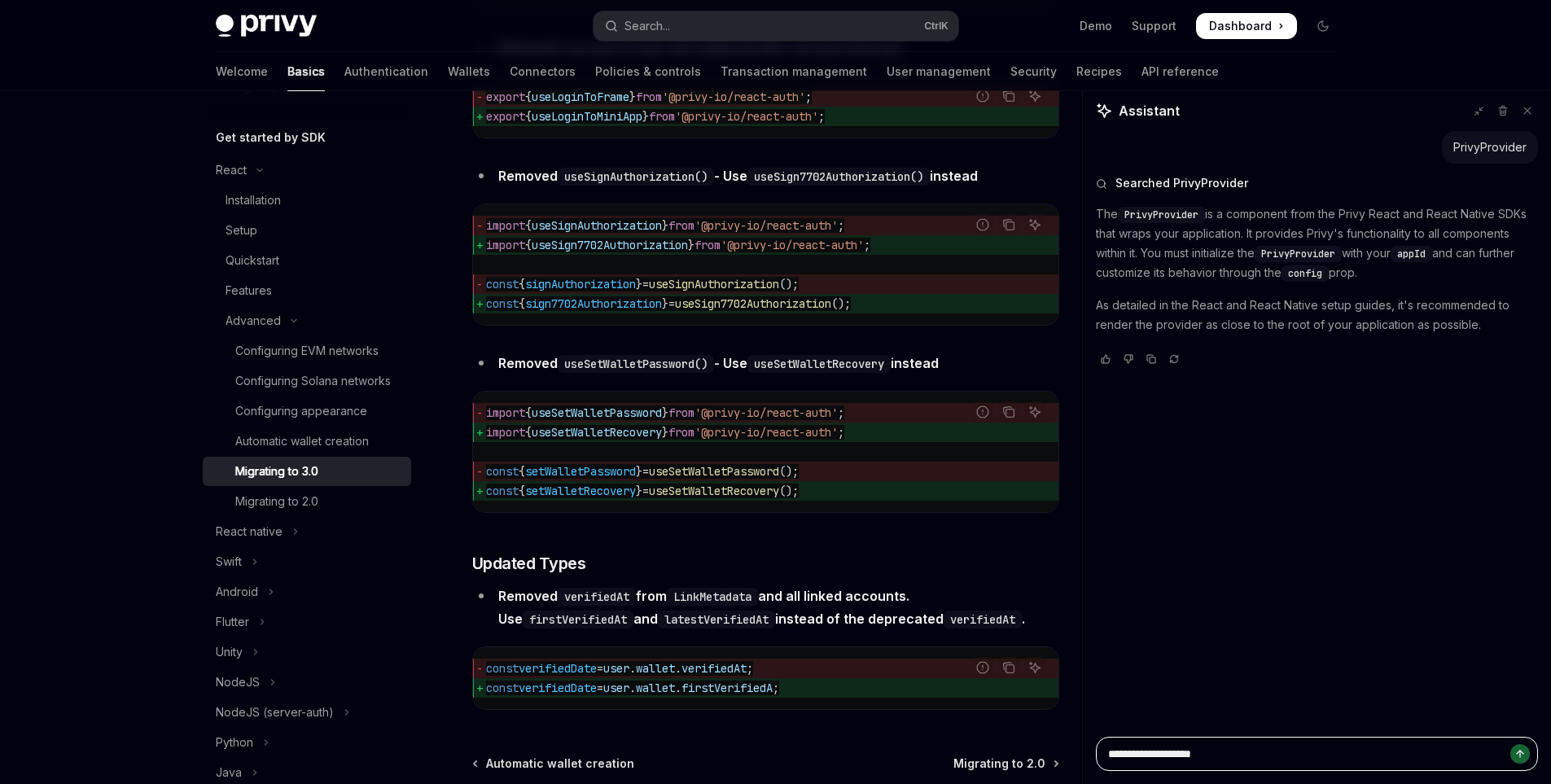
type textarea "*"
type textarea "**********"
type textarea "*"
type textarea "**********"
type textarea "*"
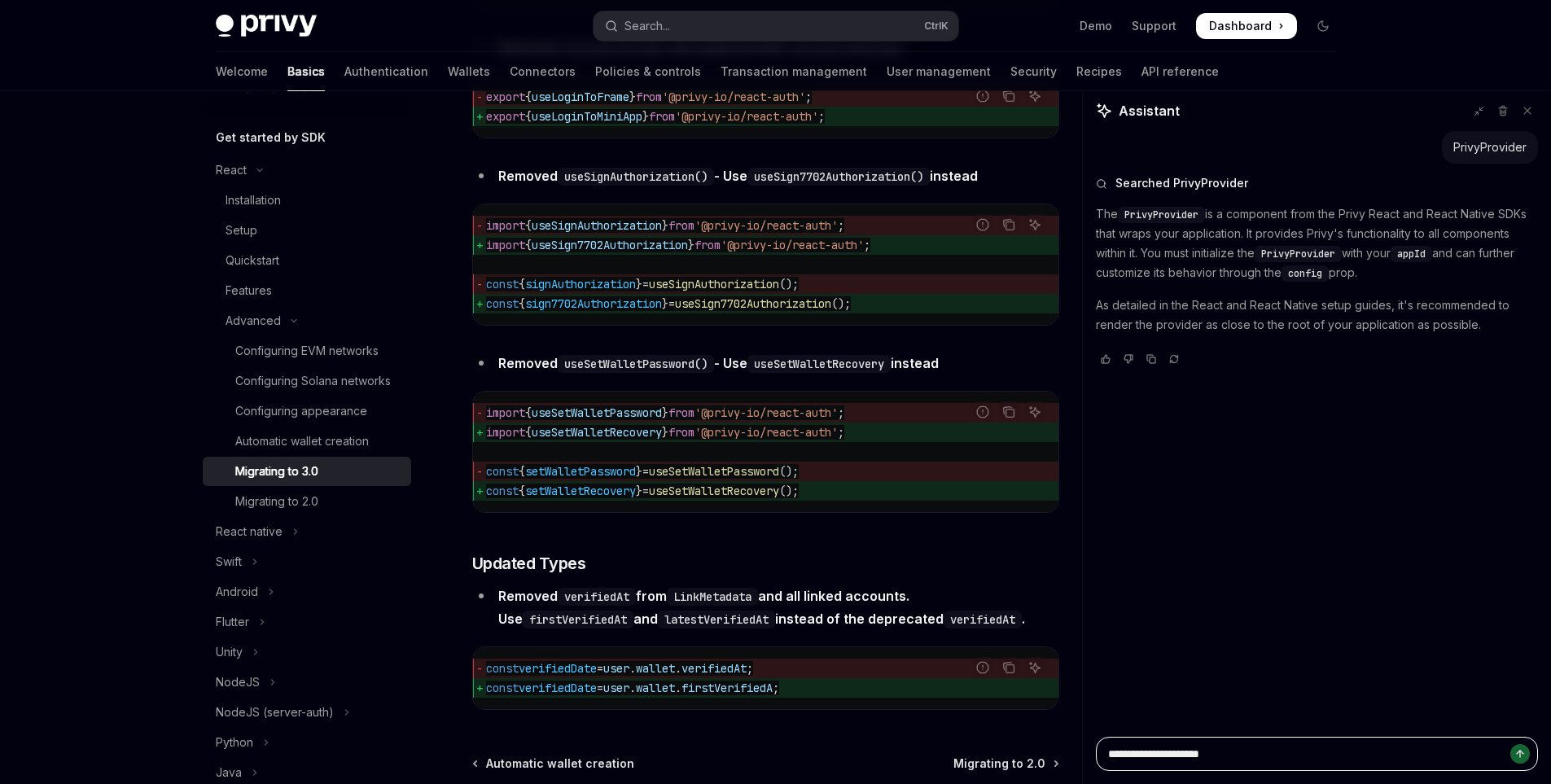
type textarea "**********"
type textarea "*"
type textarea "**********"
type textarea "*"
type textarea "**********"
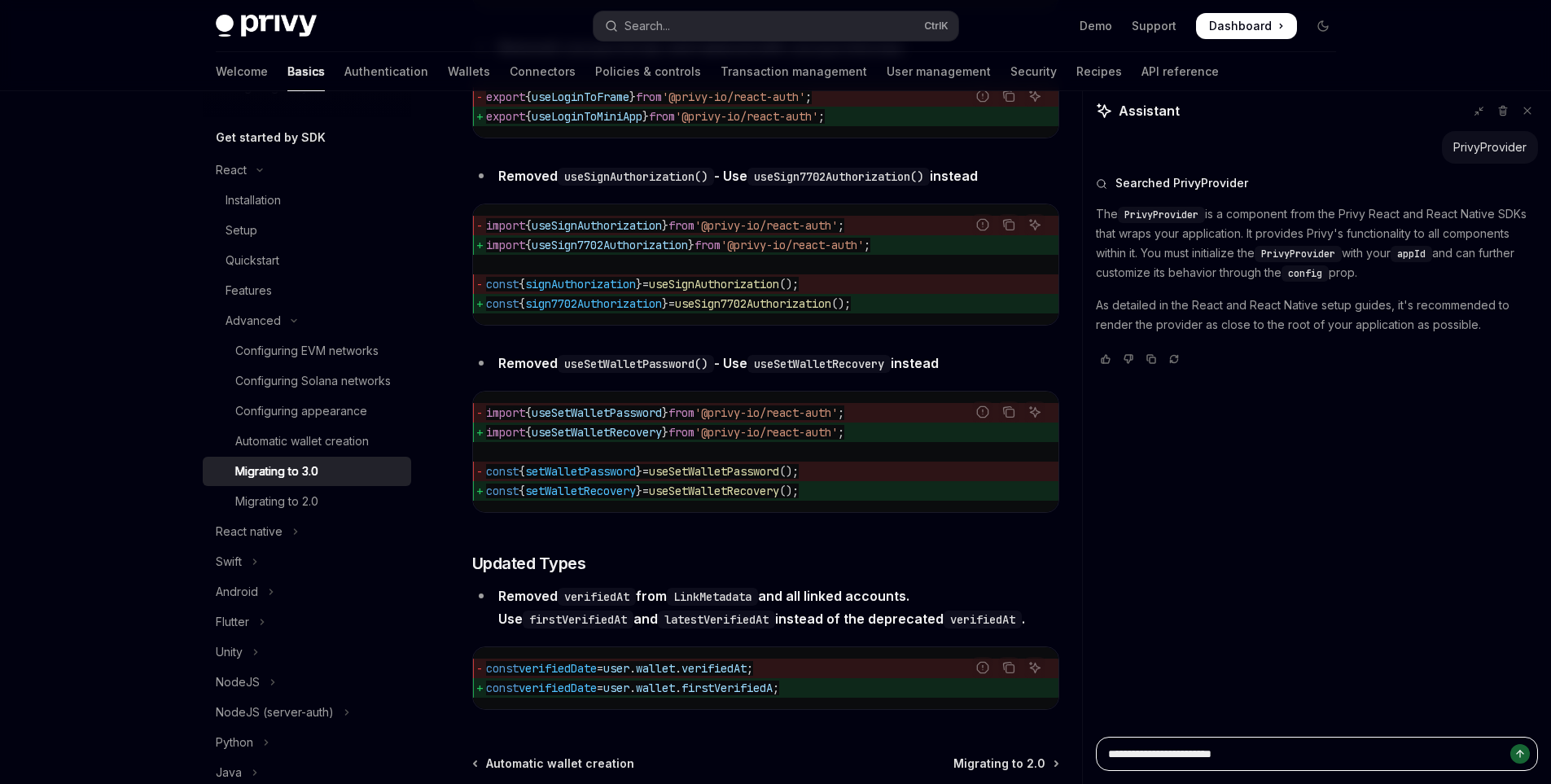
type textarea "*"
type textarea "**********"
type textarea "*"
type textarea "**********"
type textarea "*"
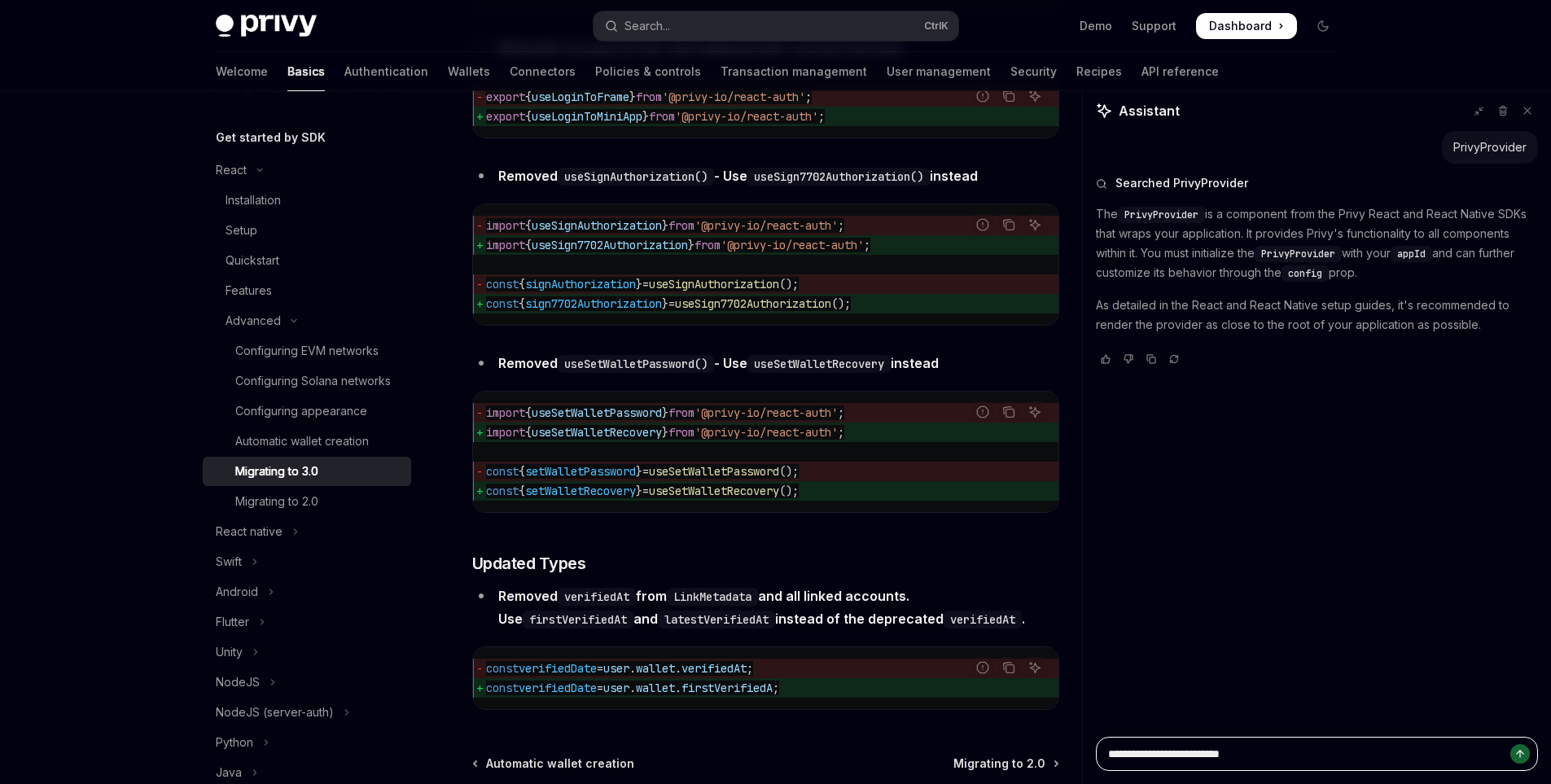
type textarea "**********"
type textarea "*"
type textarea "**********"
type textarea "*"
type textarea "**********"
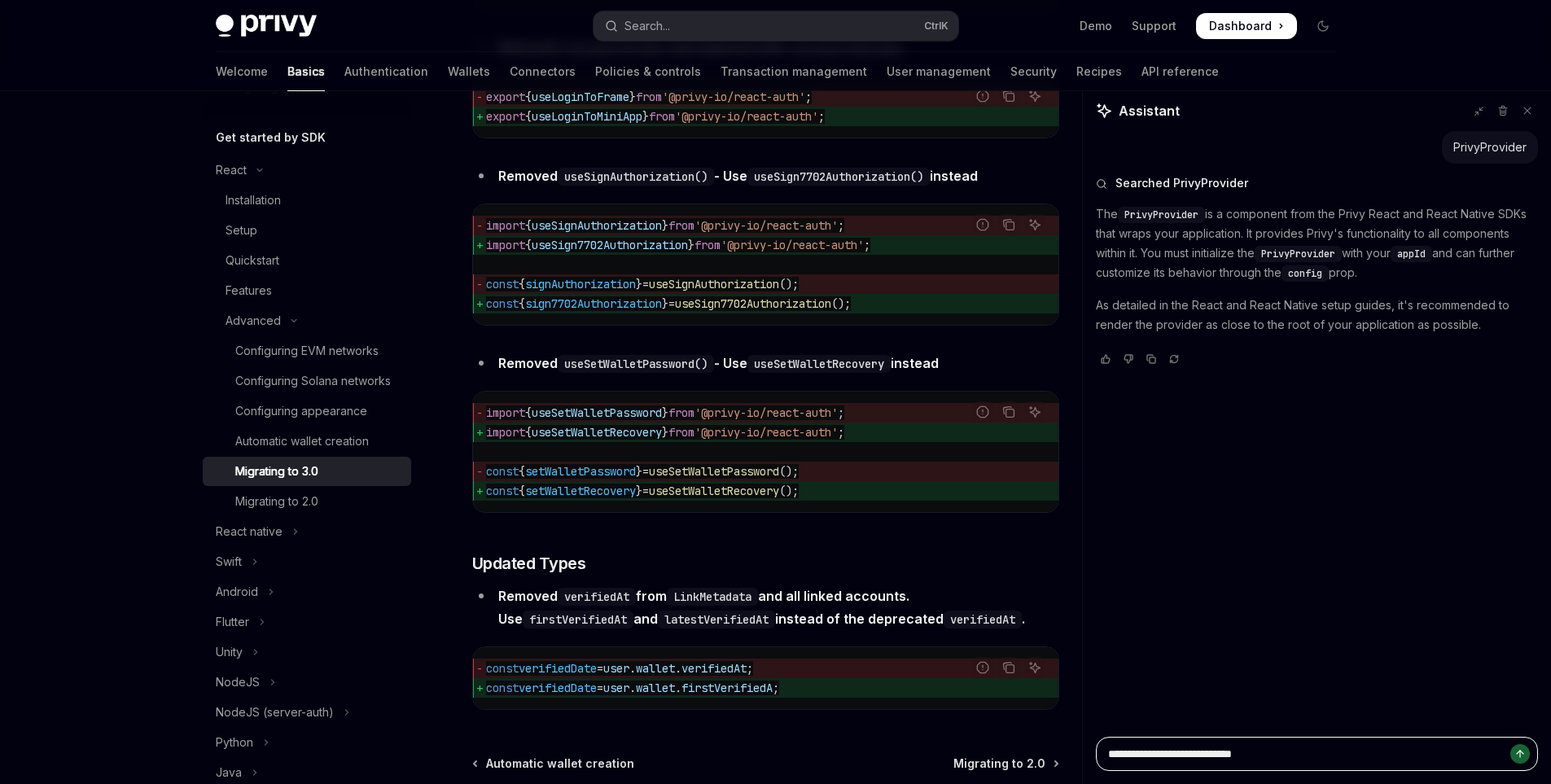
type textarea "*"
type textarea "**********"
type textarea "*"
type textarea "**********"
type textarea "*"
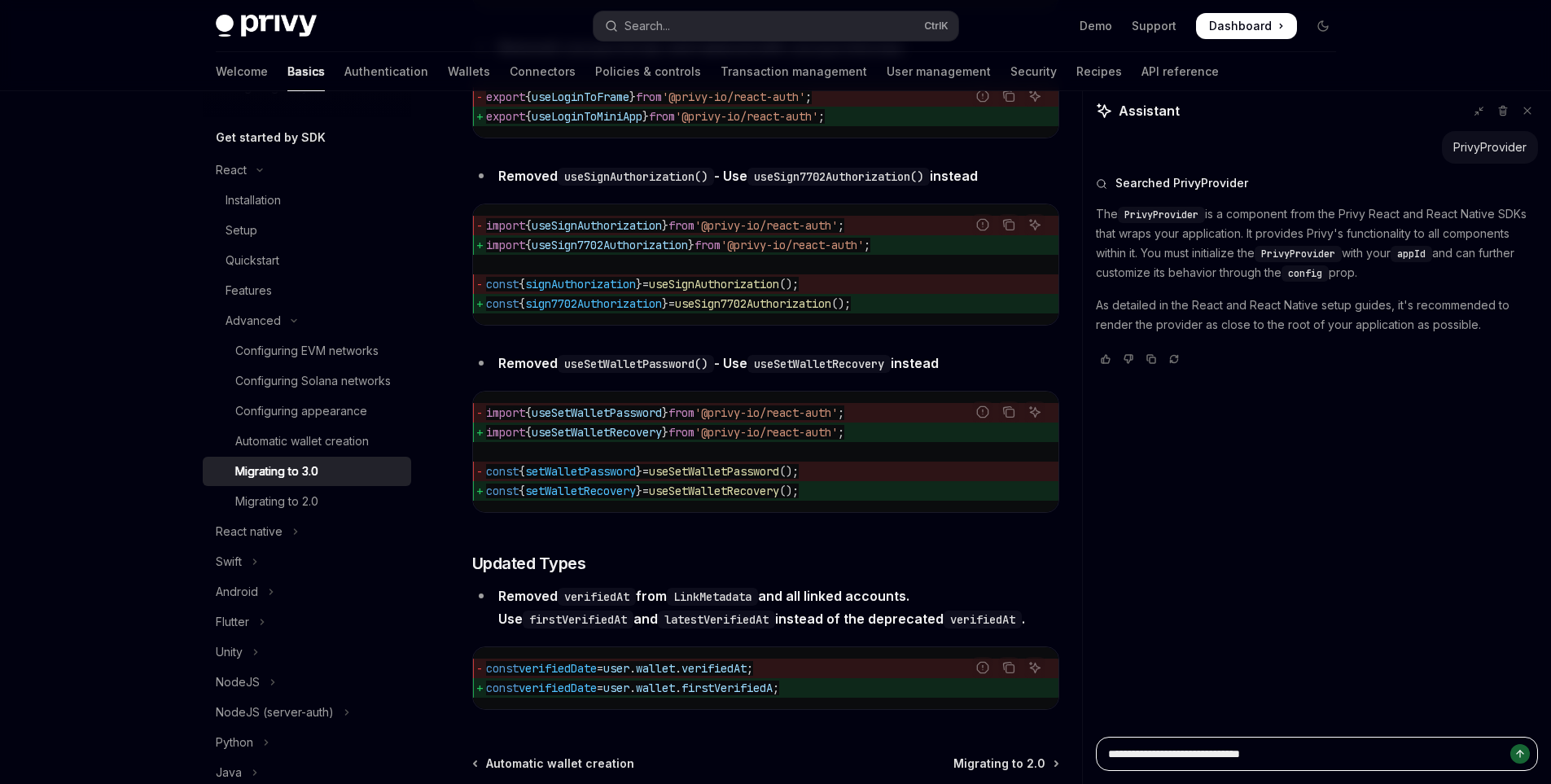
type textarea "**********"
type textarea "*"
type textarea "**********"
type textarea "*"
type textarea "**********"
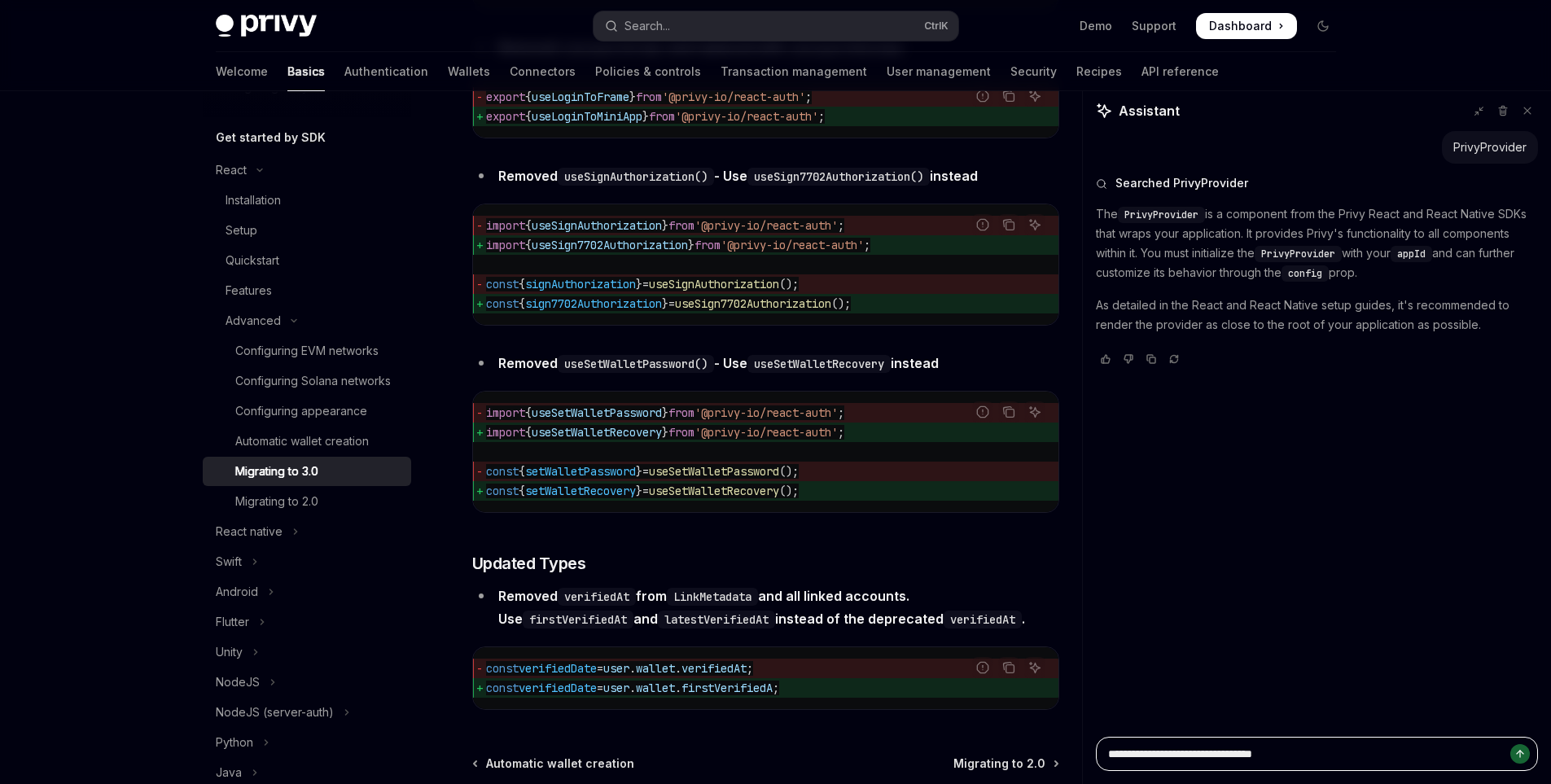
type textarea "*"
type textarea "**********"
type textarea "*"
type textarea "**********"
type textarea "*"
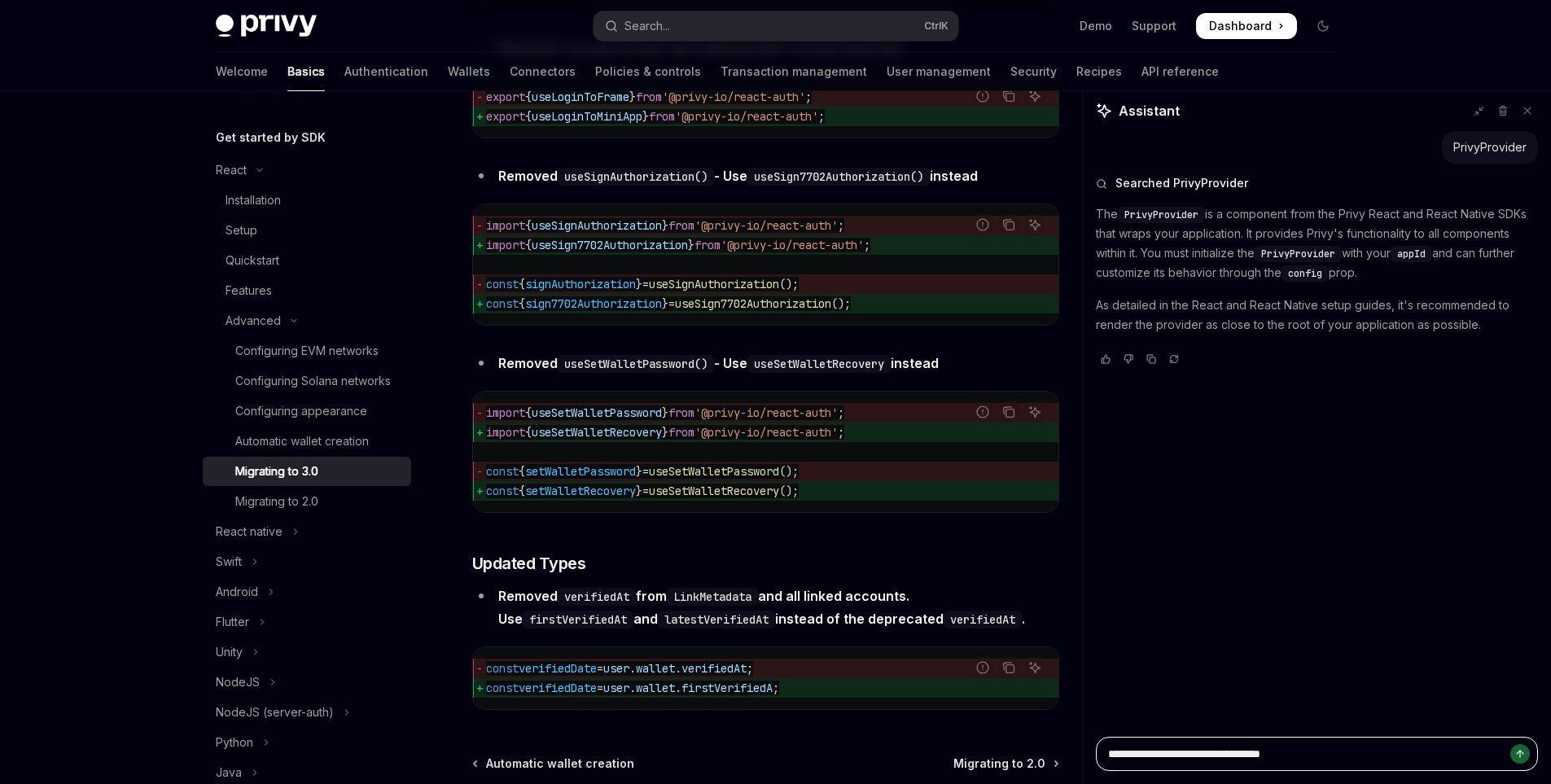
type textarea "**********"
type textarea "*"
type textarea "**********"
type textarea "*"
type textarea "**********"
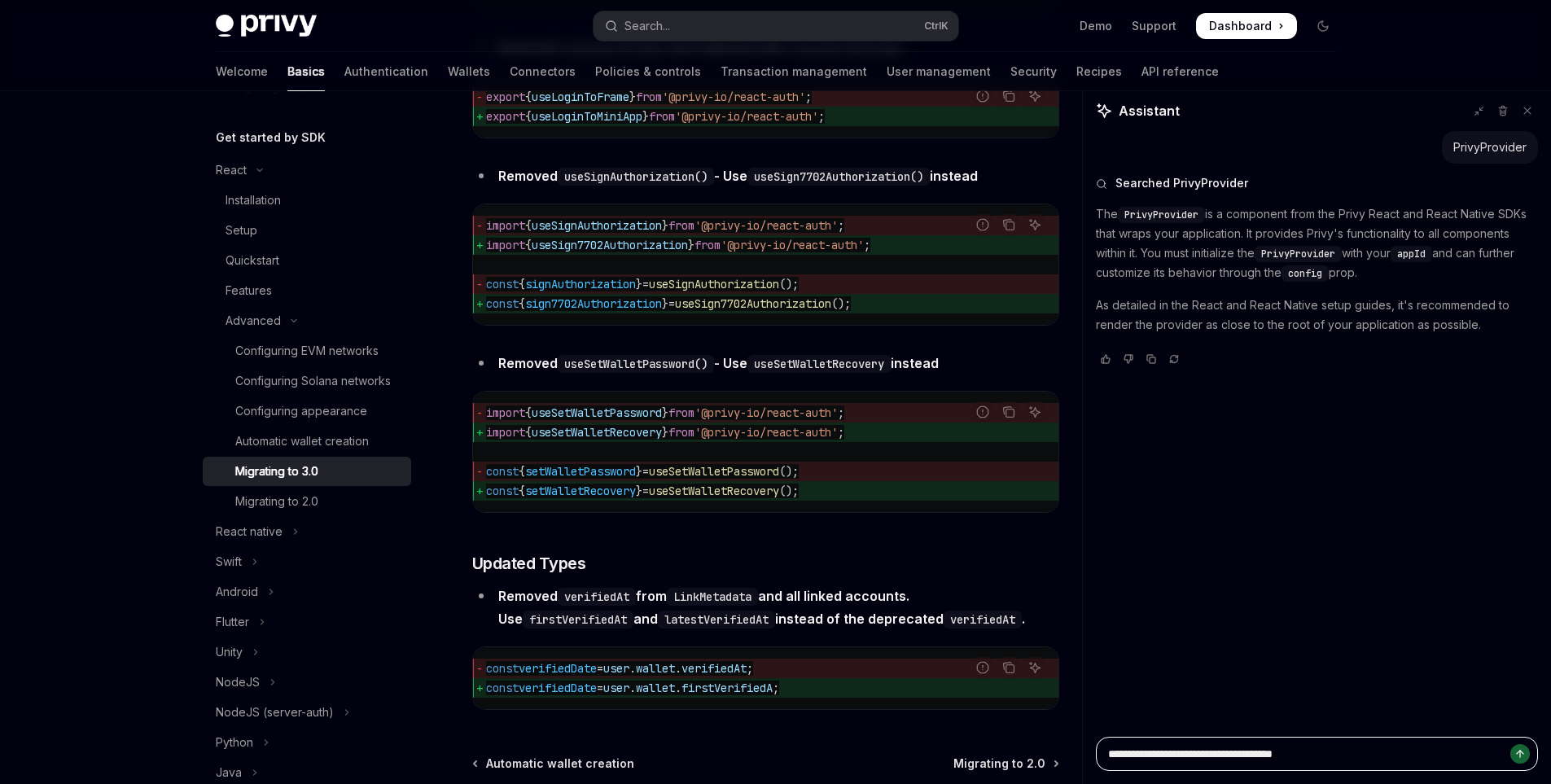
type textarea "*"
type textarea "**********"
type textarea "*"
type textarea "**********"
type textarea "*"
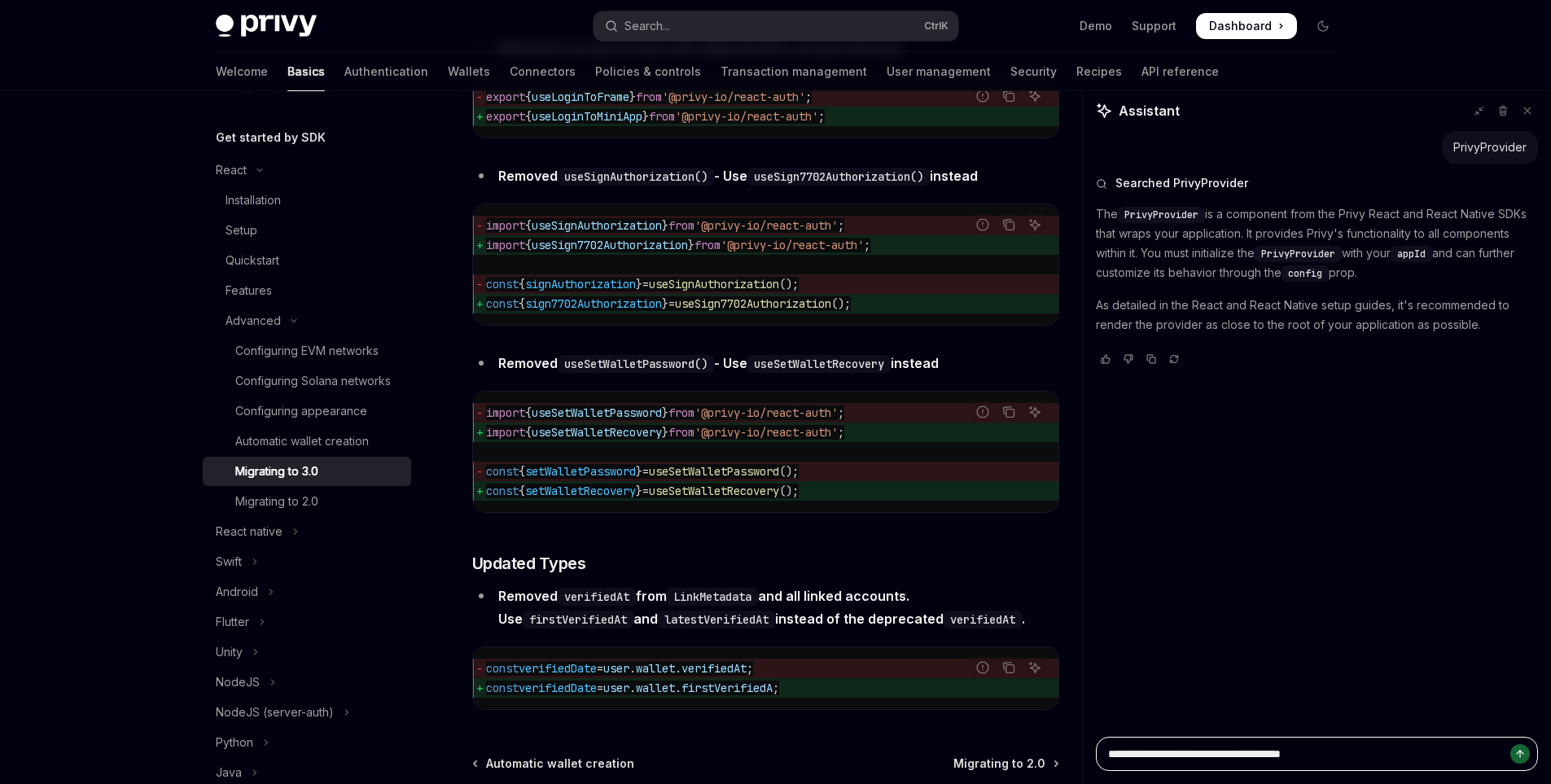
type textarea "**********"
type textarea "*"
type textarea "**********"
type textarea "*"
type textarea "**********"
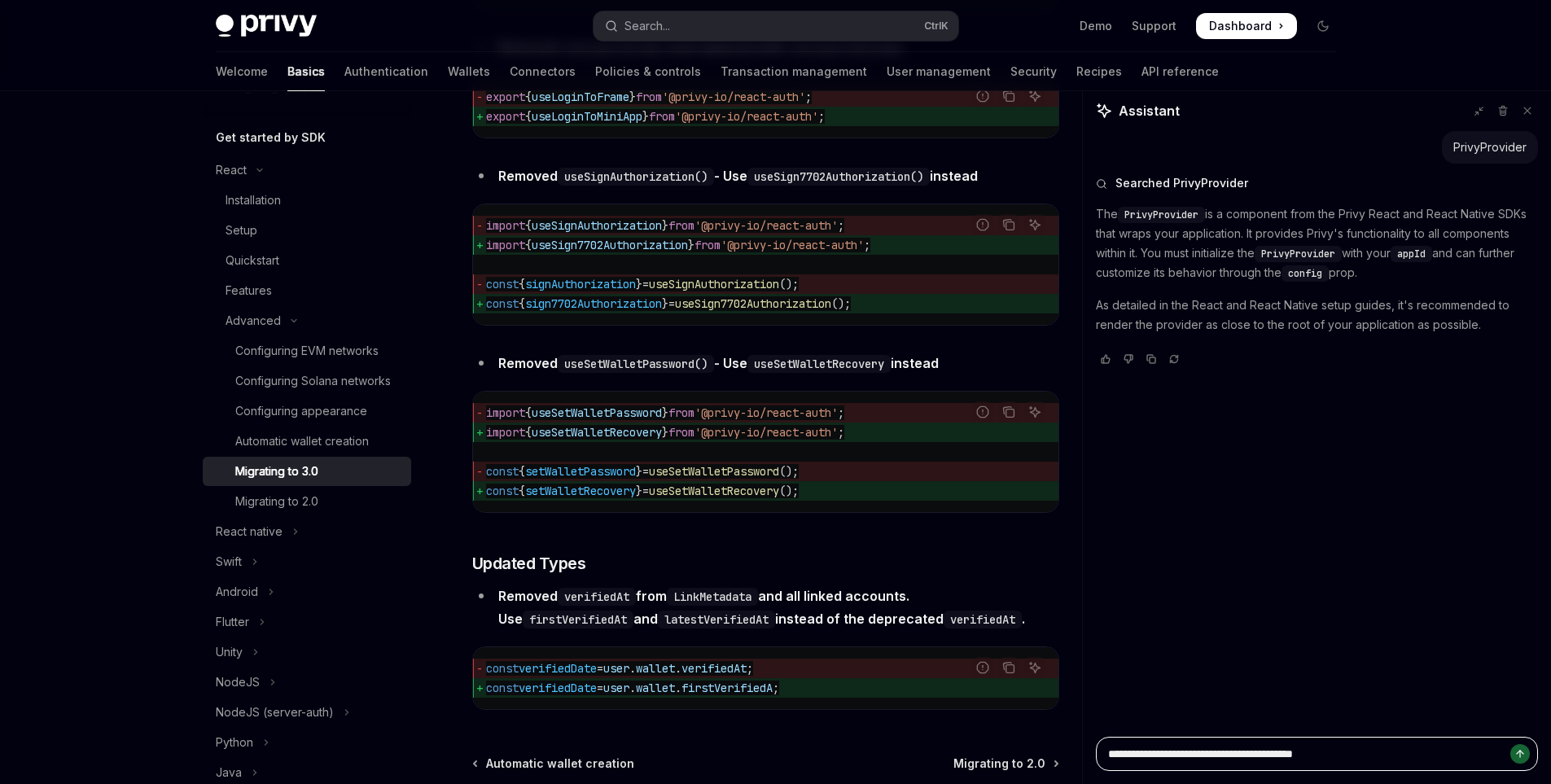
type textarea "*"
type textarea "**********"
type textarea "*"
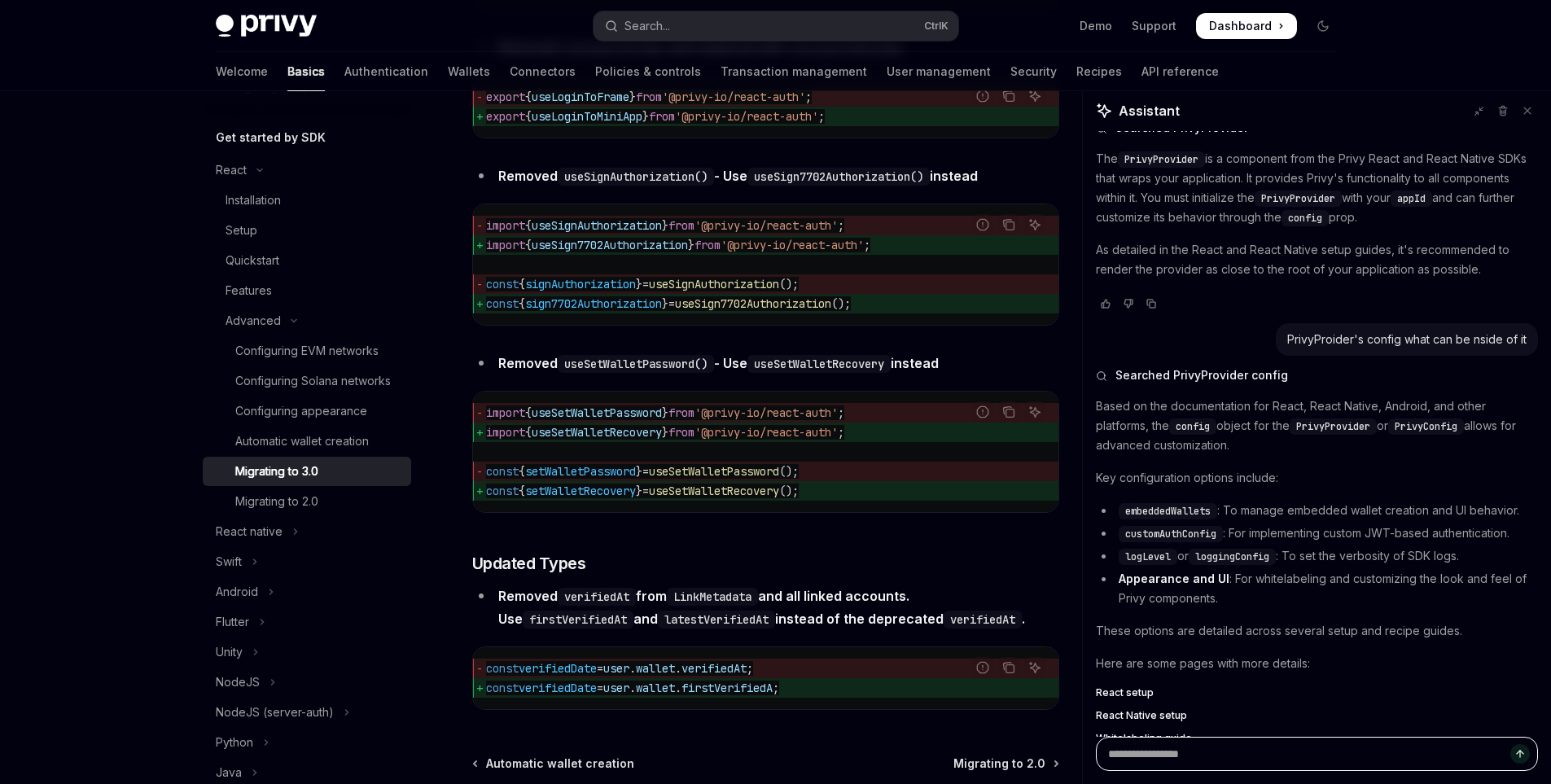
scroll to position [114, 0]
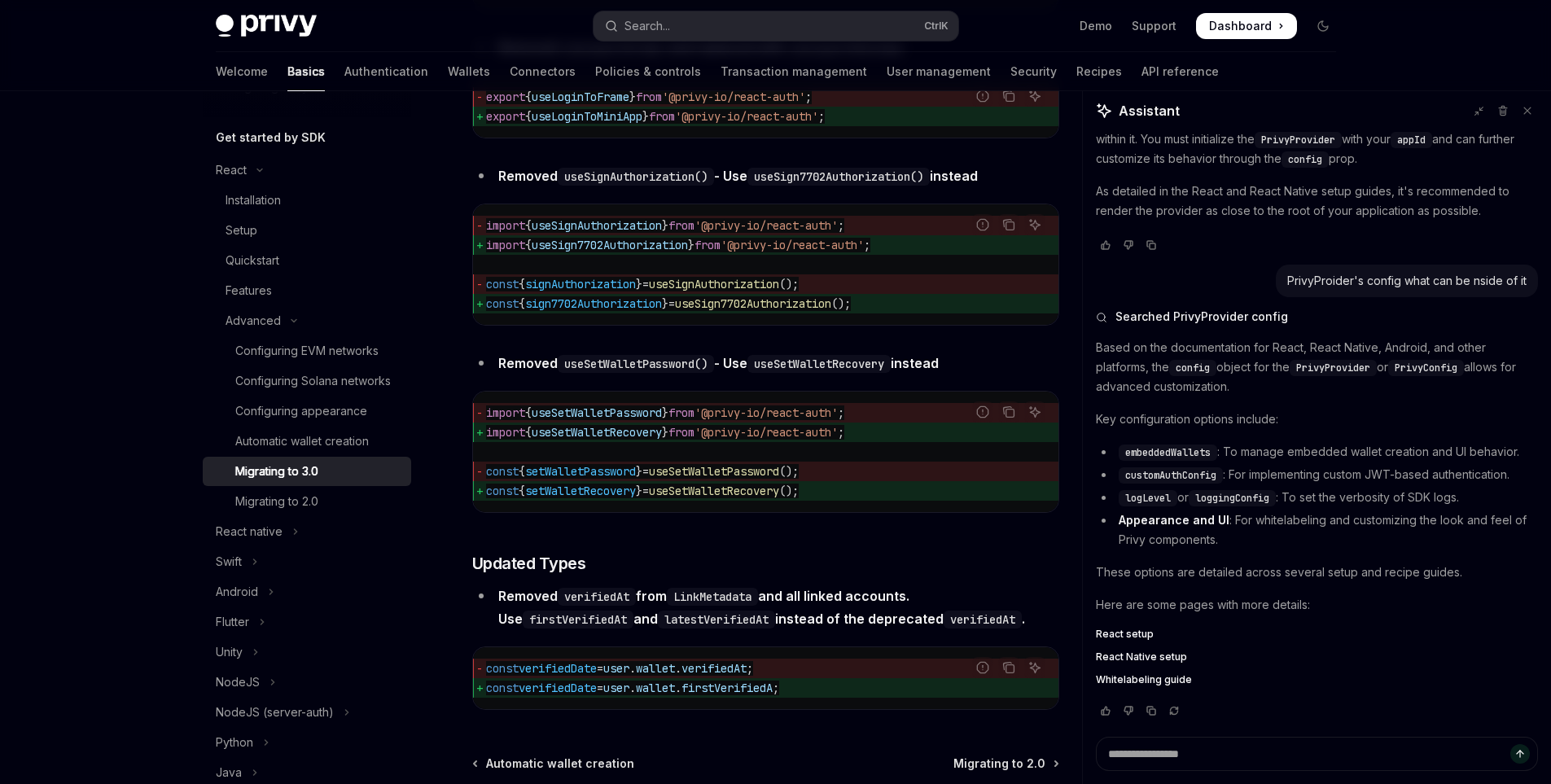
click at [1136, 629] on span "React setup" at bounding box center [1125, 633] width 58 height 13
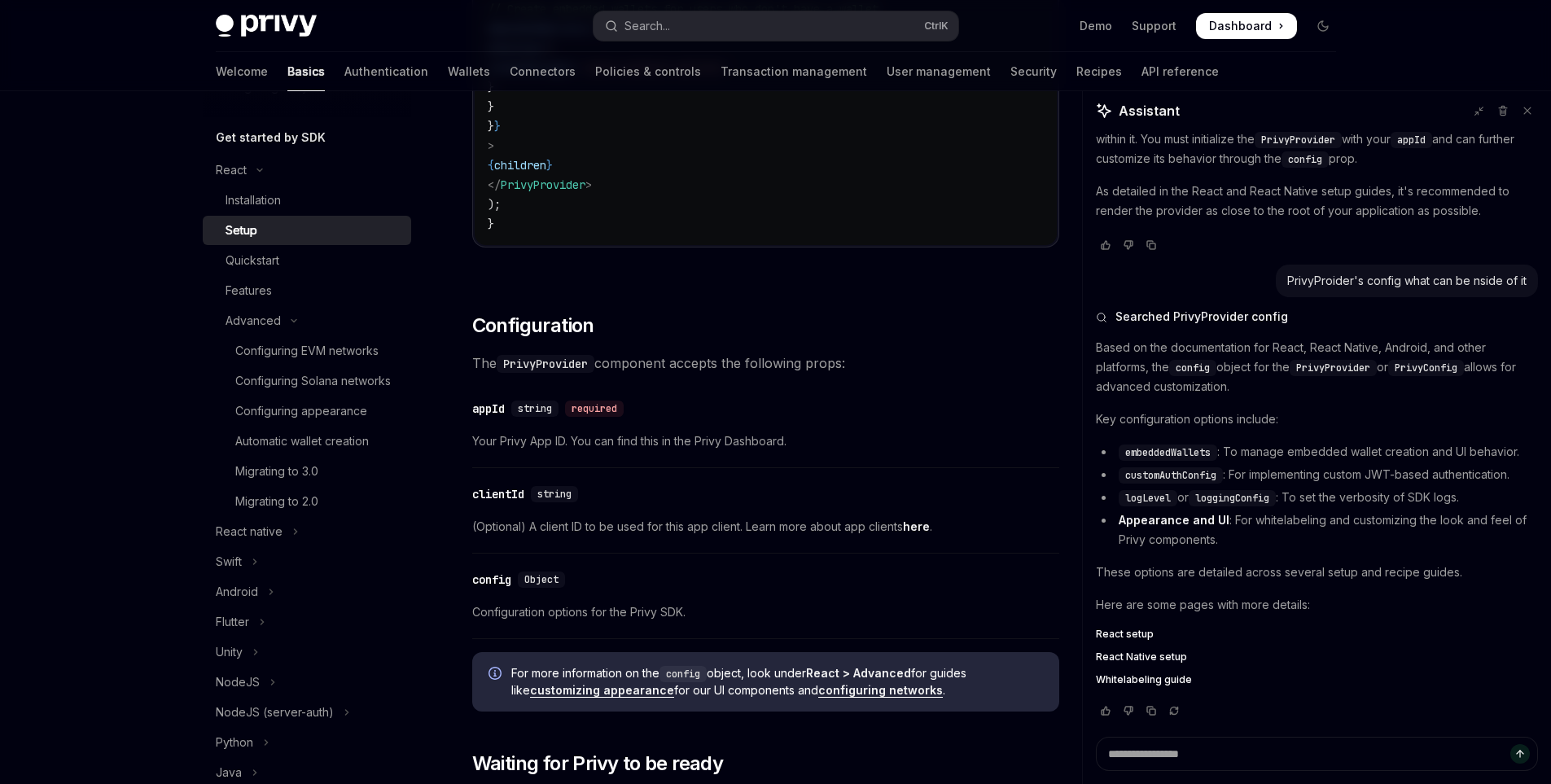
scroll to position [977, 0]
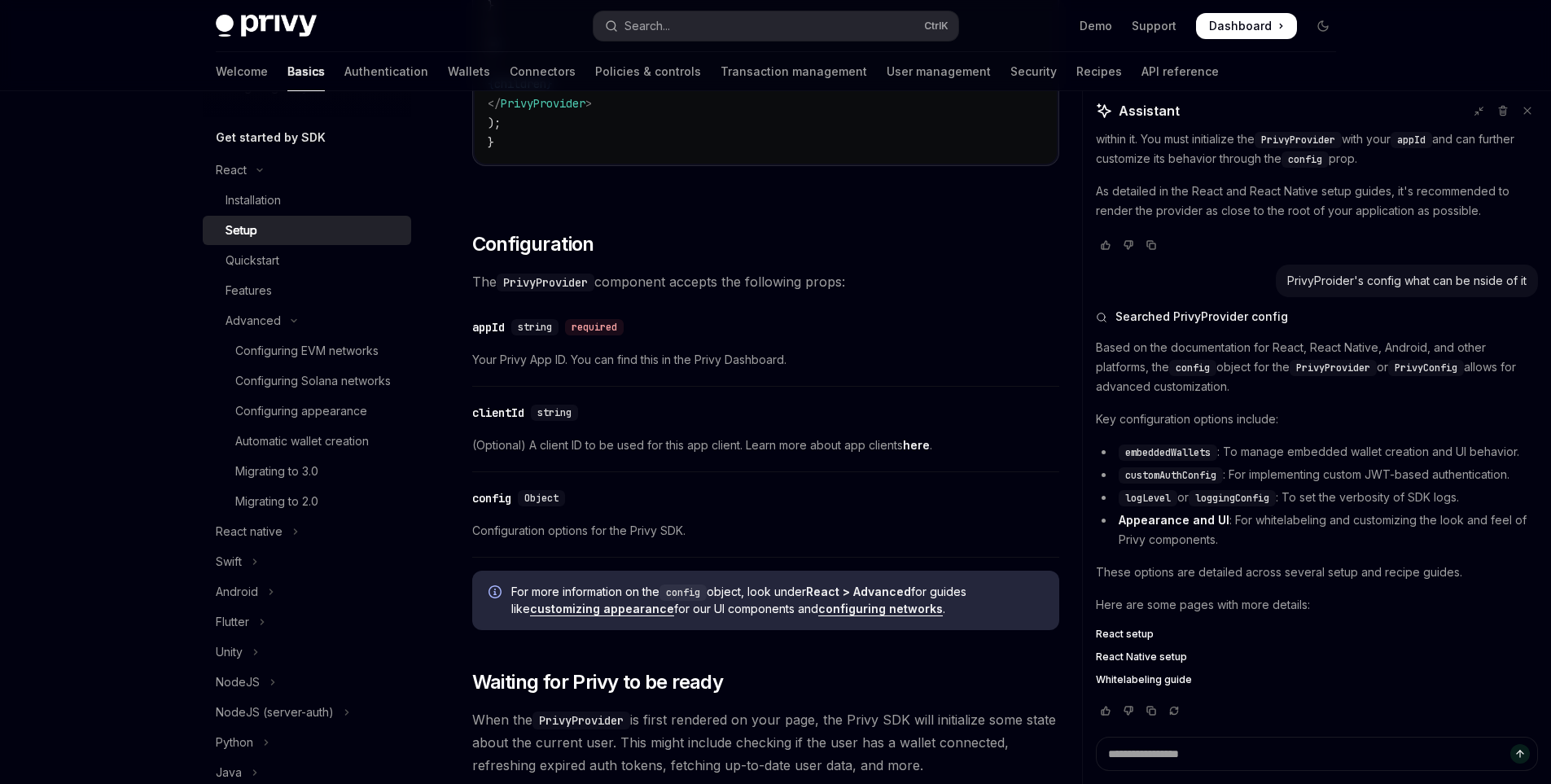
click at [834, 612] on link "configuring networks" at bounding box center [881, 609] width 124 height 15
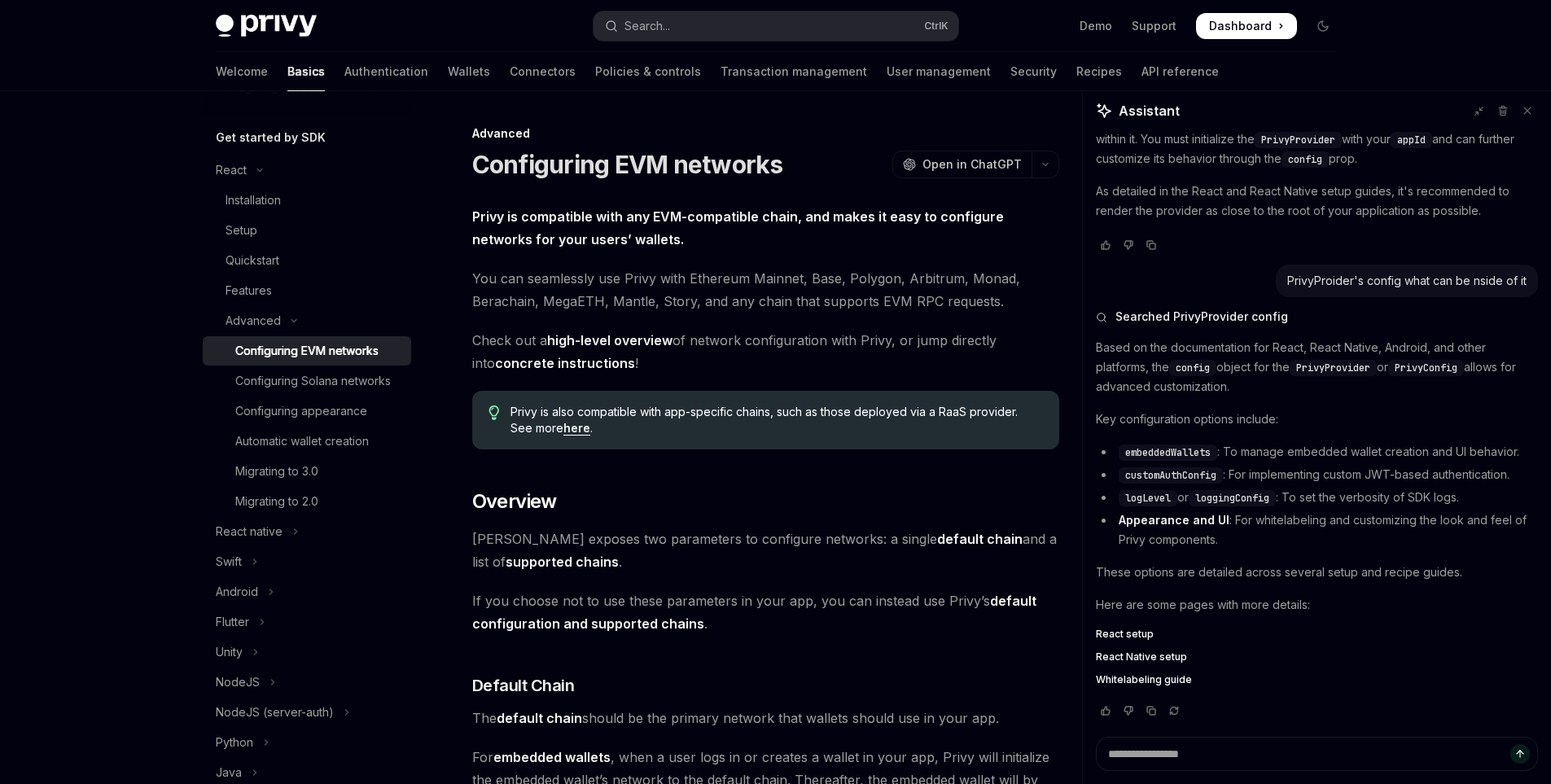
scroll to position [326, 0]
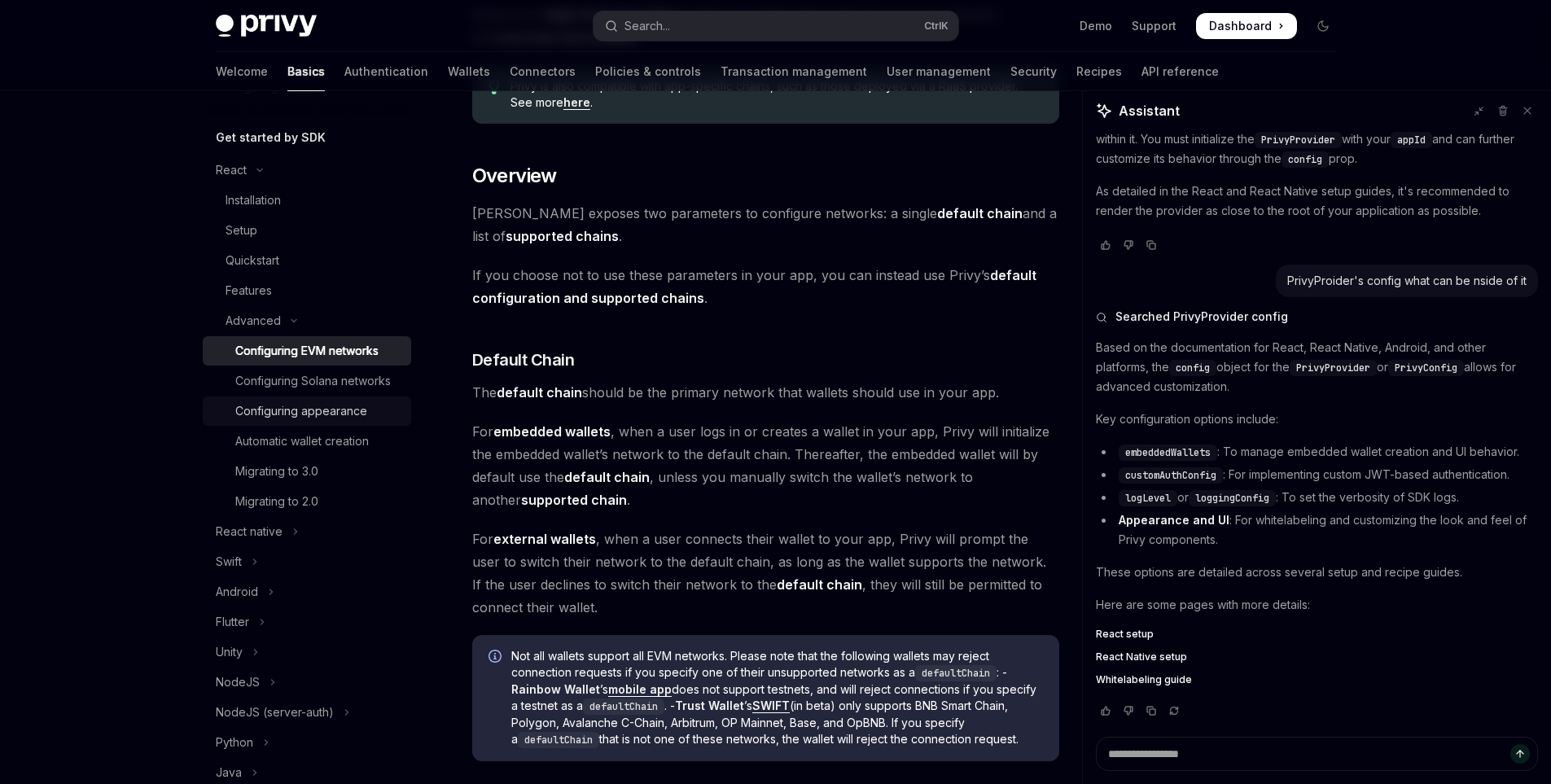
click at [294, 420] on div "Configuring appearance" at bounding box center [301, 411] width 132 height 19
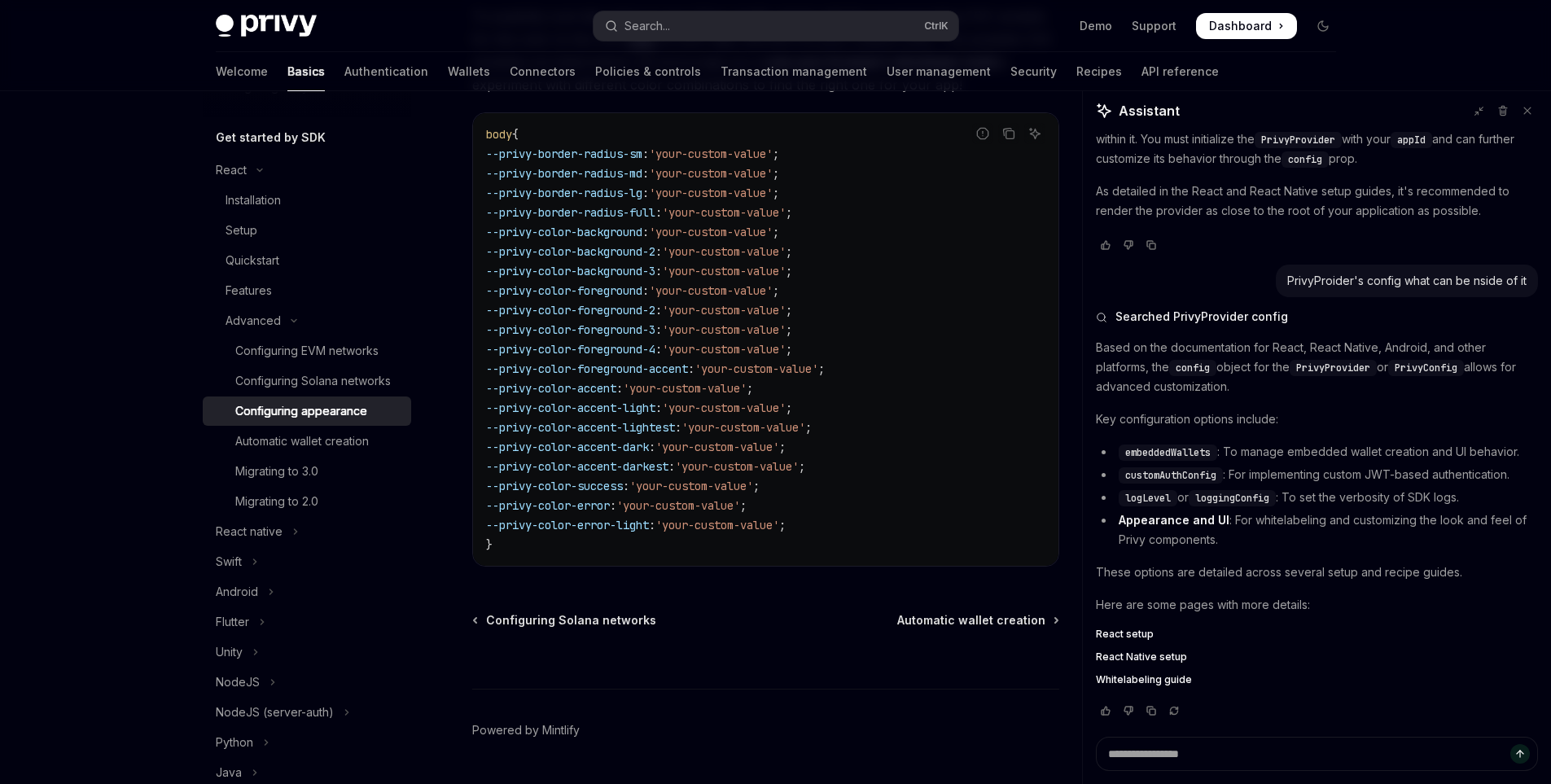
scroll to position [3686, 0]
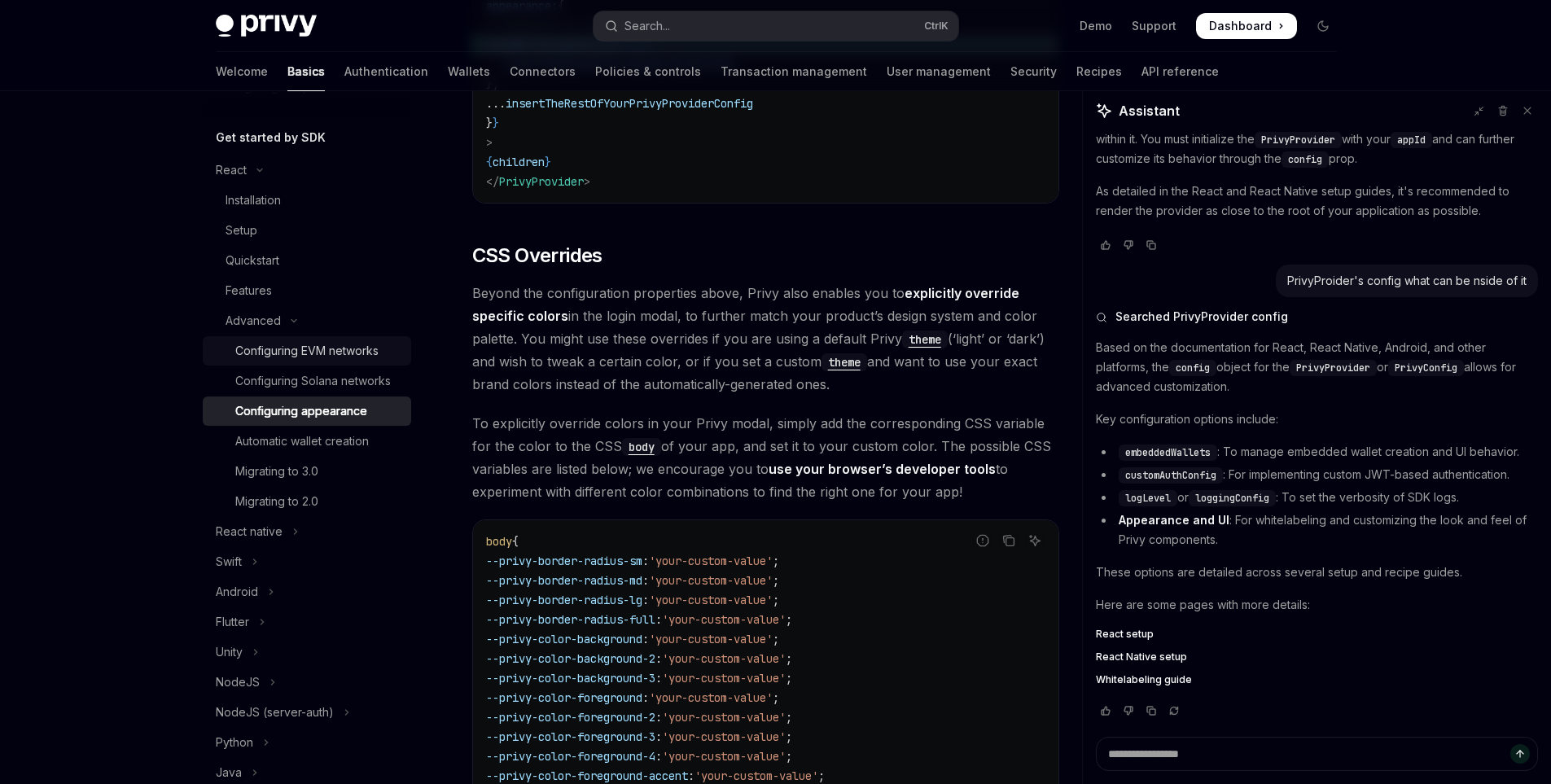
click at [318, 351] on div "Configuring EVM networks" at bounding box center [308, 350] width 144 height 19
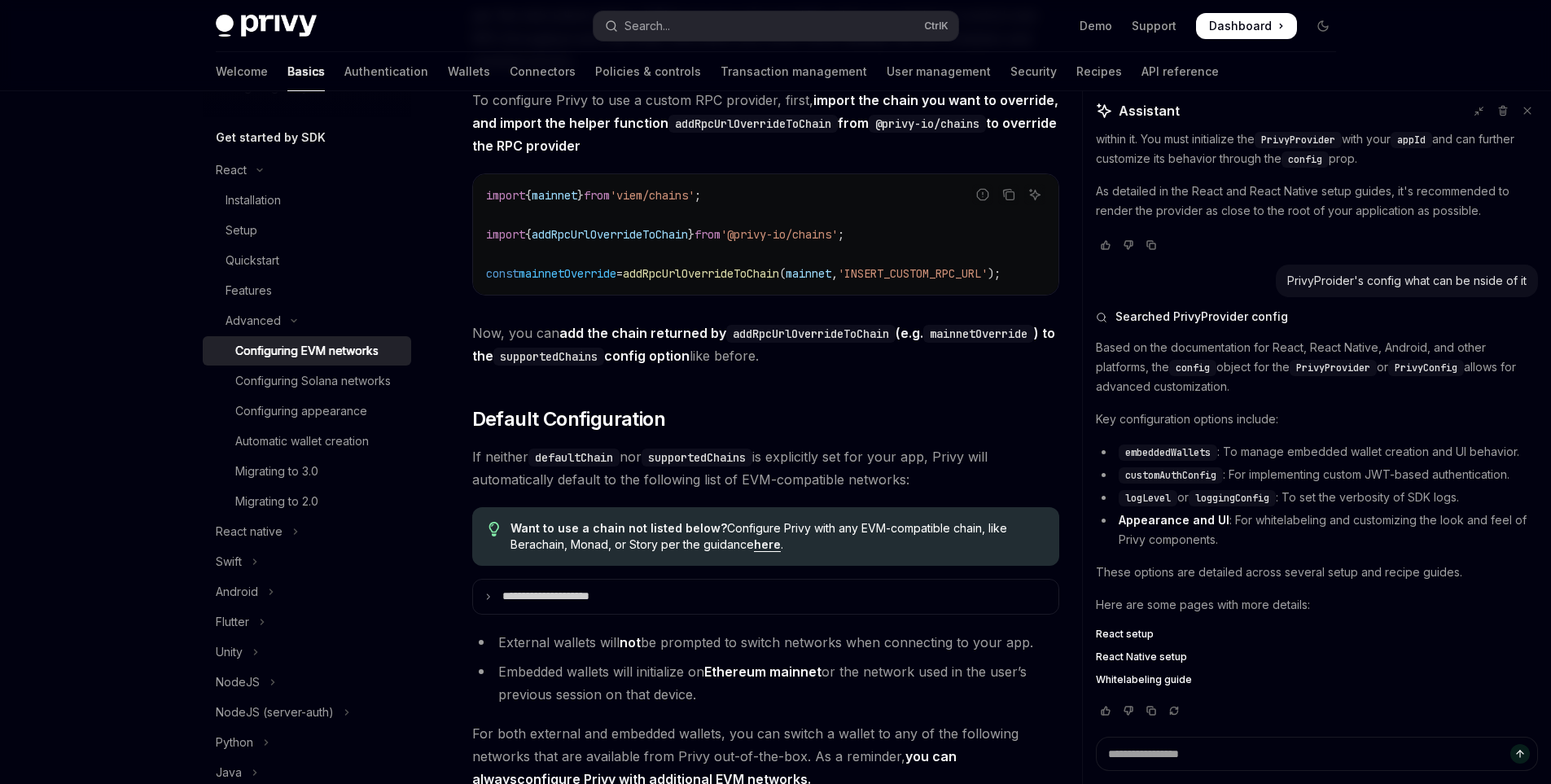
scroll to position [4142, 0]
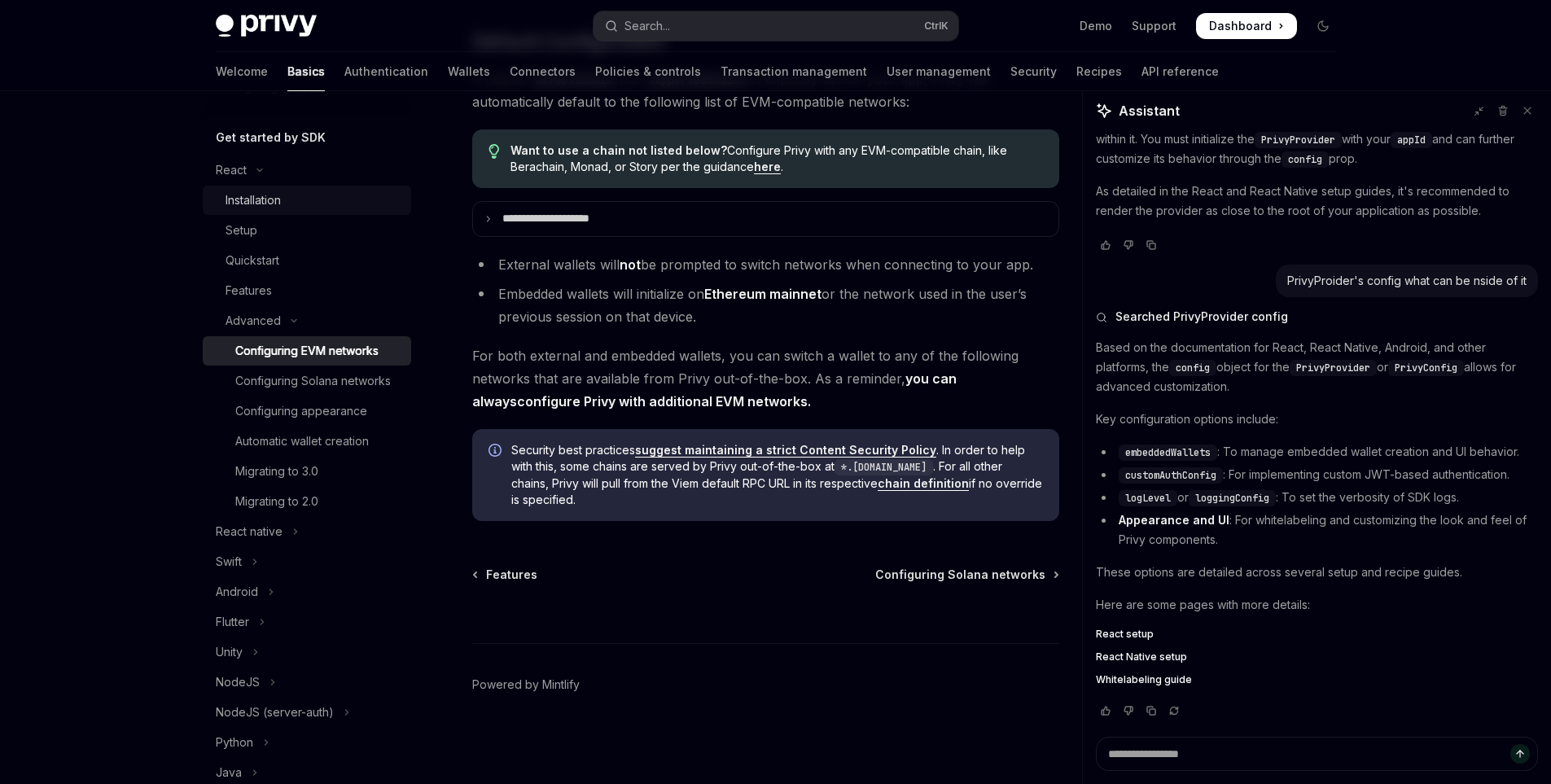
click at [253, 201] on div "Installation" at bounding box center [252, 200] width 55 height 19
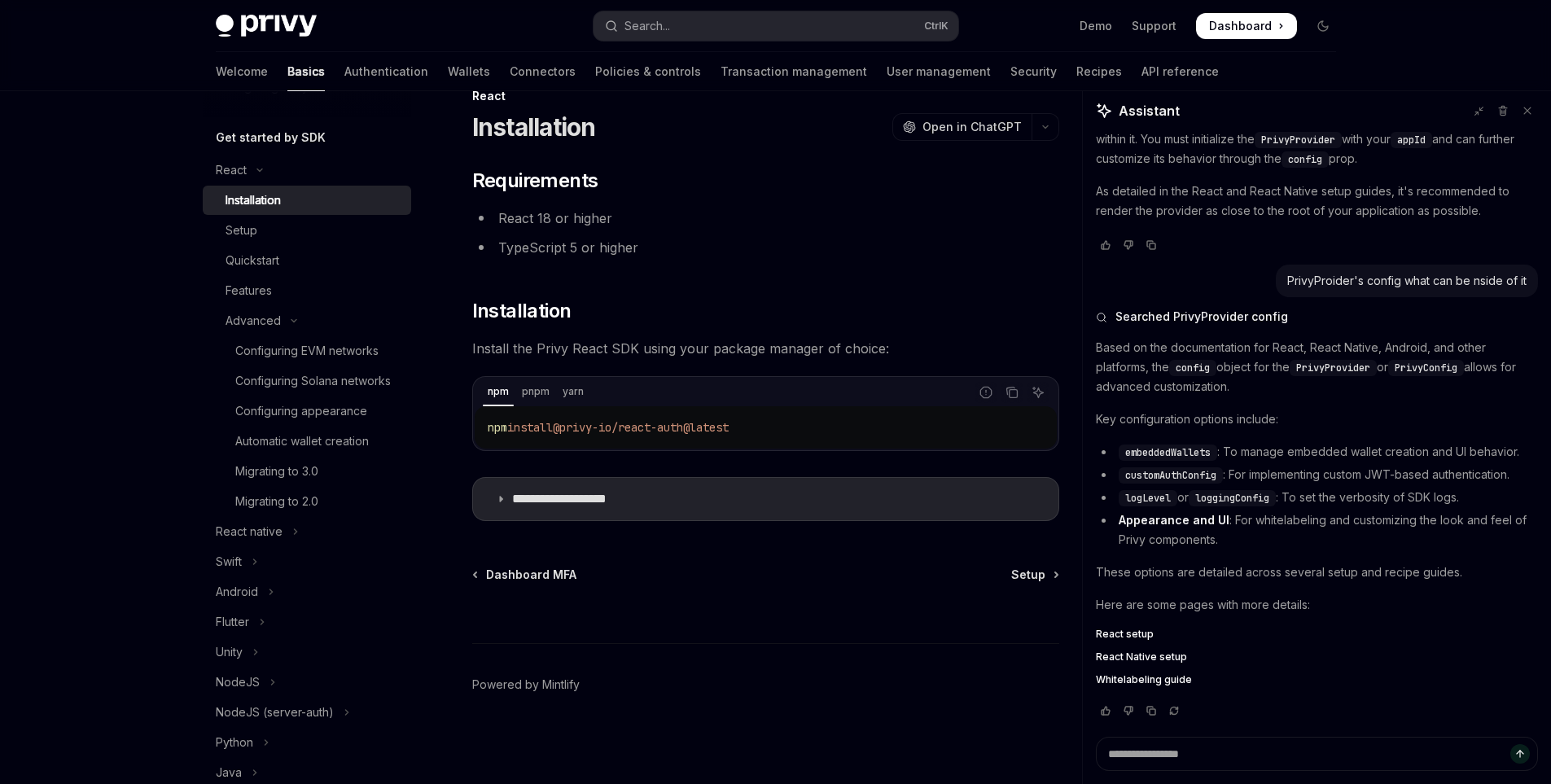
scroll to position [38, 0]
click at [277, 230] on div "Setup" at bounding box center [313, 230] width 176 height 19
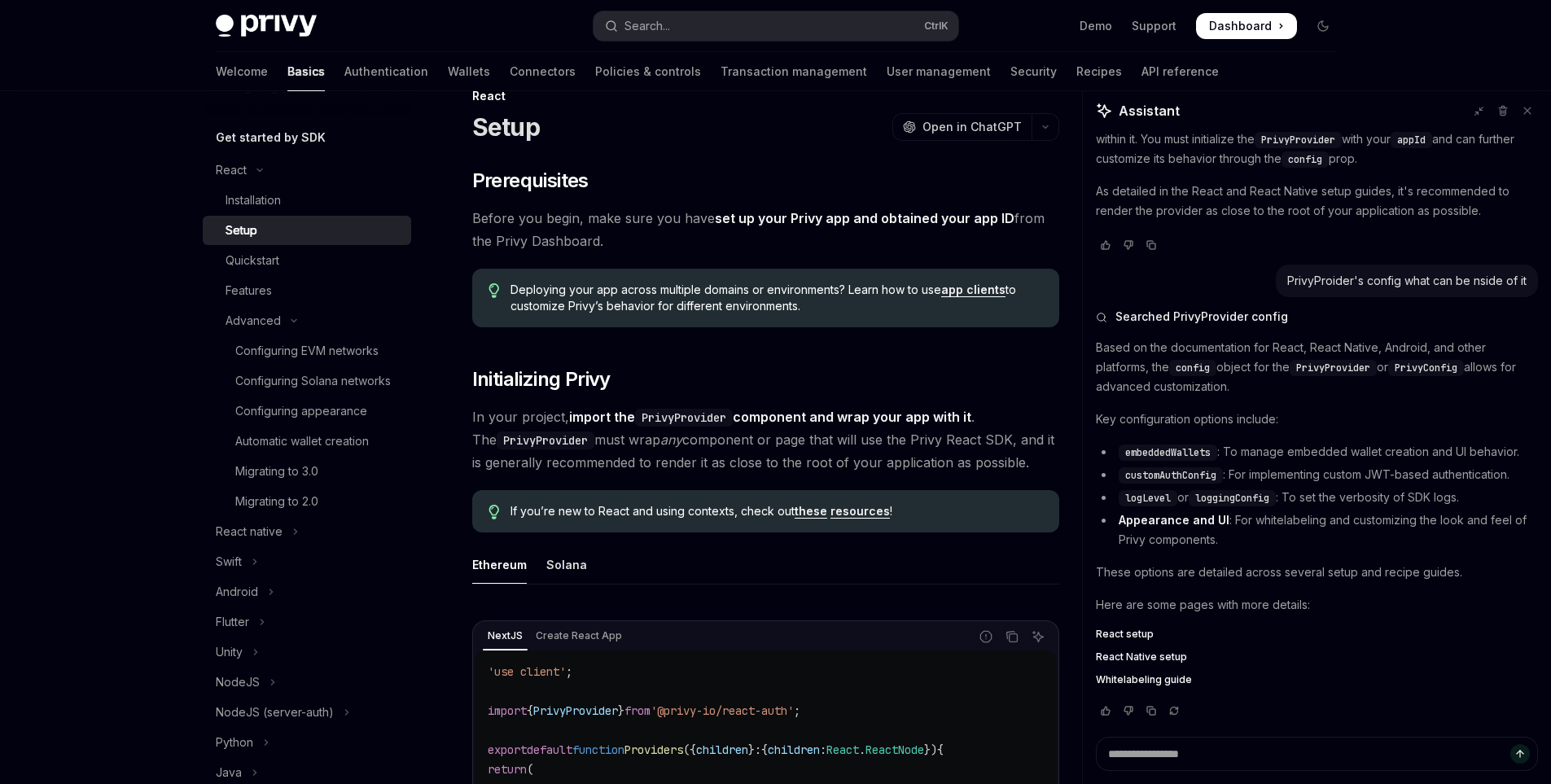
type textarea "*"
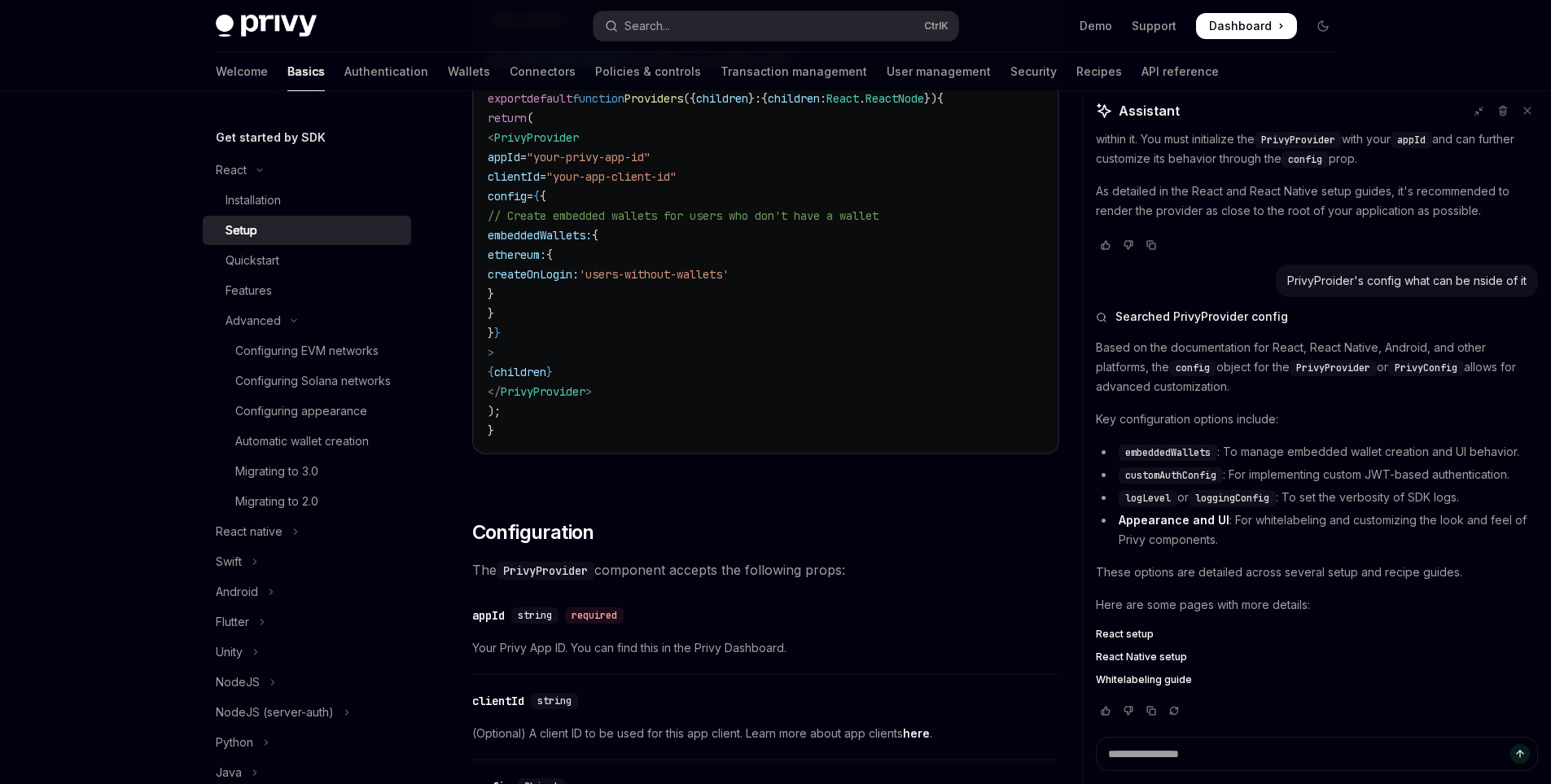
scroll to position [363, 0]
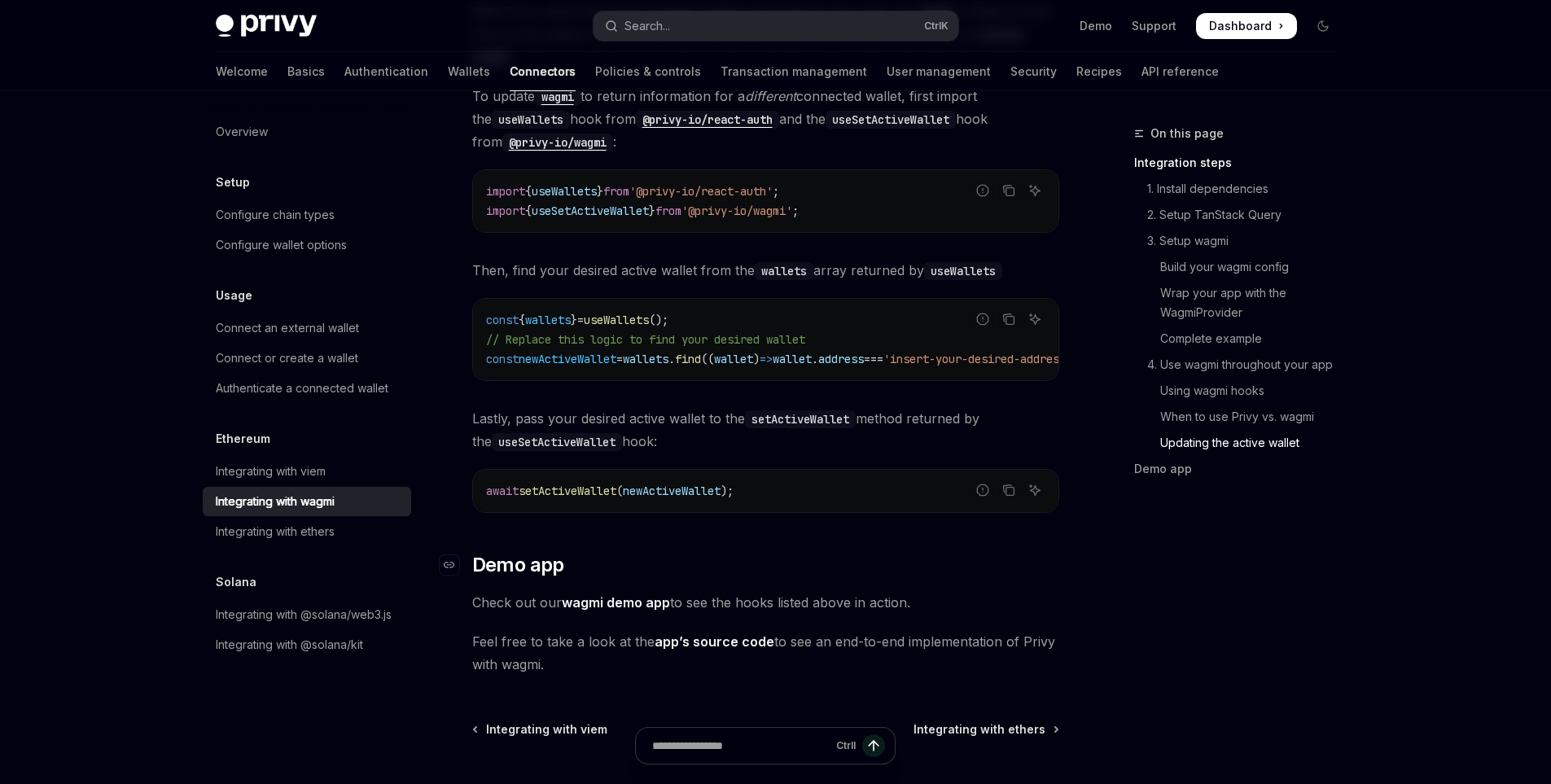
scroll to position [4559, 0]
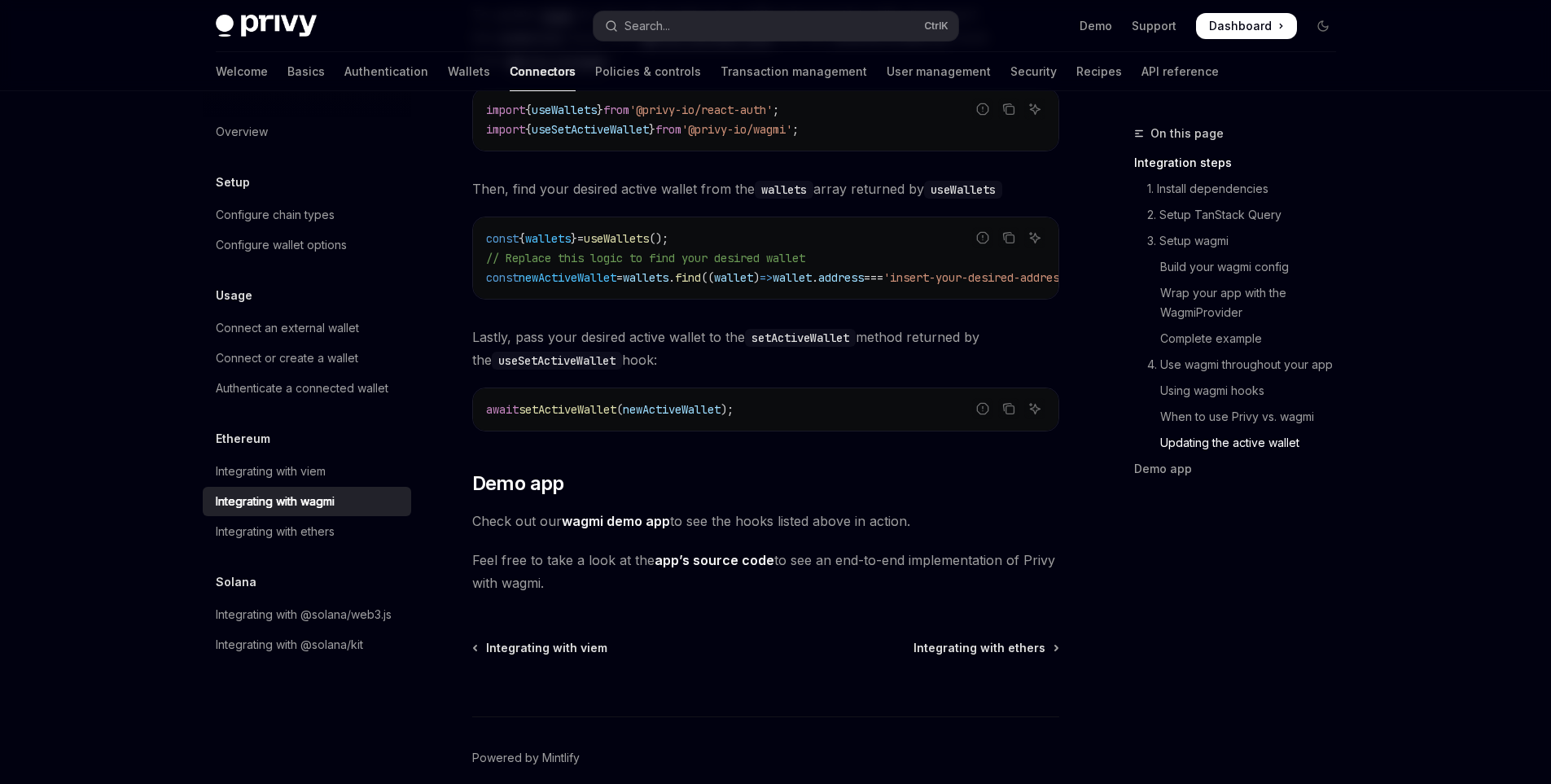
click at [580, 402] on span "setActiveWallet" at bounding box center [568, 409] width 98 height 15
copy span "setActiveWallet"
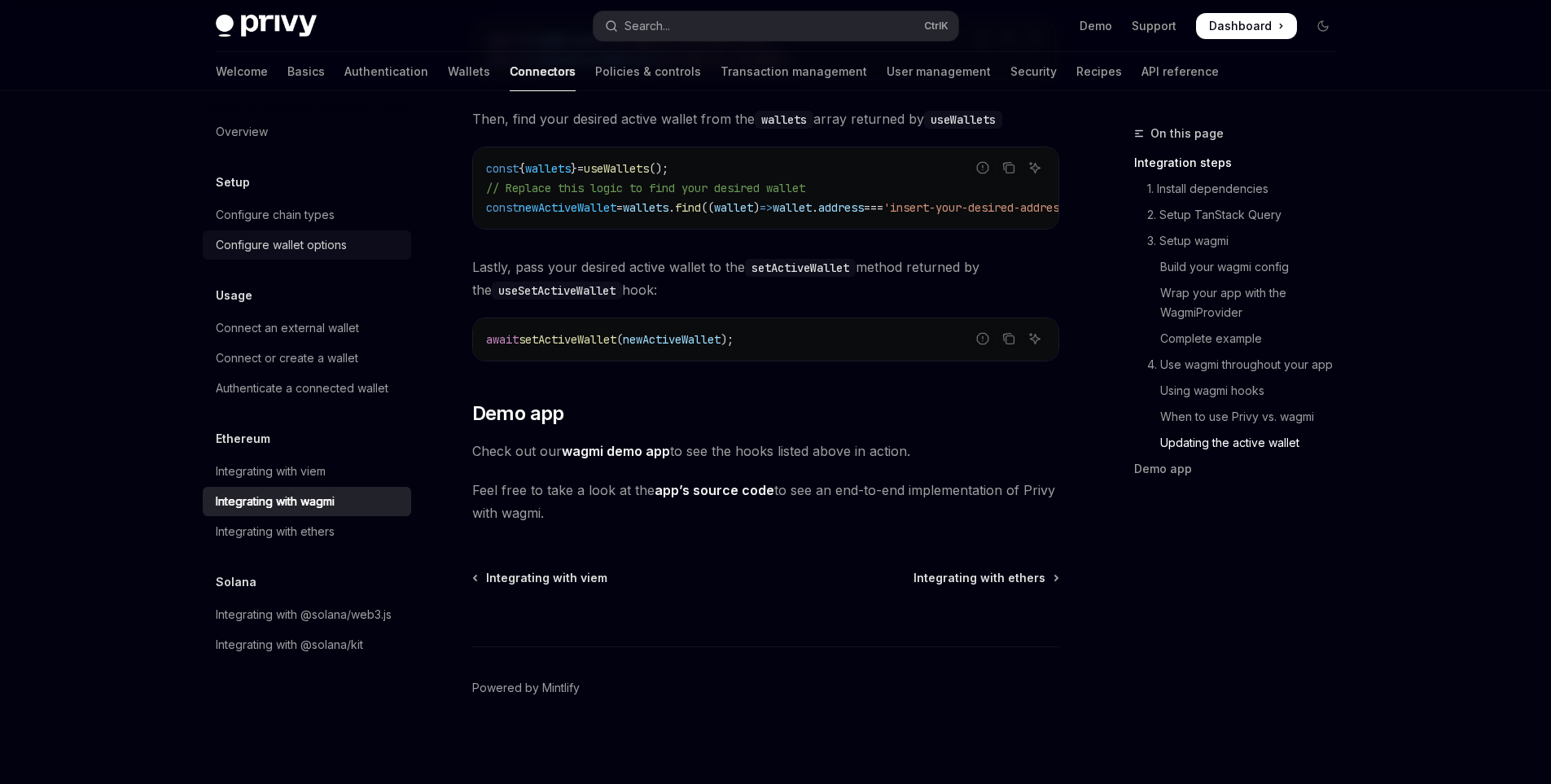
drag, startPoint x: 258, startPoint y: 248, endPoint x: 259, endPoint y: 258, distance: 10.0
click at [258, 248] on div "Configure wallet options" at bounding box center [281, 245] width 131 height 19
type textarea "*"
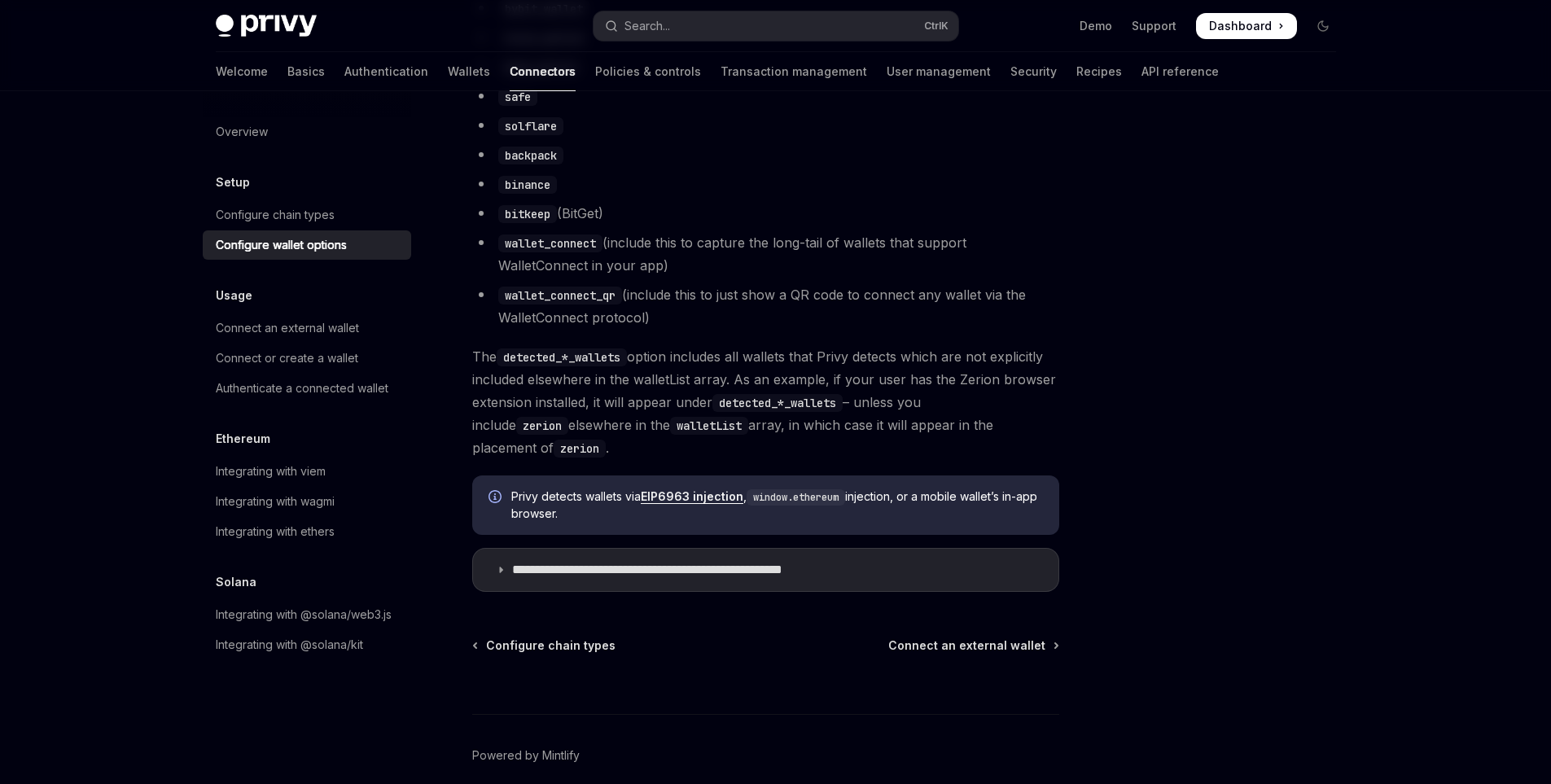
scroll to position [1444, 0]
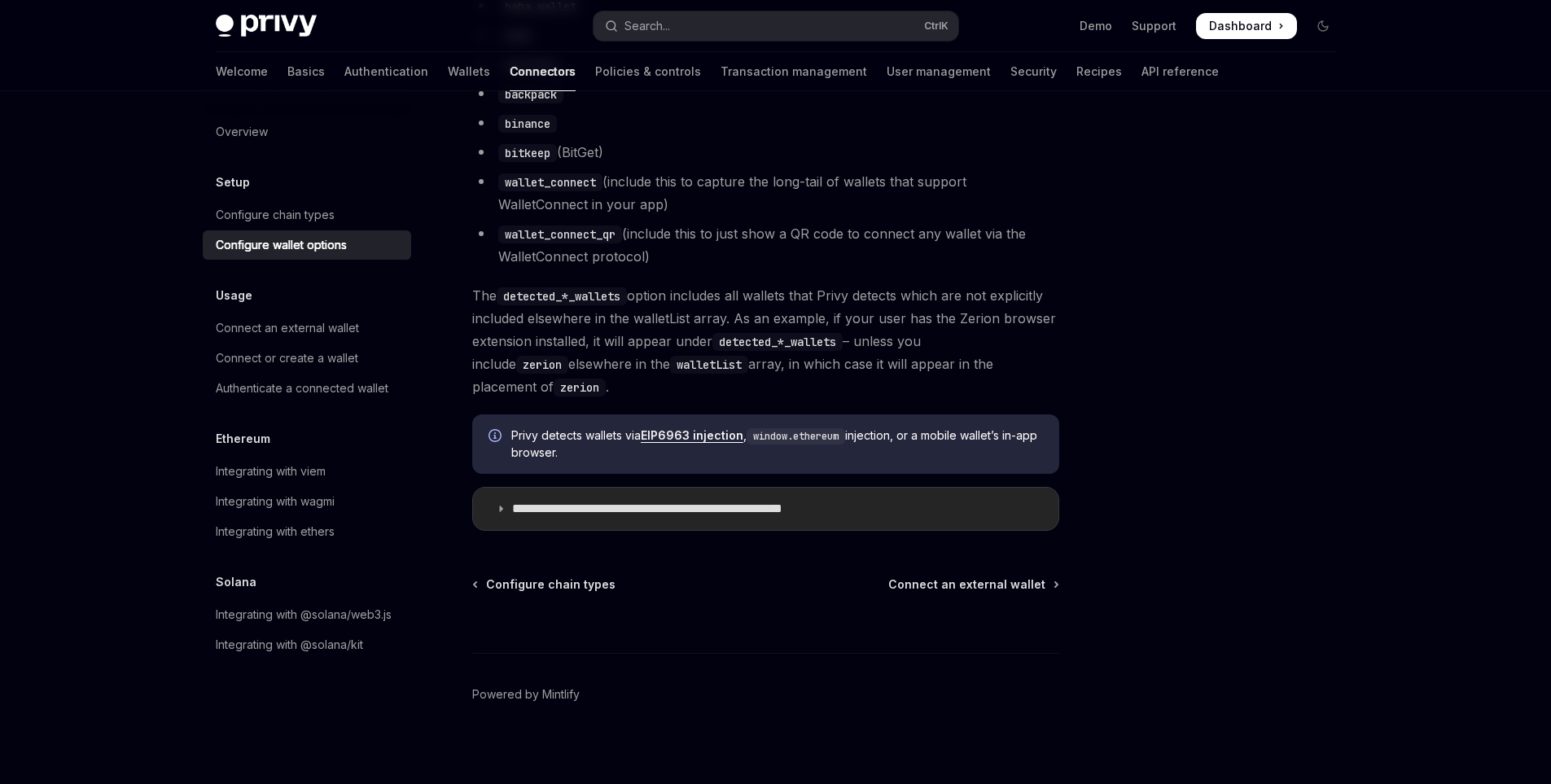
click at [571, 500] on p "**********" at bounding box center [691, 508] width 360 height 17
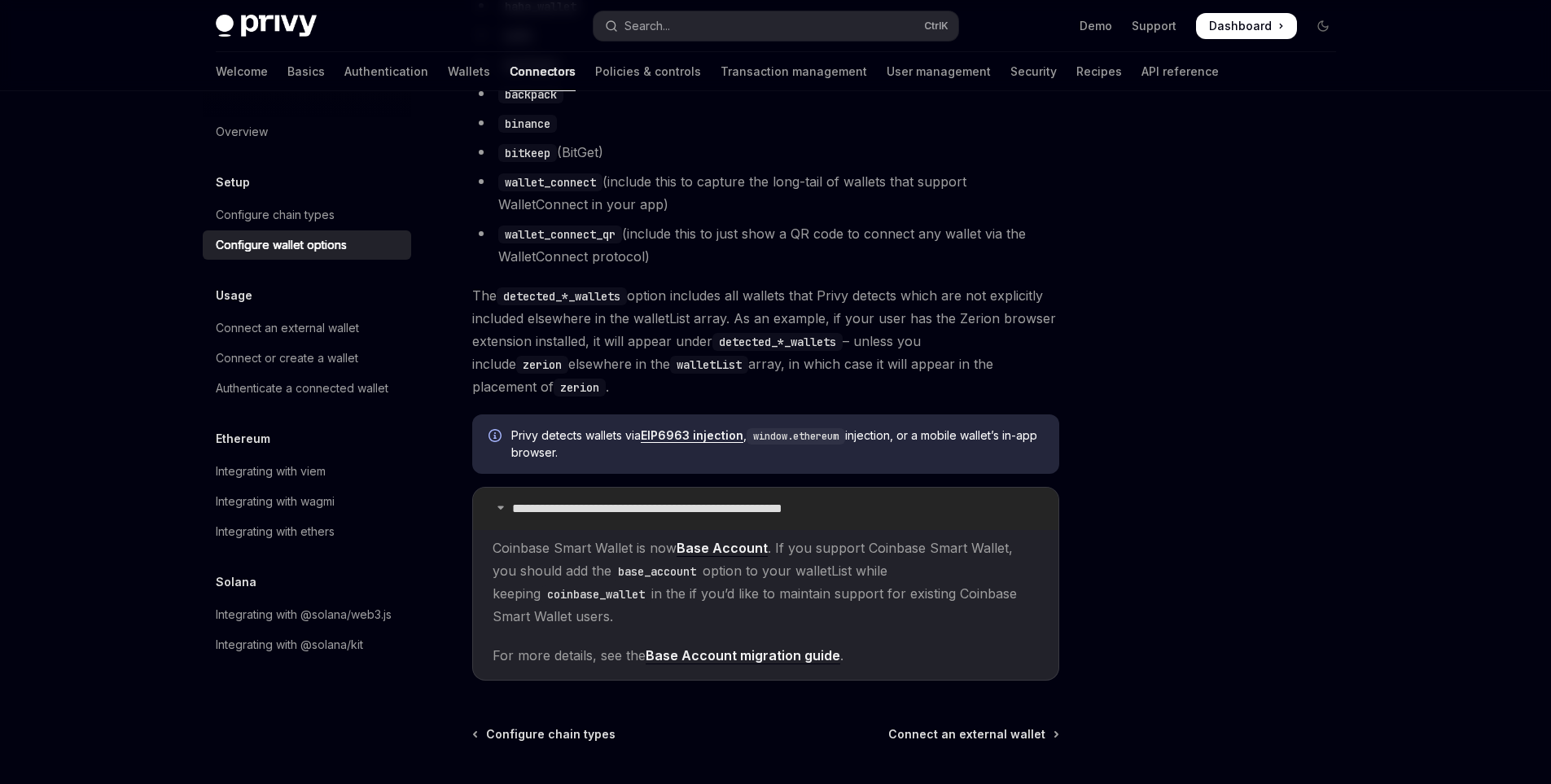
scroll to position [1526, 0]
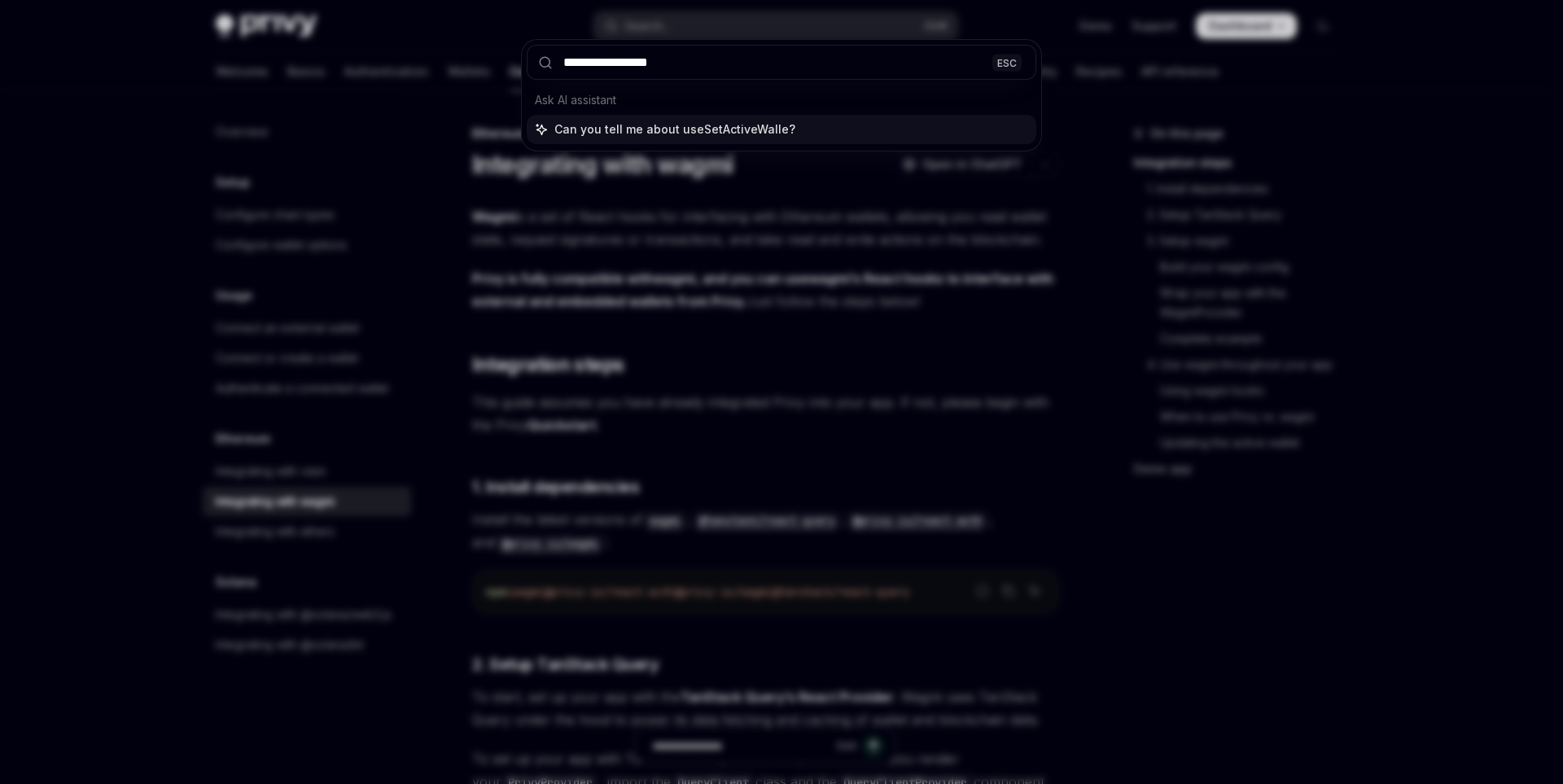
type input "**********"
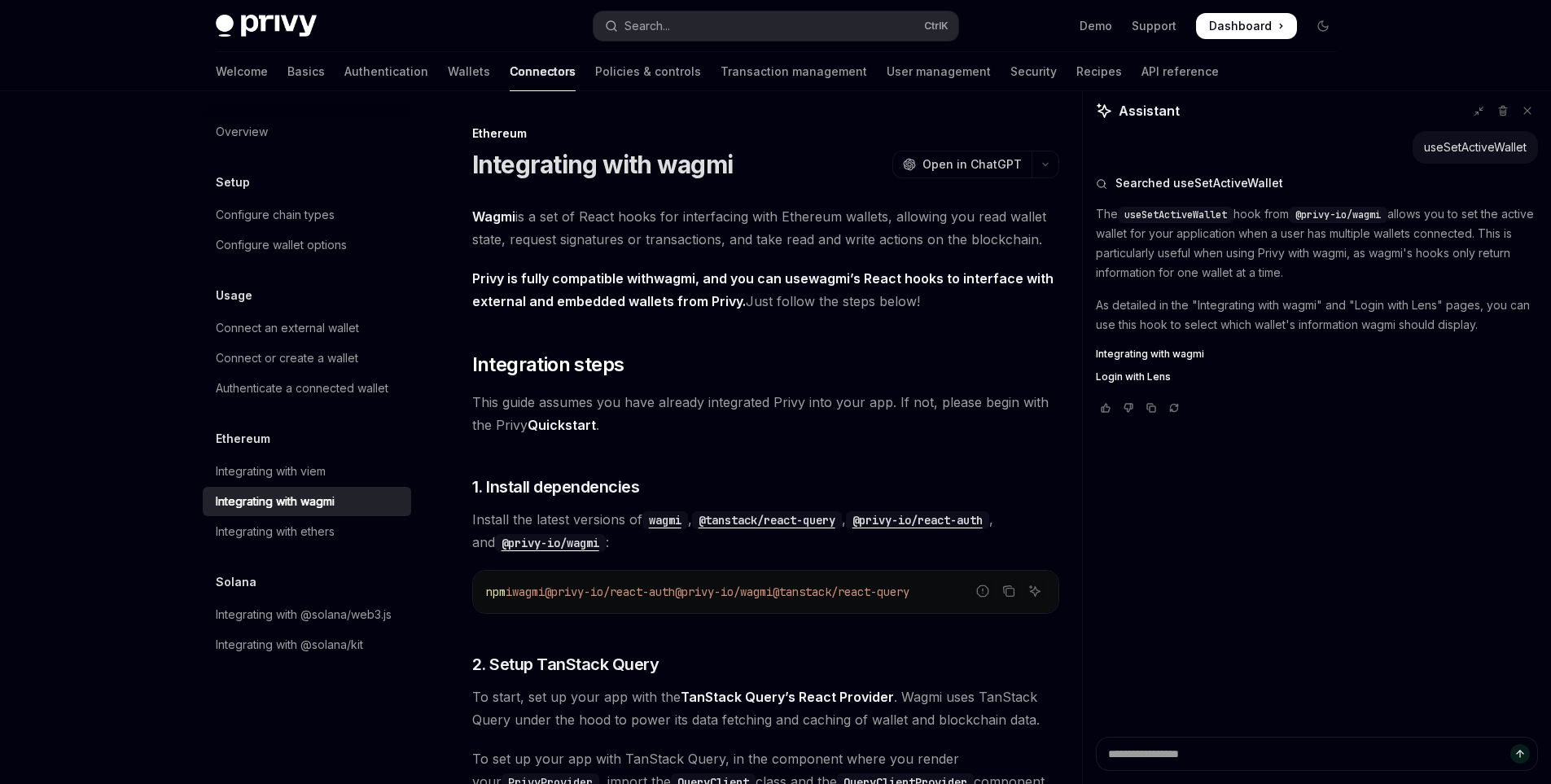
click at [1154, 372] on span "Login with Lens" at bounding box center [1133, 377] width 74 height 13
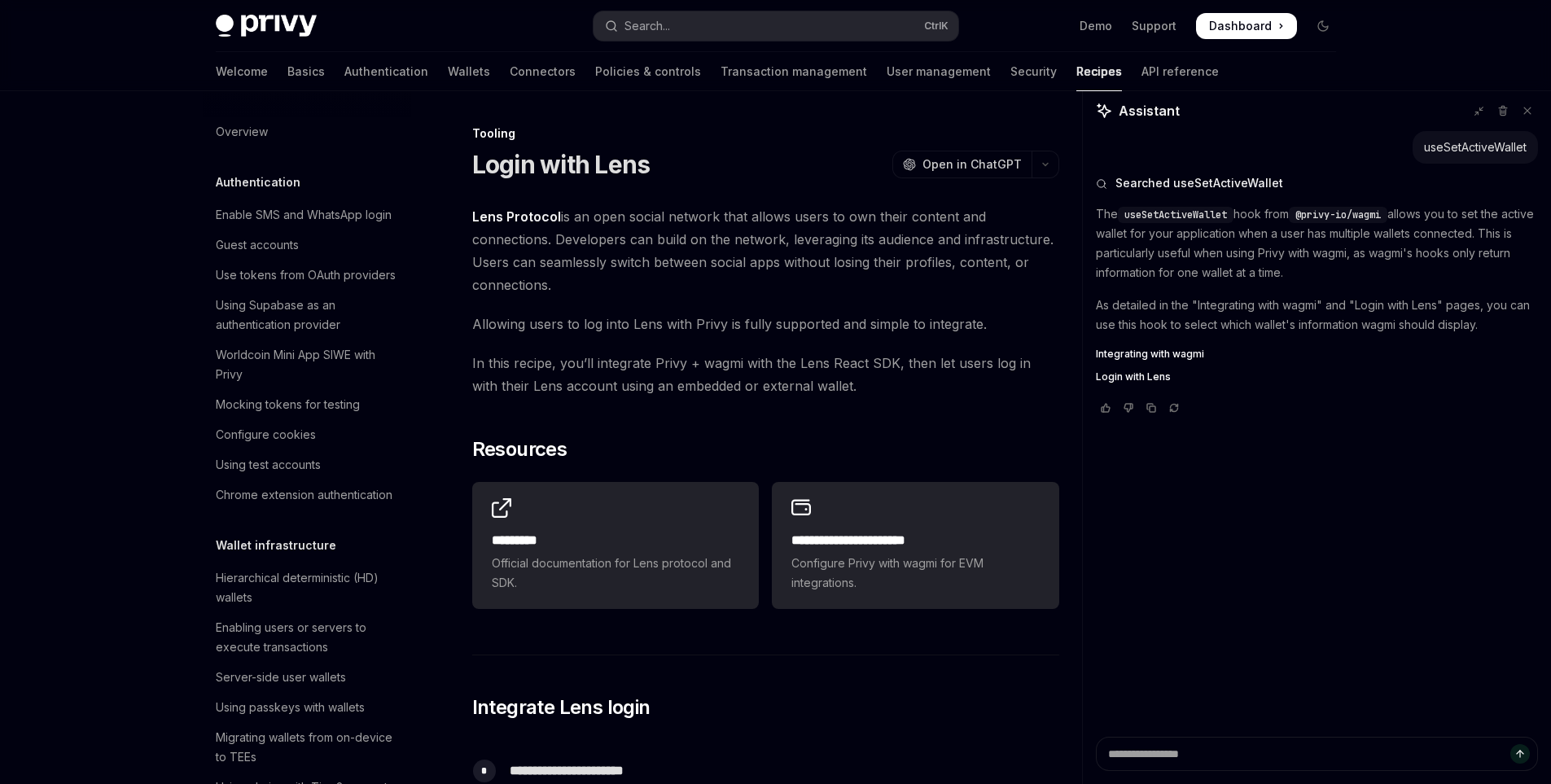
scroll to position [2077, 0]
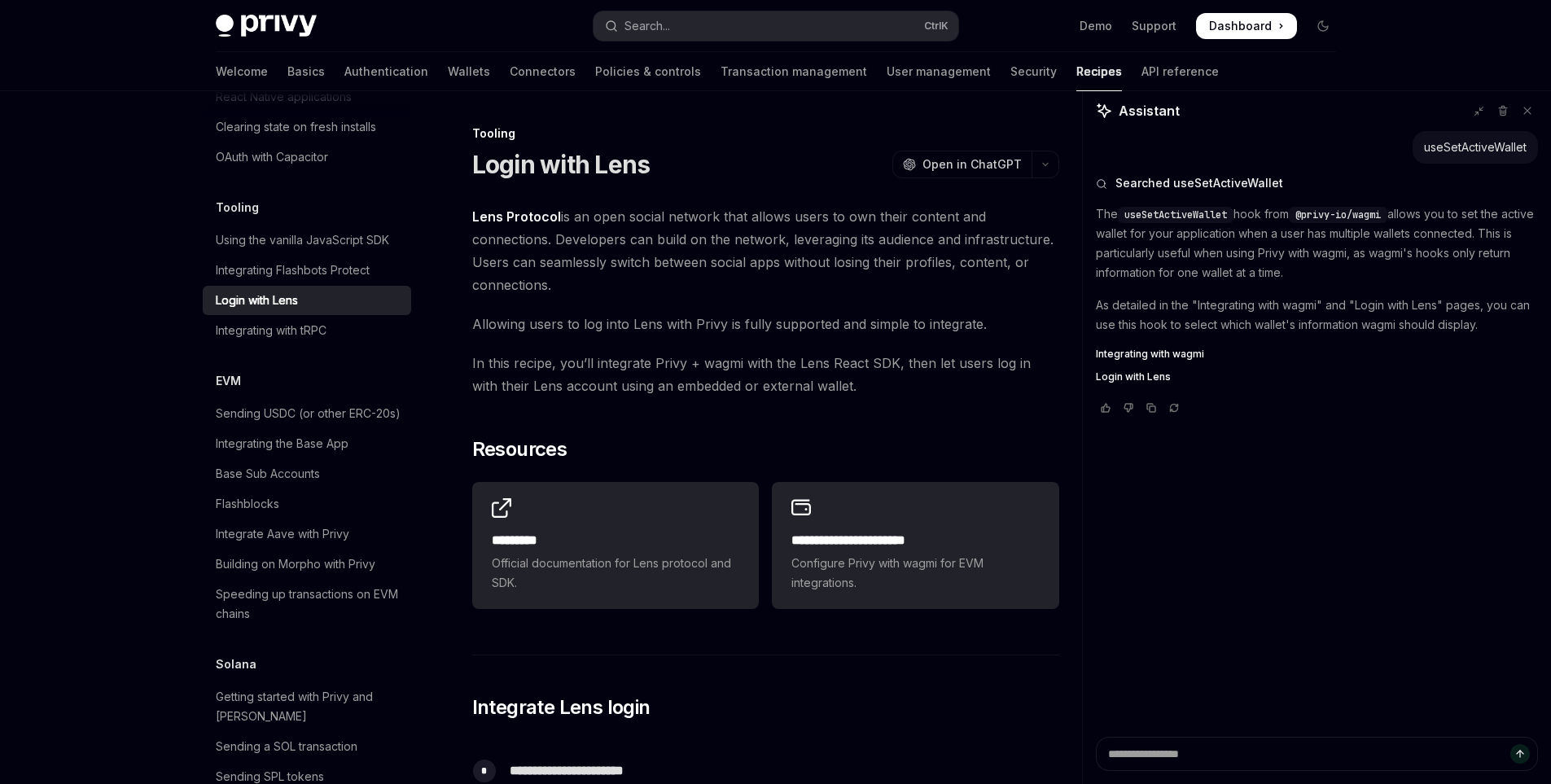
click at [1166, 351] on span "Integrating with wagmi" at bounding box center [1151, 354] width 109 height 13
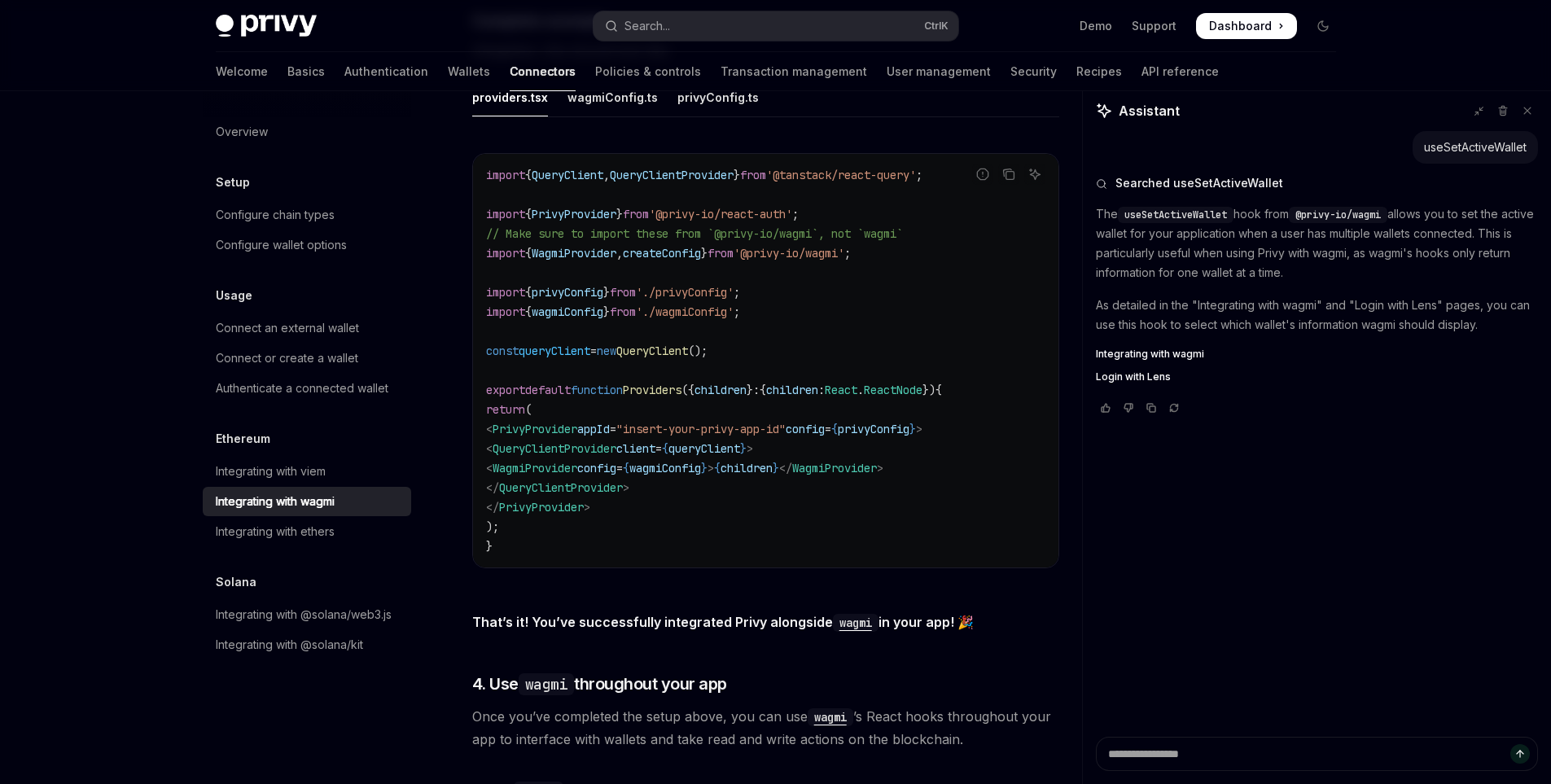
scroll to position [2930, 0]
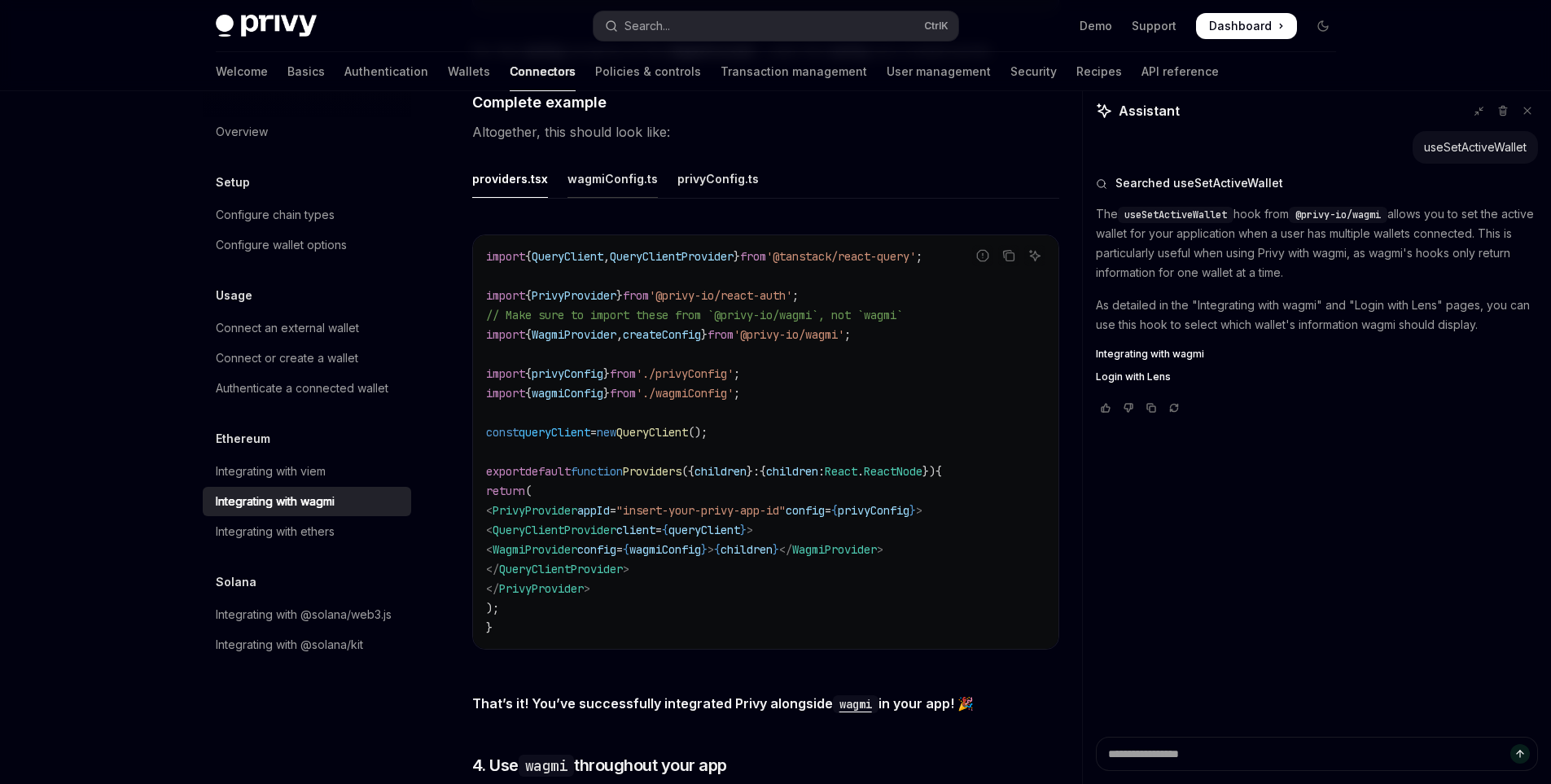
click at [616, 164] on div "wagmiConfig.ts" at bounding box center [613, 179] width 90 height 39
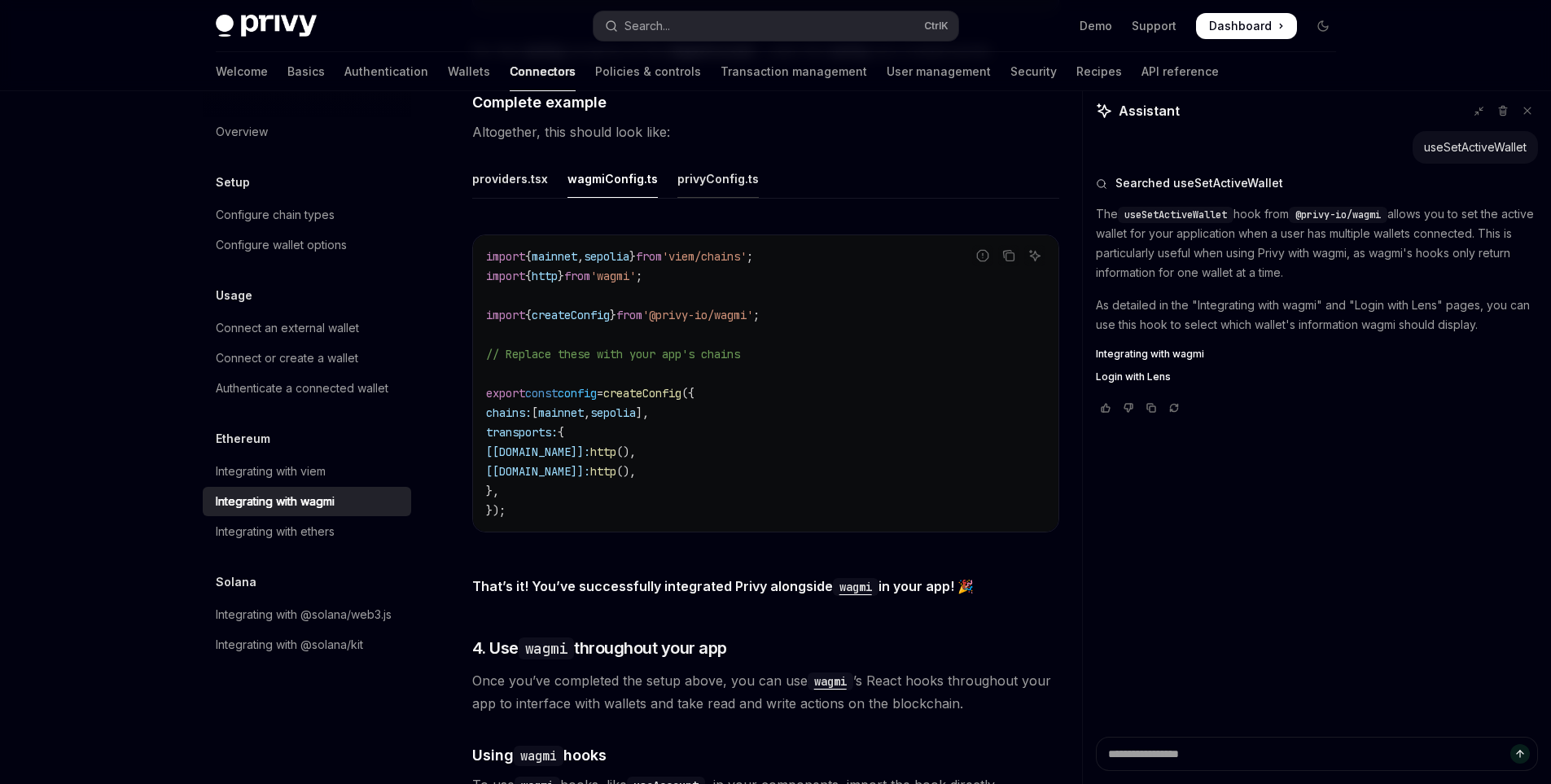
click at [701, 183] on div "privyConfig.ts" at bounding box center [718, 179] width 81 height 39
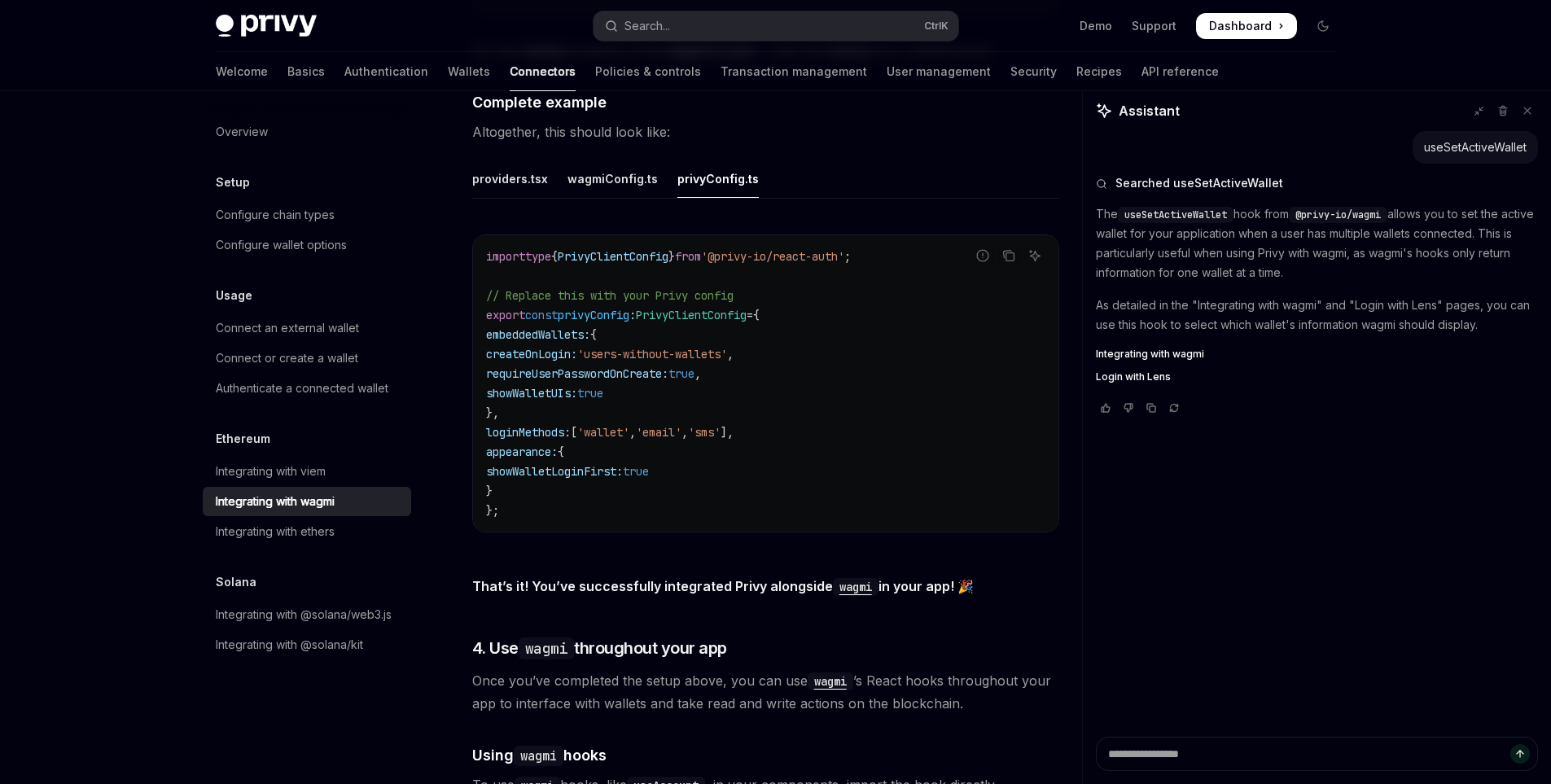
click at [1103, 378] on span "Login with Lens" at bounding box center [1133, 377] width 74 height 13
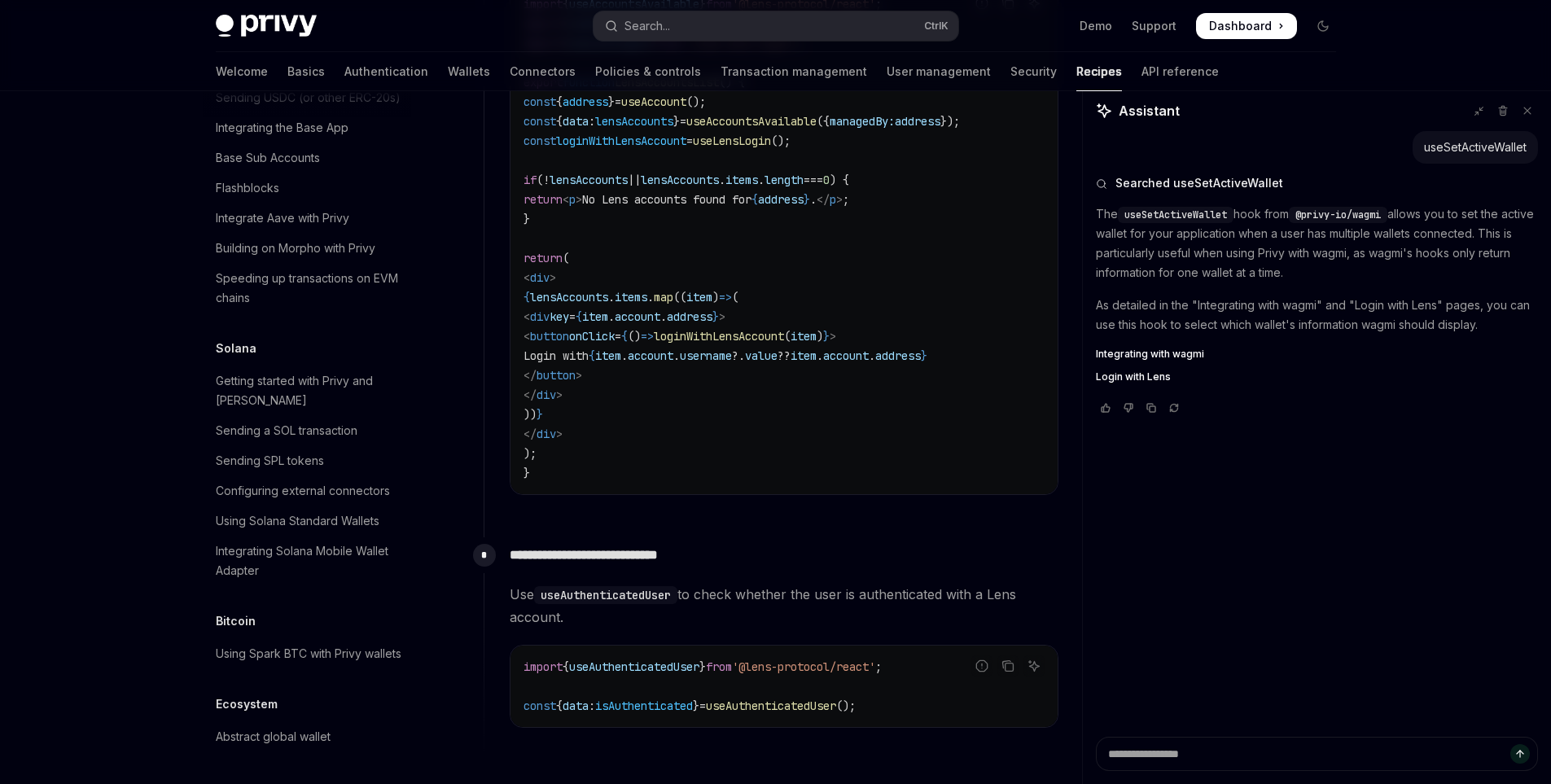
scroll to position [2425, 0]
click at [1142, 67] on link "API reference" at bounding box center [1180, 71] width 77 height 39
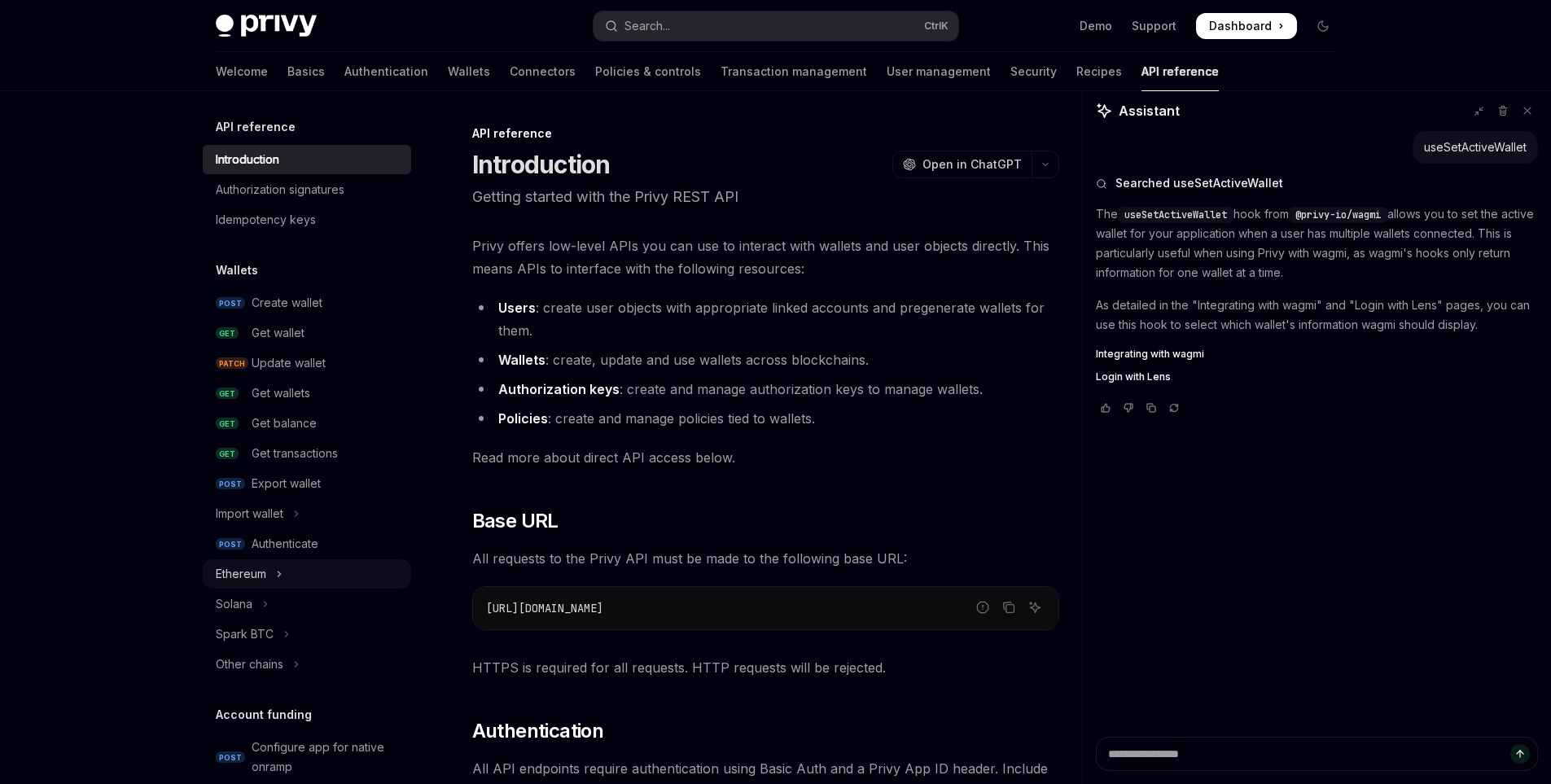
click at [287, 571] on button "Ethereum" at bounding box center [307, 573] width 209 height 29
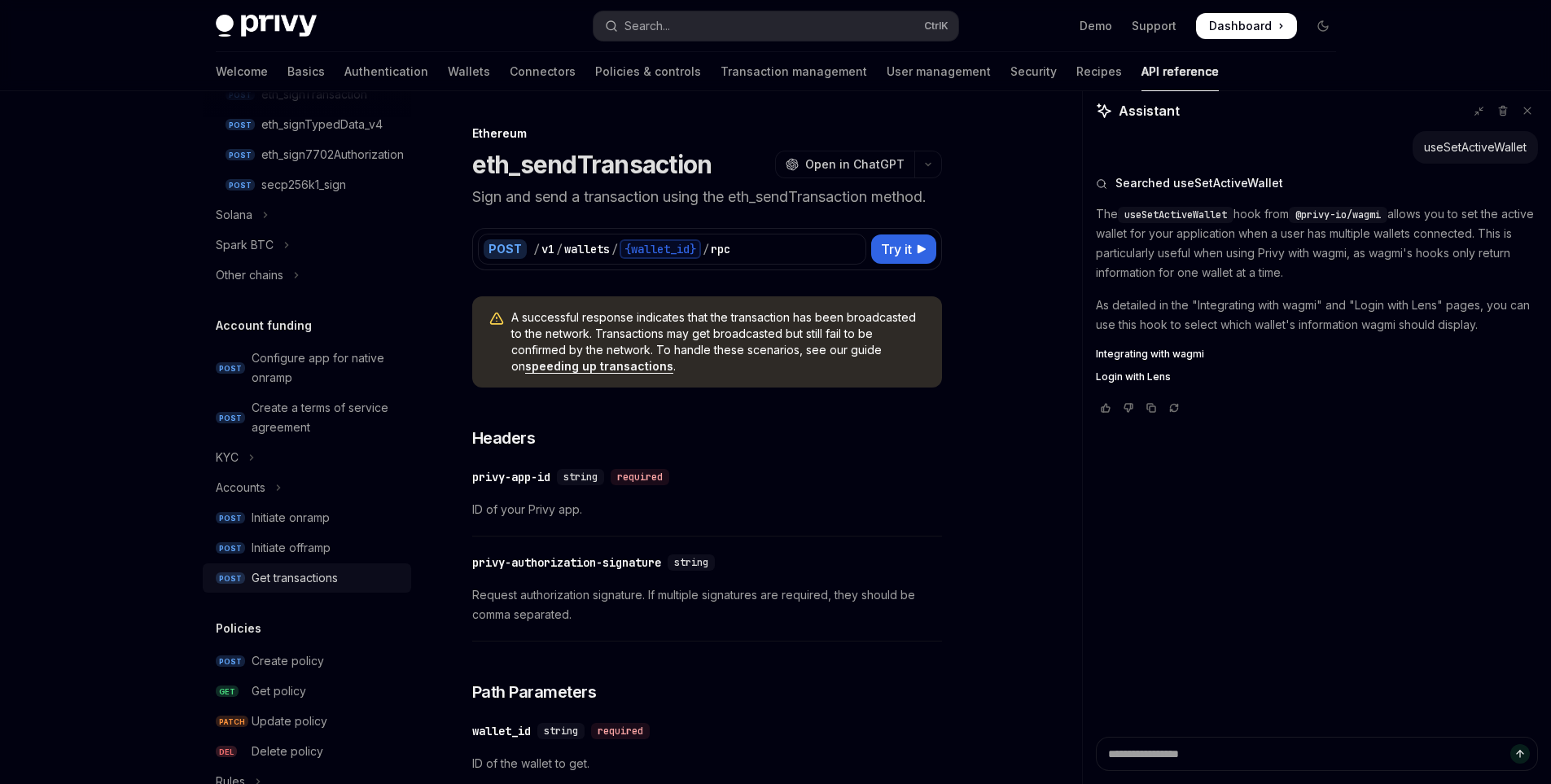
scroll to position [732, 0]
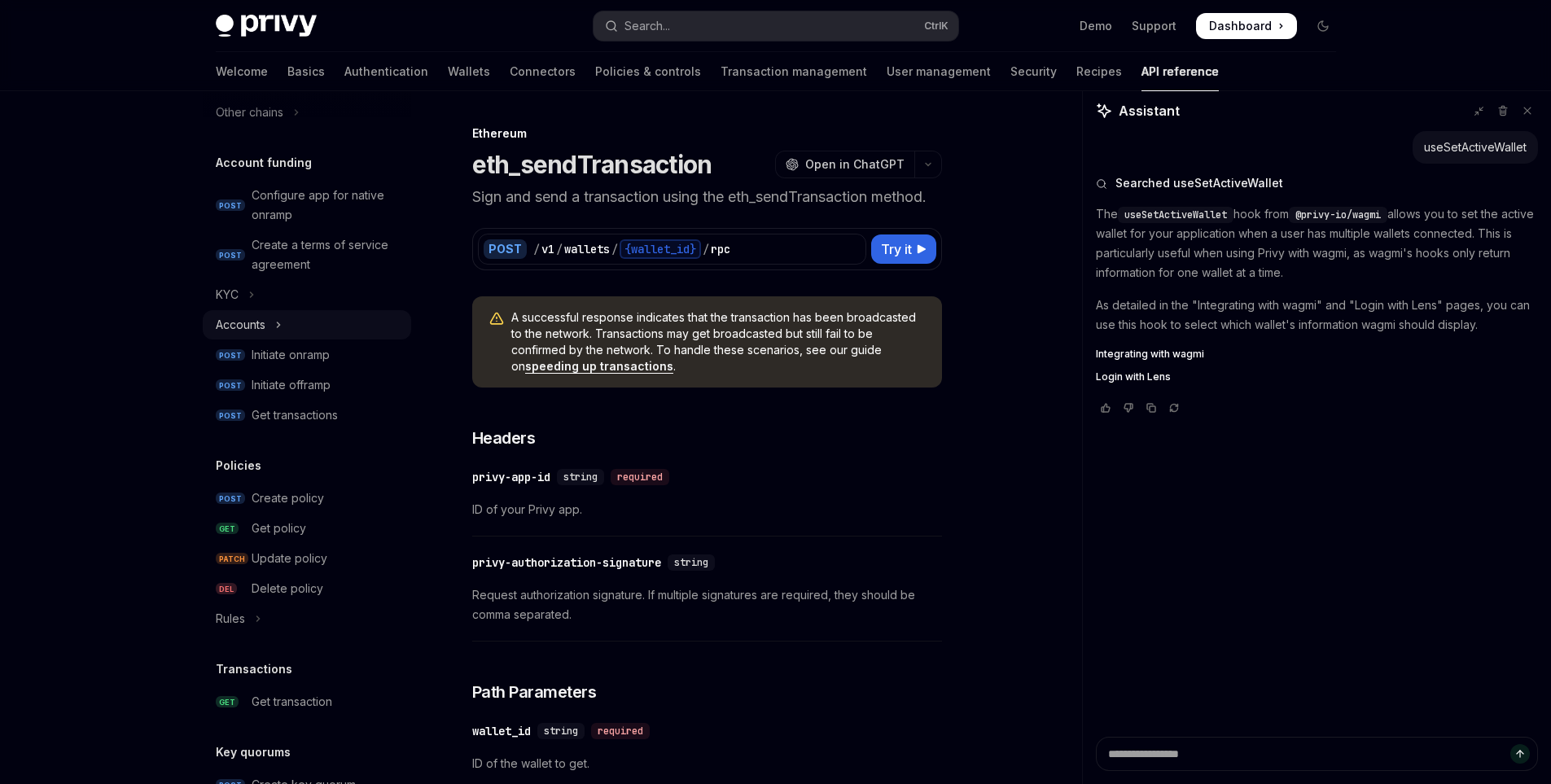
click at [267, 320] on button "Accounts" at bounding box center [307, 324] width 209 height 29
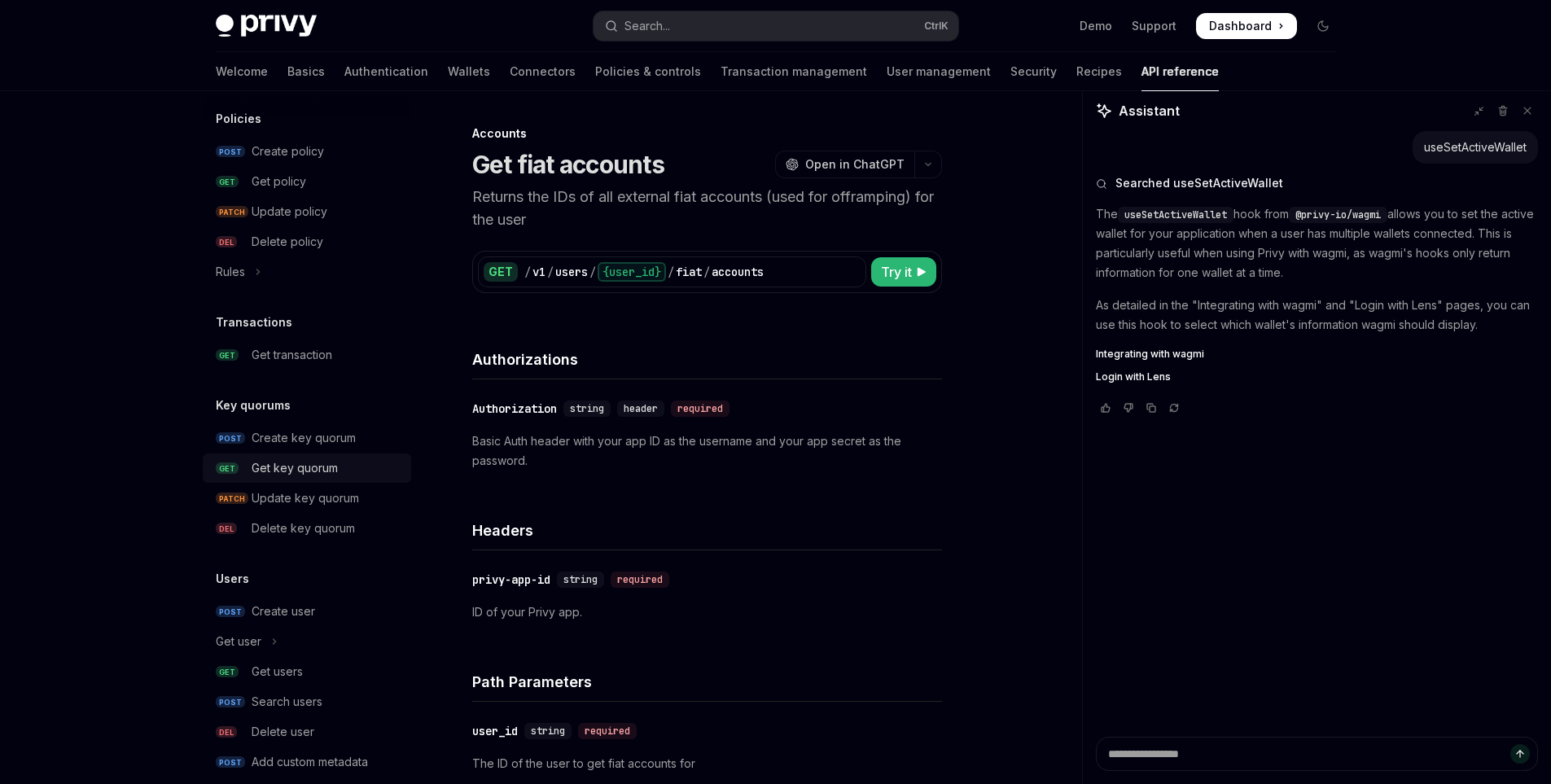
scroll to position [1195, 0]
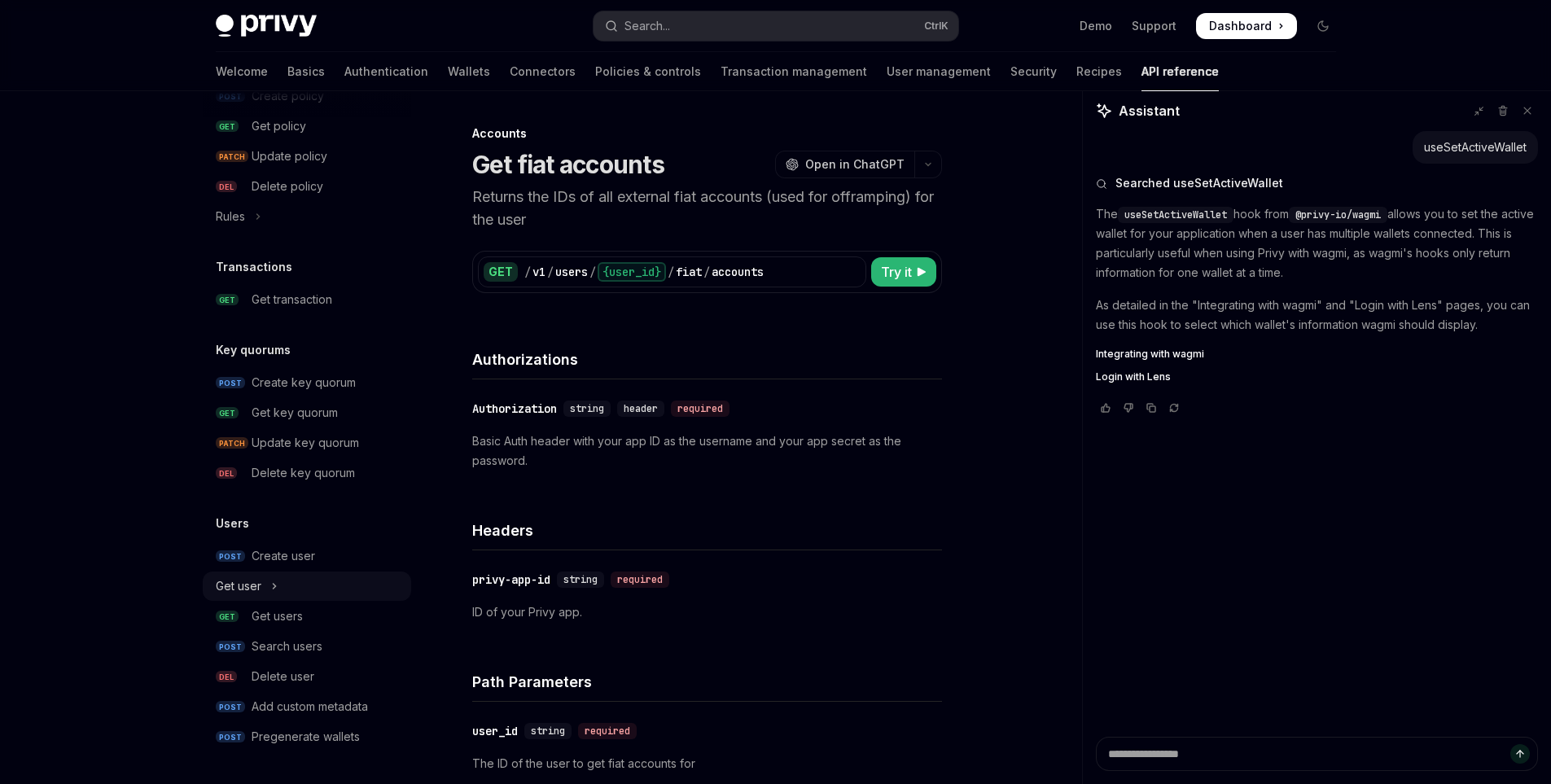
click at [283, 582] on button "Get user" at bounding box center [307, 585] width 209 height 29
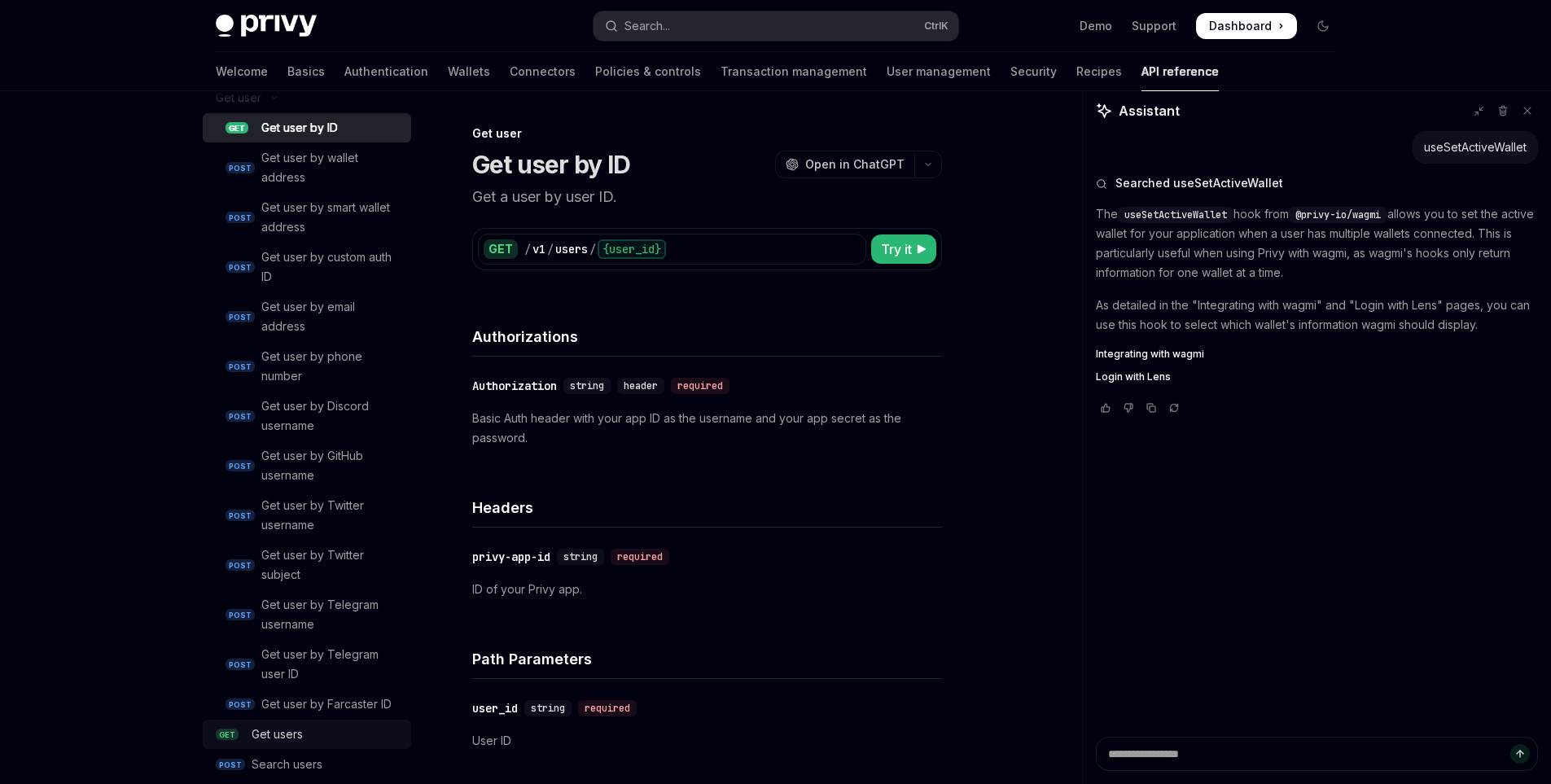
scroll to position [1821, 0]
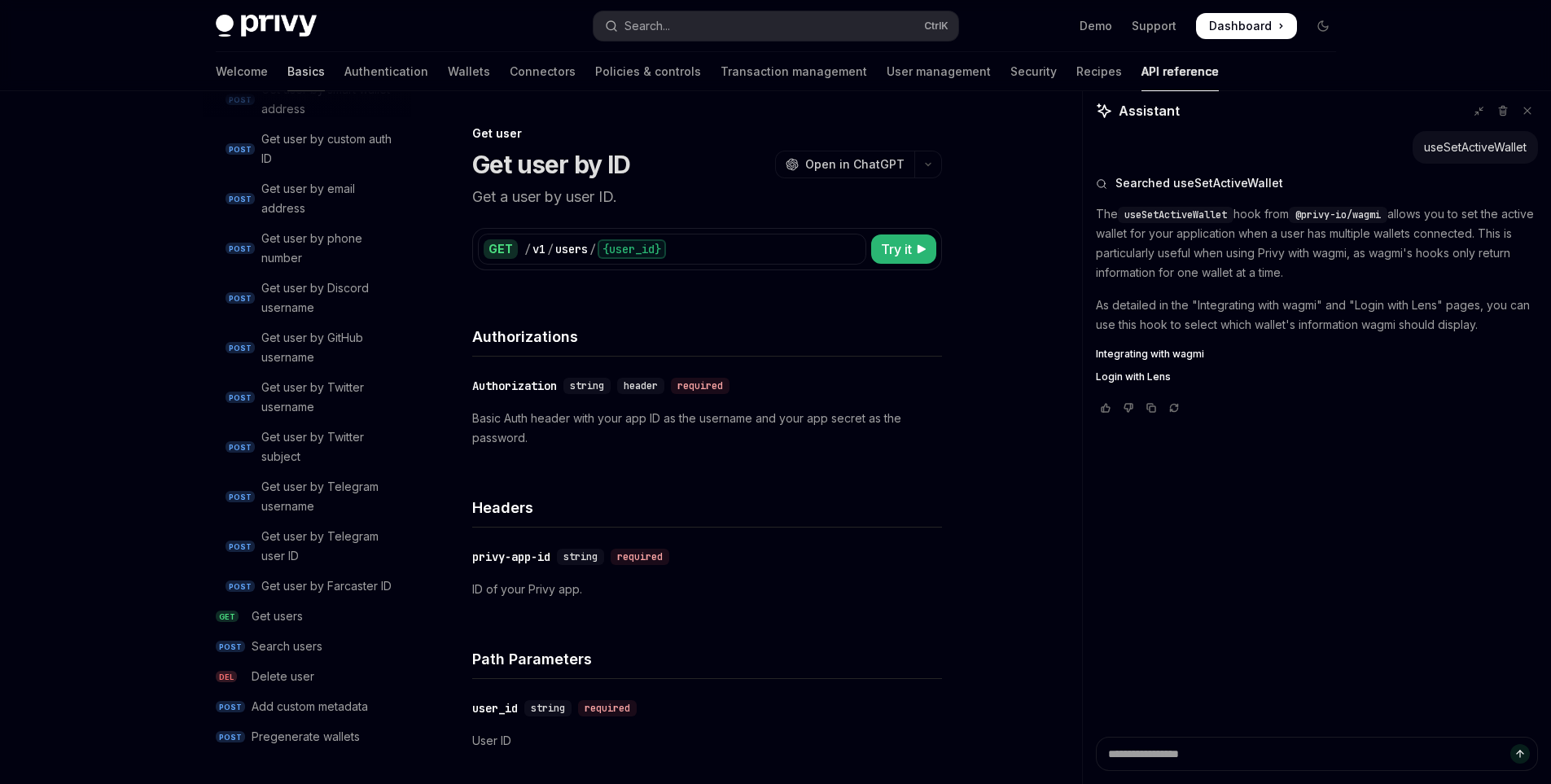
click at [287, 69] on link "Basics" at bounding box center [306, 71] width 38 height 39
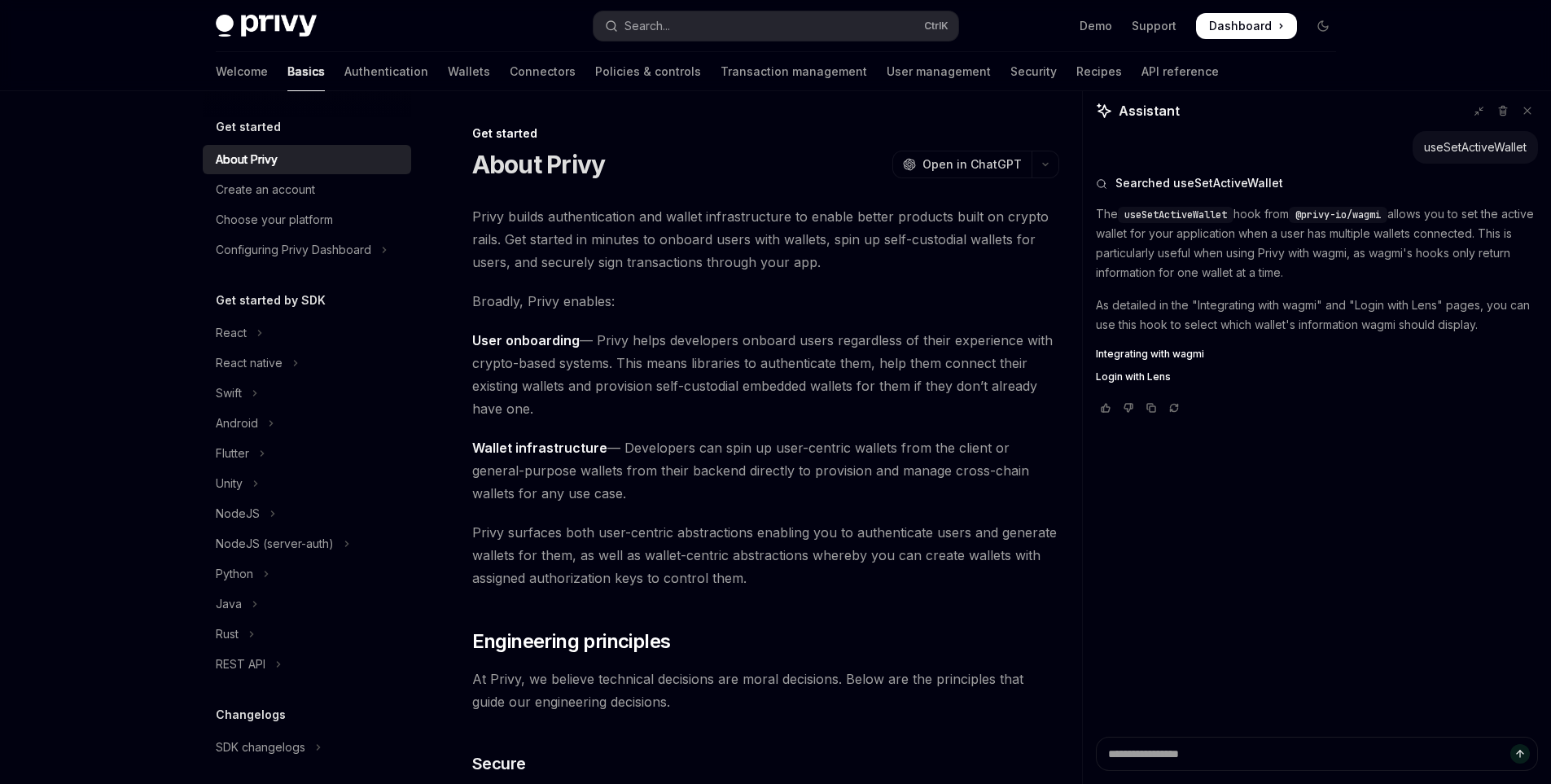
scroll to position [326, 0]
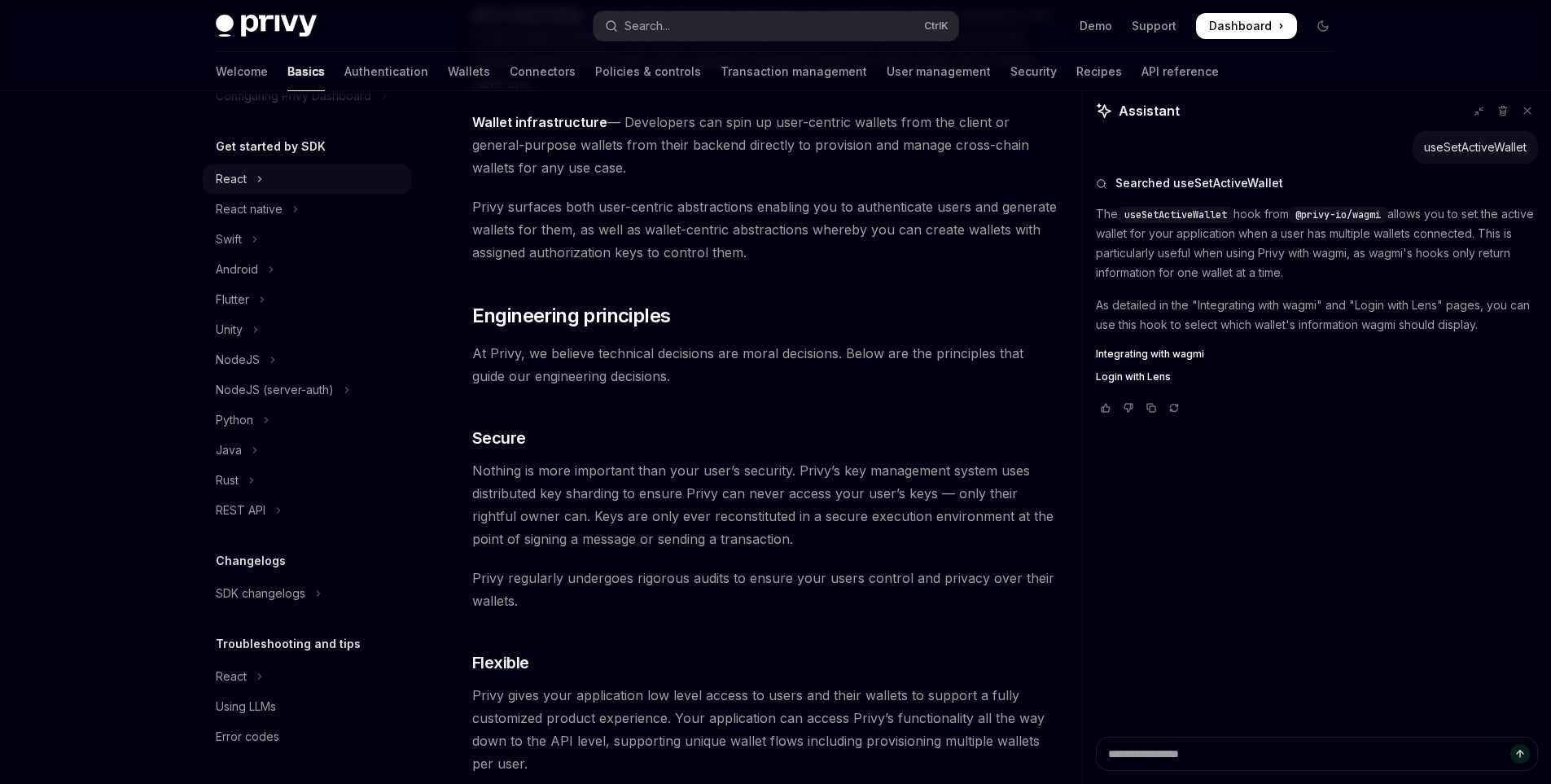
click at [248, 187] on button "React" at bounding box center [307, 179] width 209 height 29
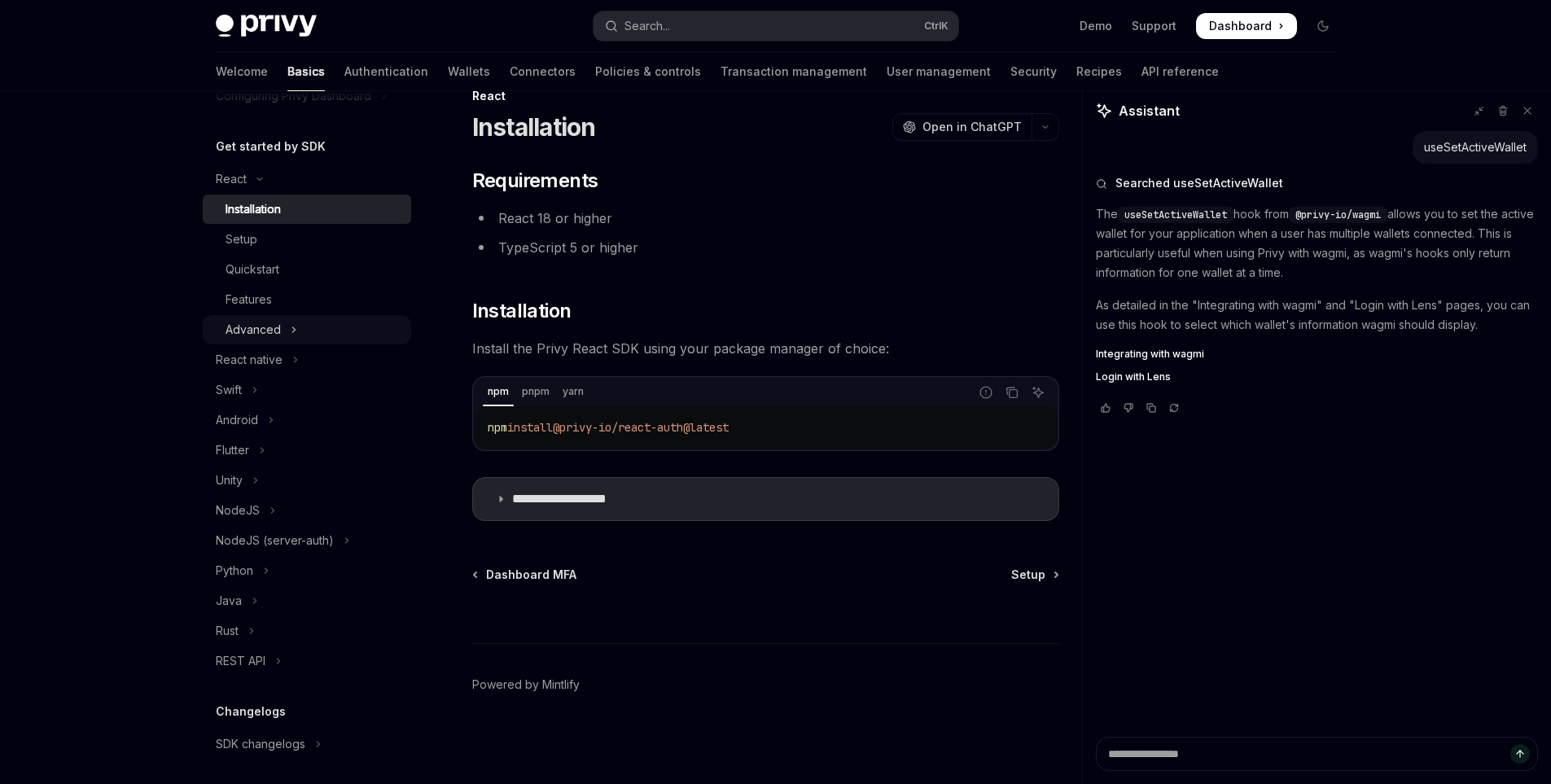
scroll to position [38, 0]
click at [282, 338] on button "Advanced" at bounding box center [307, 329] width 209 height 29
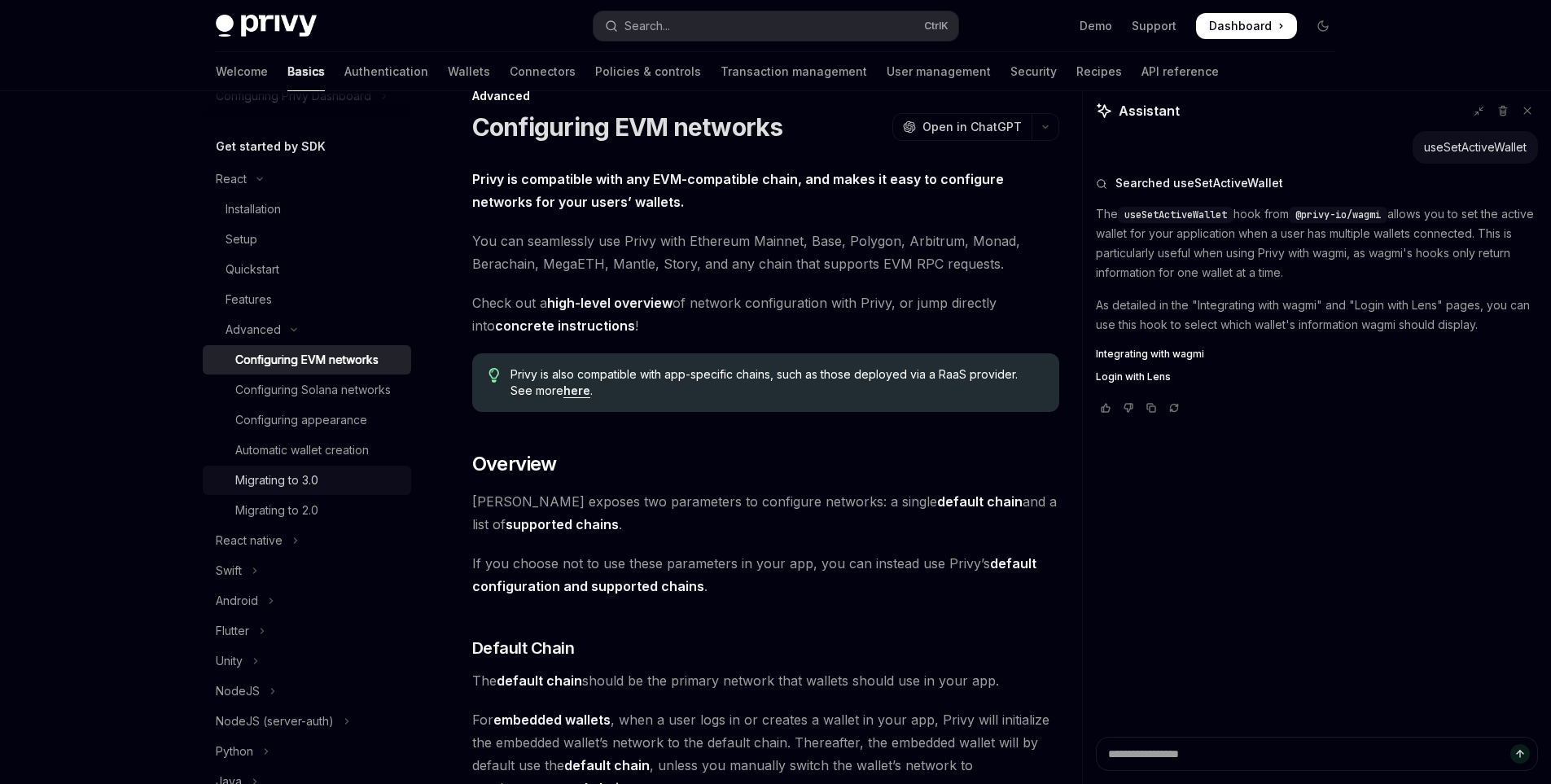
click at [298, 490] on div "Migrating to 3.0" at bounding box center [277, 480] width 83 height 19
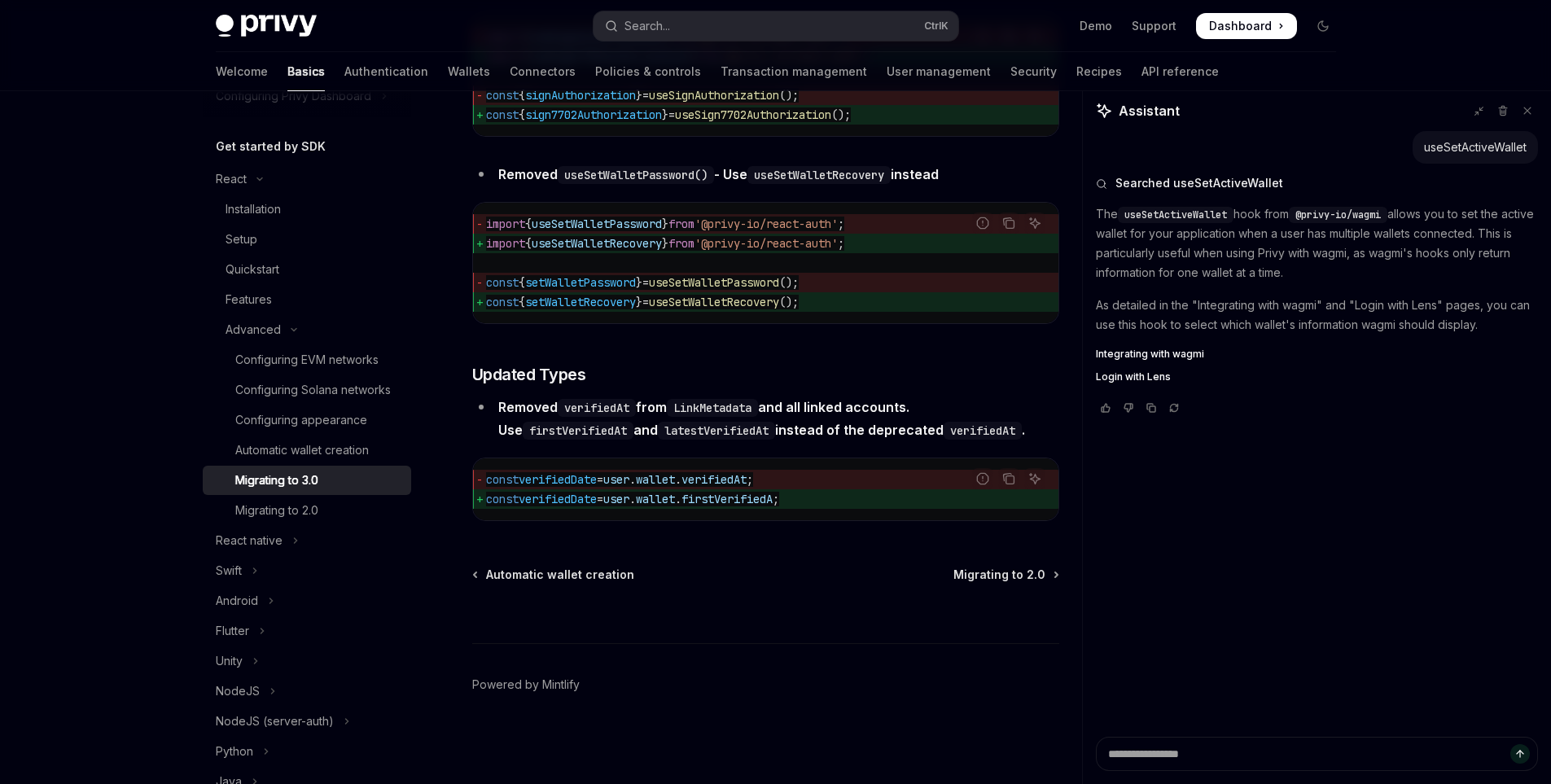
scroll to position [6916, 0]
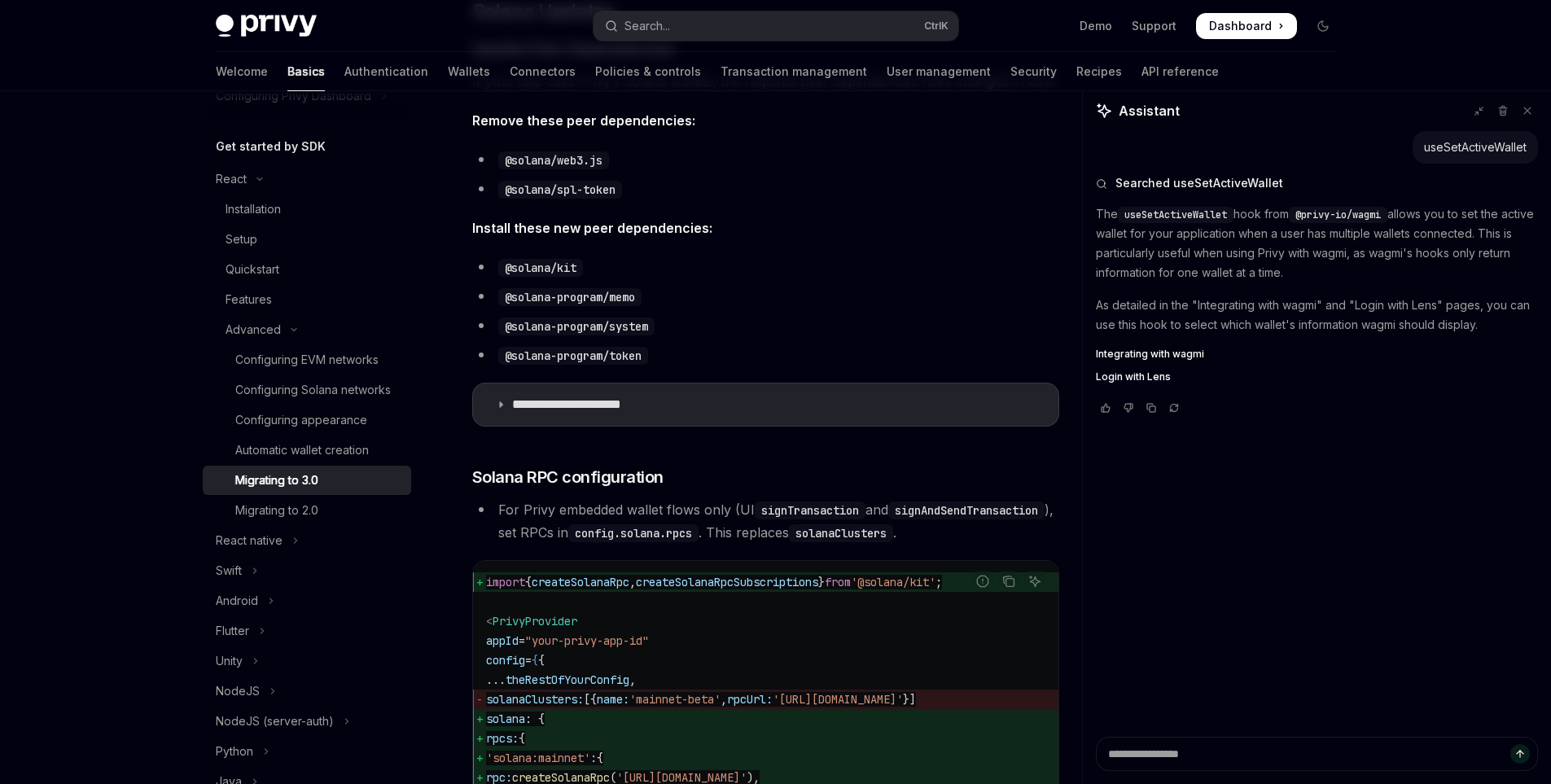
scroll to position [404, 0]
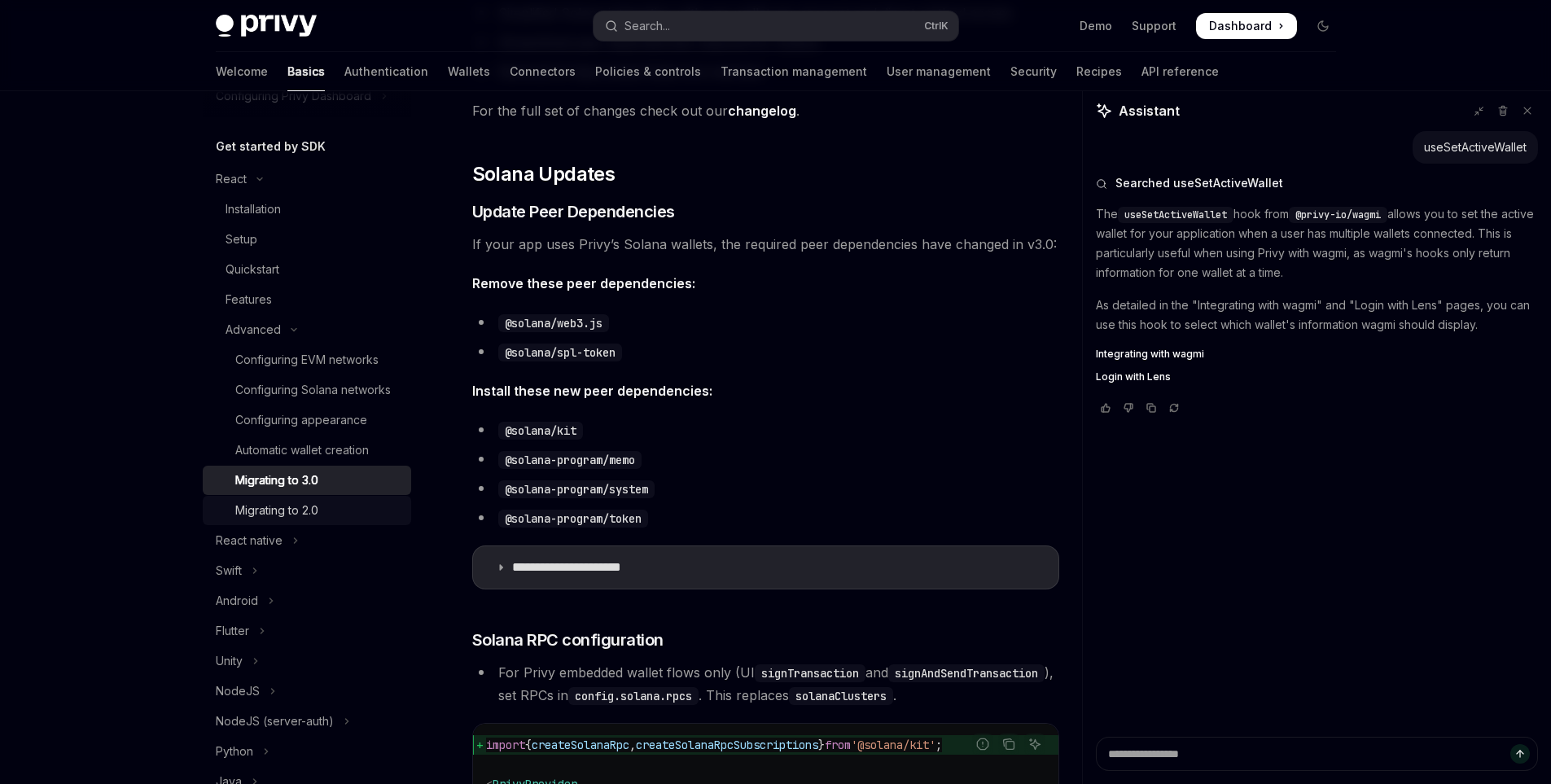
click at [271, 520] on div "Migrating to 2.0" at bounding box center [277, 510] width 83 height 19
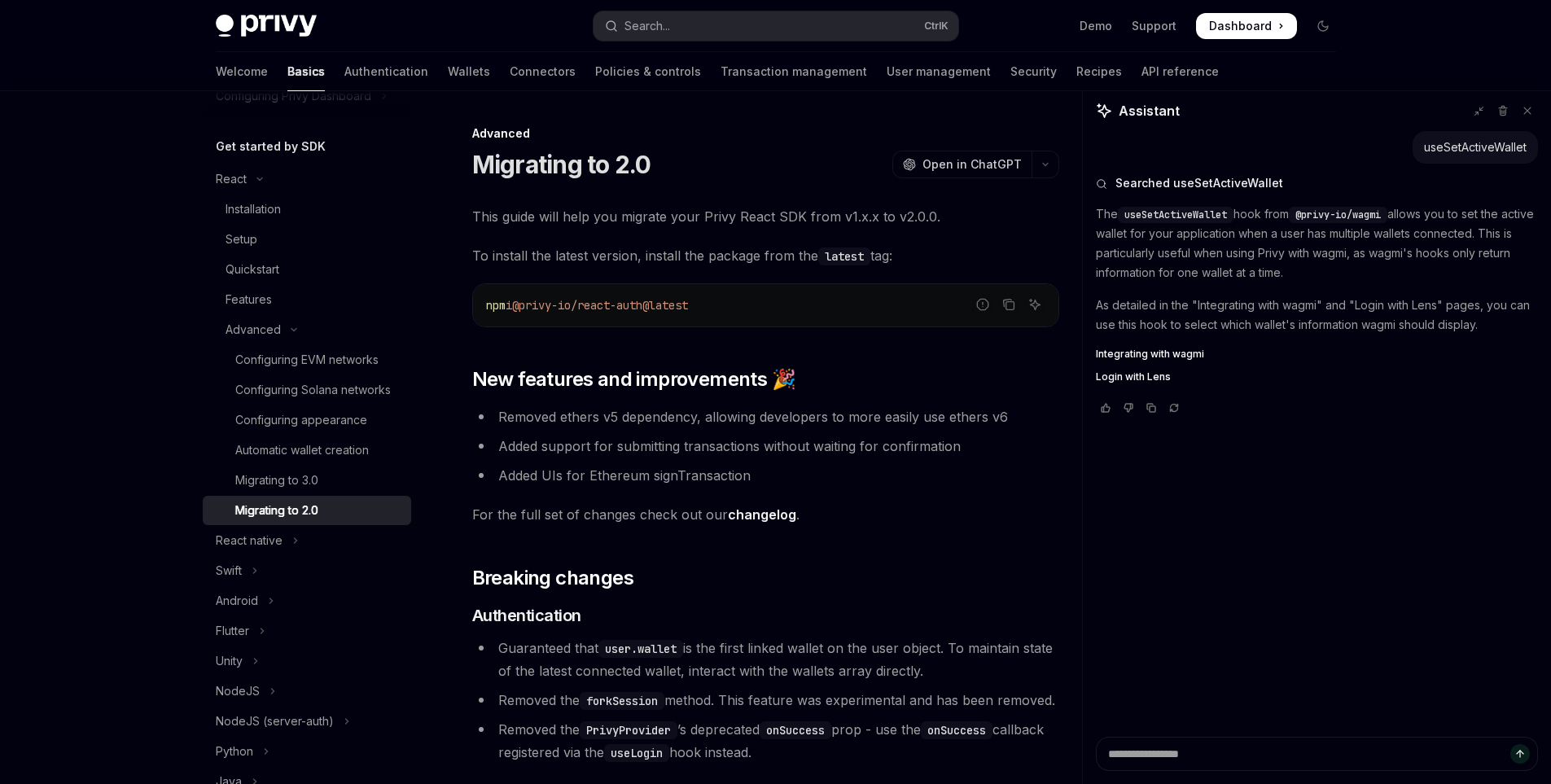
scroll to position [489, 0]
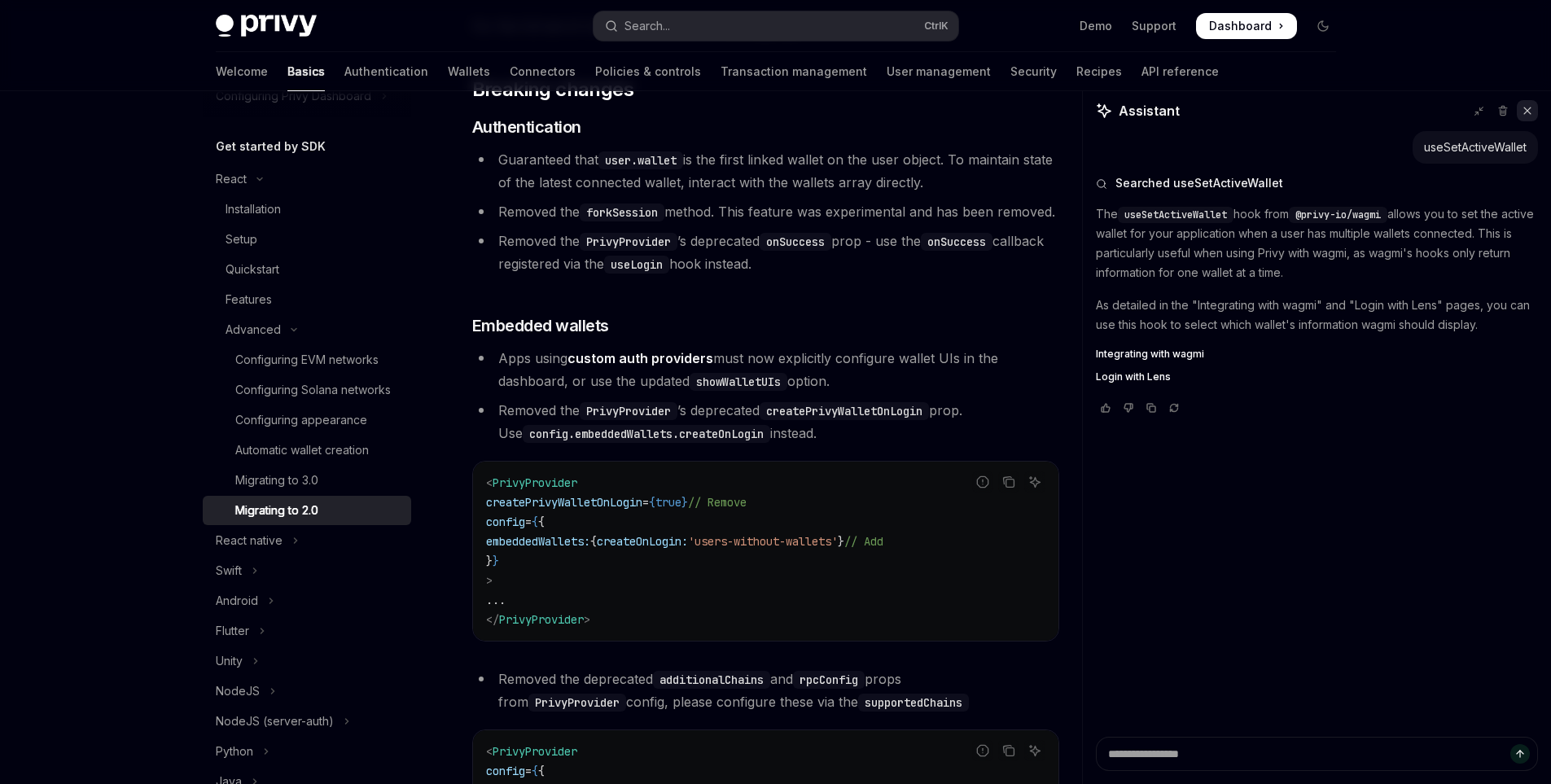
click at [1536, 113] on button at bounding box center [1527, 110] width 21 height 21
type textarea "*"
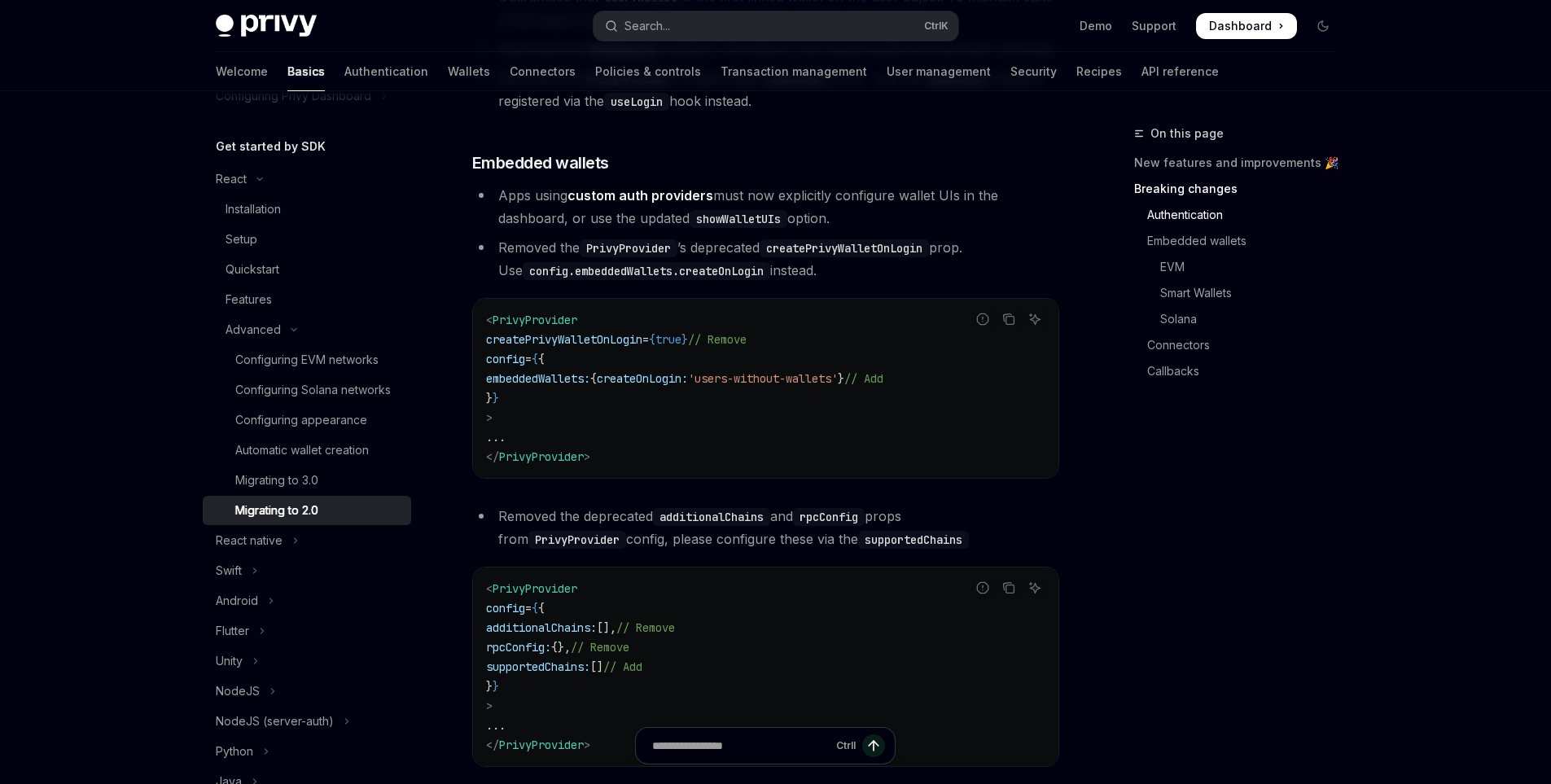
scroll to position [732, 0]
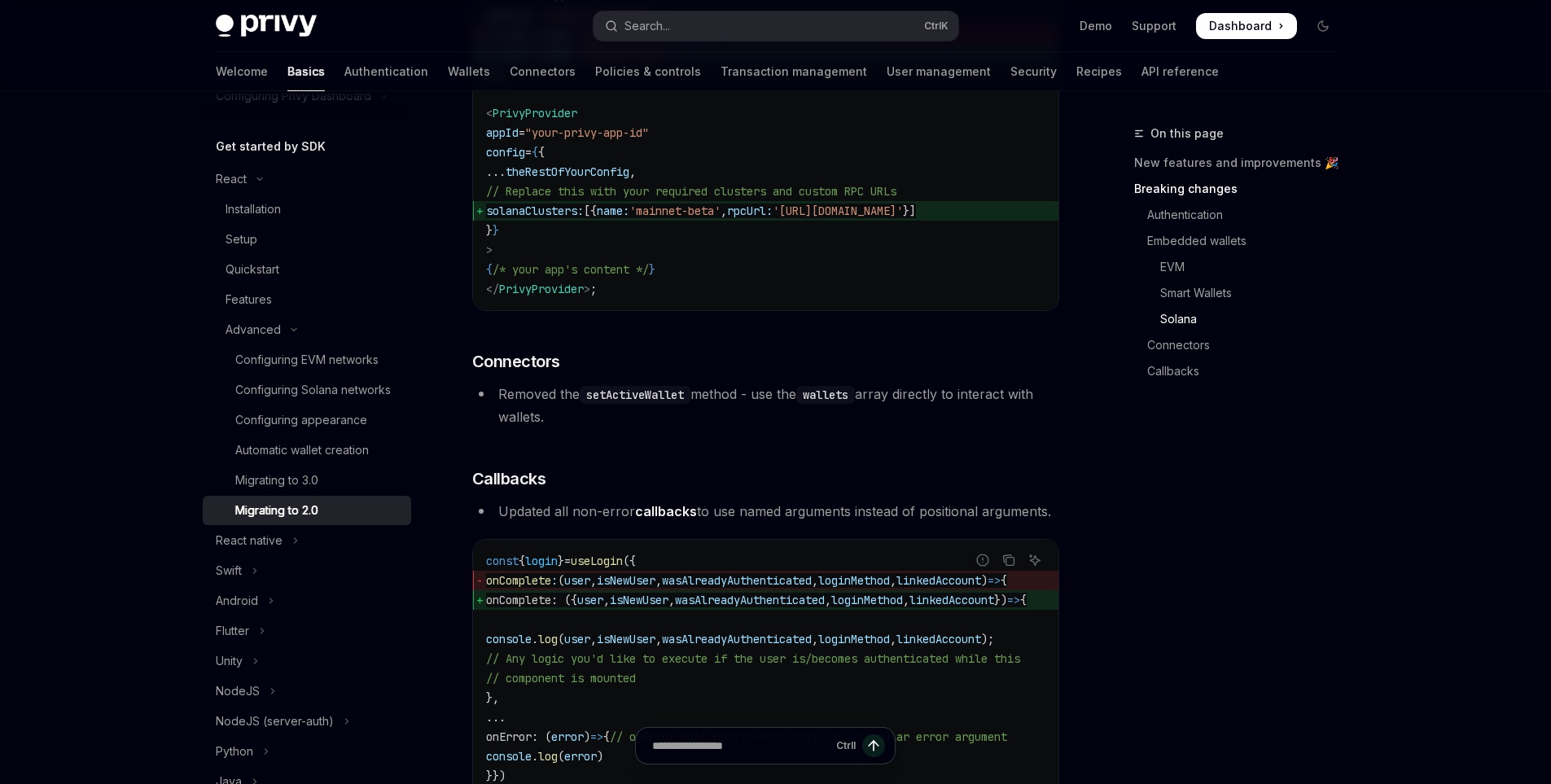
scroll to position [4396, 0]
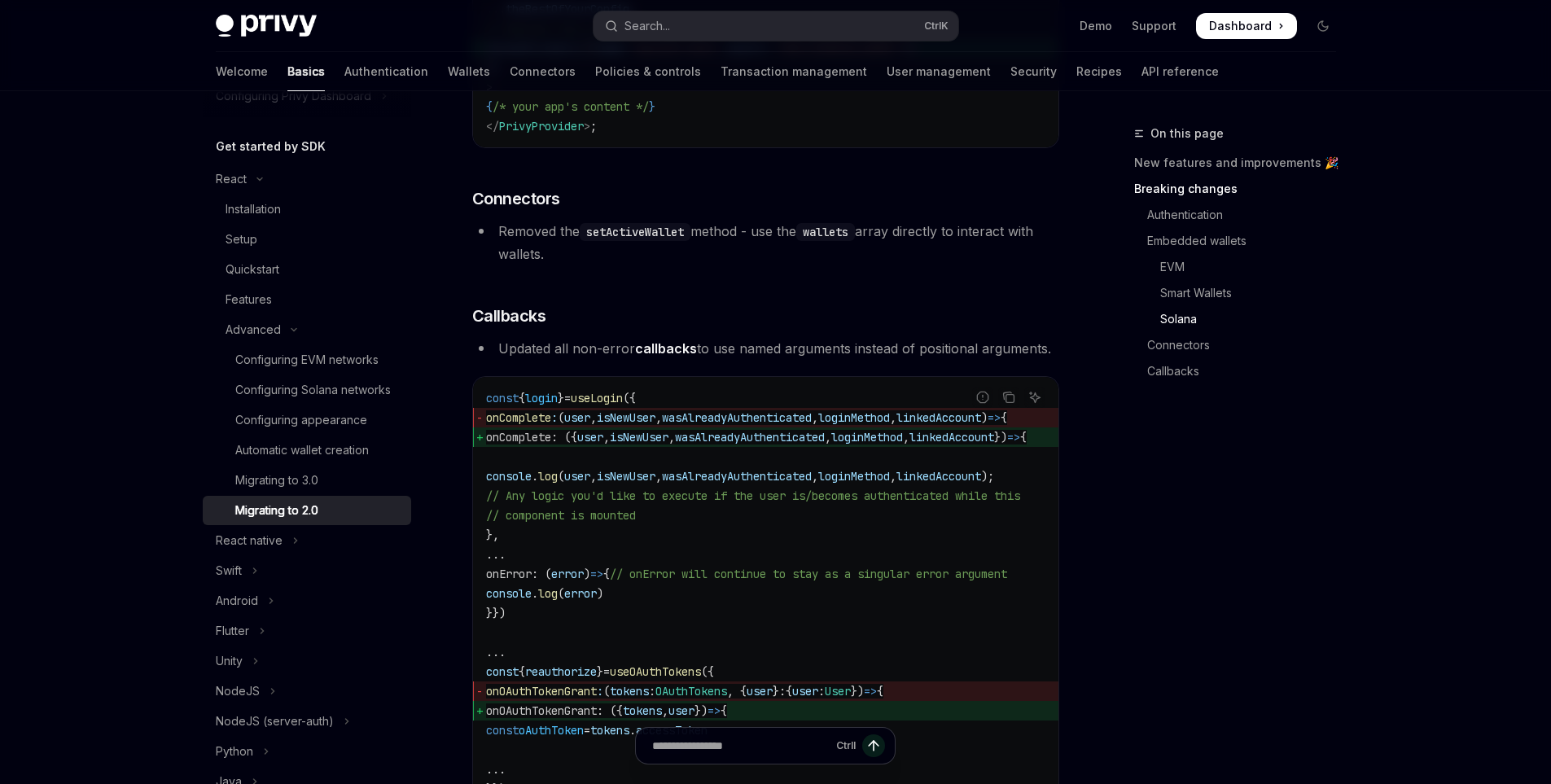
click at [849, 241] on code "wallets" at bounding box center [825, 232] width 59 height 18
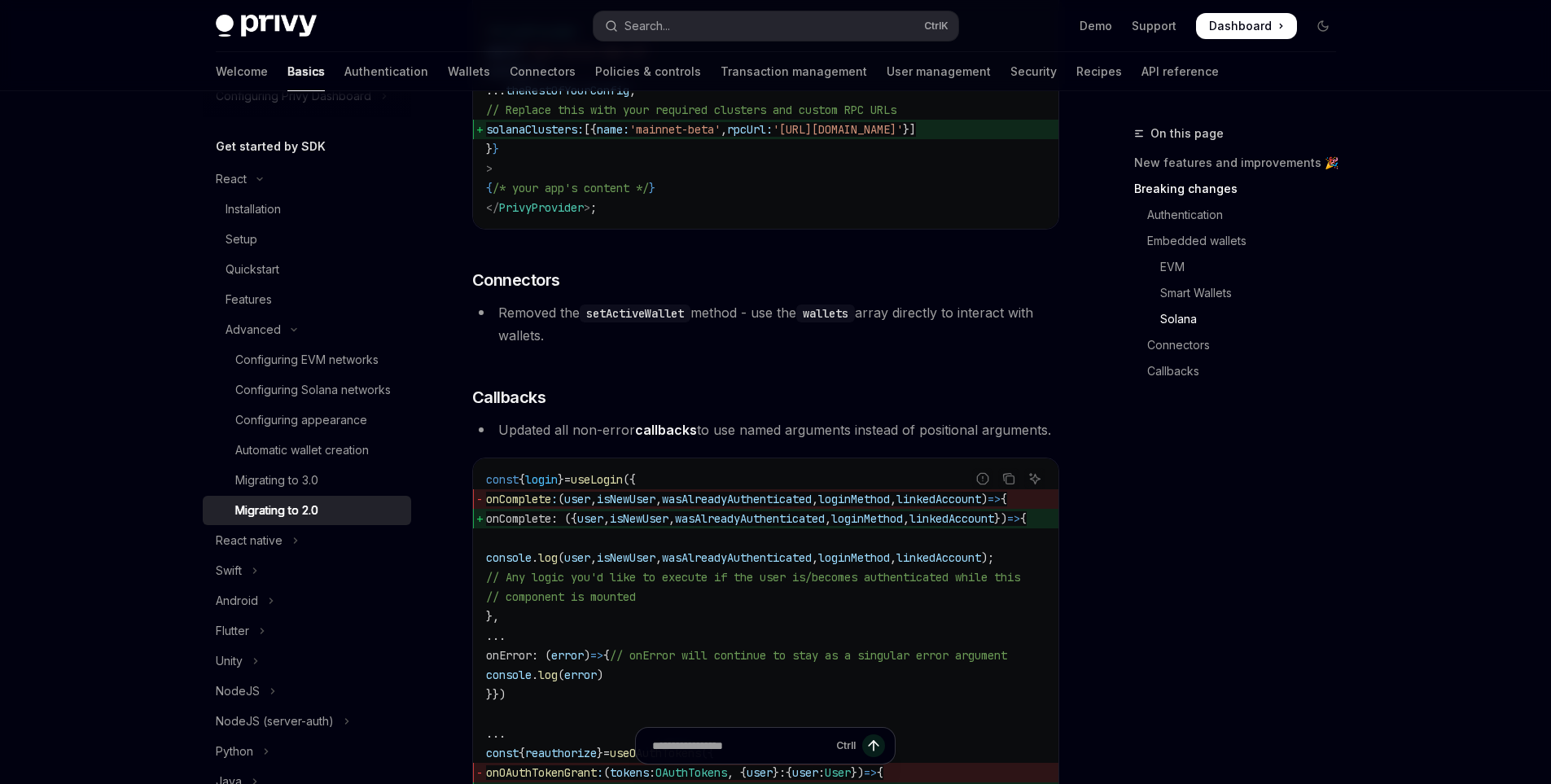
scroll to position [4233, 0]
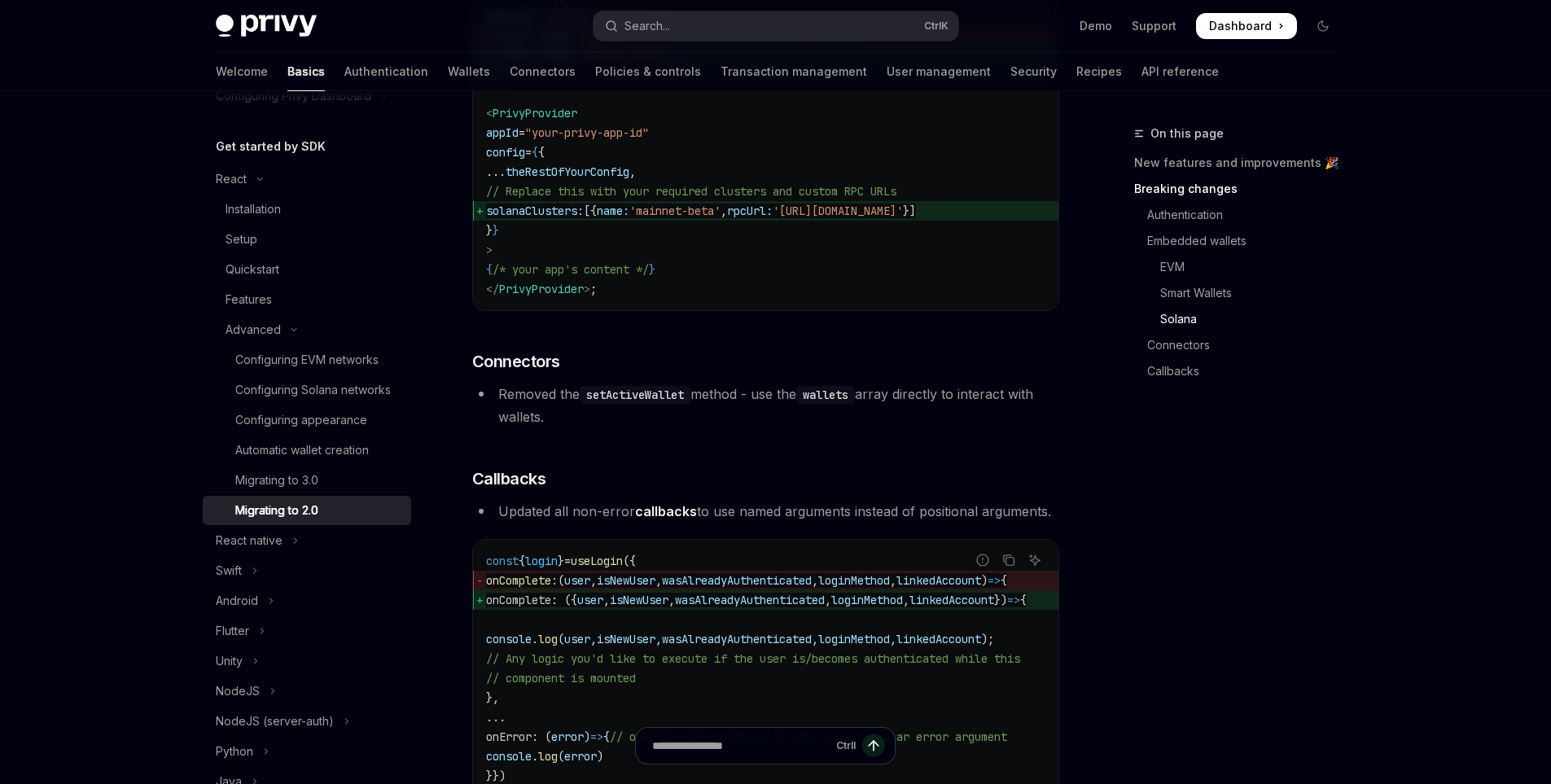
click at [637, 404] on code "setActiveWallet" at bounding box center [635, 394] width 110 height 18
click at [638, 404] on code "setActiveWallet" at bounding box center [635, 394] width 110 height 18
click at [843, 404] on code "wallets" at bounding box center [825, 394] width 59 height 18
click at [838, 404] on code "wallets" at bounding box center [825, 394] width 59 height 18
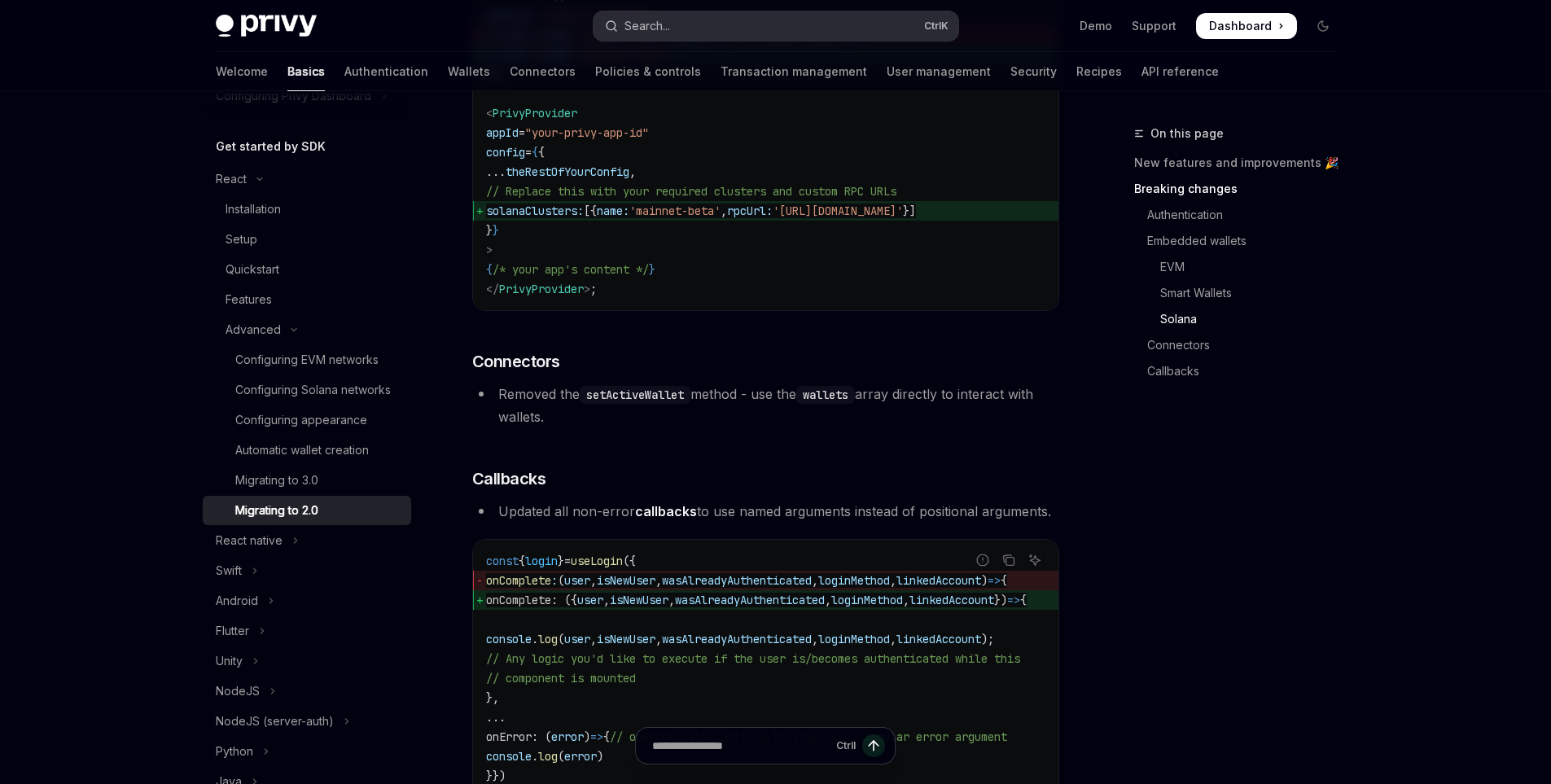
click at [718, 30] on button "Search... Ctrl K" at bounding box center [776, 25] width 365 height 29
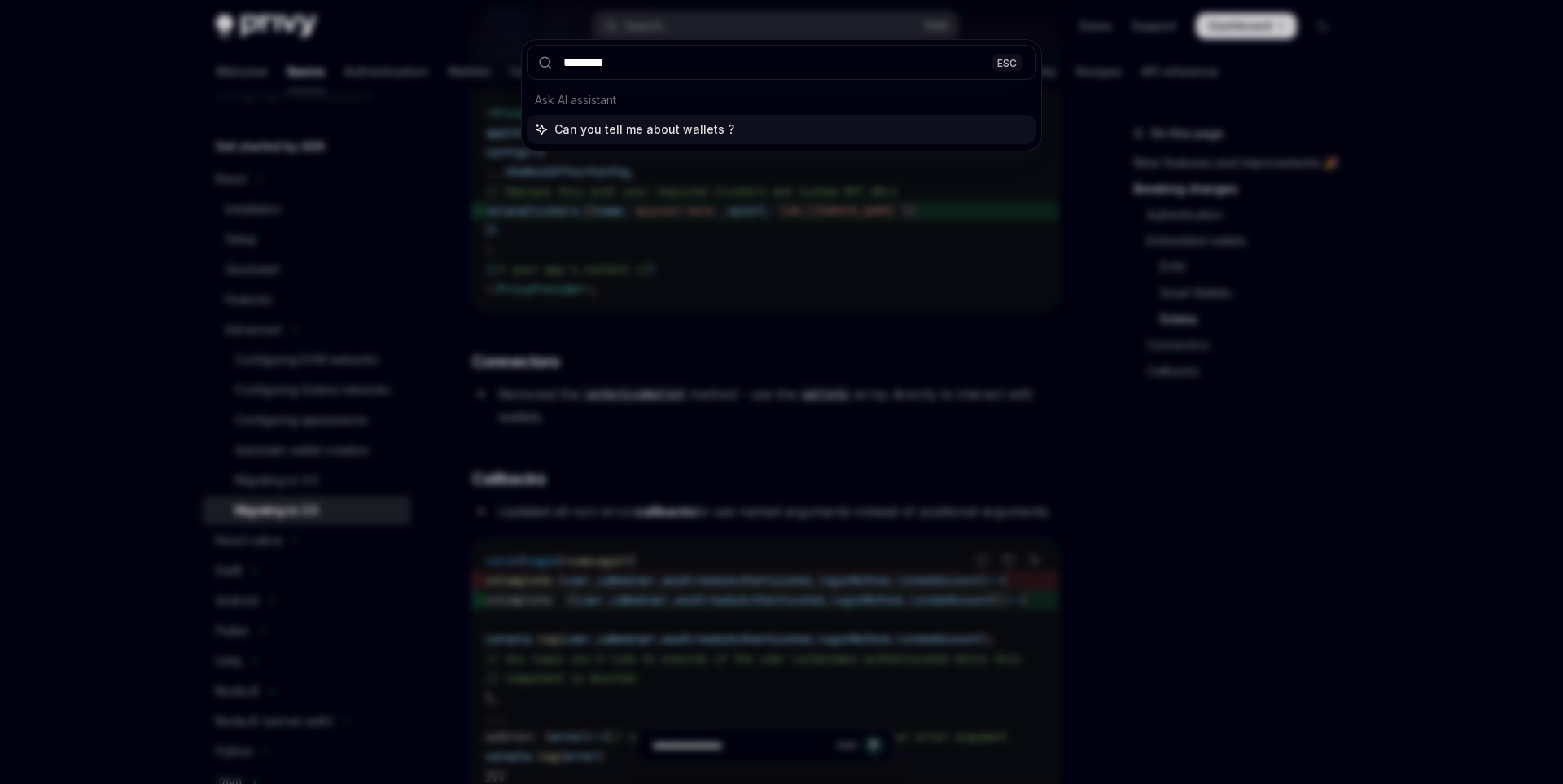
type input "*******"
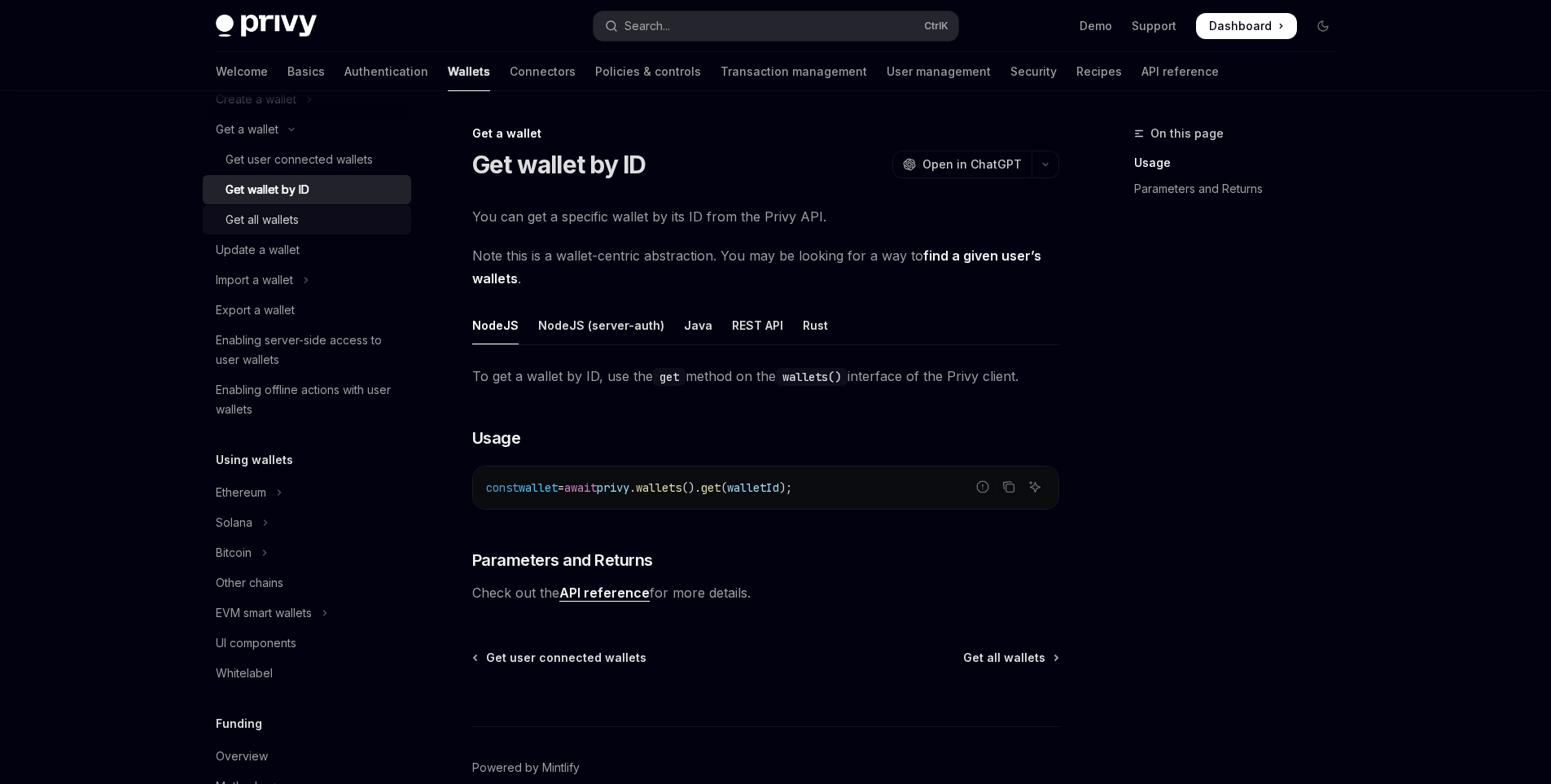
click at [277, 222] on div "Get all wallets" at bounding box center [262, 220] width 74 height 19
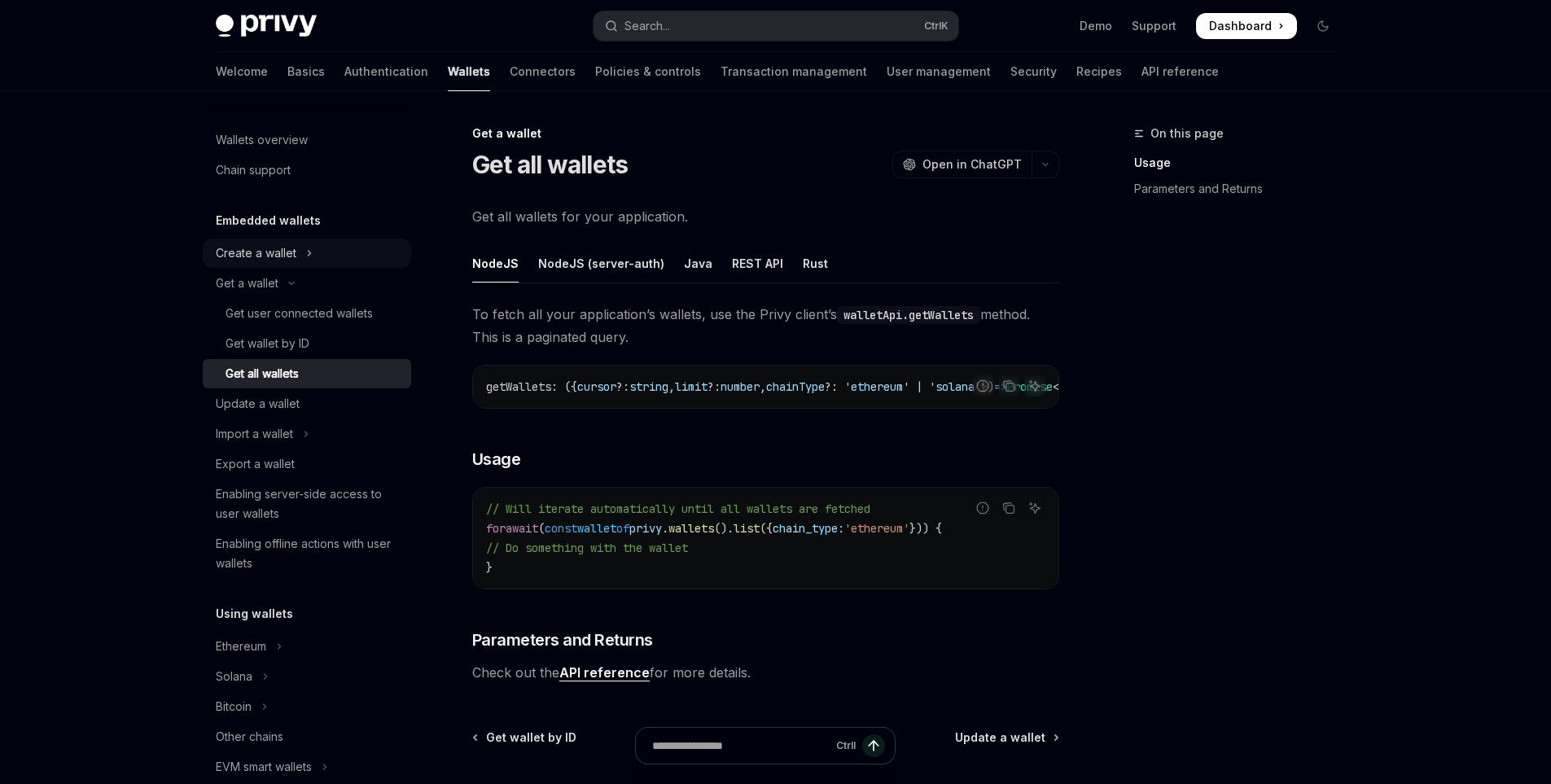
click at [277, 246] on div "Create a wallet" at bounding box center [256, 253] width 81 height 19
type textarea "*"
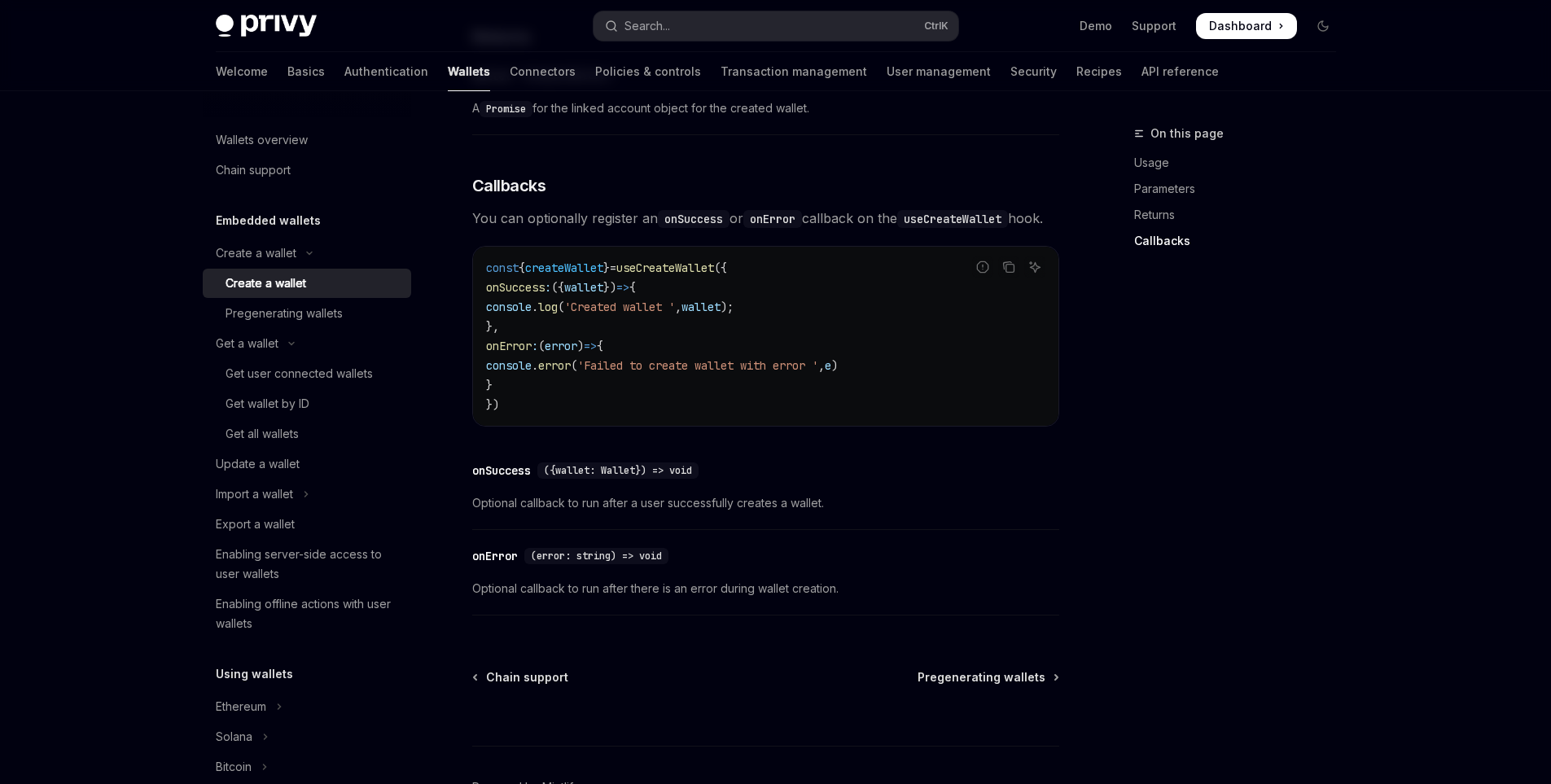
scroll to position [1140, 0]
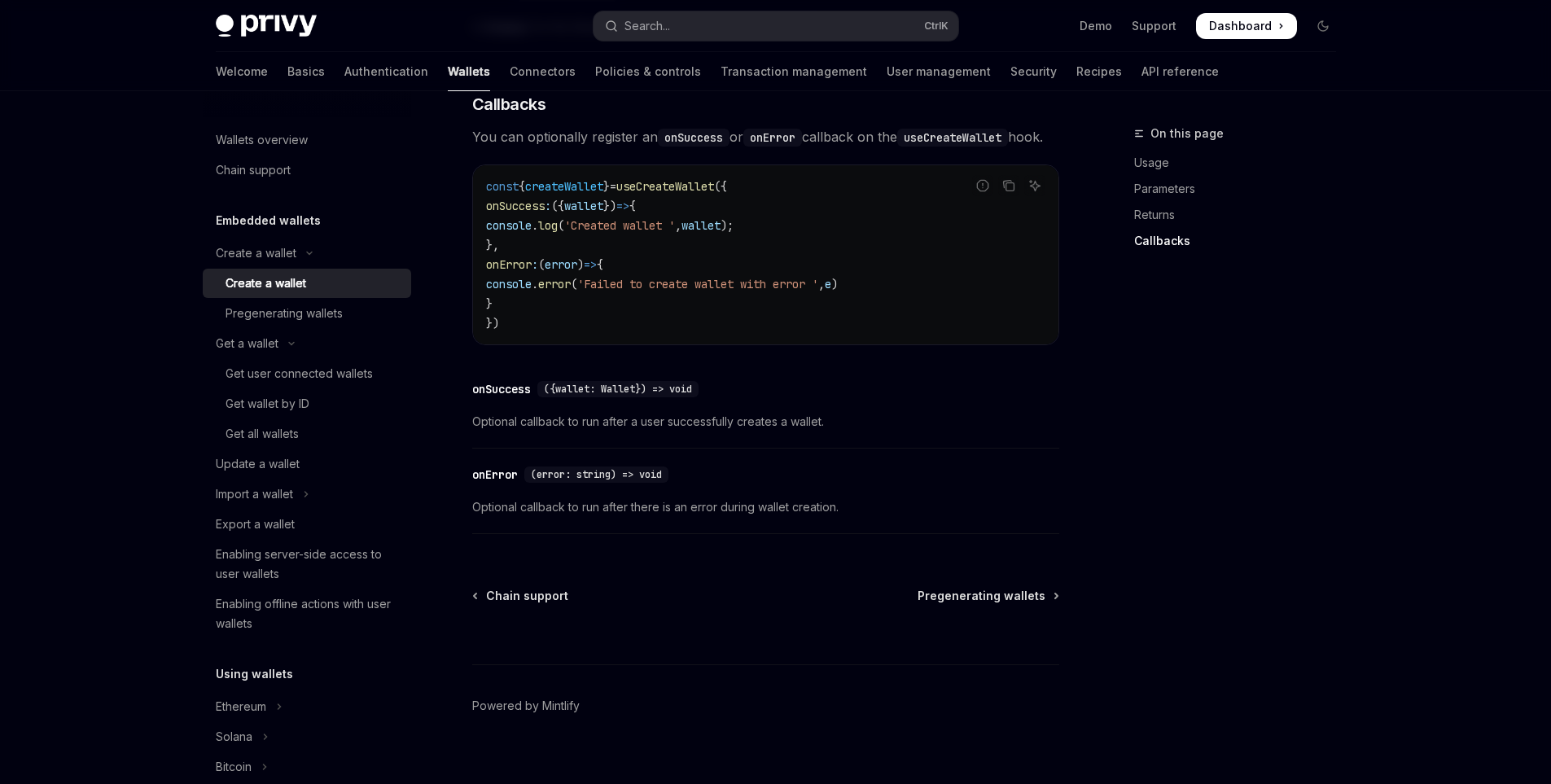
drag, startPoint x: 1089, startPoint y: 378, endPoint x: 1137, endPoint y: 261, distance: 126.5
click at [781, 25] on button "Search... Ctrl K" at bounding box center [776, 25] width 365 height 29
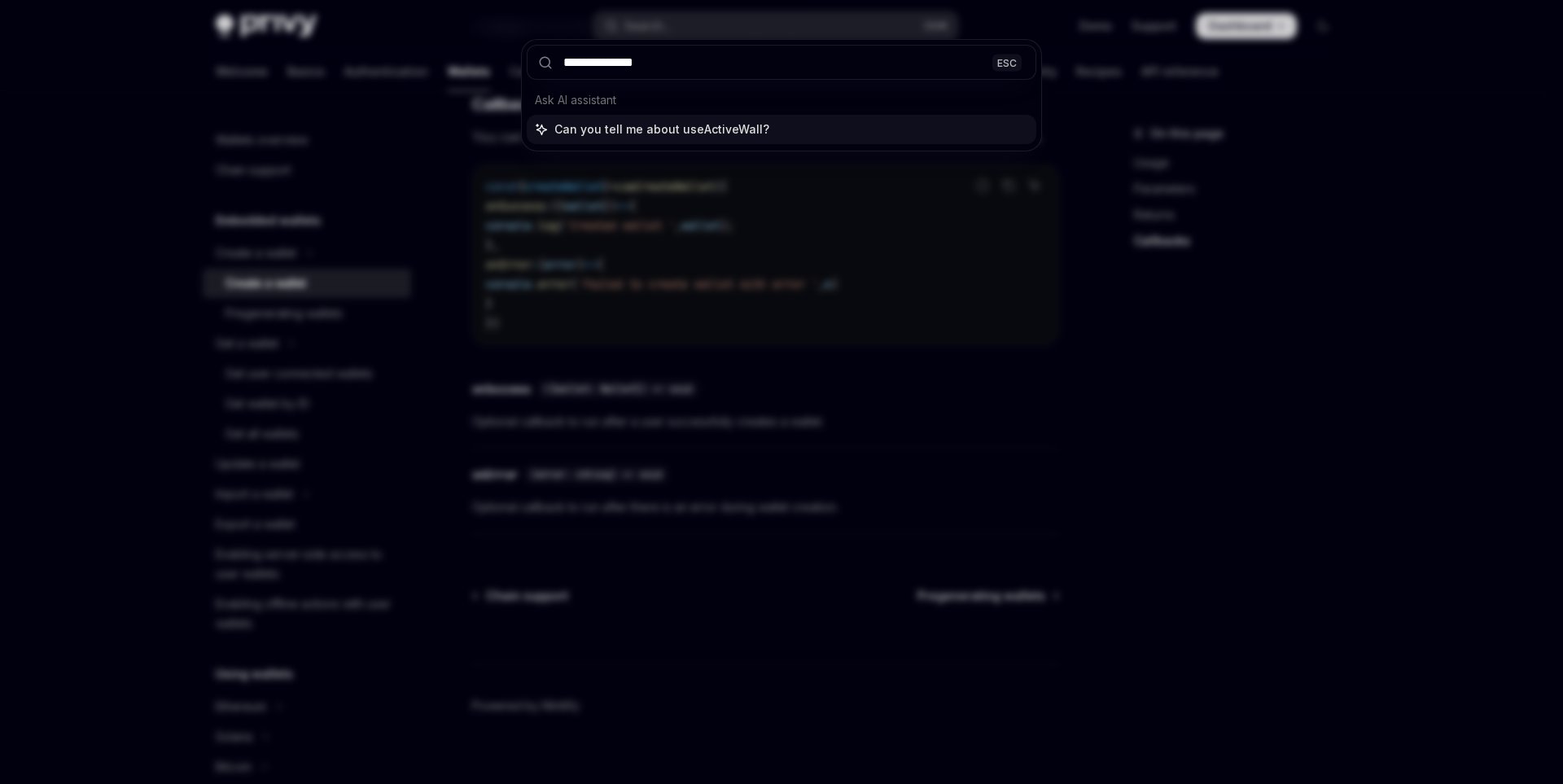
type input "**********"
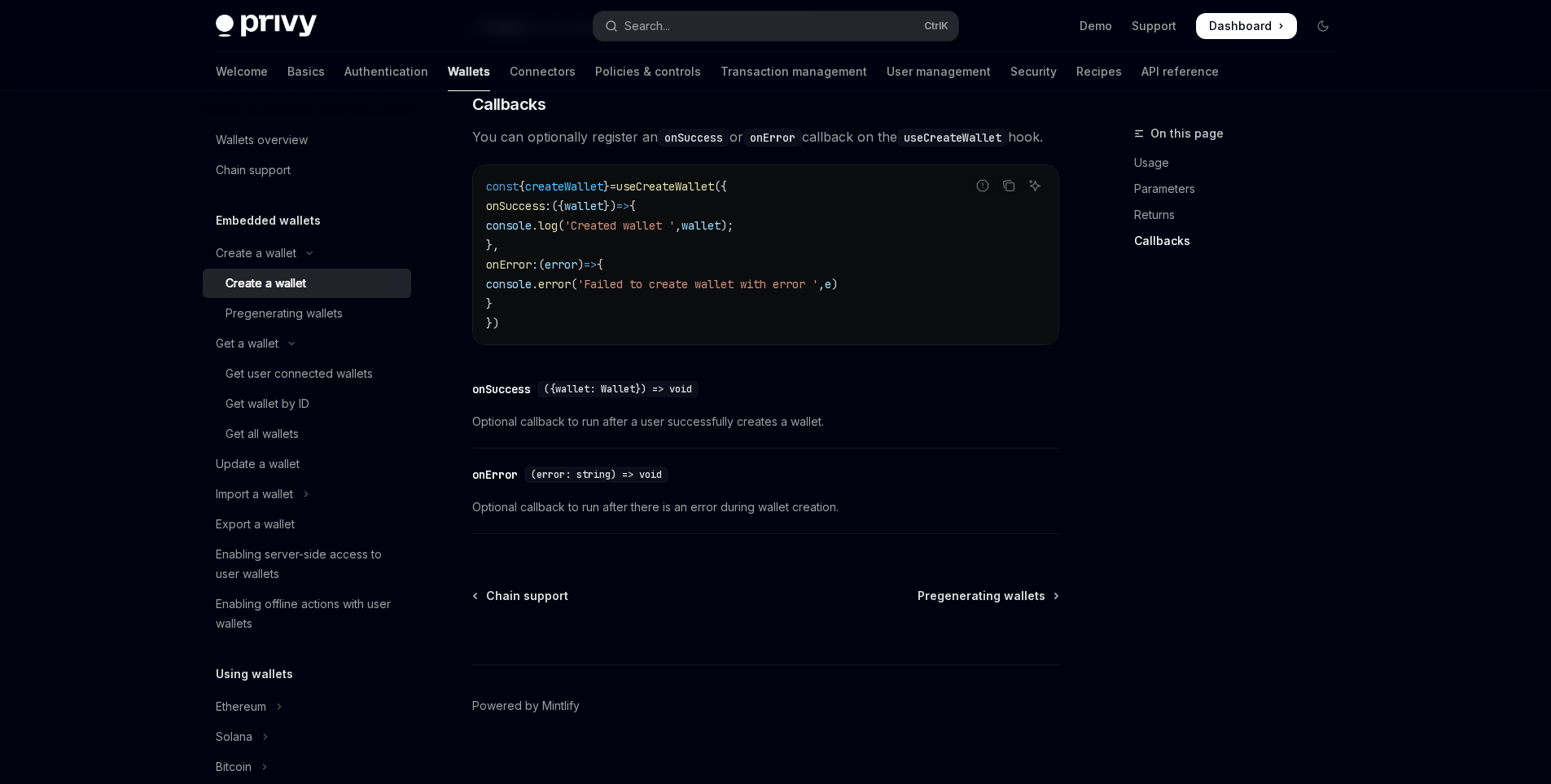
type textarea "*"
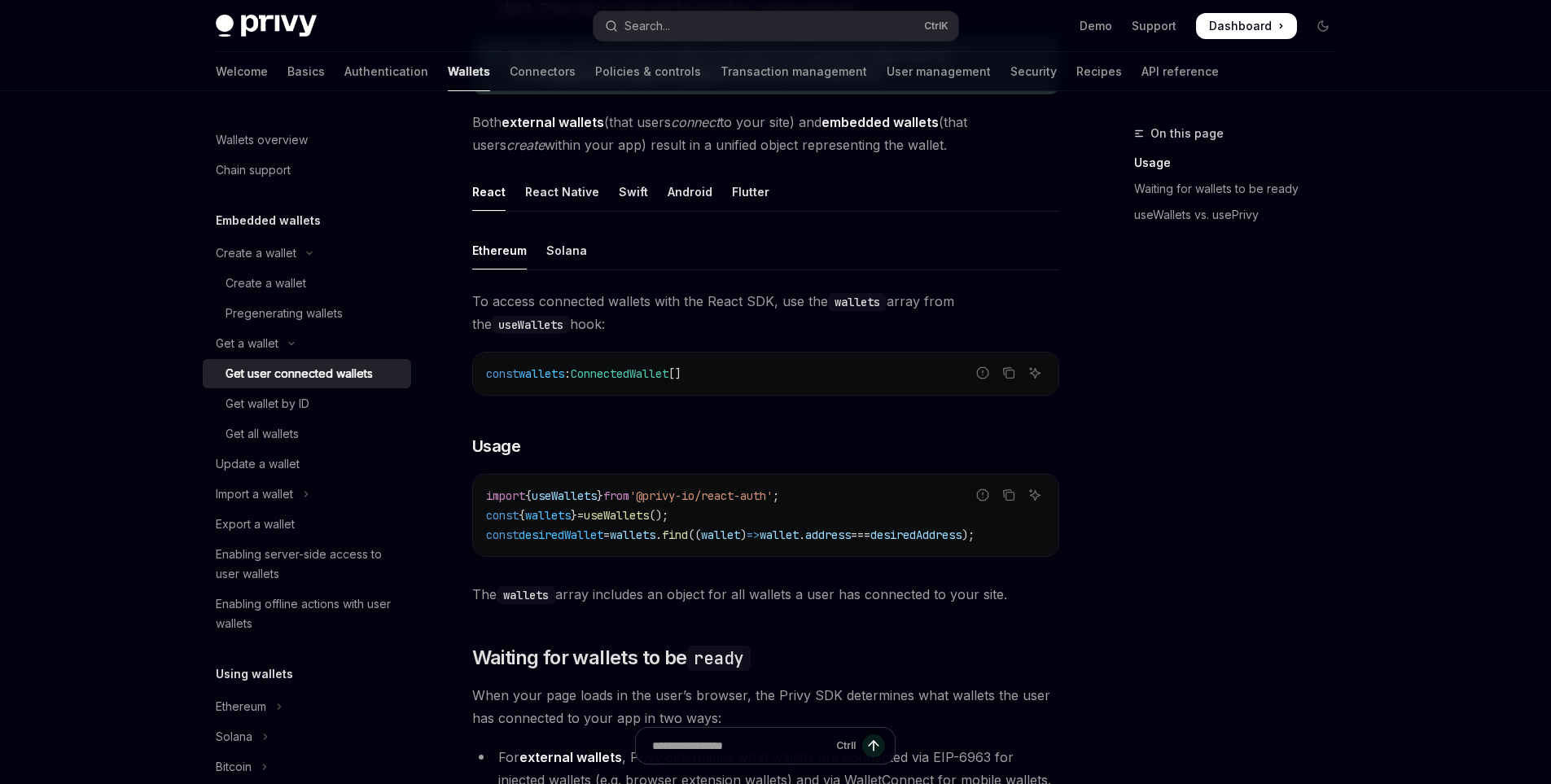
scroll to position [569, 0]
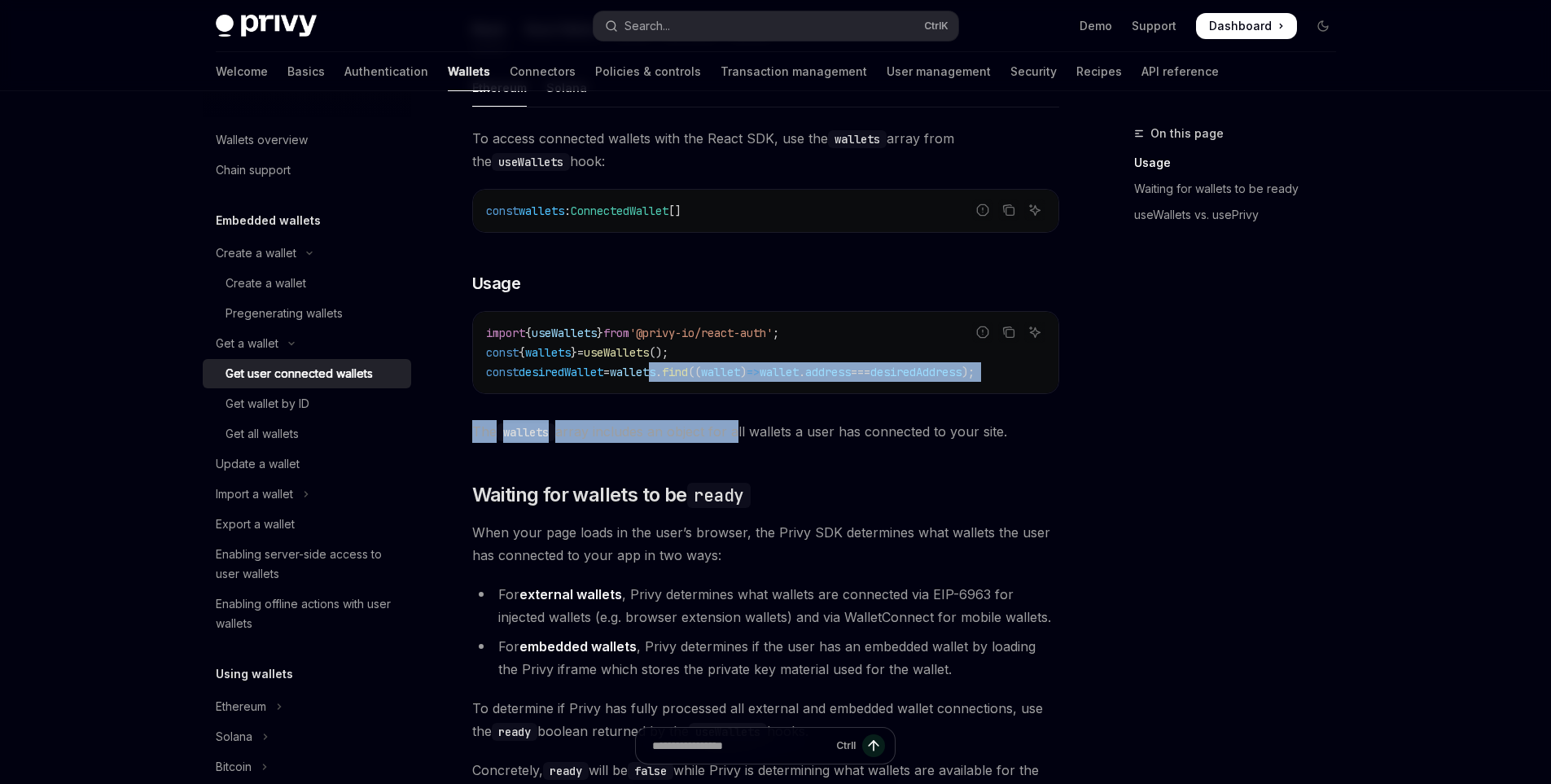
drag, startPoint x: 673, startPoint y: 399, endPoint x: 735, endPoint y: 403, distance: 62.1
click at [735, 403] on div "To access connected wallets with the React SDK, use the wallets array from the …" at bounding box center [766, 285] width 587 height 316
click at [665, 408] on div "To access connected wallets with the React SDK, use the wallets array from the …" at bounding box center [766, 285] width 587 height 316
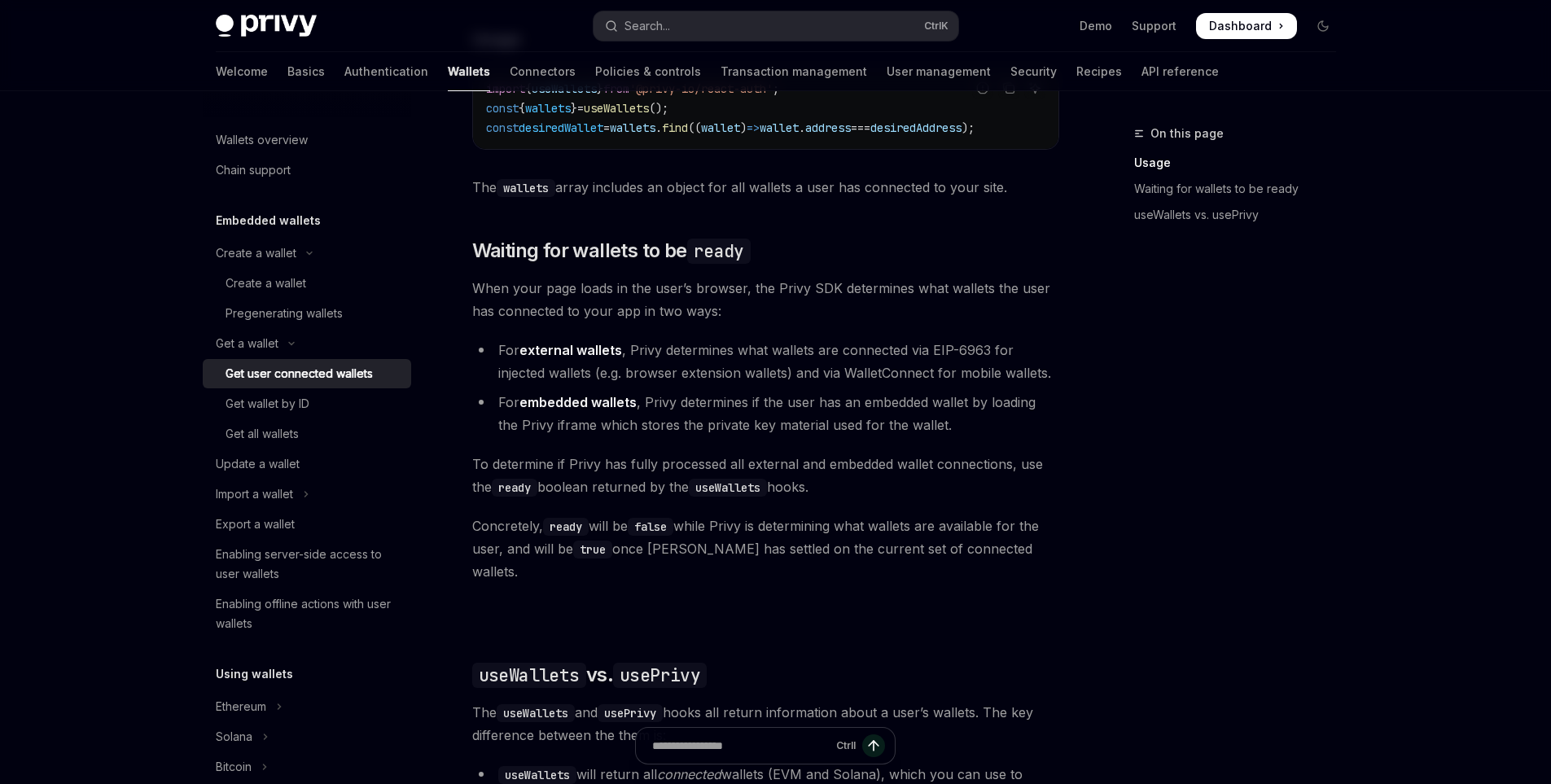
scroll to position [895, 0]
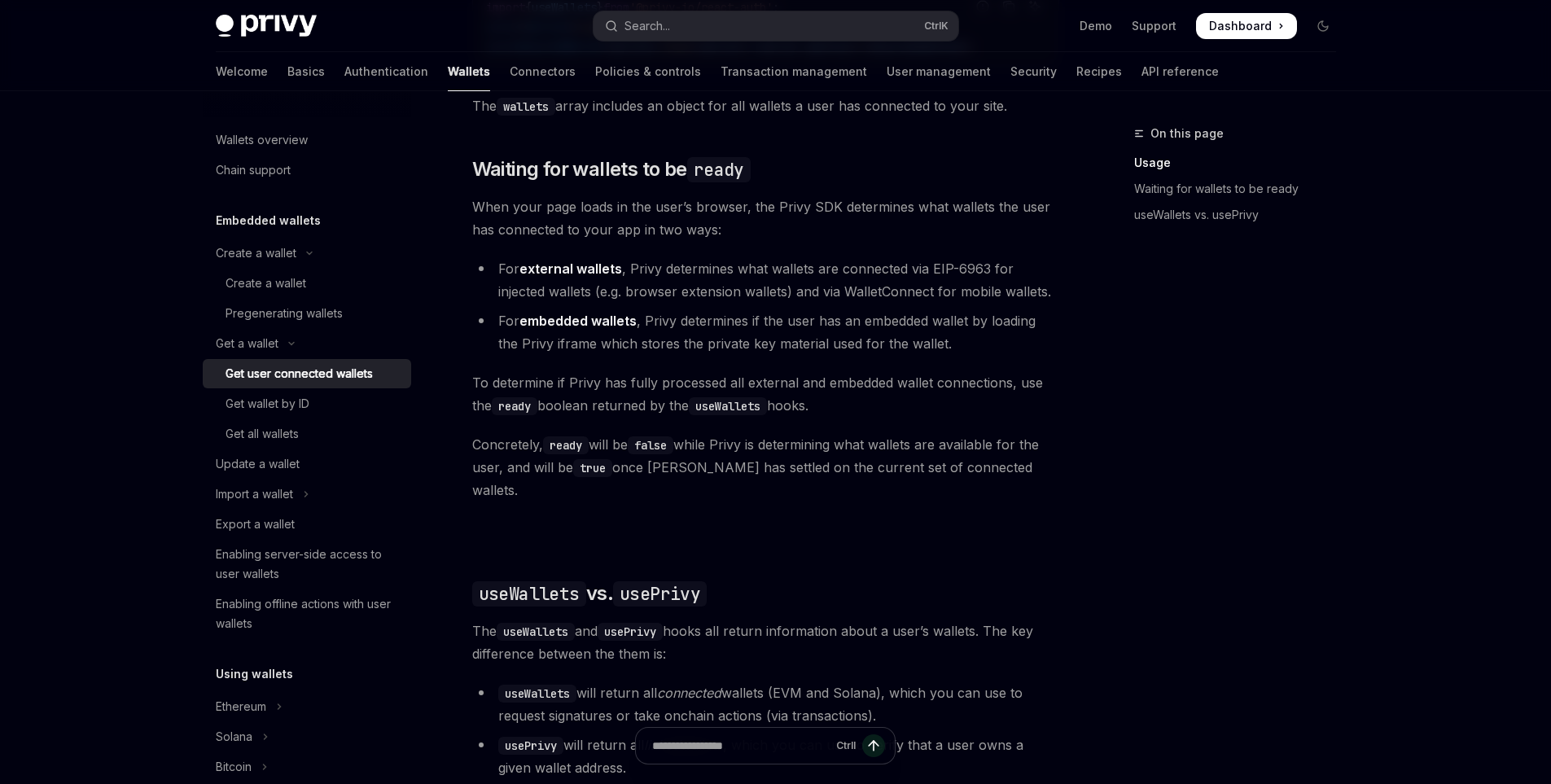
click at [937, 276] on li "For external wallets , Privy determines what wallets are connected via EIP-6963…" at bounding box center [766, 280] width 587 height 46
drag, startPoint x: 931, startPoint y: 276, endPoint x: 987, endPoint y: 267, distance: 56.7
click at [987, 276] on li "For external wallets , Privy determines what wallets are connected via EIP-6963…" at bounding box center [766, 280] width 587 height 46
copy li "EIP-6963"
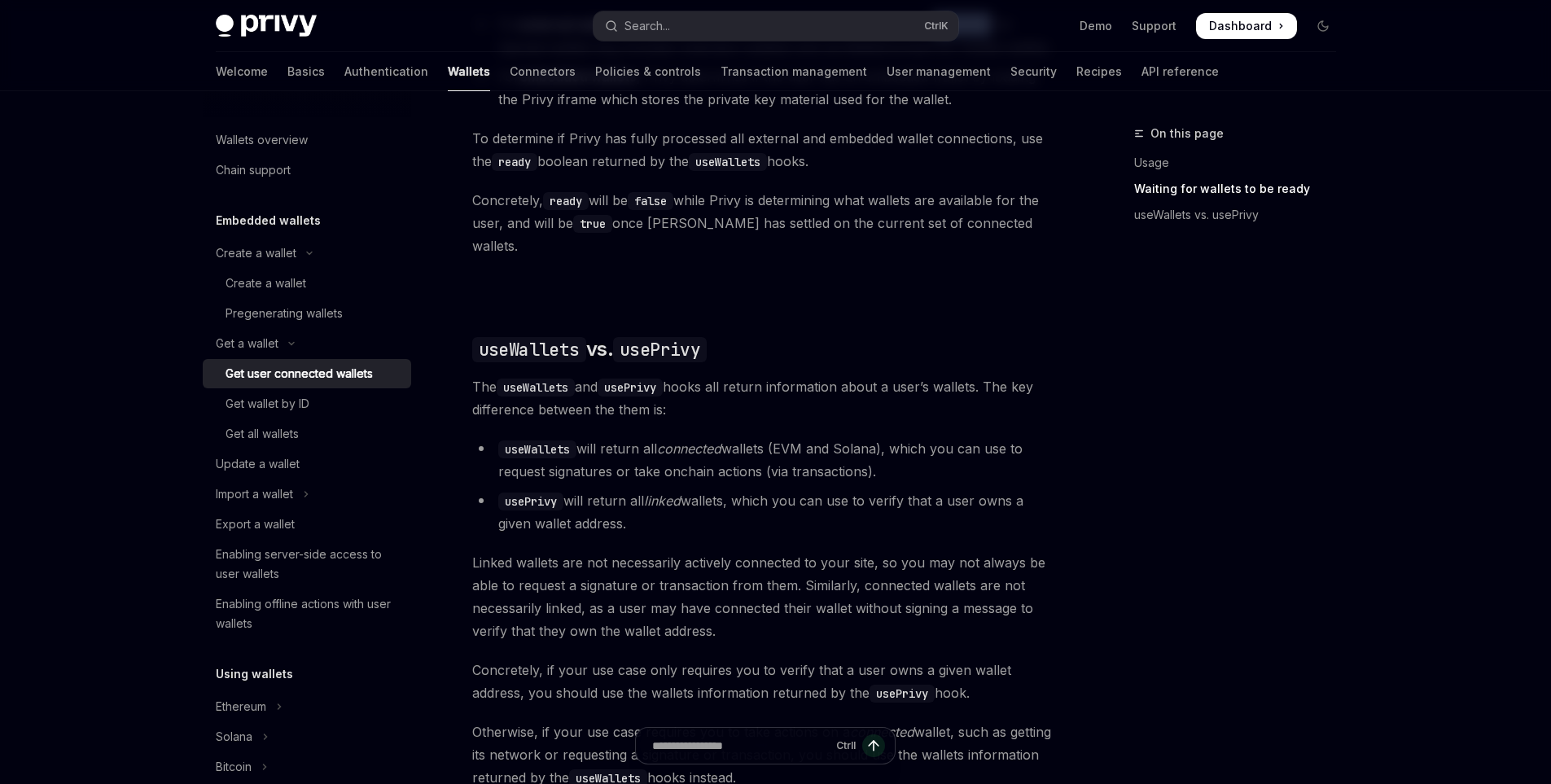
scroll to position [1221, 0]
